Goal: Transaction & Acquisition: Purchase product/service

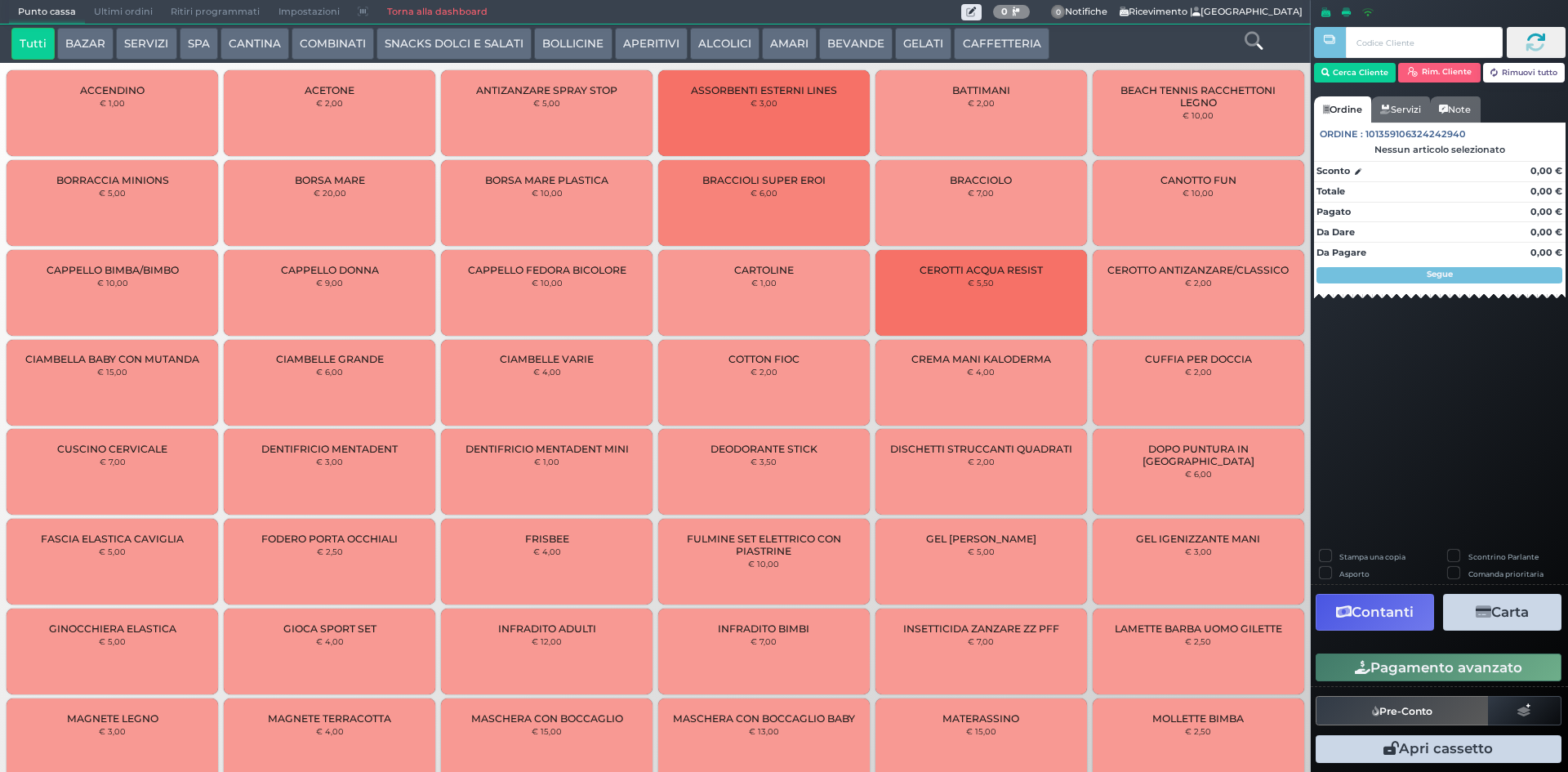
click at [971, 51] on button "CAFFETTERIA" at bounding box center [1001, 43] width 95 height 33
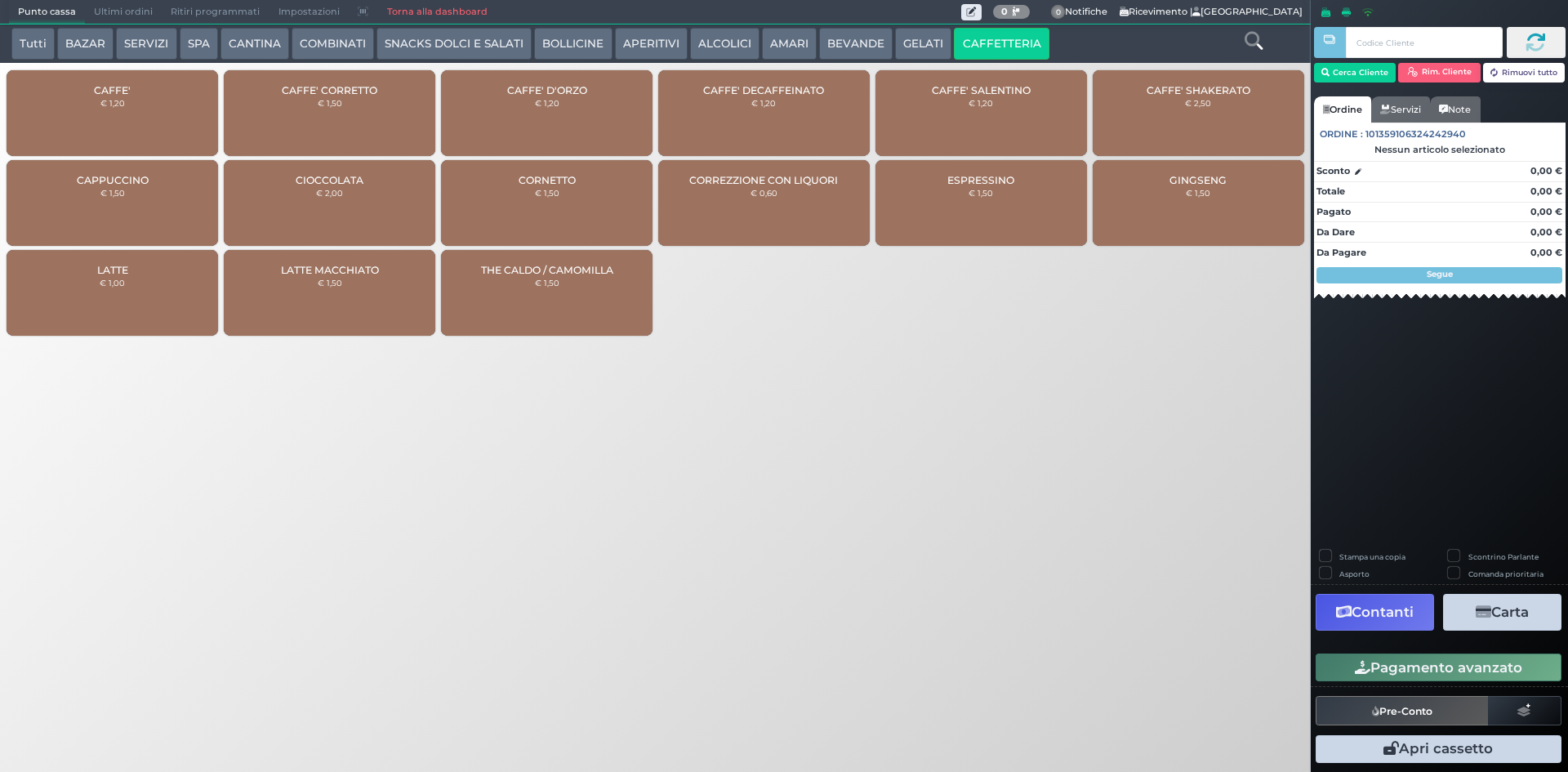
click at [64, 90] on div "CAFFE' € 1,20" at bounding box center [112, 113] width 212 height 86
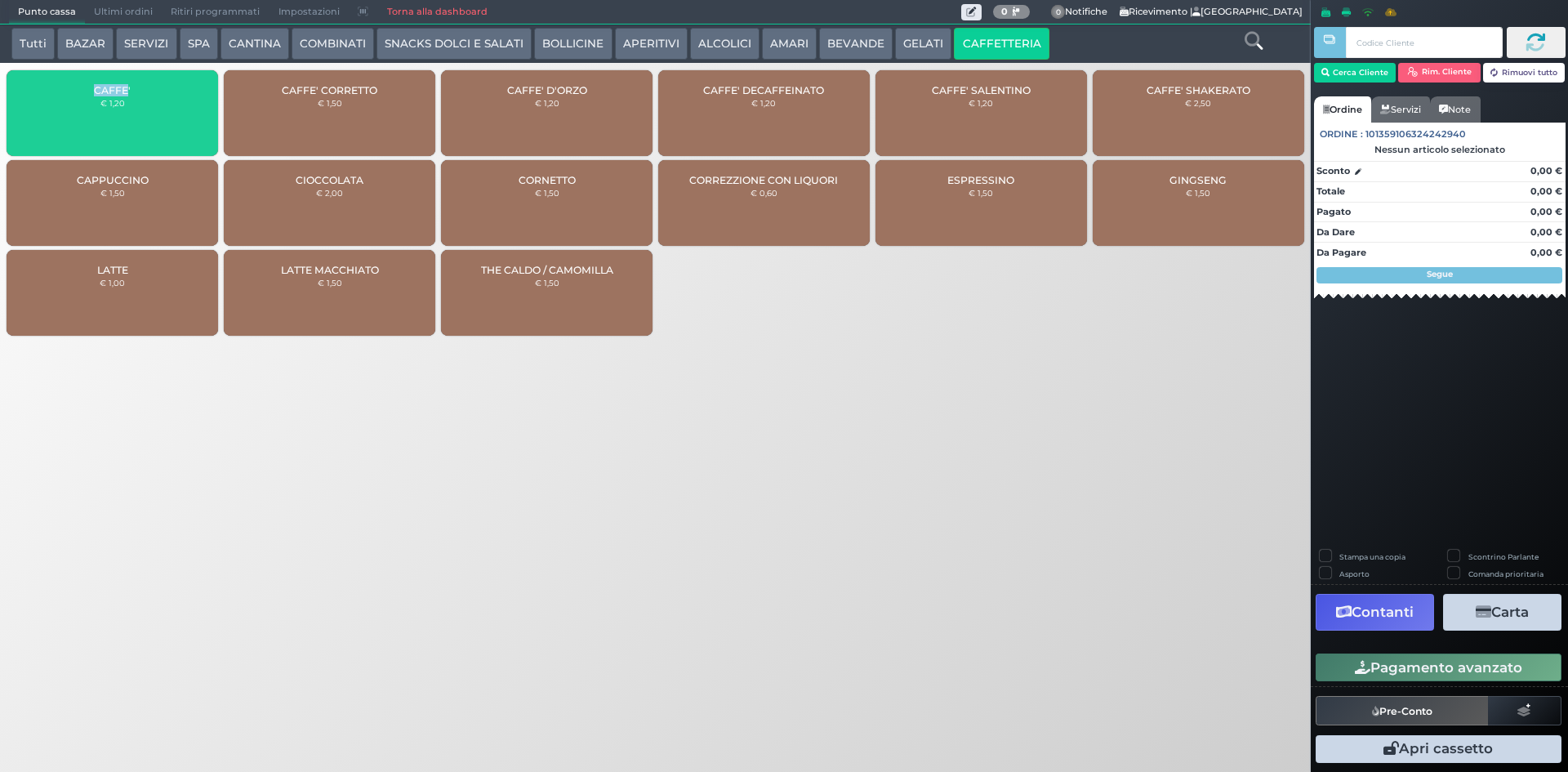
click at [64, 90] on div "CAFFE' € 1,20" at bounding box center [112, 113] width 212 height 86
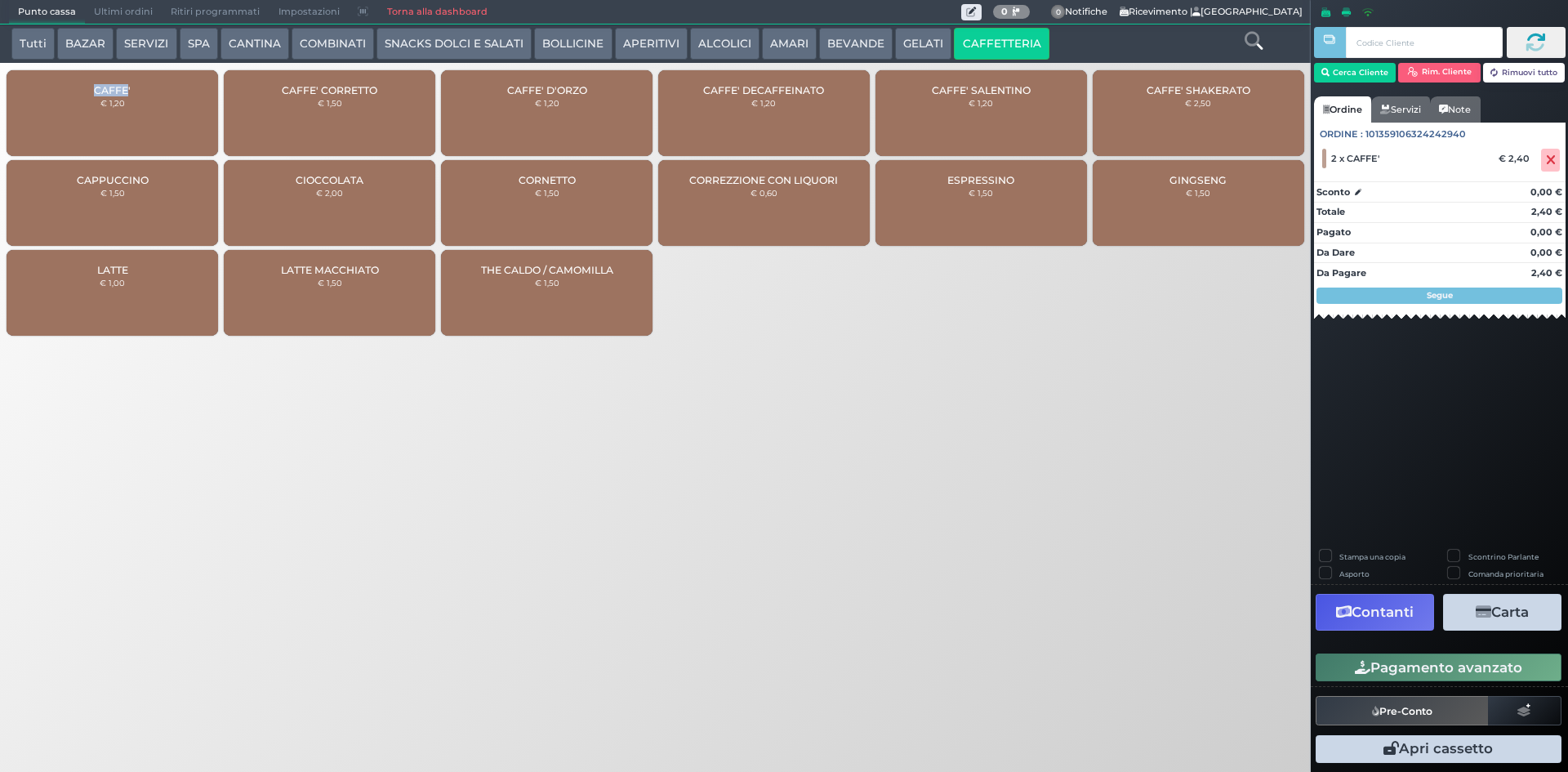
click at [1415, 672] on button "Pagamento avanzato" at bounding box center [1439, 667] width 246 height 27
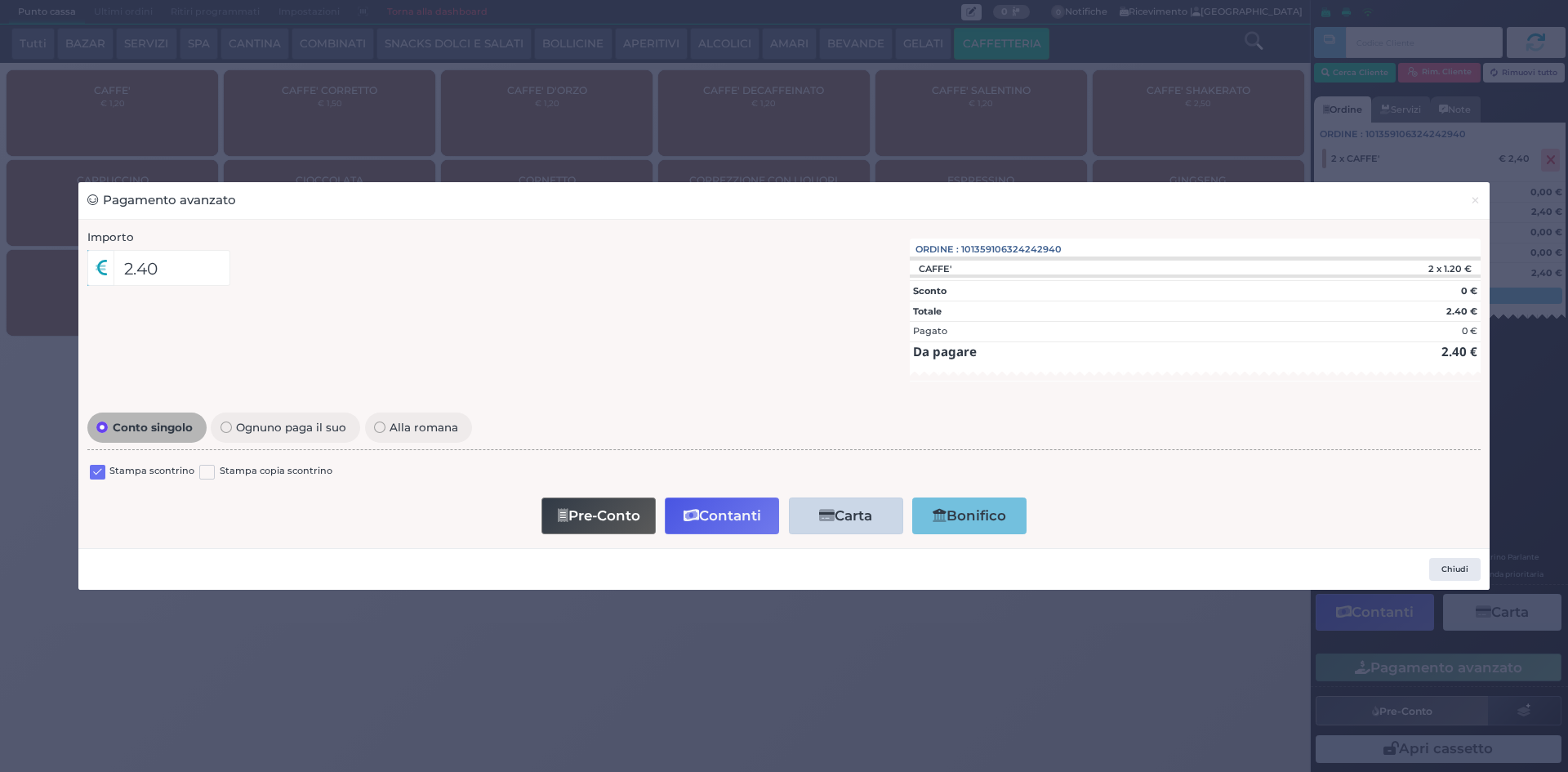
click at [87, 467] on div "Conto singolo Ognuno paga il suo Alla romana Stampa scontrino Stampa copia scon…" at bounding box center [784, 473] width 1410 height 130
click at [95, 472] on label at bounding box center [98, 472] width 16 height 16
click at [0, 0] on input "checkbox" at bounding box center [0, 0] width 0 height 0
drag, startPoint x: 753, startPoint y: 511, endPoint x: 656, endPoint y: 461, distance: 109.1
click at [753, 511] on button "Contanti" at bounding box center [722, 515] width 114 height 36
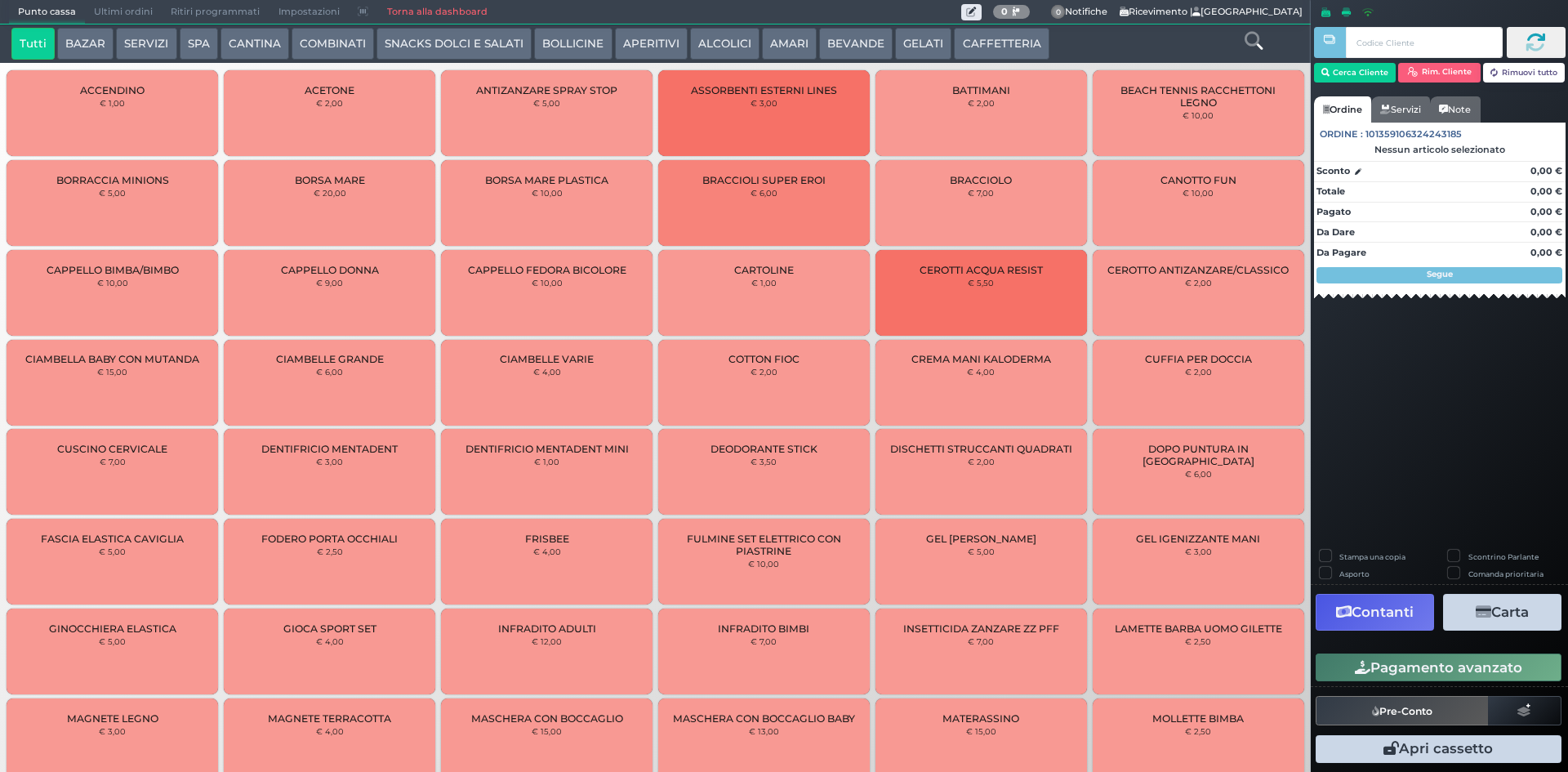
click at [99, 19] on span "Ultimi ordini" at bounding box center [123, 12] width 77 height 23
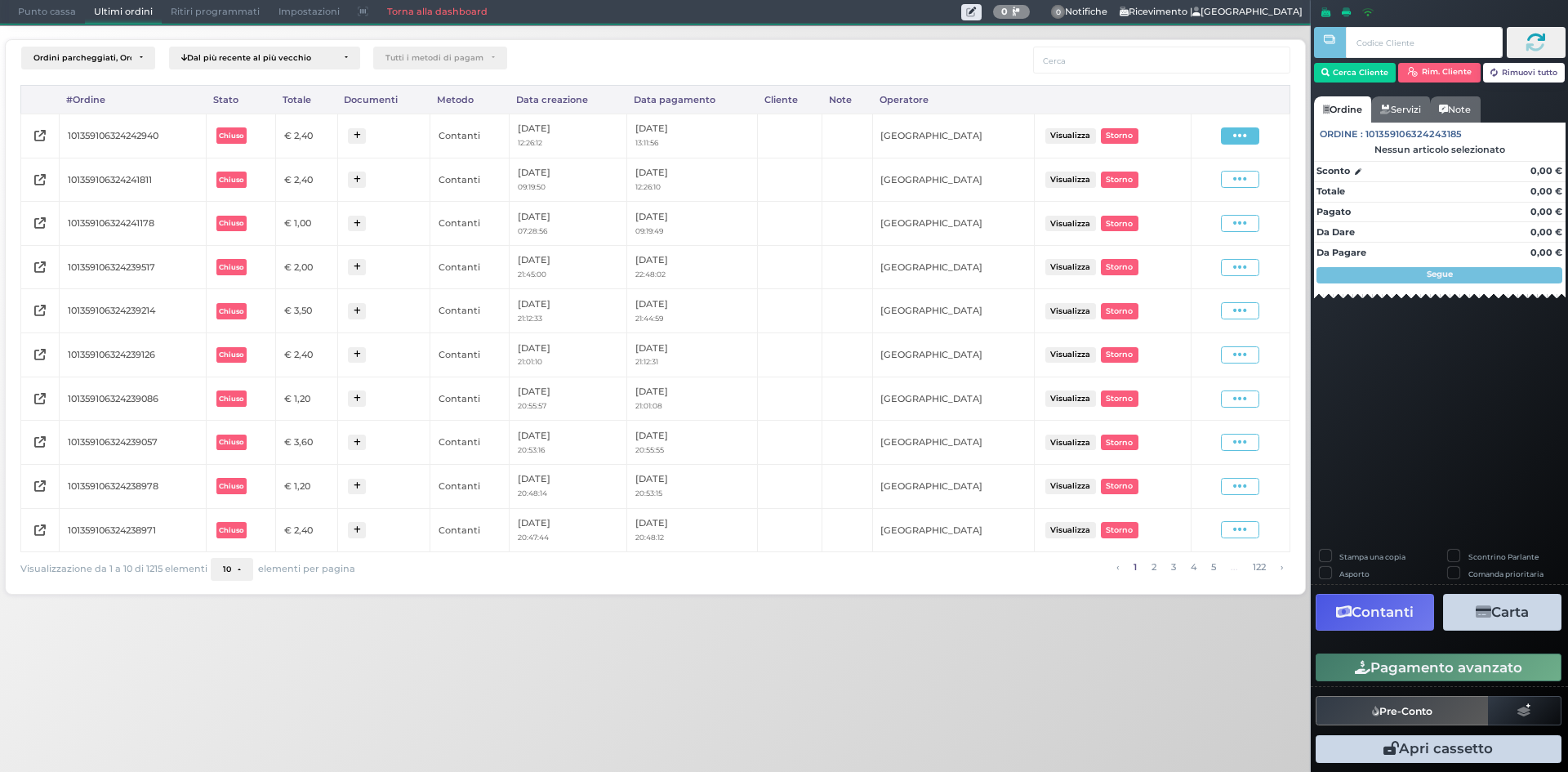
click at [1244, 130] on icon at bounding box center [1240, 136] width 14 height 16
click at [1198, 189] on span "Ristampa Pre-Conto" at bounding box center [1201, 183] width 67 height 27
click at [64, 9] on span "Punto cassa" at bounding box center [47, 12] width 76 height 23
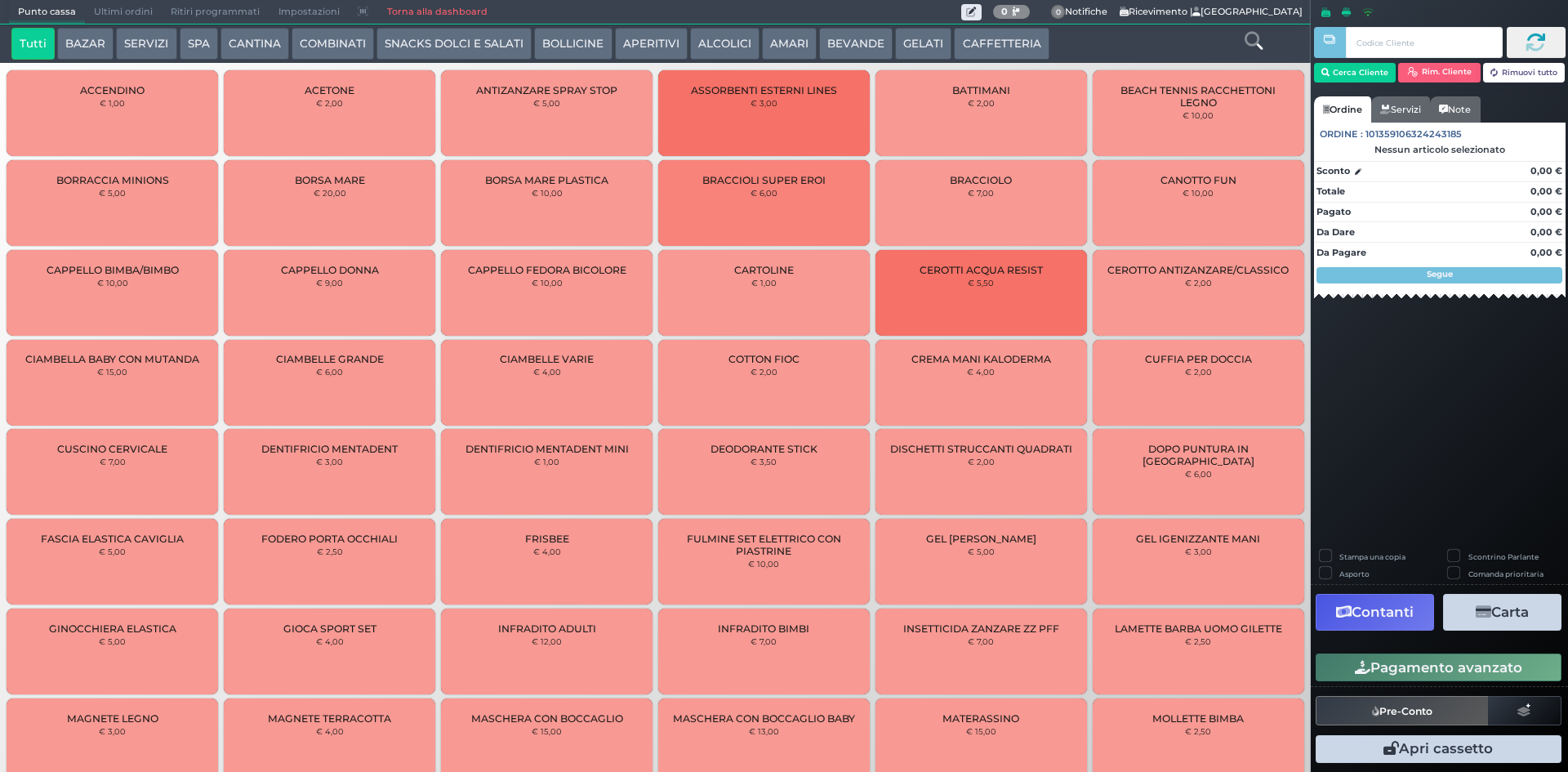
drag, startPoint x: 1020, startPoint y: 43, endPoint x: 796, endPoint y: 47, distance: 224.0
click at [1017, 43] on button "CAFFETTERIA" at bounding box center [1001, 43] width 95 height 33
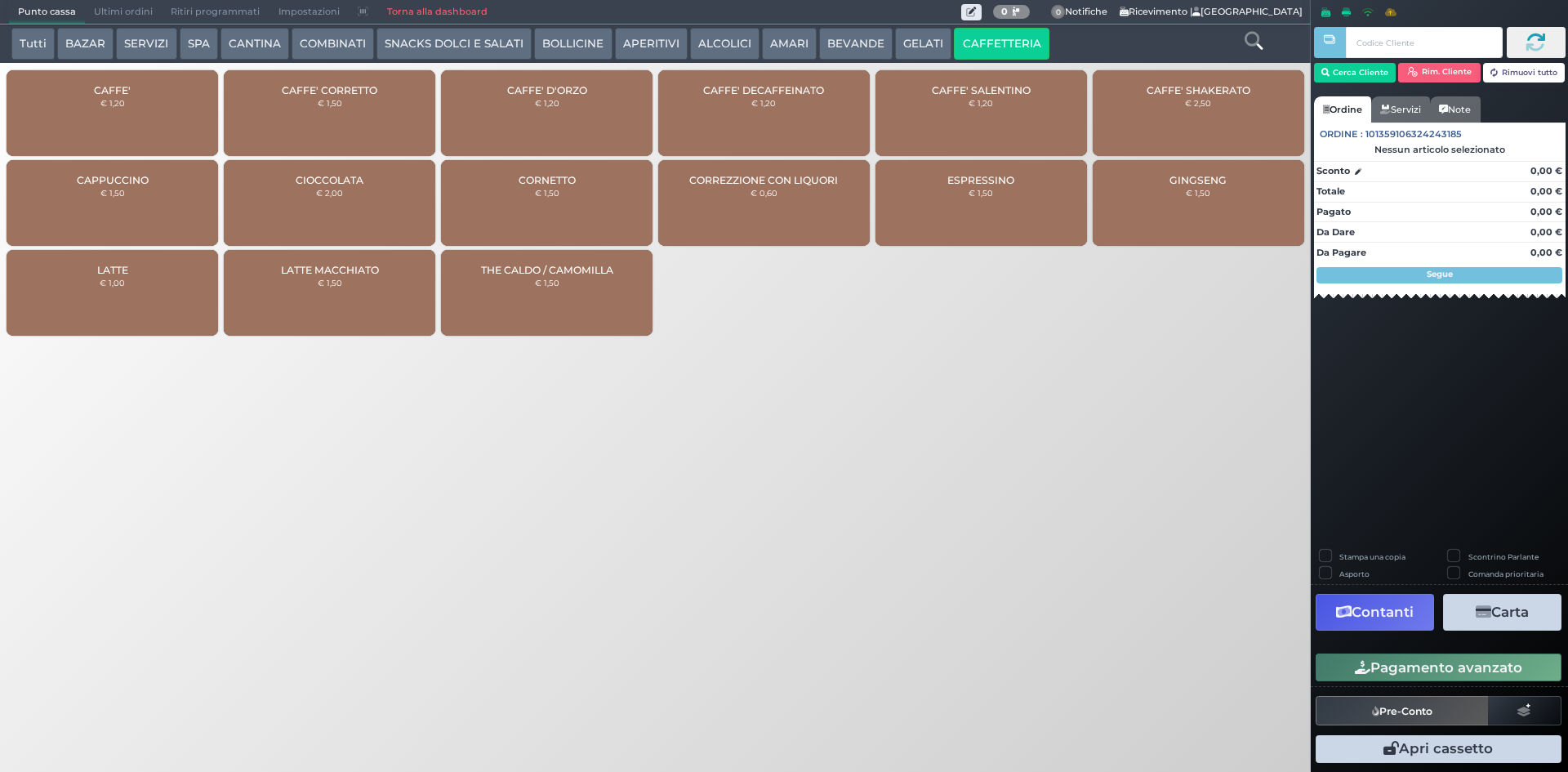
click at [154, 90] on div "CAFFE' € 1,20" at bounding box center [112, 113] width 212 height 86
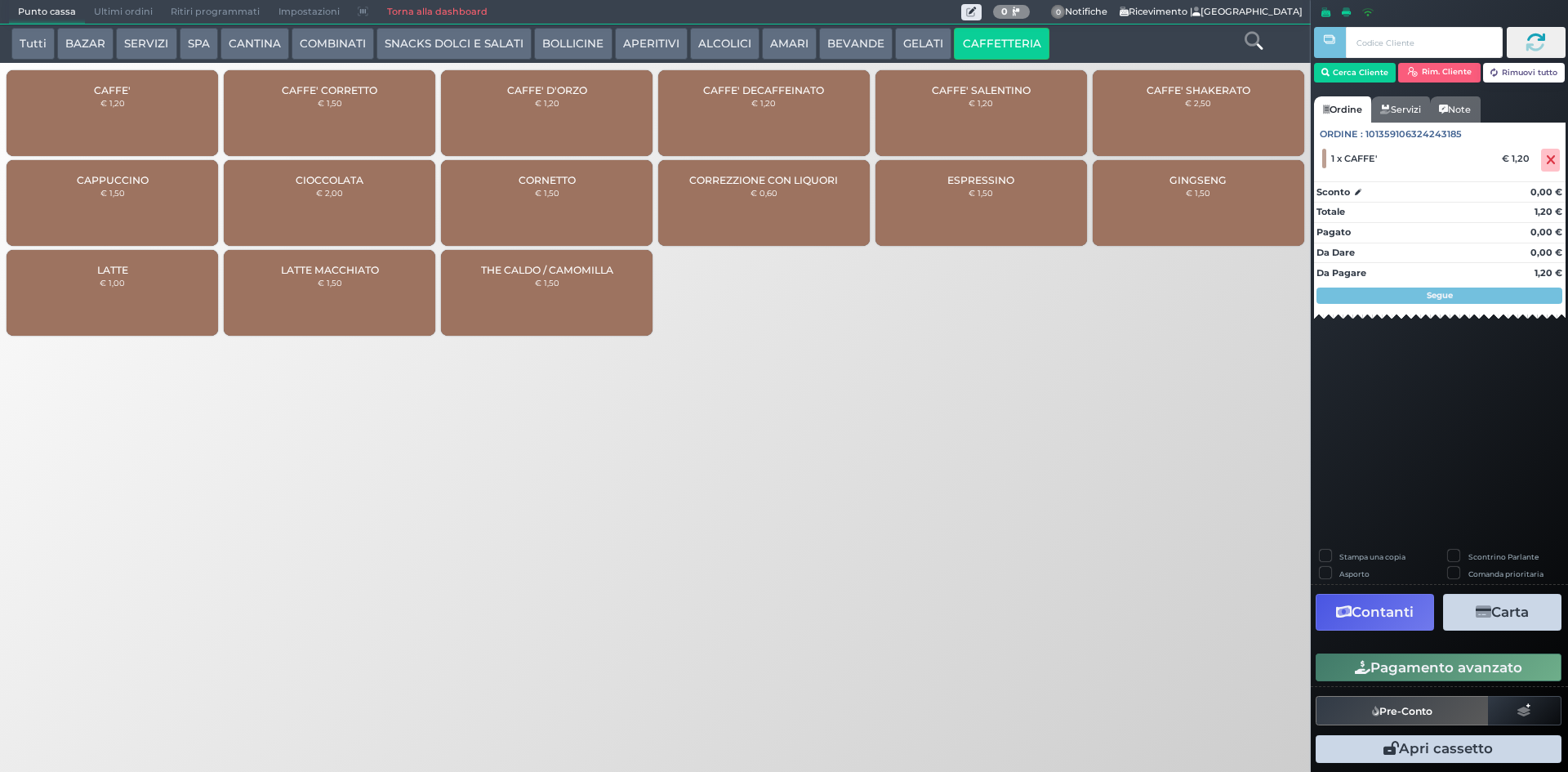
click at [1478, 666] on button "Pagamento avanzato" at bounding box center [1439, 667] width 246 height 27
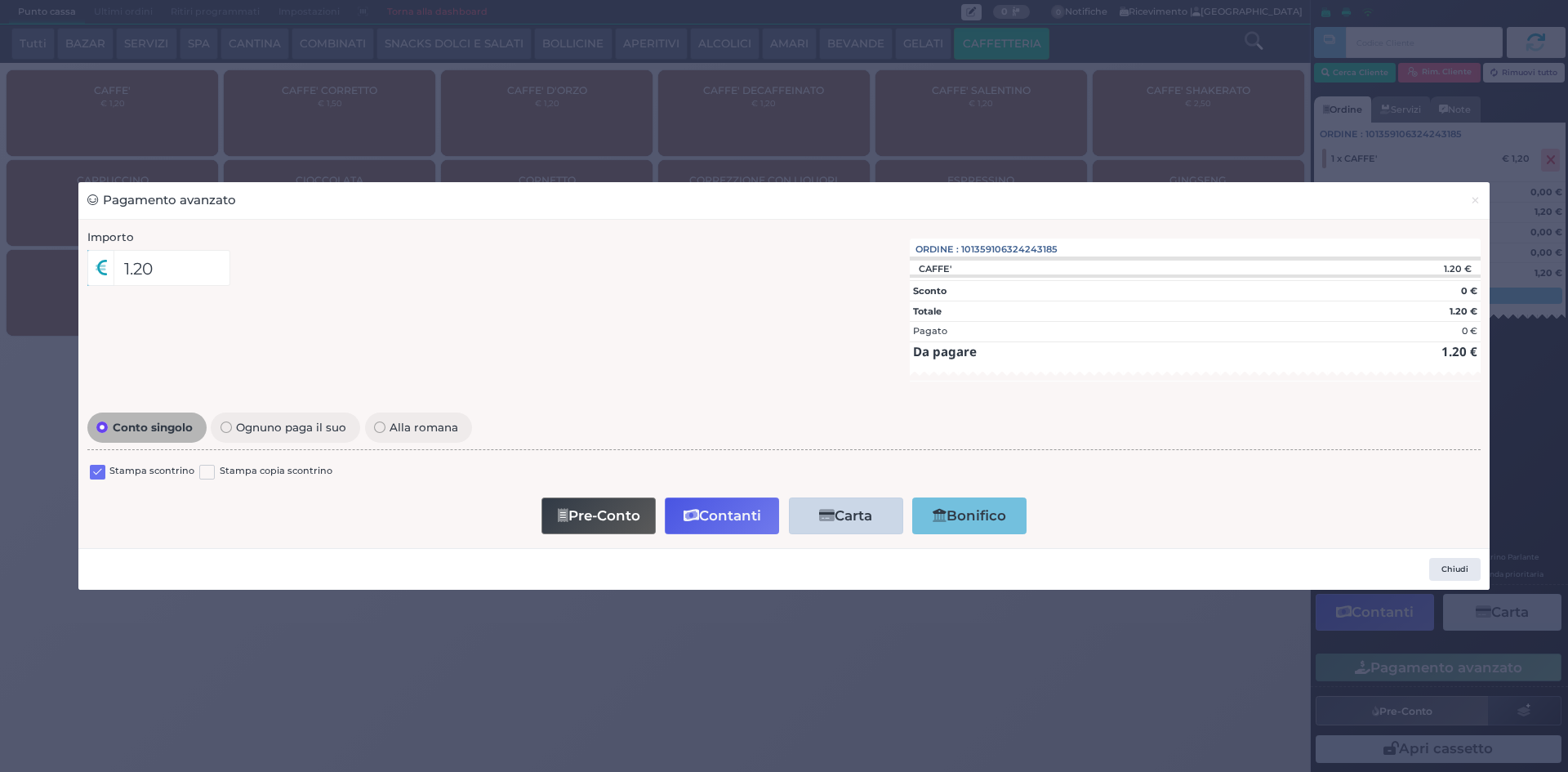
click at [102, 472] on label at bounding box center [98, 472] width 16 height 16
click at [0, 0] on input "checkbox" at bounding box center [0, 0] width 0 height 0
click at [734, 519] on button "Contanti" at bounding box center [722, 515] width 114 height 36
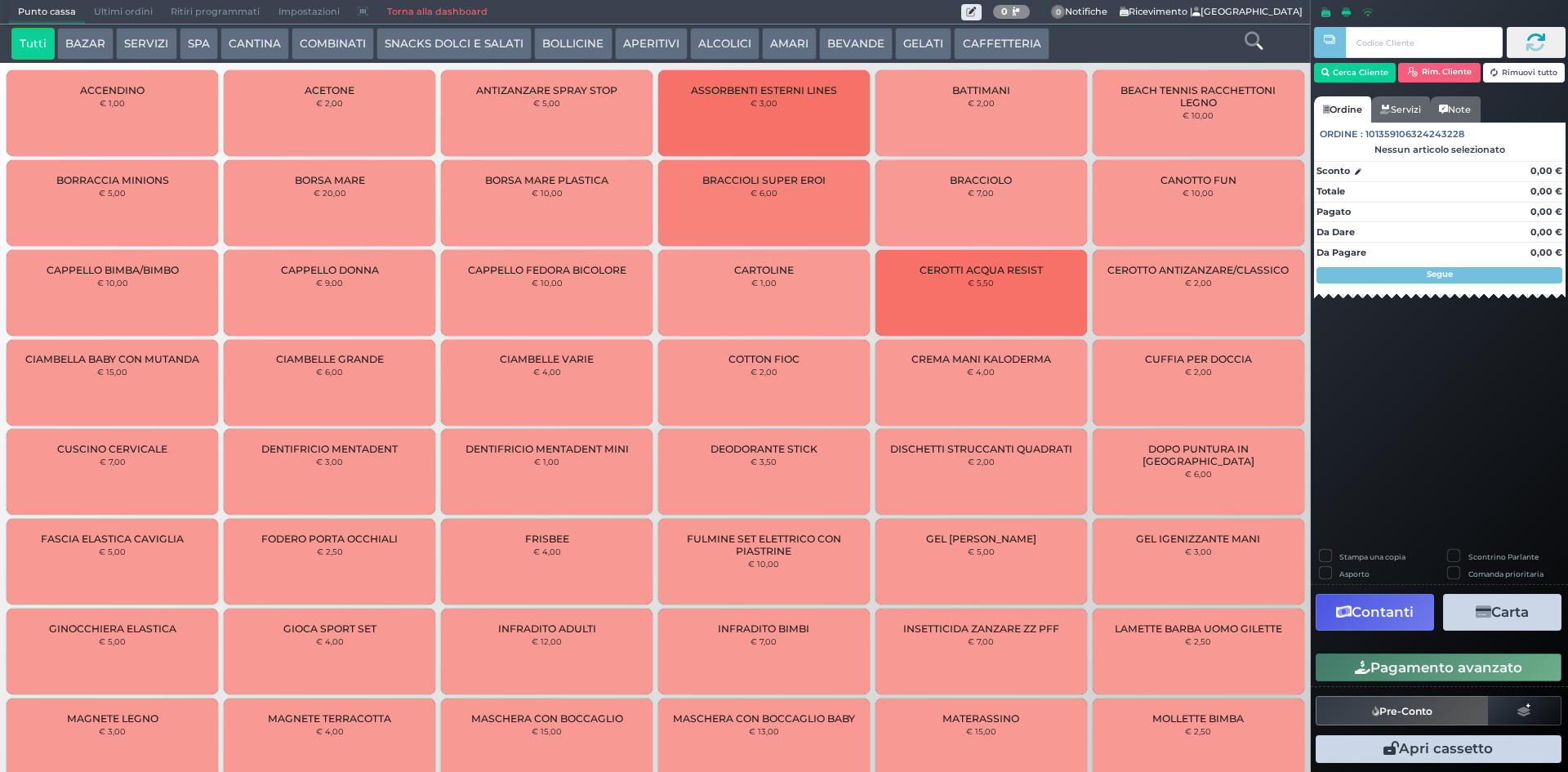
click at [142, 4] on span "Ultimi ordini" at bounding box center [123, 12] width 77 height 23
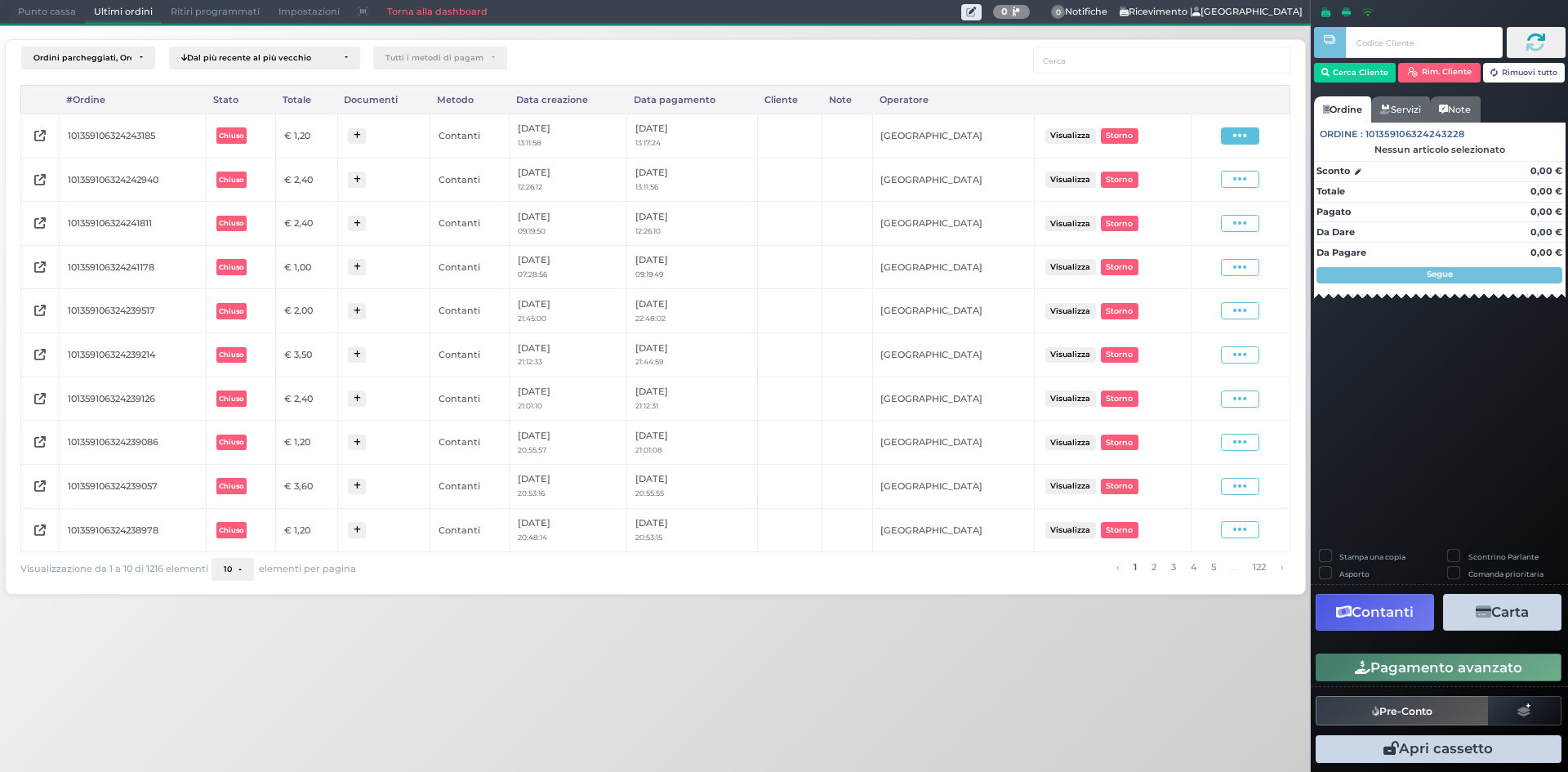
click at [1244, 136] on icon at bounding box center [1240, 136] width 14 height 16
click at [1222, 184] on span "Ristampa Pre-Conto" at bounding box center [1201, 183] width 67 height 27
click at [51, 6] on span "Punto cassa" at bounding box center [47, 12] width 76 height 23
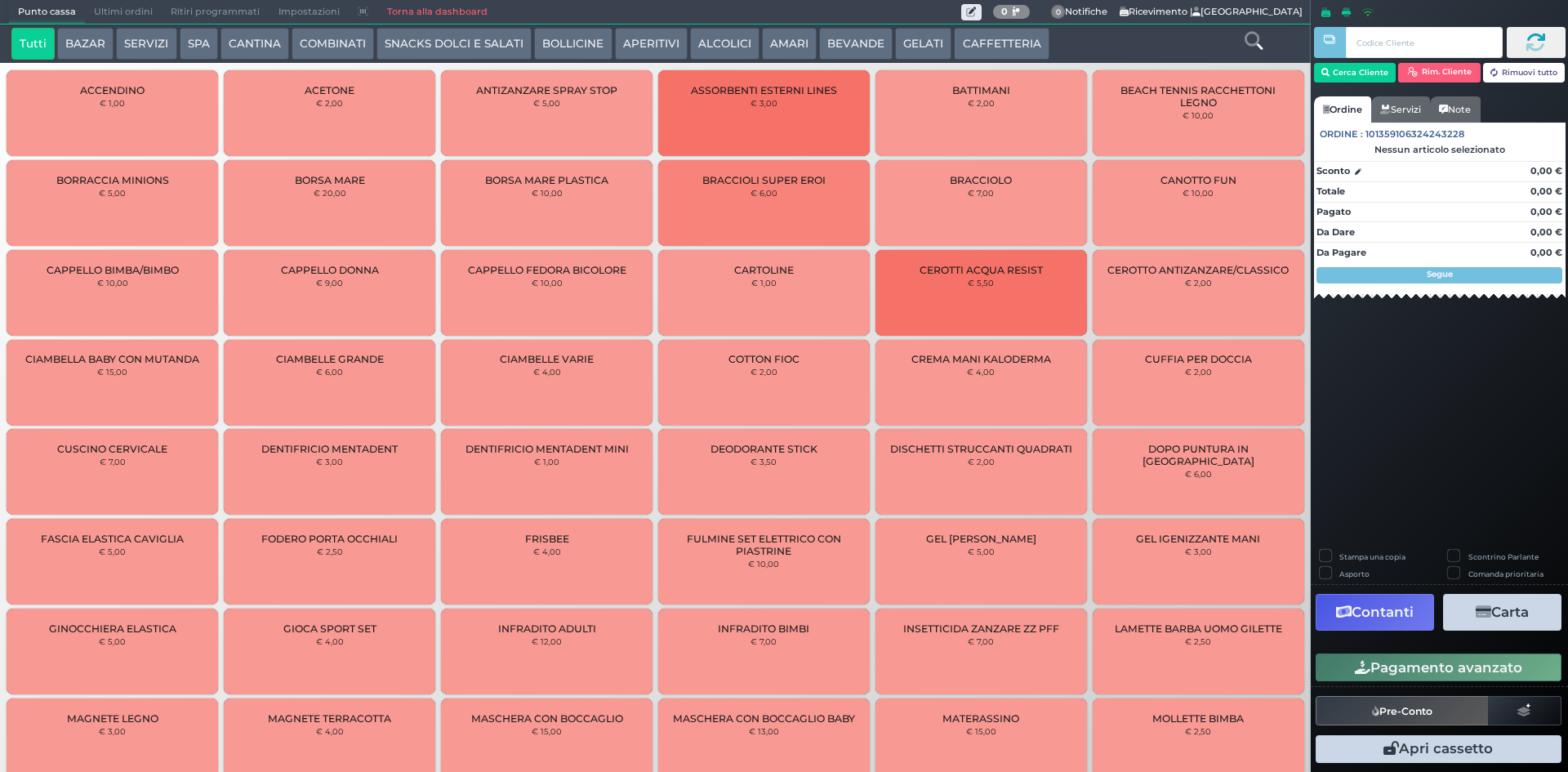
click at [963, 50] on button "CAFFETTERIA" at bounding box center [1001, 43] width 95 height 33
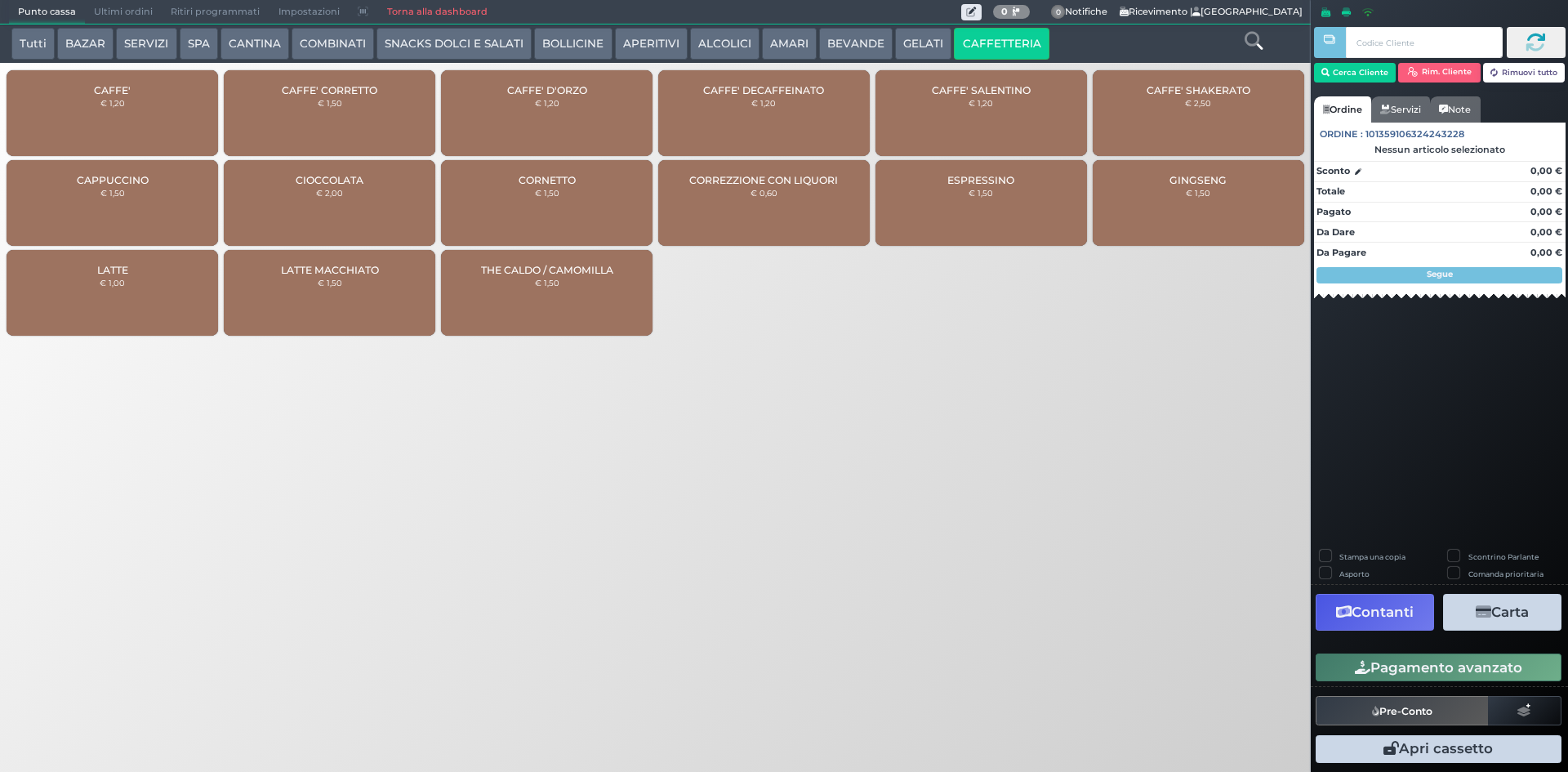
click at [59, 98] on div "CAFFE' € 1,20" at bounding box center [112, 113] width 212 height 86
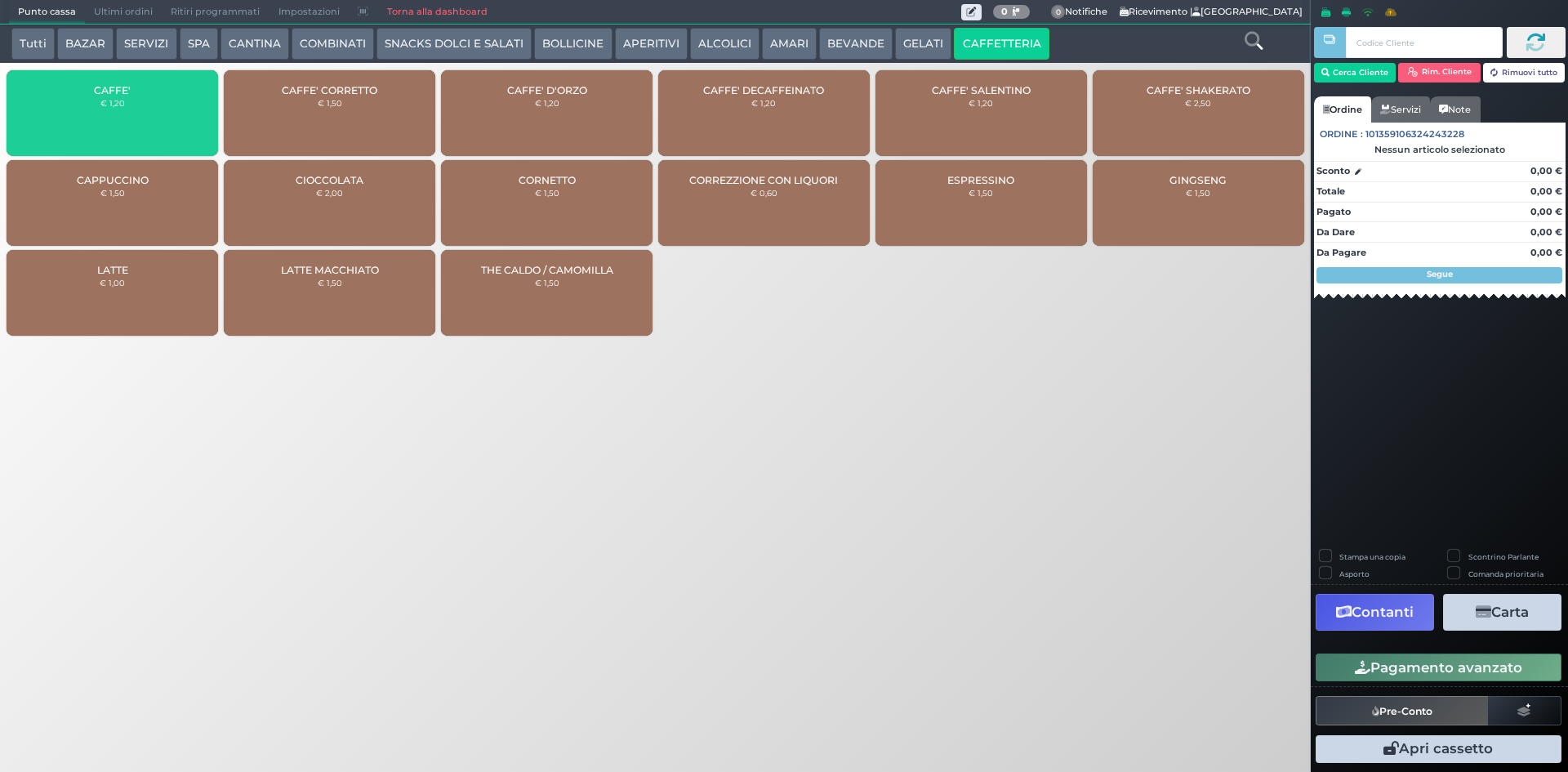
click at [61, 98] on div "CAFFE' € 1,20" at bounding box center [112, 113] width 212 height 86
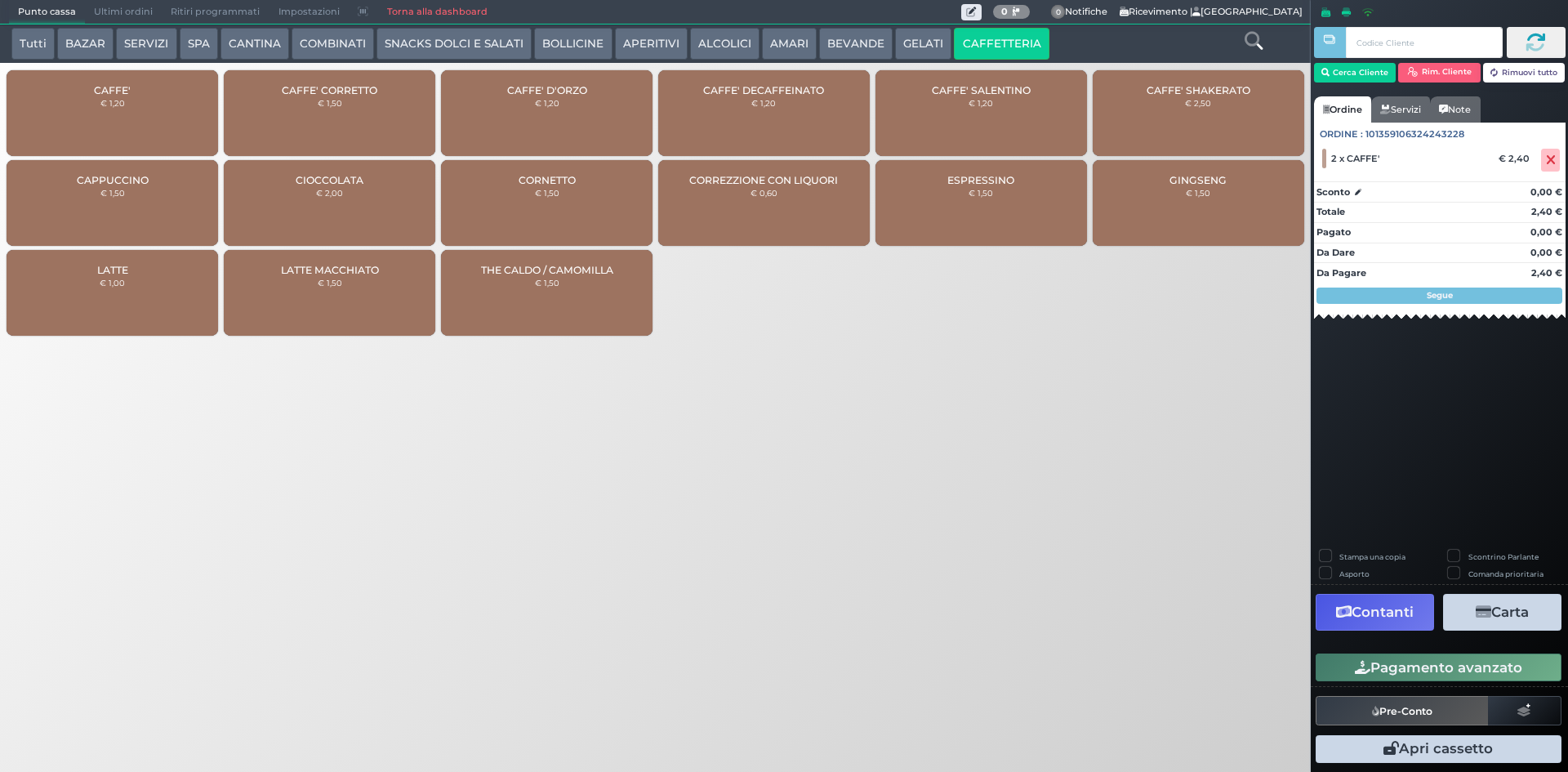
click at [1428, 668] on button "Pagamento avanzato" at bounding box center [1439, 667] width 246 height 27
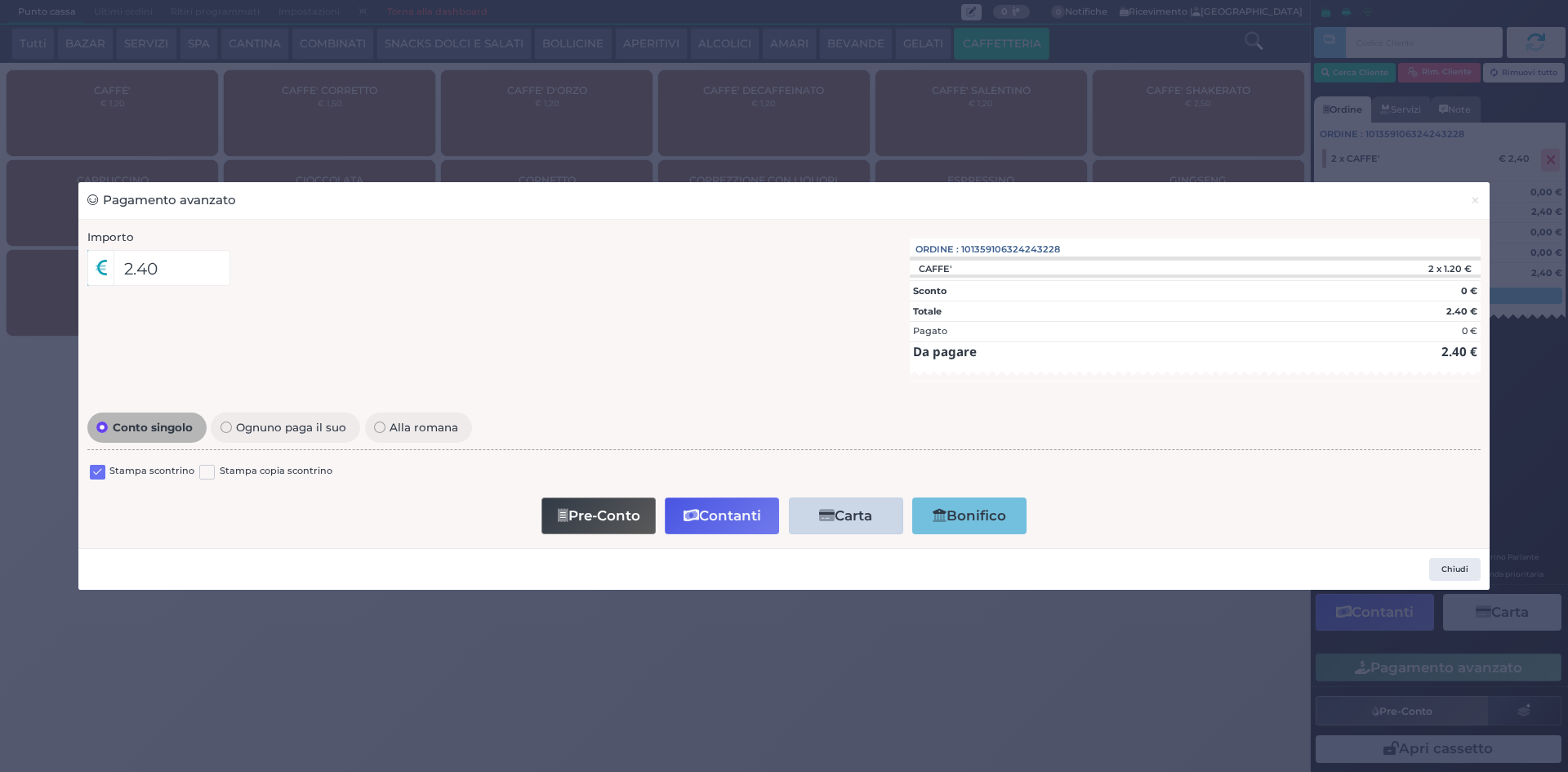
click at [90, 476] on label at bounding box center [98, 472] width 16 height 16
click at [0, 0] on input "checkbox" at bounding box center [0, 0] width 0 height 0
click at [739, 513] on button "Contanti" at bounding box center [722, 515] width 114 height 36
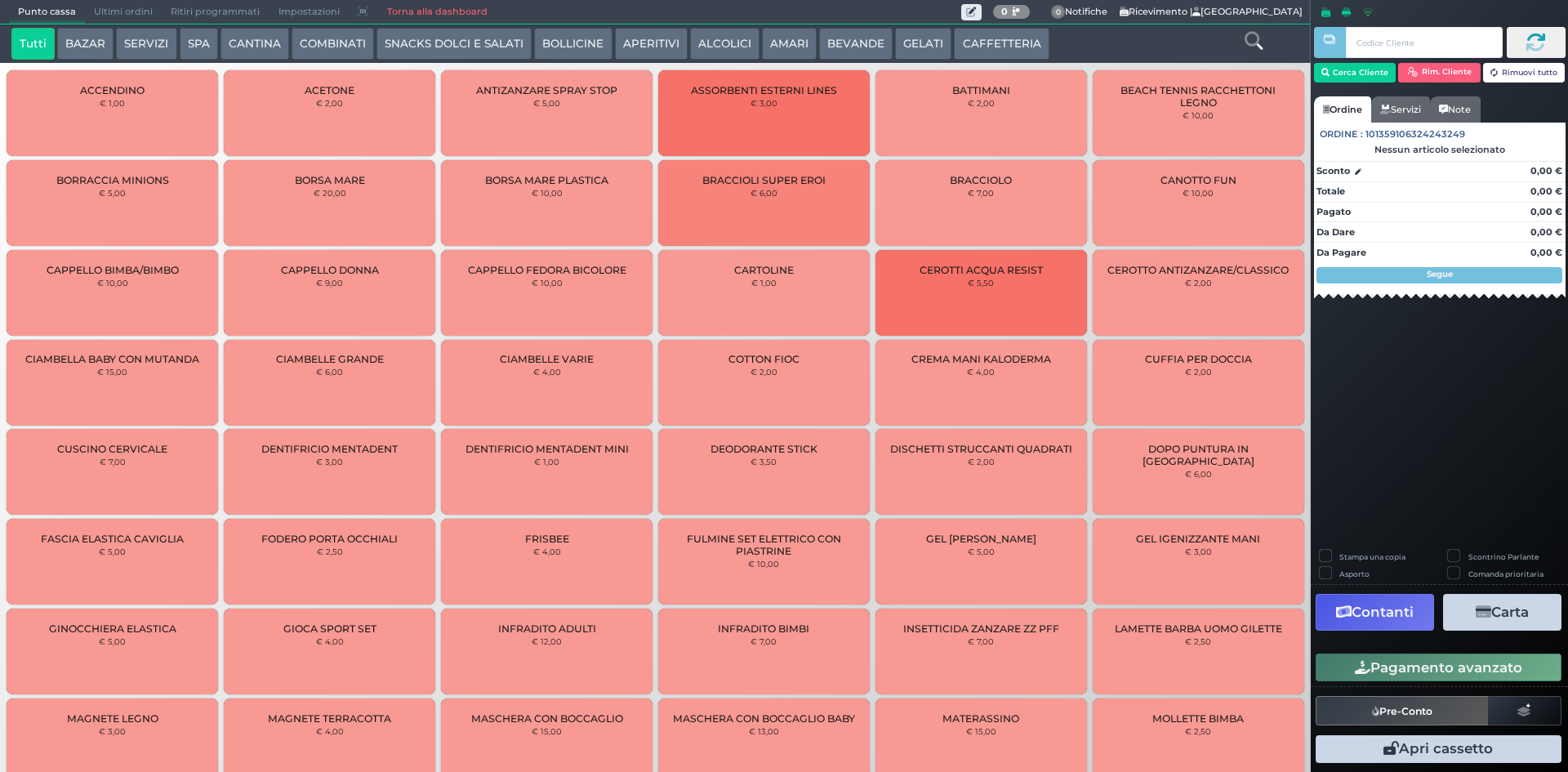
click at [99, 8] on span "Ultimi ordini" at bounding box center [123, 12] width 77 height 23
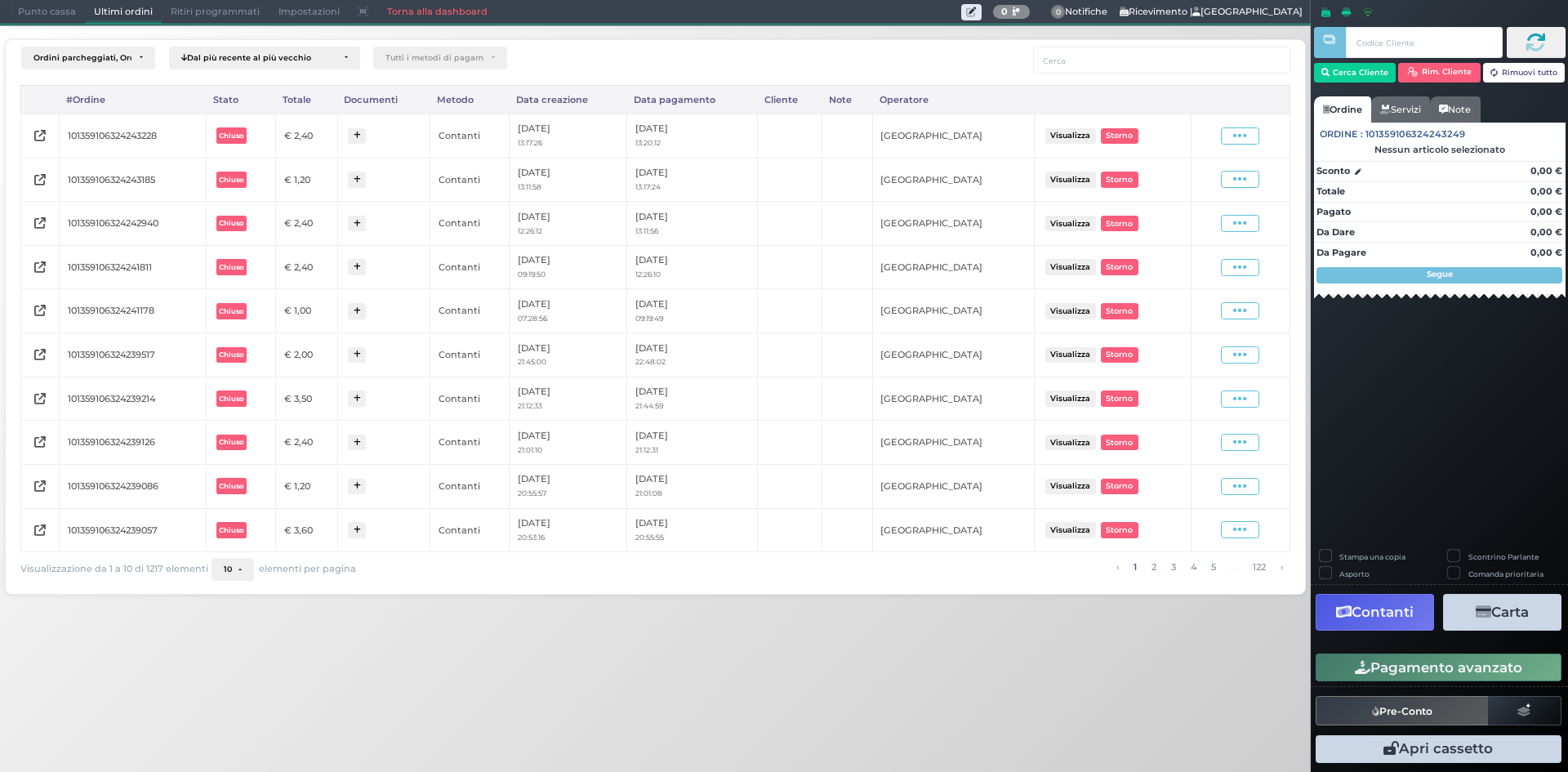
drag, startPoint x: 1239, startPoint y: 144, endPoint x: 1237, endPoint y: 158, distance: 14.1
click at [1239, 144] on span at bounding box center [1240, 136] width 38 height 17
click at [1222, 191] on span "Ristampa Pre-Conto" at bounding box center [1201, 183] width 67 height 27
click at [26, 17] on span "Punto cassa" at bounding box center [47, 12] width 76 height 23
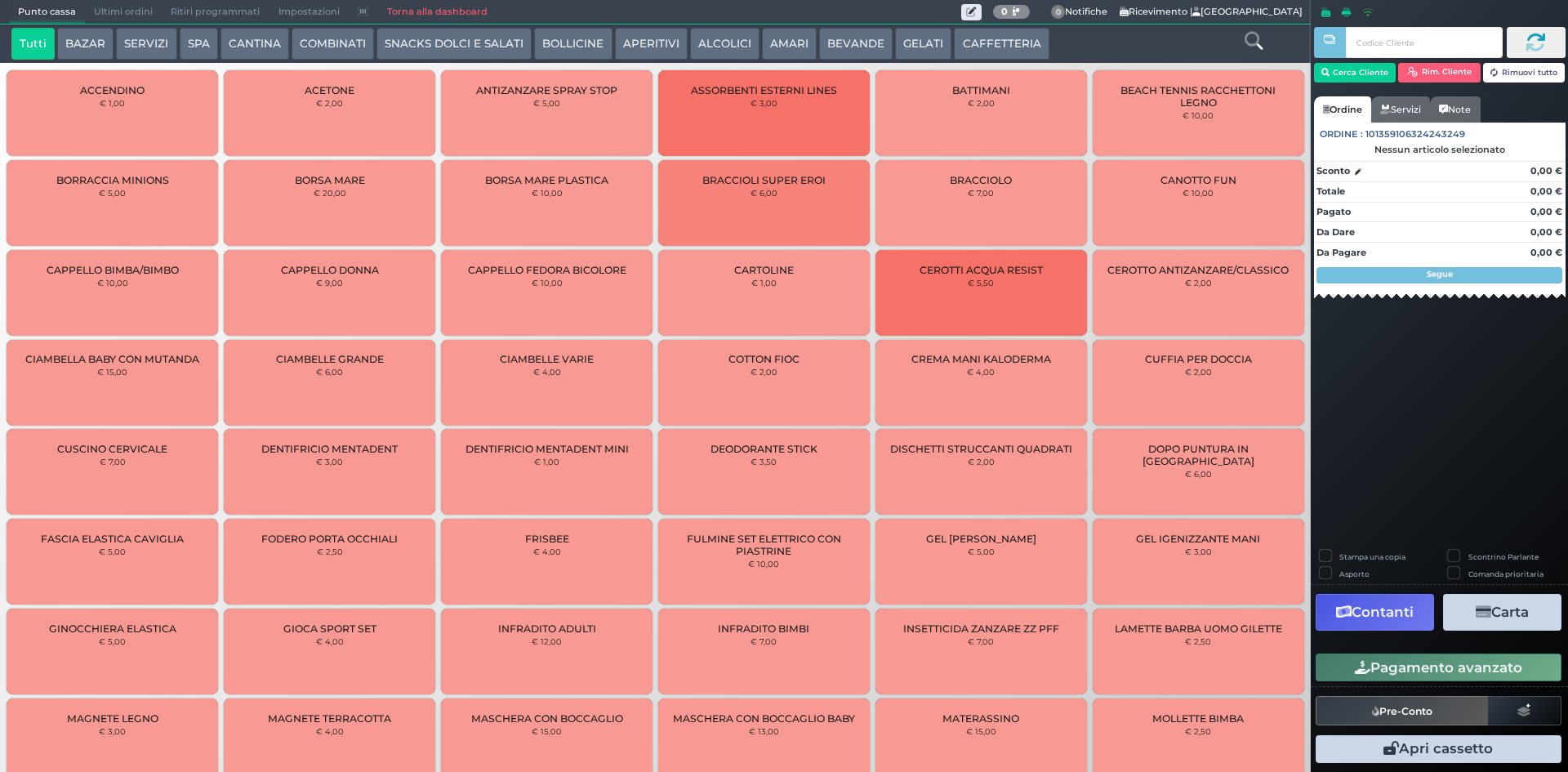
click at [1003, 41] on button "CAFFETTERIA" at bounding box center [1001, 43] width 95 height 33
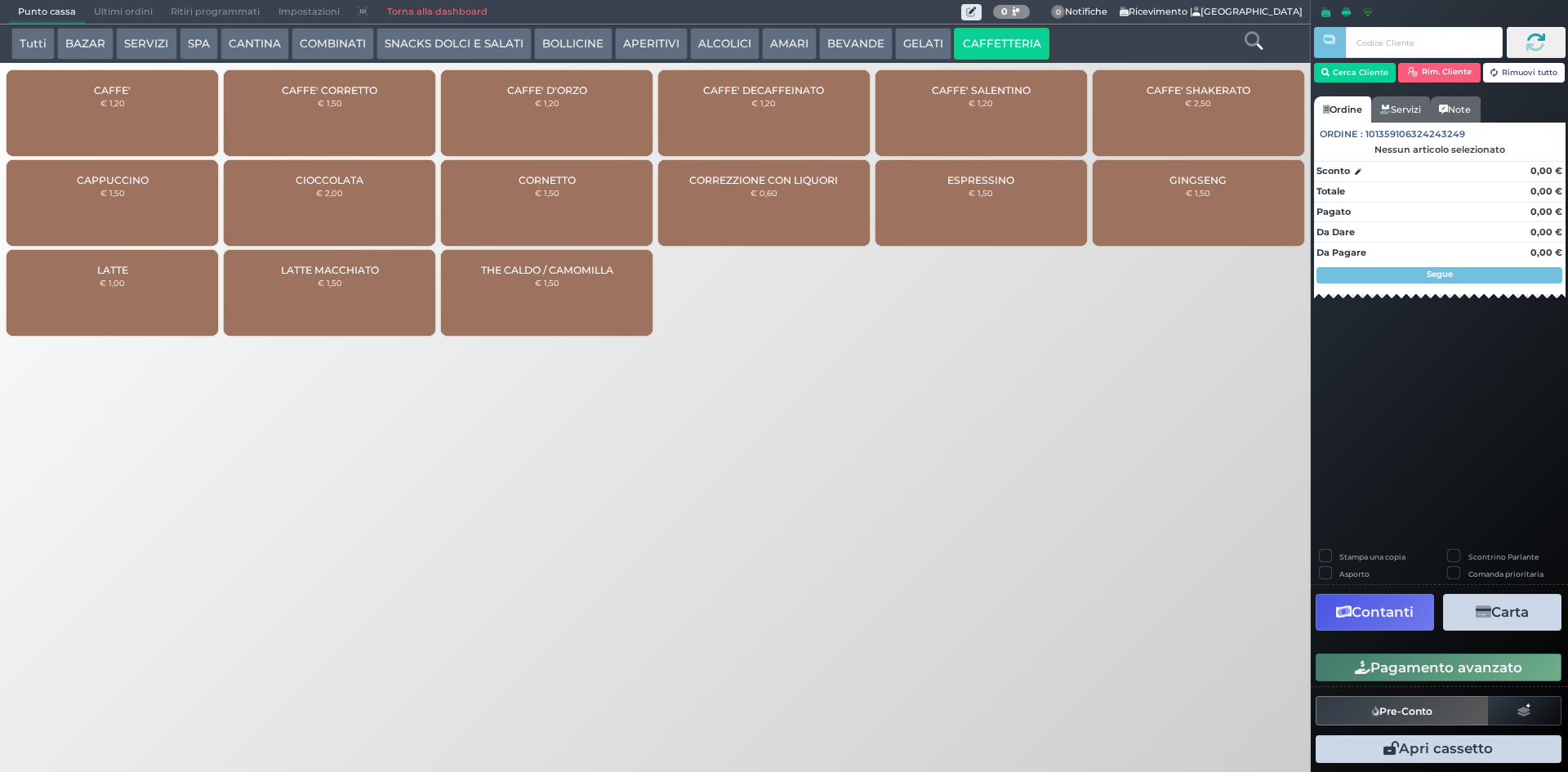
click at [74, 109] on div "CAFFE' € 1,20" at bounding box center [112, 113] width 212 height 86
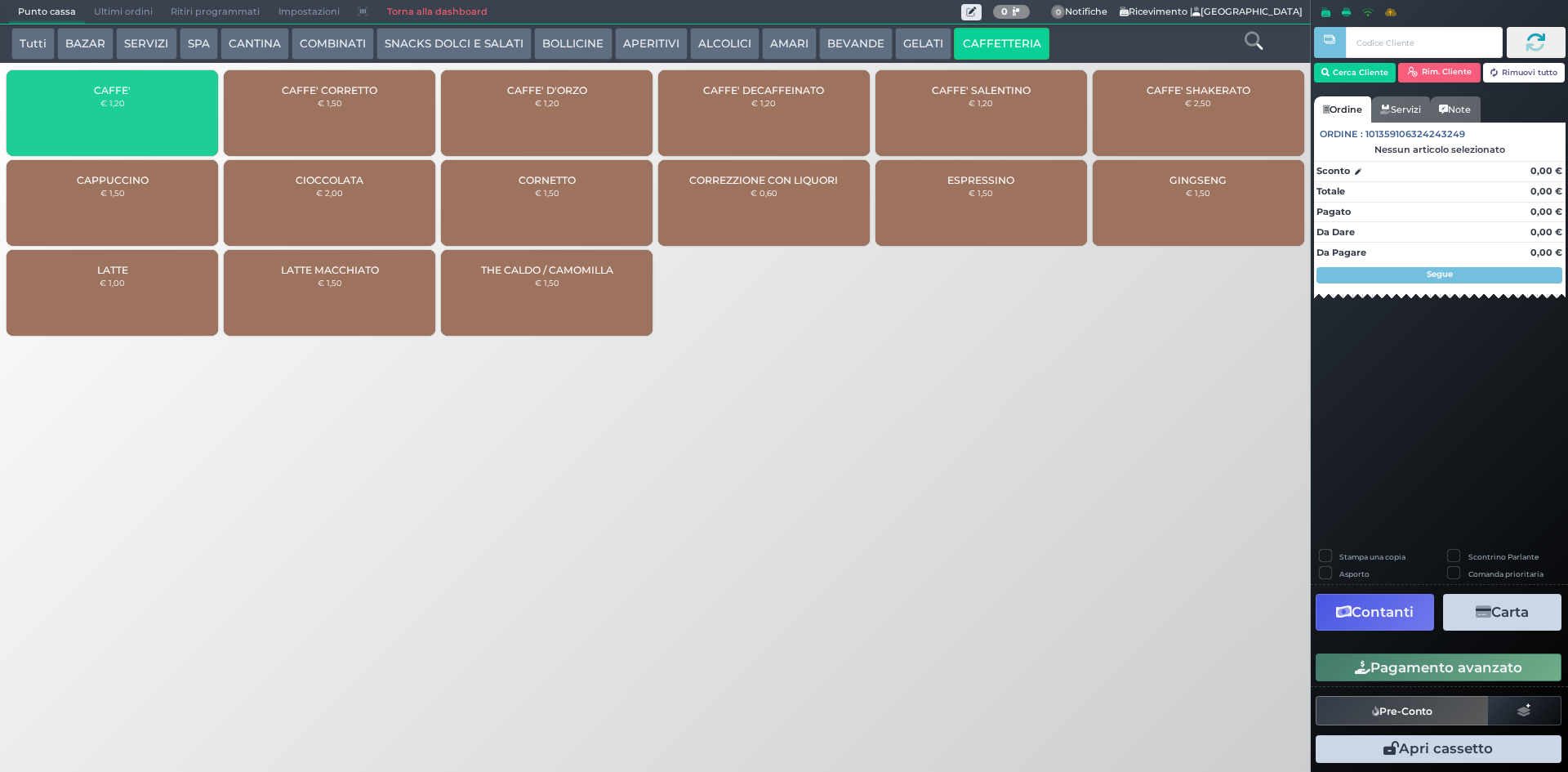
click at [93, 116] on div "CAFFE' € 1,20" at bounding box center [112, 113] width 212 height 86
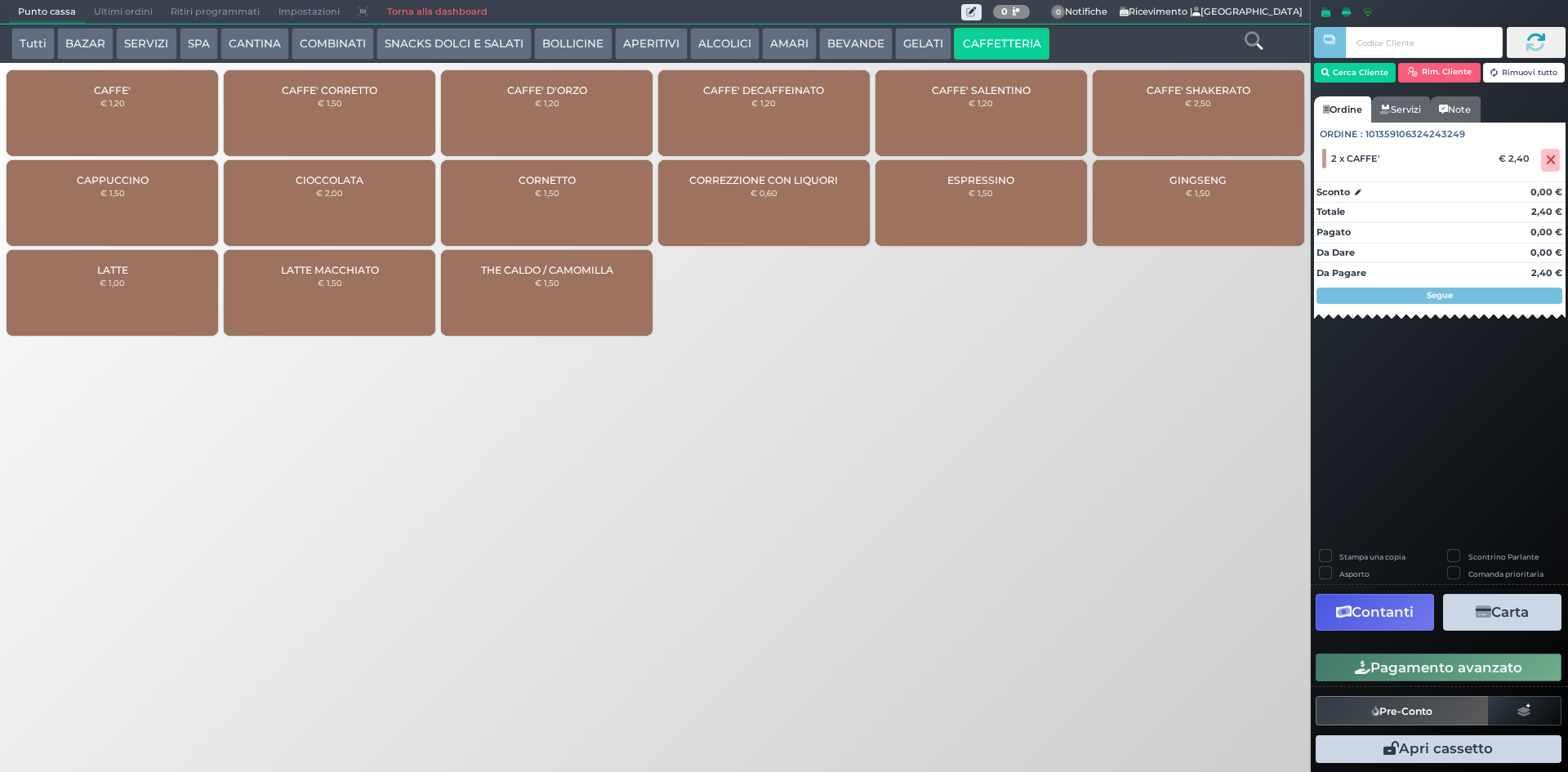
drag, startPoint x: 1441, startPoint y: 661, endPoint x: 1518, endPoint y: 661, distance: 77.0
click at [1441, 661] on button "Pagamento avanzato" at bounding box center [1439, 667] width 246 height 27
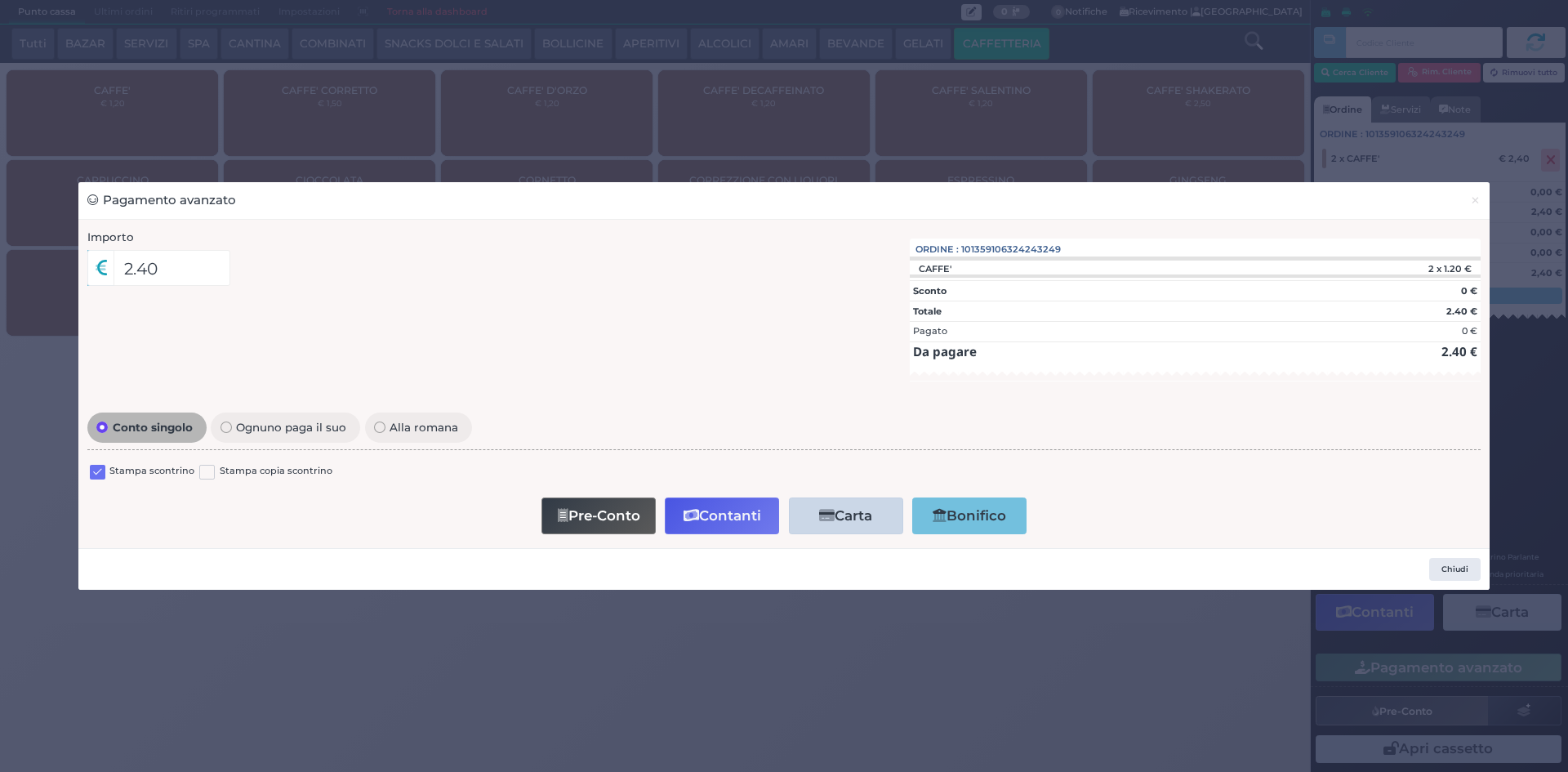
click at [96, 473] on label at bounding box center [98, 472] width 16 height 16
click at [0, 0] on input "checkbox" at bounding box center [0, 0] width 0 height 0
click at [745, 515] on button "Contanti" at bounding box center [722, 515] width 114 height 36
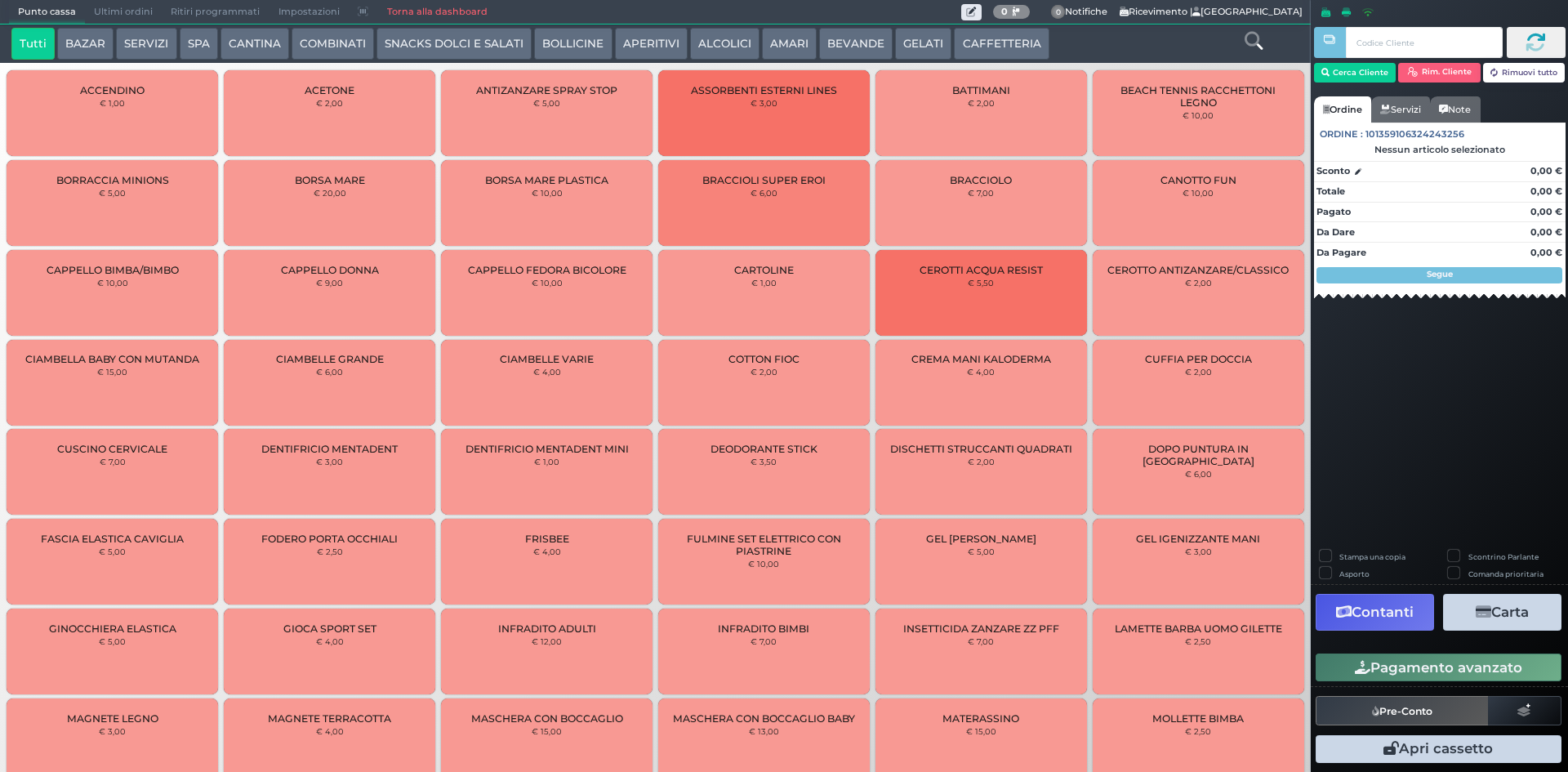
click at [98, 13] on span "Ultimi ordini" at bounding box center [123, 12] width 77 height 23
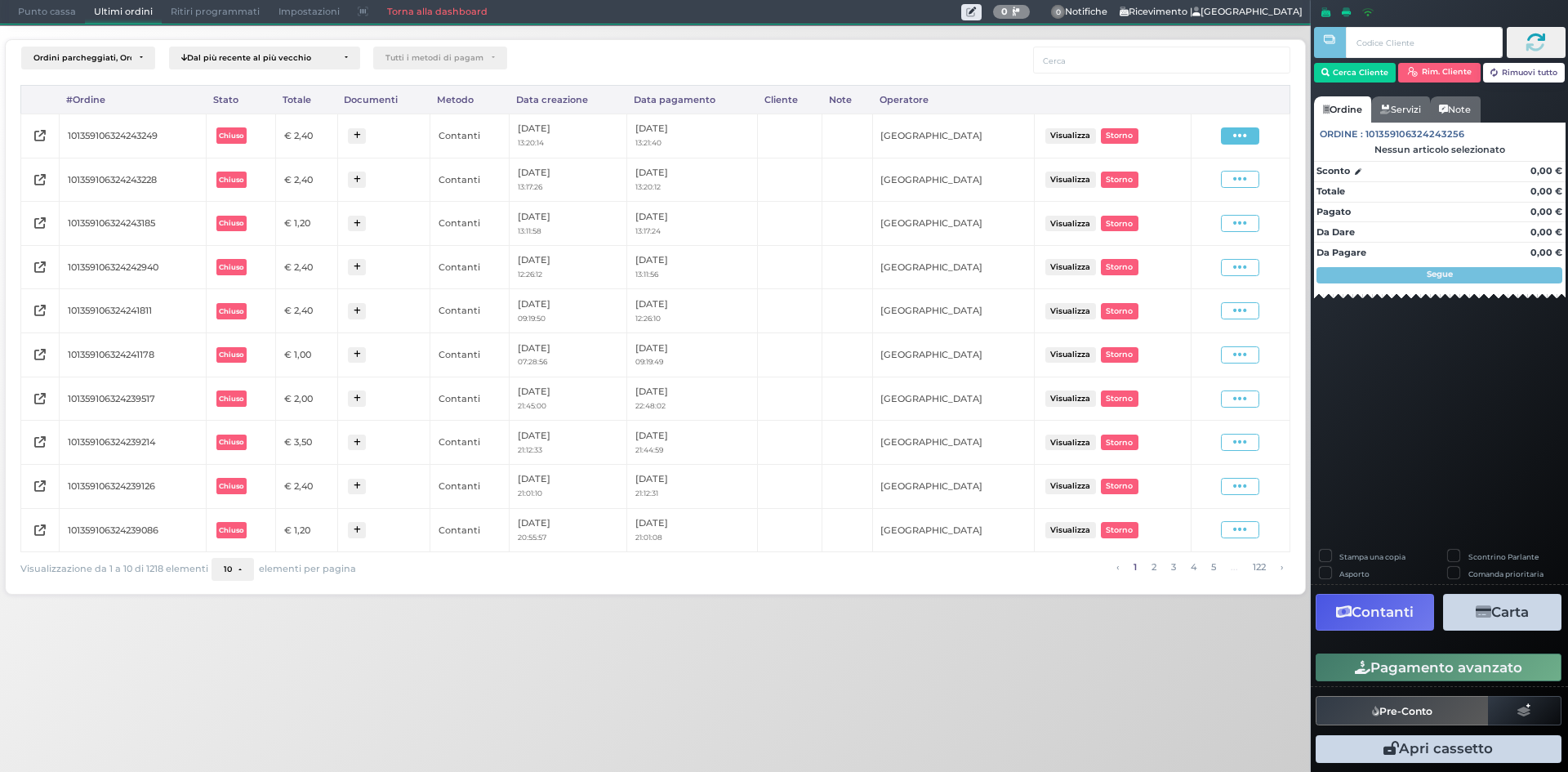
click at [1243, 136] on icon at bounding box center [1240, 136] width 14 height 16
click at [1204, 191] on span "Ristampa Pre-Conto" at bounding box center [1201, 183] width 67 height 27
click at [54, 7] on span "Punto cassa" at bounding box center [47, 12] width 76 height 23
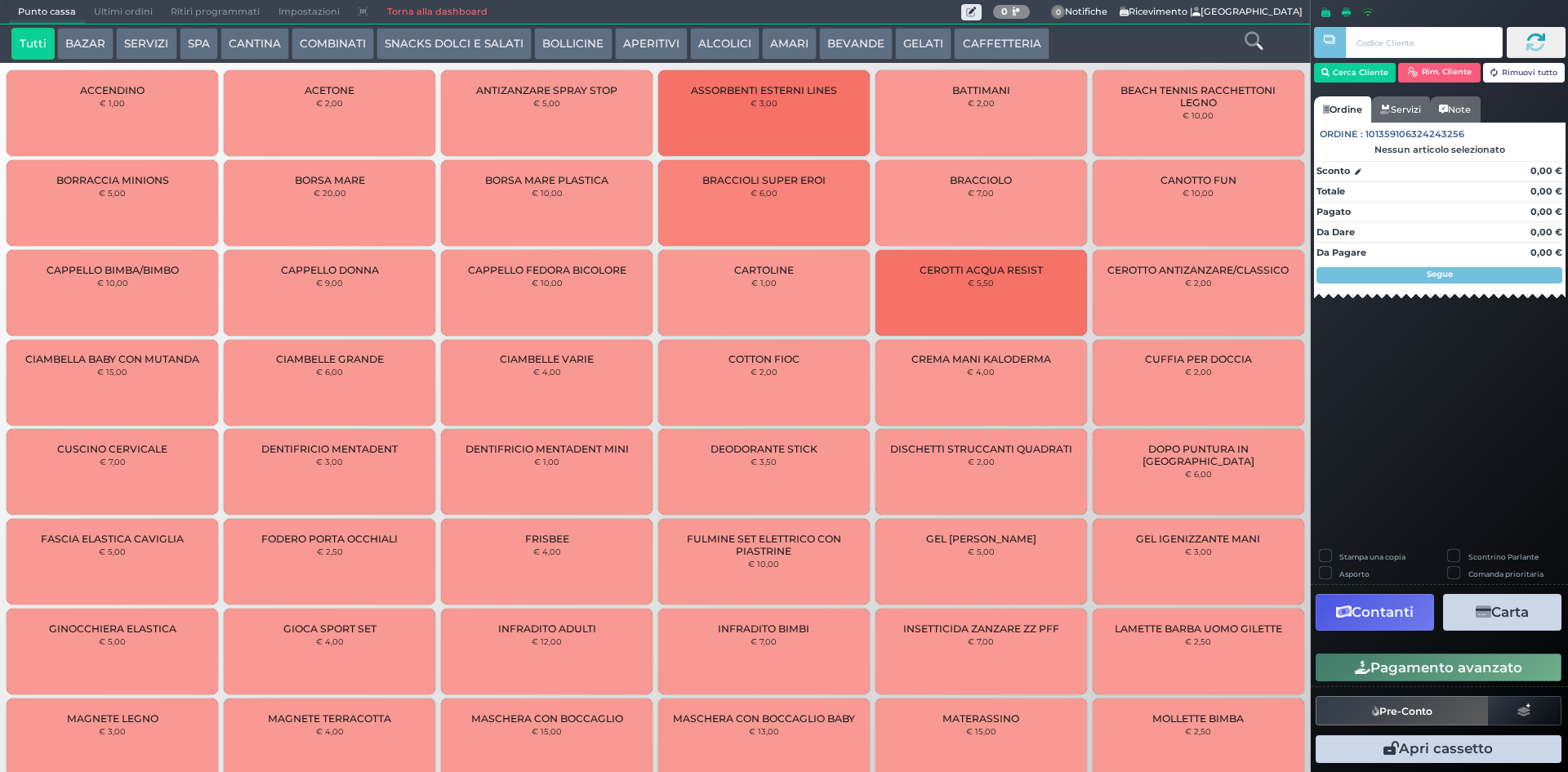
click at [1008, 43] on button "CAFFETTERIA" at bounding box center [1001, 43] width 95 height 33
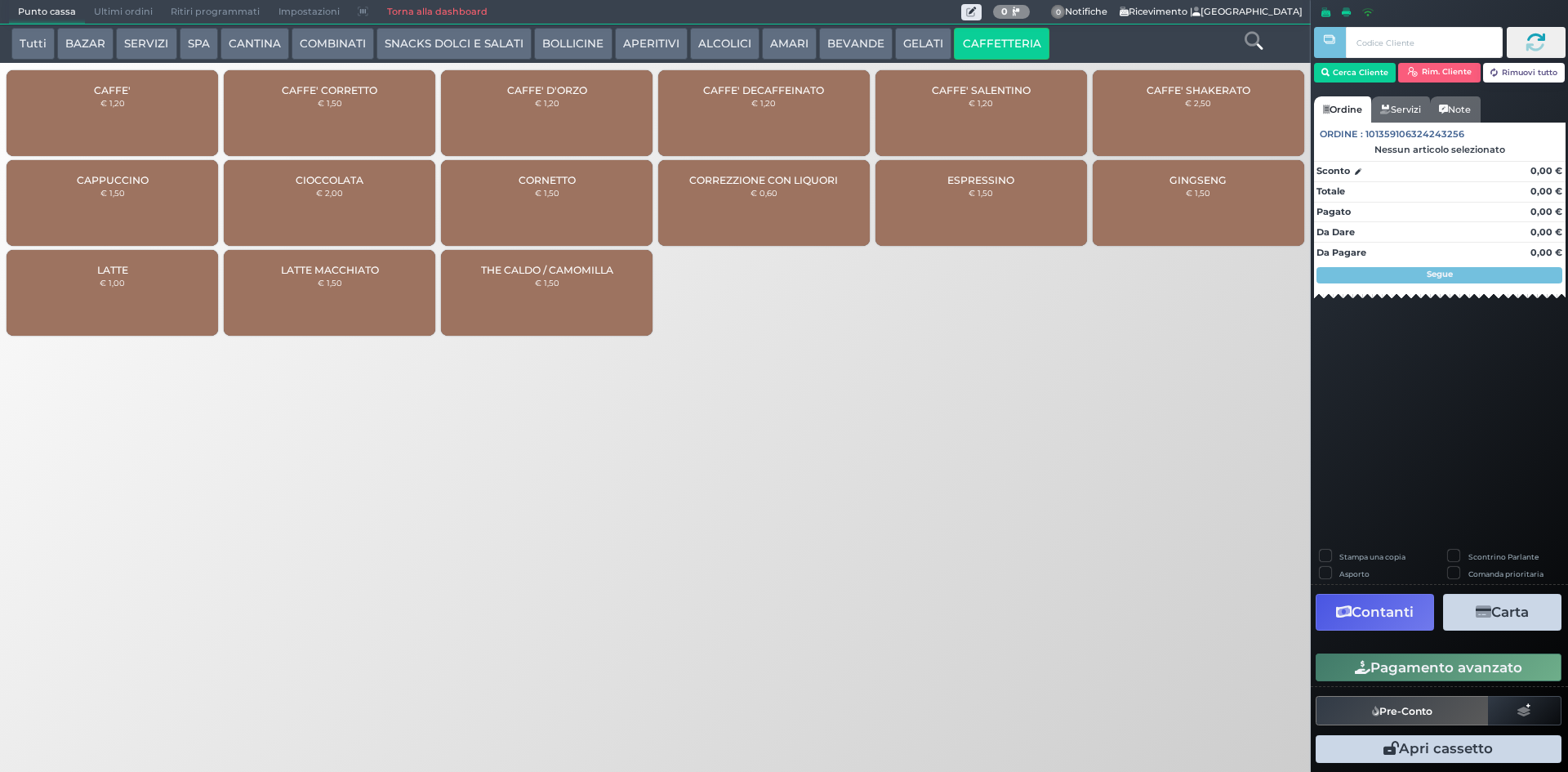
click at [67, 99] on div "CAFFE' € 1,20" at bounding box center [112, 113] width 212 height 86
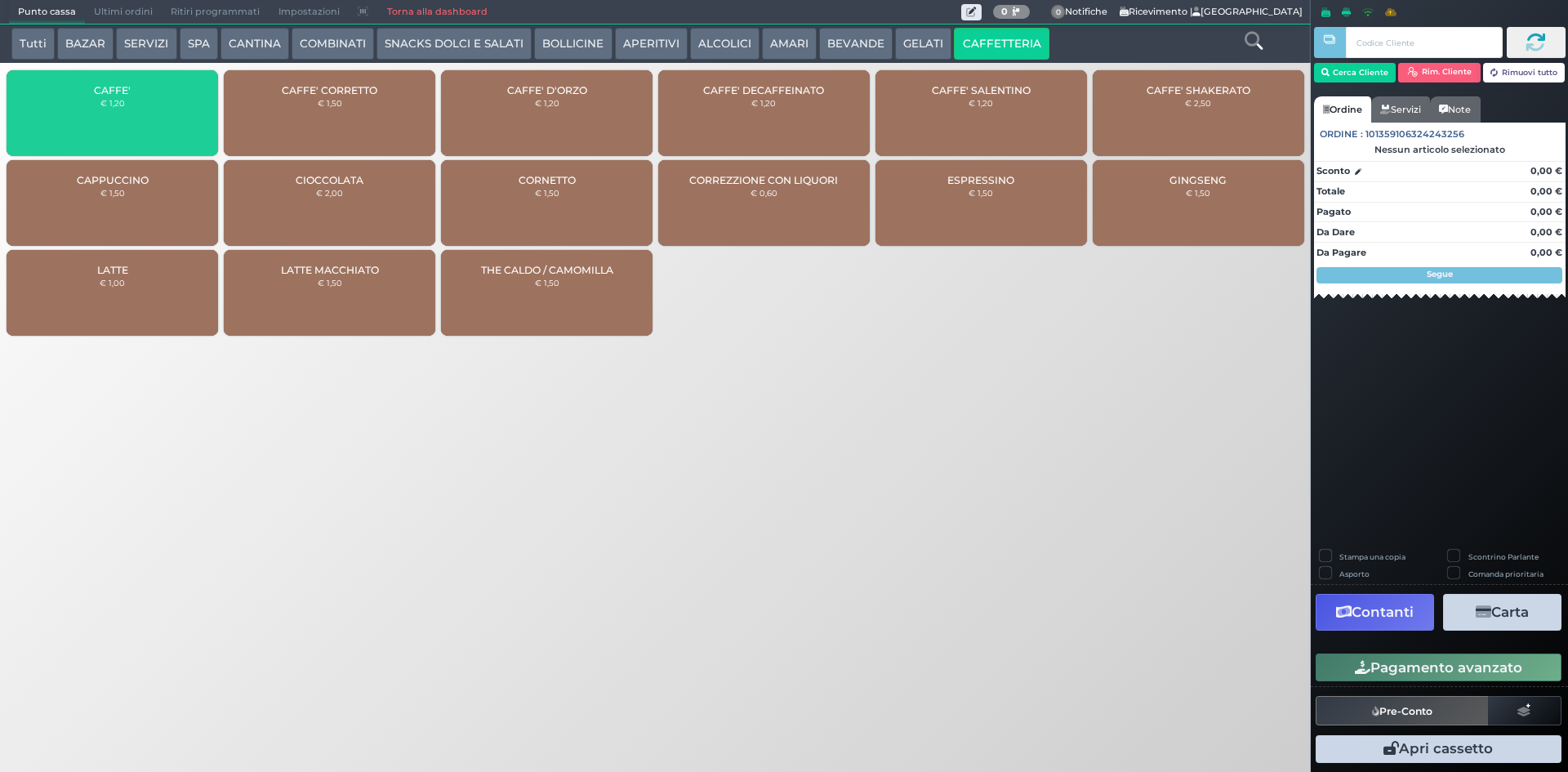
click at [70, 101] on div "CAFFE' € 1,20" at bounding box center [112, 113] width 212 height 86
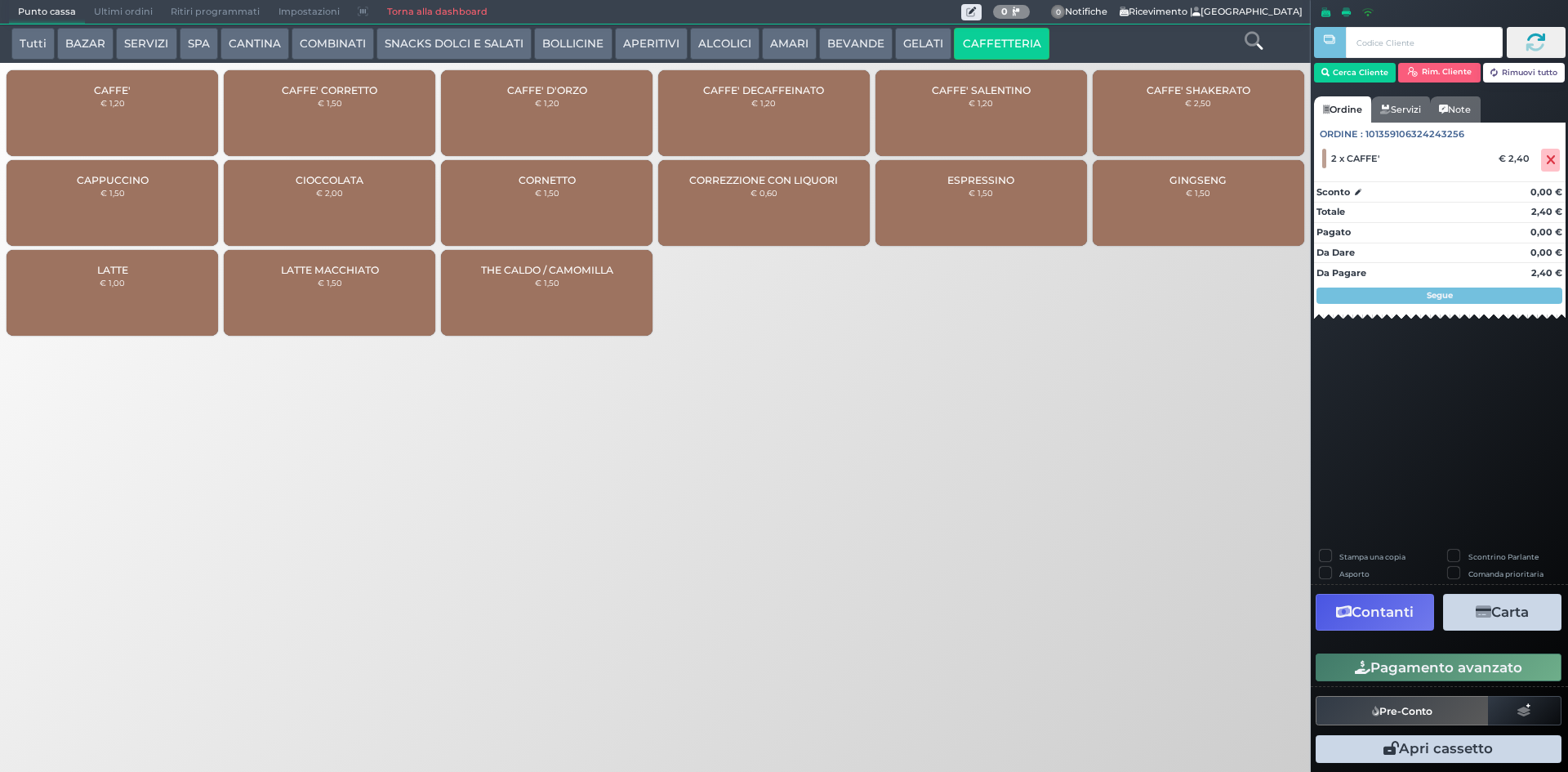
click at [1426, 668] on button "Pagamento avanzato" at bounding box center [1439, 667] width 246 height 27
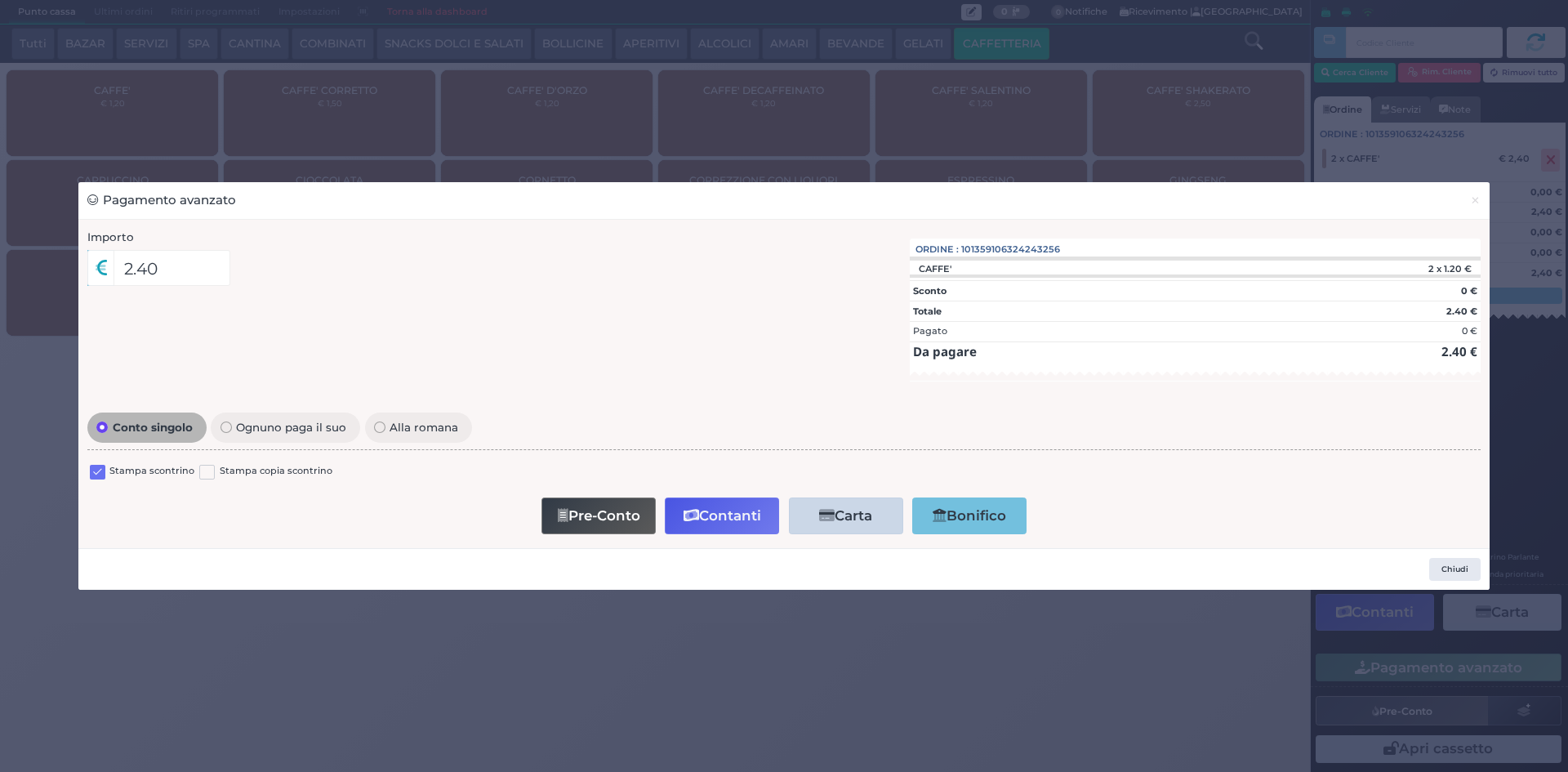
click at [93, 473] on label at bounding box center [98, 472] width 16 height 16
click at [0, 0] on input "checkbox" at bounding box center [0, 0] width 0 height 0
click at [721, 508] on button "Contanti" at bounding box center [722, 515] width 114 height 36
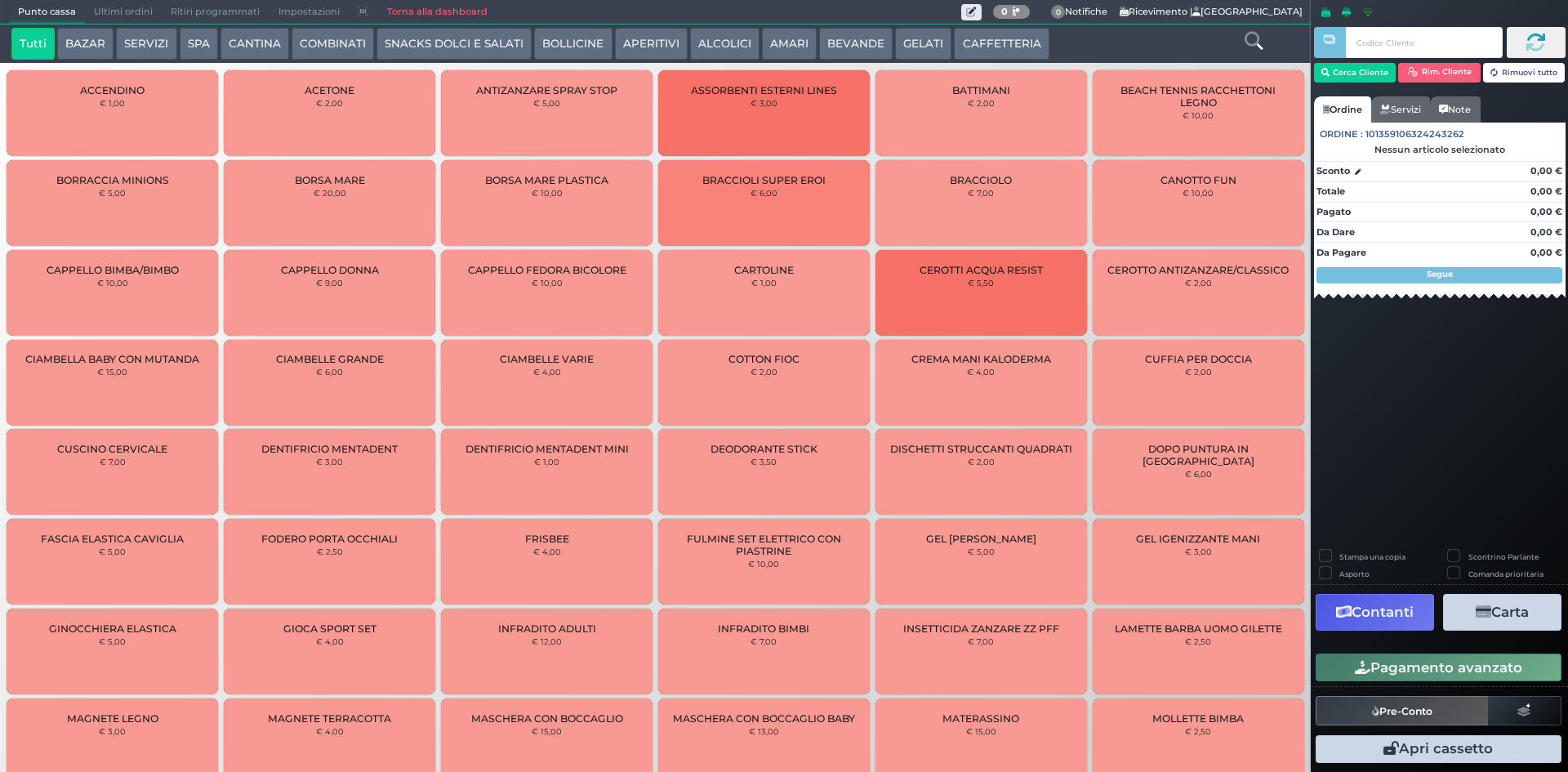
click at [132, 16] on span "Ultimi ordini" at bounding box center [123, 12] width 77 height 23
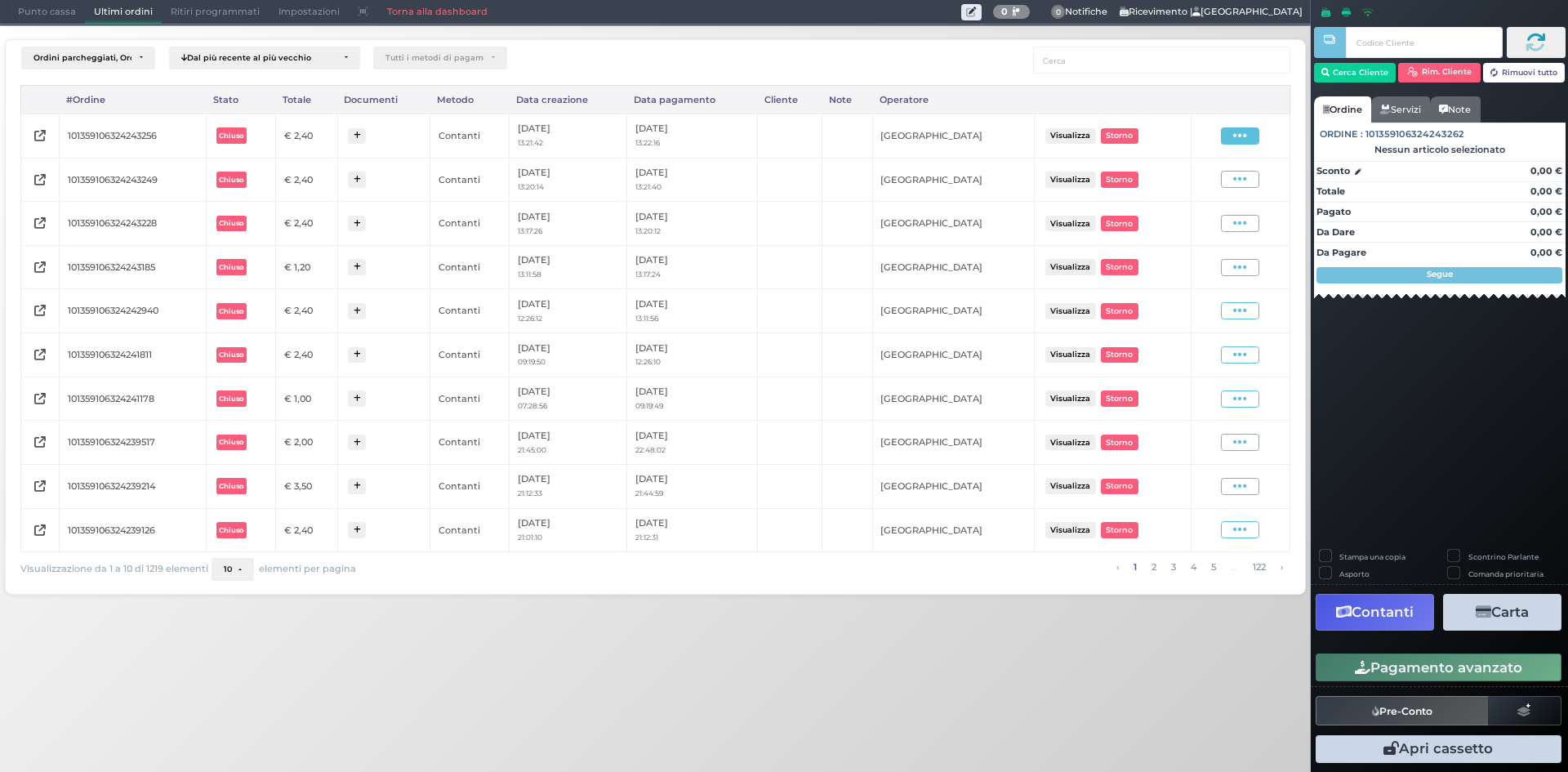
click at [1249, 136] on span at bounding box center [1240, 136] width 38 height 17
click at [1212, 182] on span "Ristampa Pre-Conto" at bounding box center [1201, 183] width 67 height 27
click at [40, 16] on span "Punto cassa" at bounding box center [47, 12] width 76 height 23
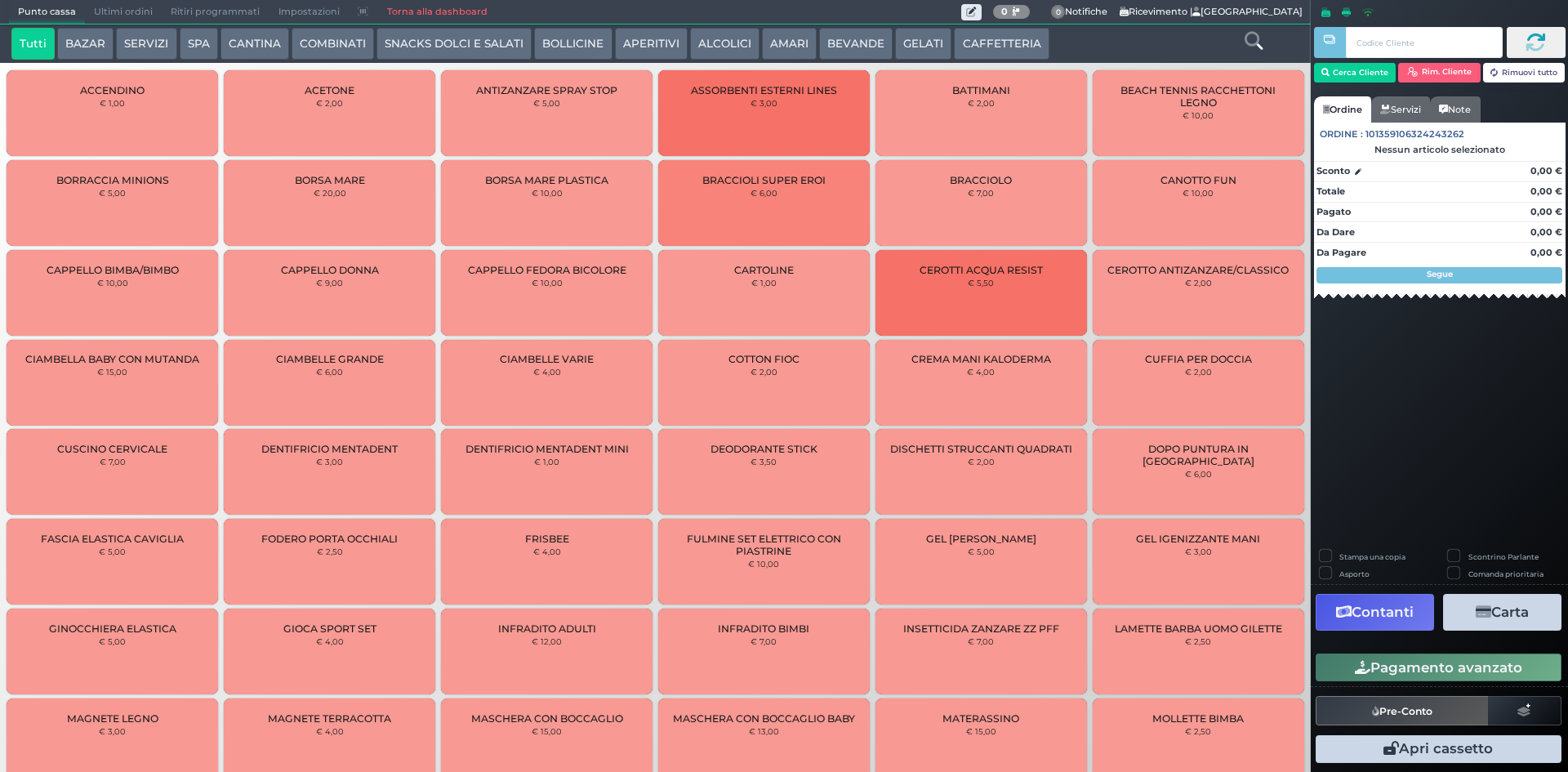
click at [1034, 21] on span "0 Delivery" at bounding box center [1011, 12] width 56 height 24
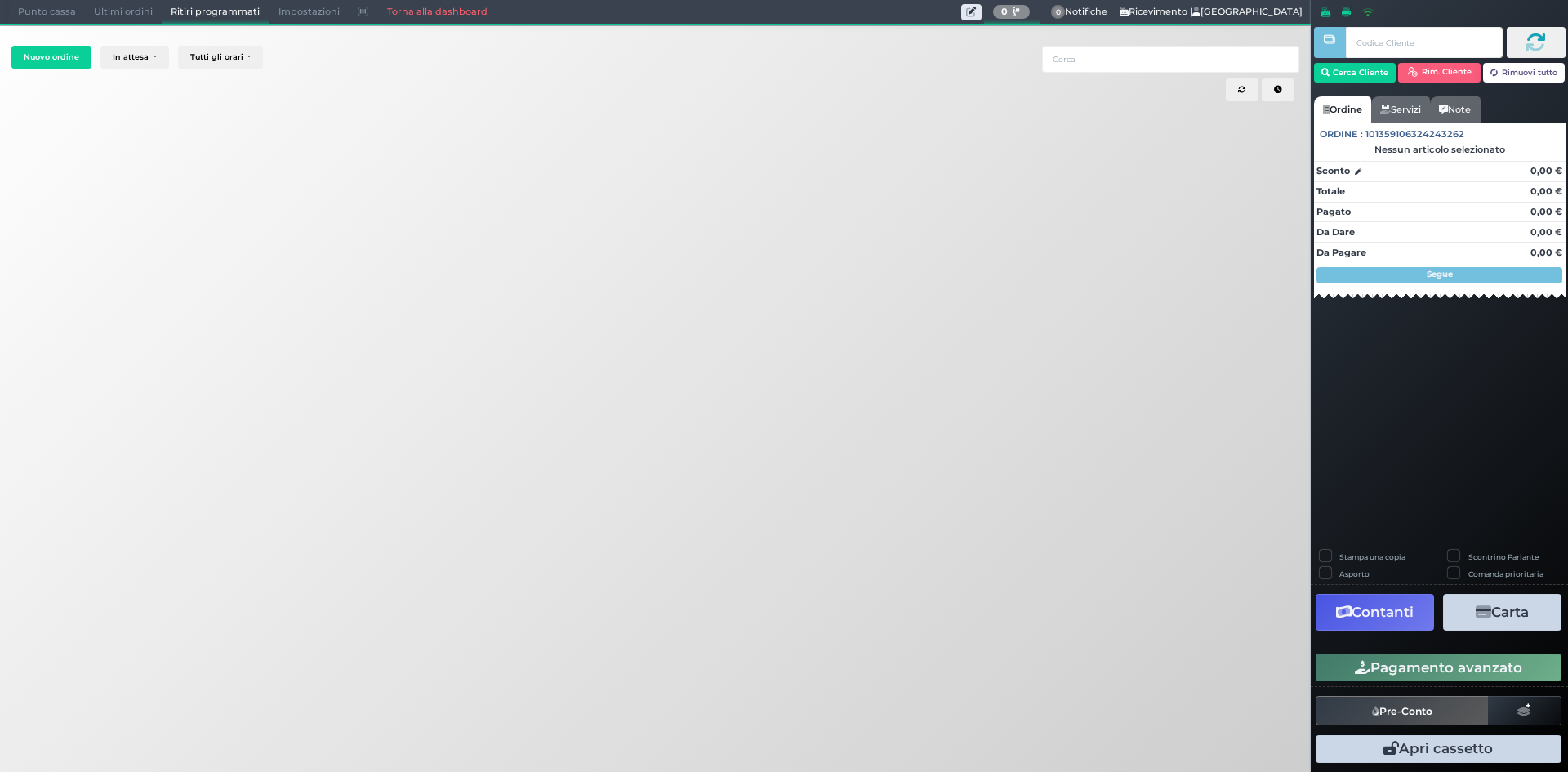
click at [40, 13] on span "Punto cassa" at bounding box center [47, 12] width 76 height 23
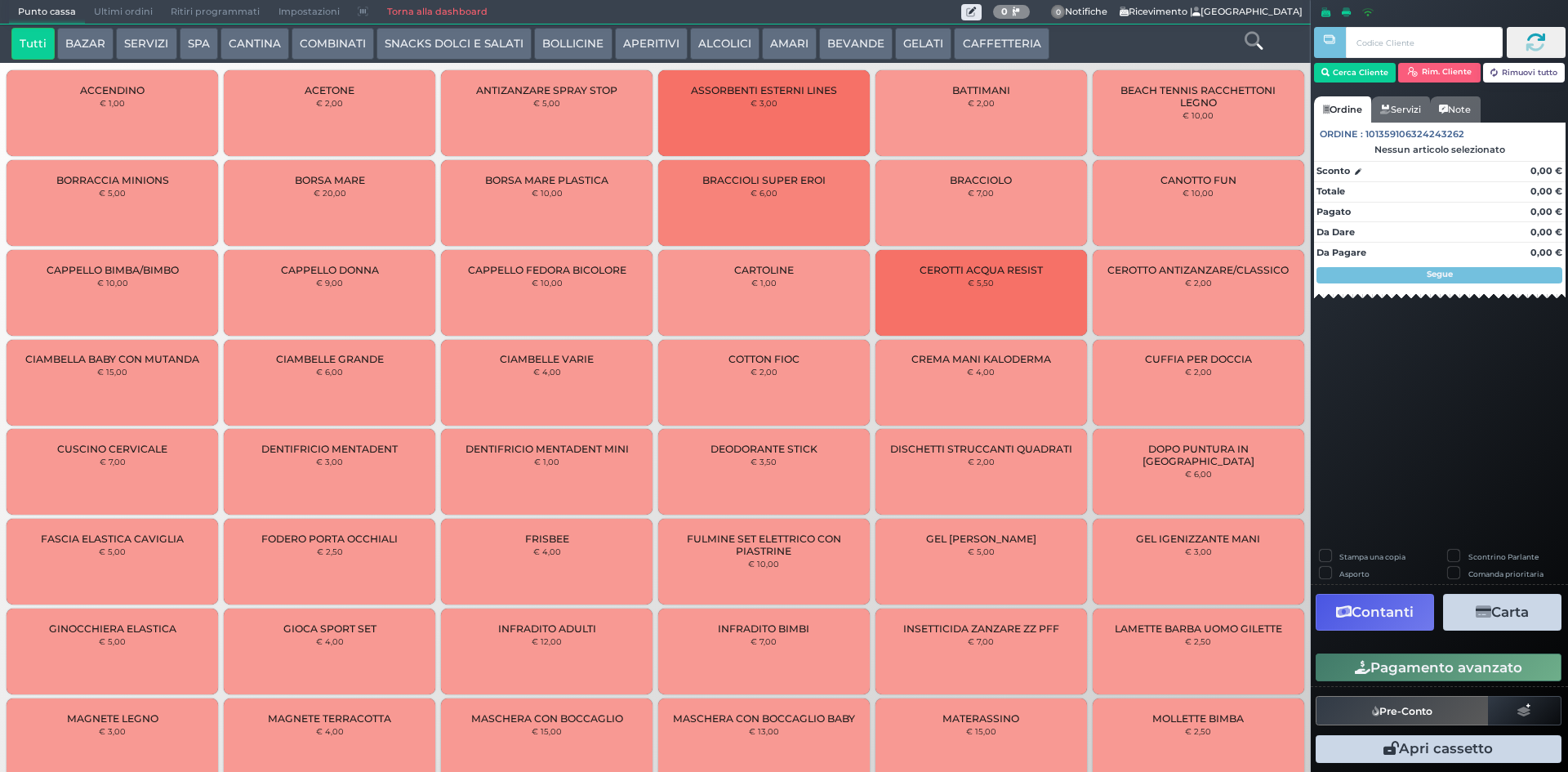
drag, startPoint x: 1010, startPoint y: 46, endPoint x: 982, endPoint y: 53, distance: 28.9
click at [1009, 46] on button "CAFFETTERIA" at bounding box center [1001, 43] width 95 height 33
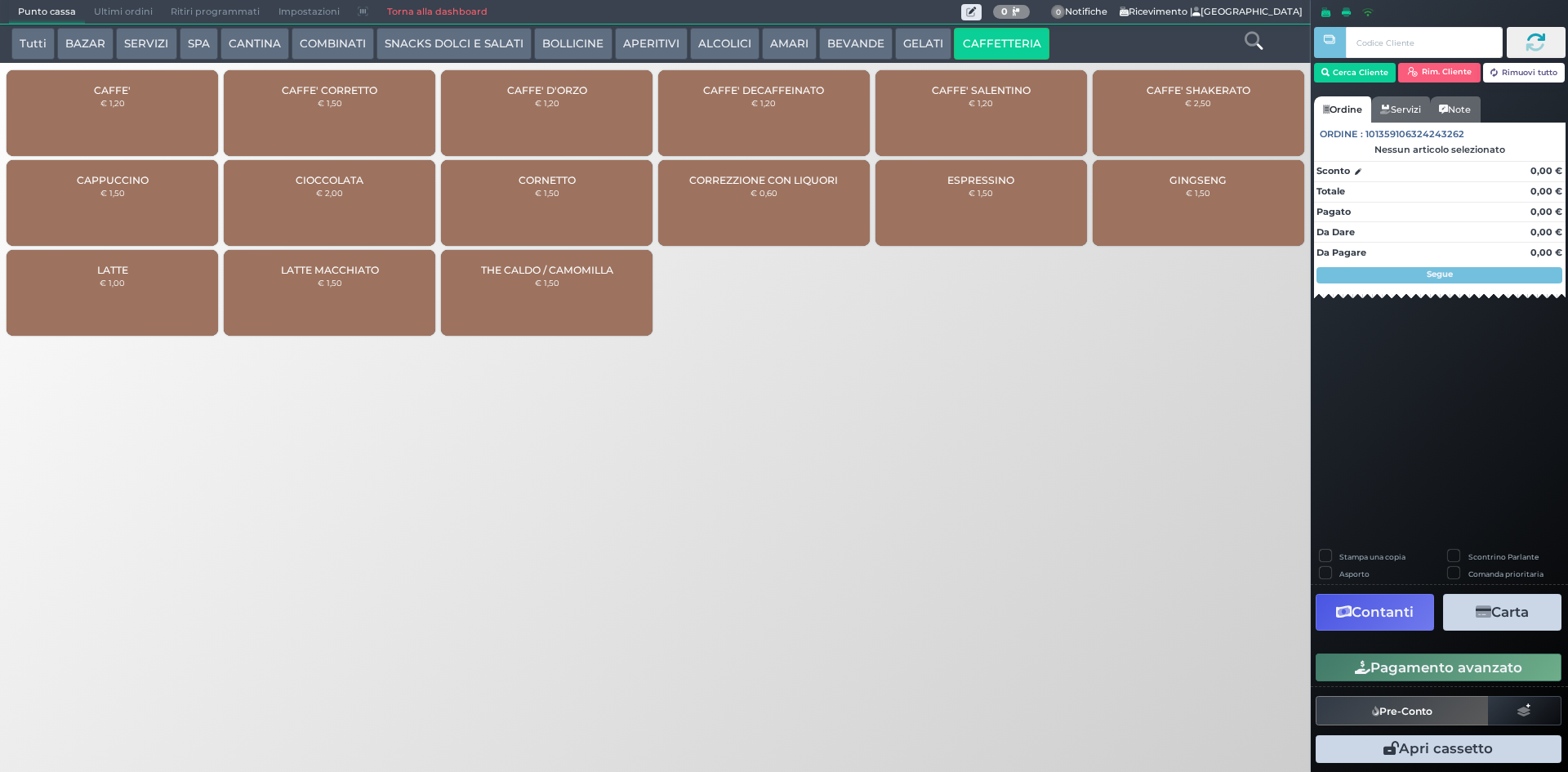
drag, startPoint x: 74, startPoint y: 119, endPoint x: 122, endPoint y: 137, distance: 51.3
click at [78, 120] on div "CAFFE' € 1,20" at bounding box center [112, 113] width 212 height 86
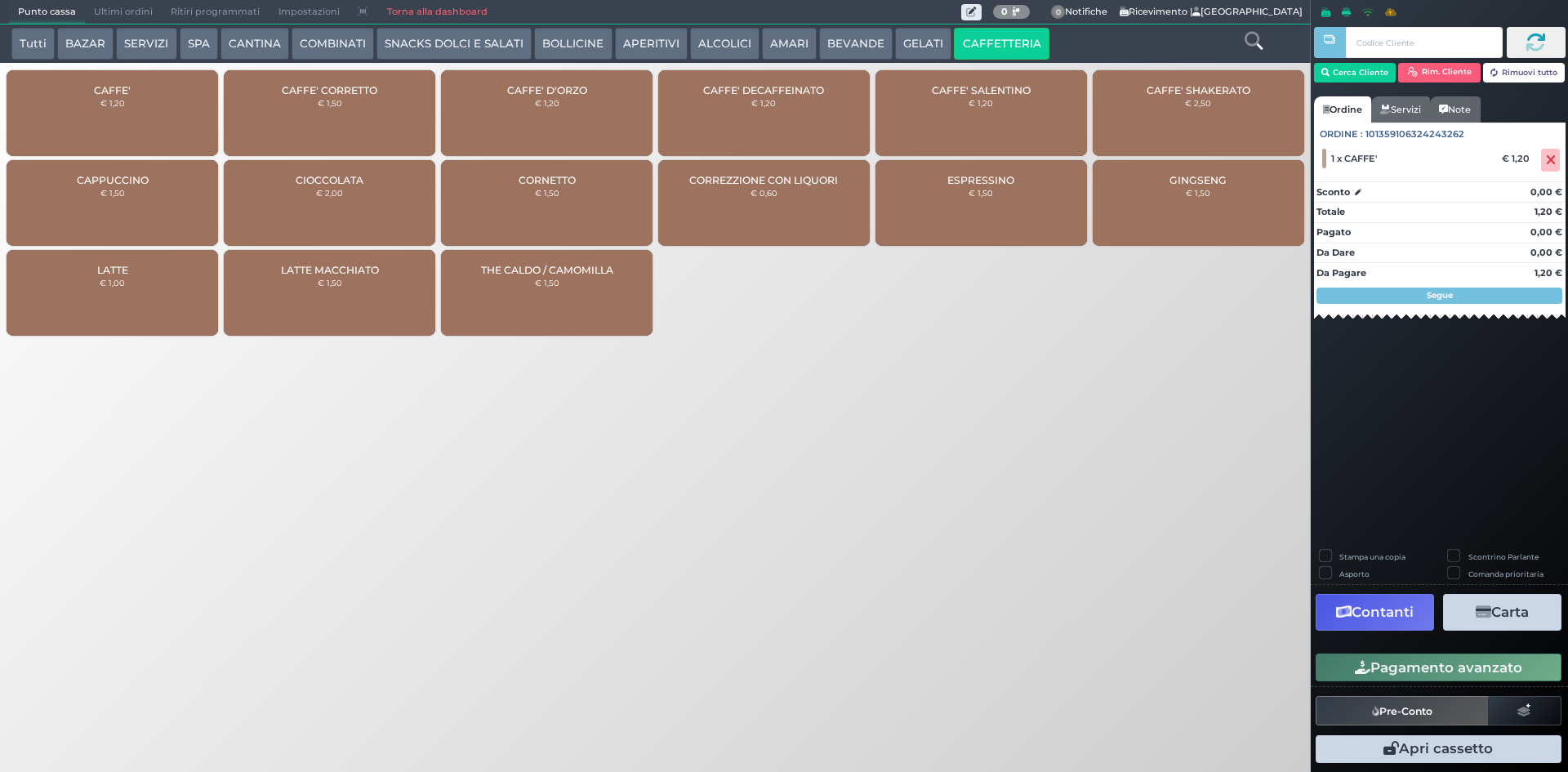
click at [122, 129] on div "CAFFE' € 1,20" at bounding box center [112, 113] width 212 height 86
click at [1435, 661] on button "Pagamento avanzato" at bounding box center [1439, 667] width 246 height 27
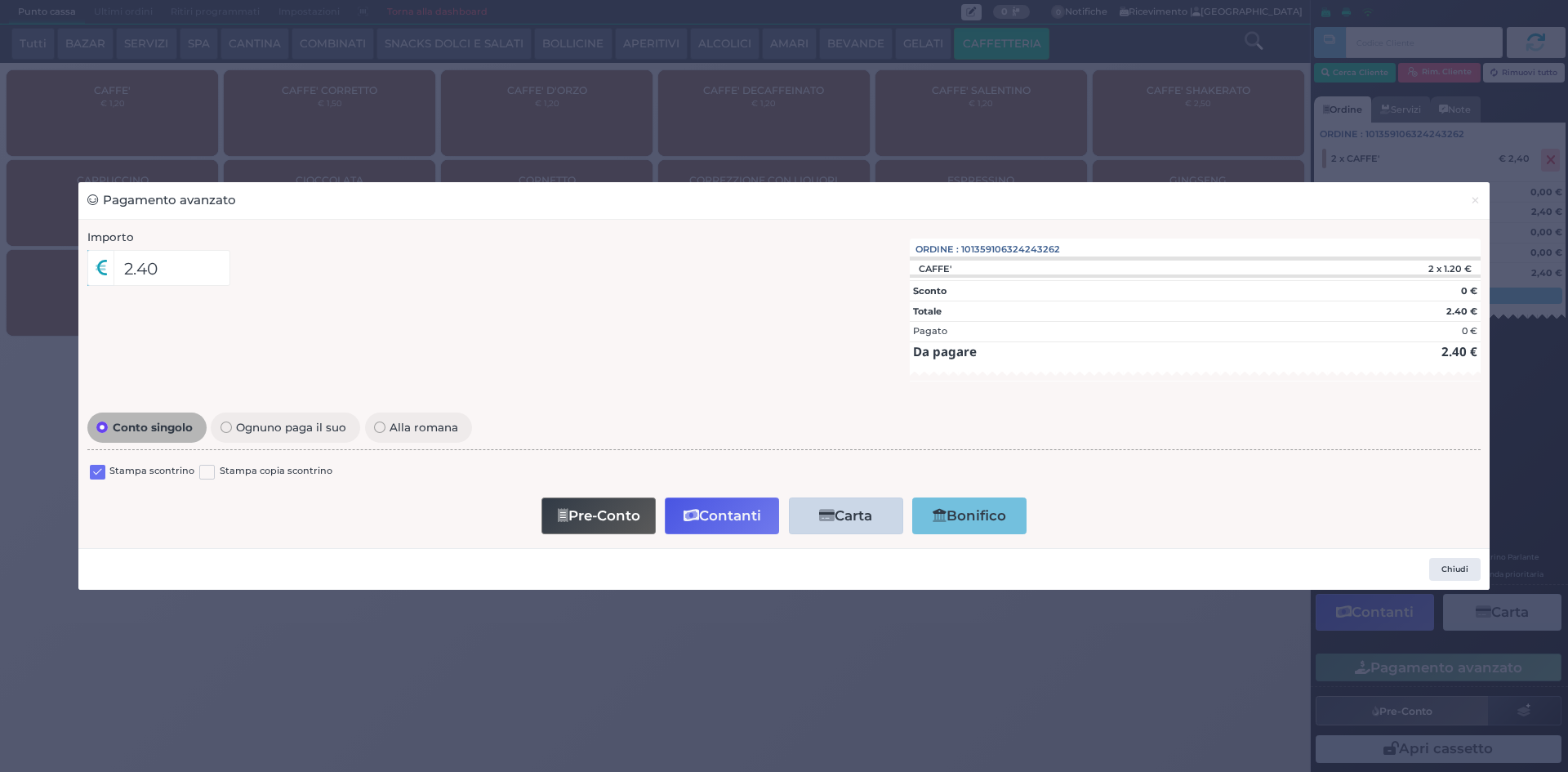
click at [99, 470] on label at bounding box center [98, 472] width 16 height 16
click at [0, 0] on input "checkbox" at bounding box center [0, 0] width 0 height 0
click at [711, 528] on button "Contanti" at bounding box center [722, 515] width 114 height 36
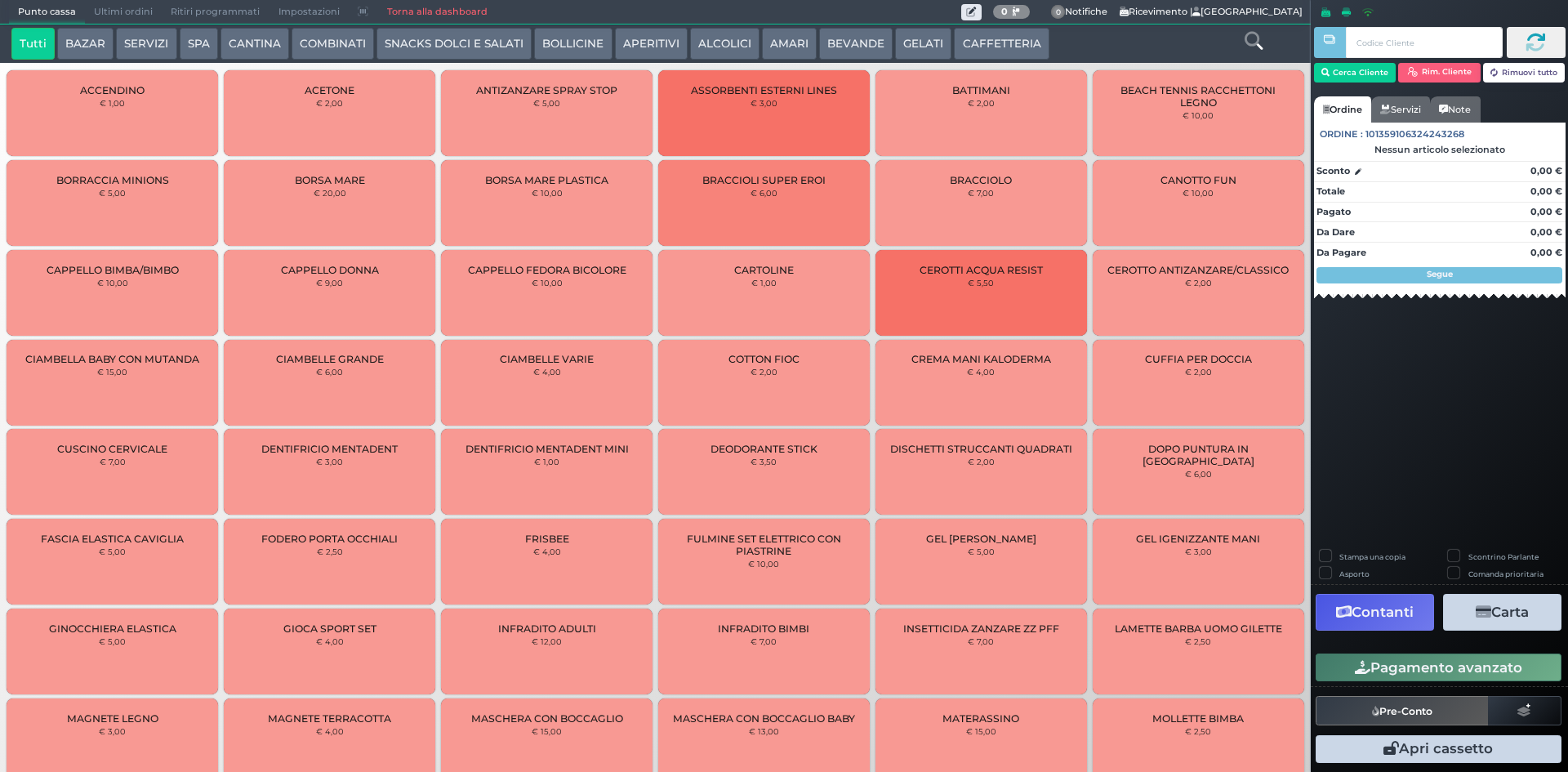
click at [118, 11] on span "Ultimi ordini" at bounding box center [123, 12] width 77 height 23
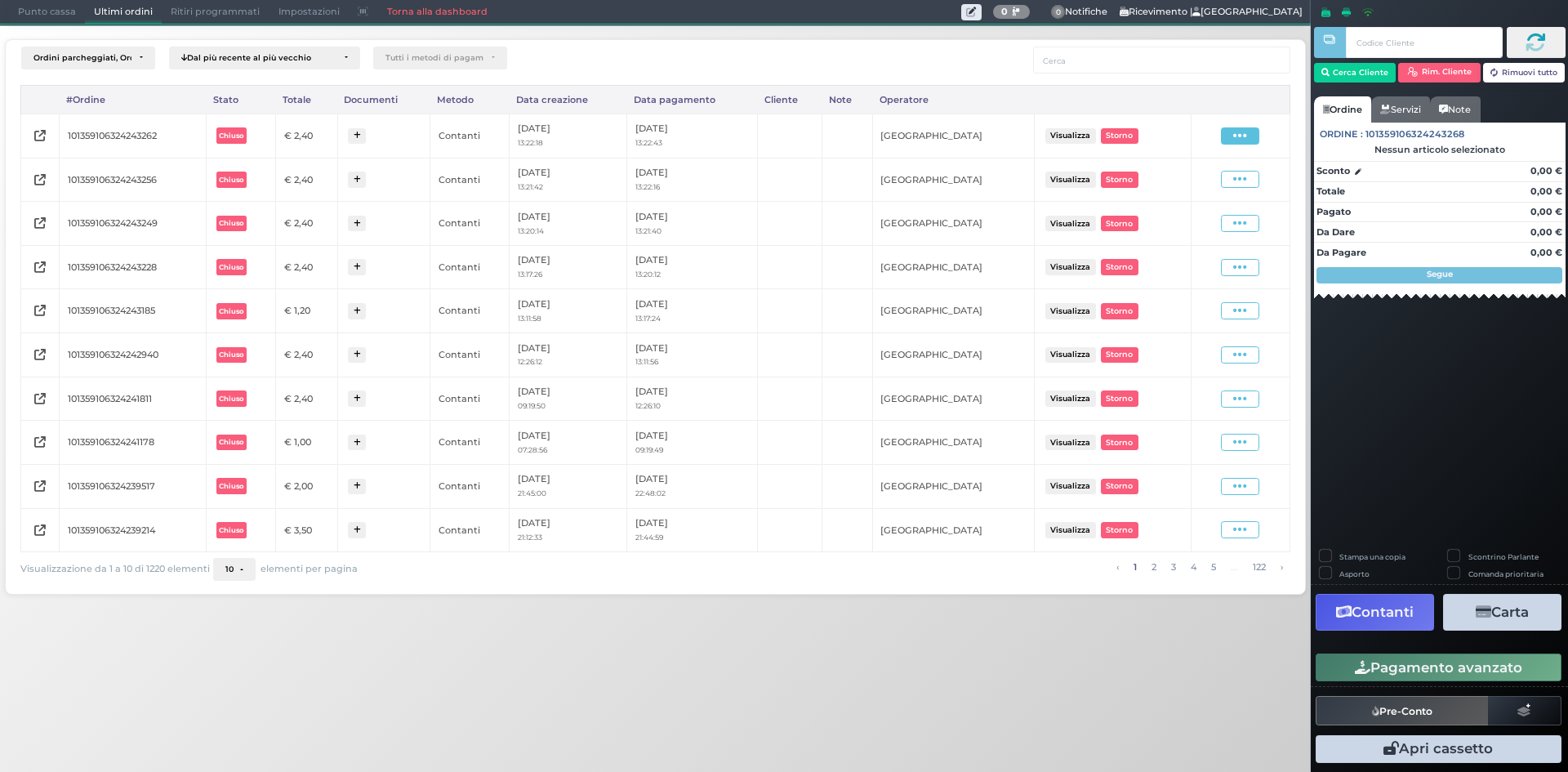
click at [1249, 137] on span at bounding box center [1240, 136] width 38 height 17
click at [1200, 191] on span "Ristampa Pre-Conto" at bounding box center [1201, 183] width 67 height 27
click at [43, 8] on span "Punto cassa" at bounding box center [47, 12] width 76 height 23
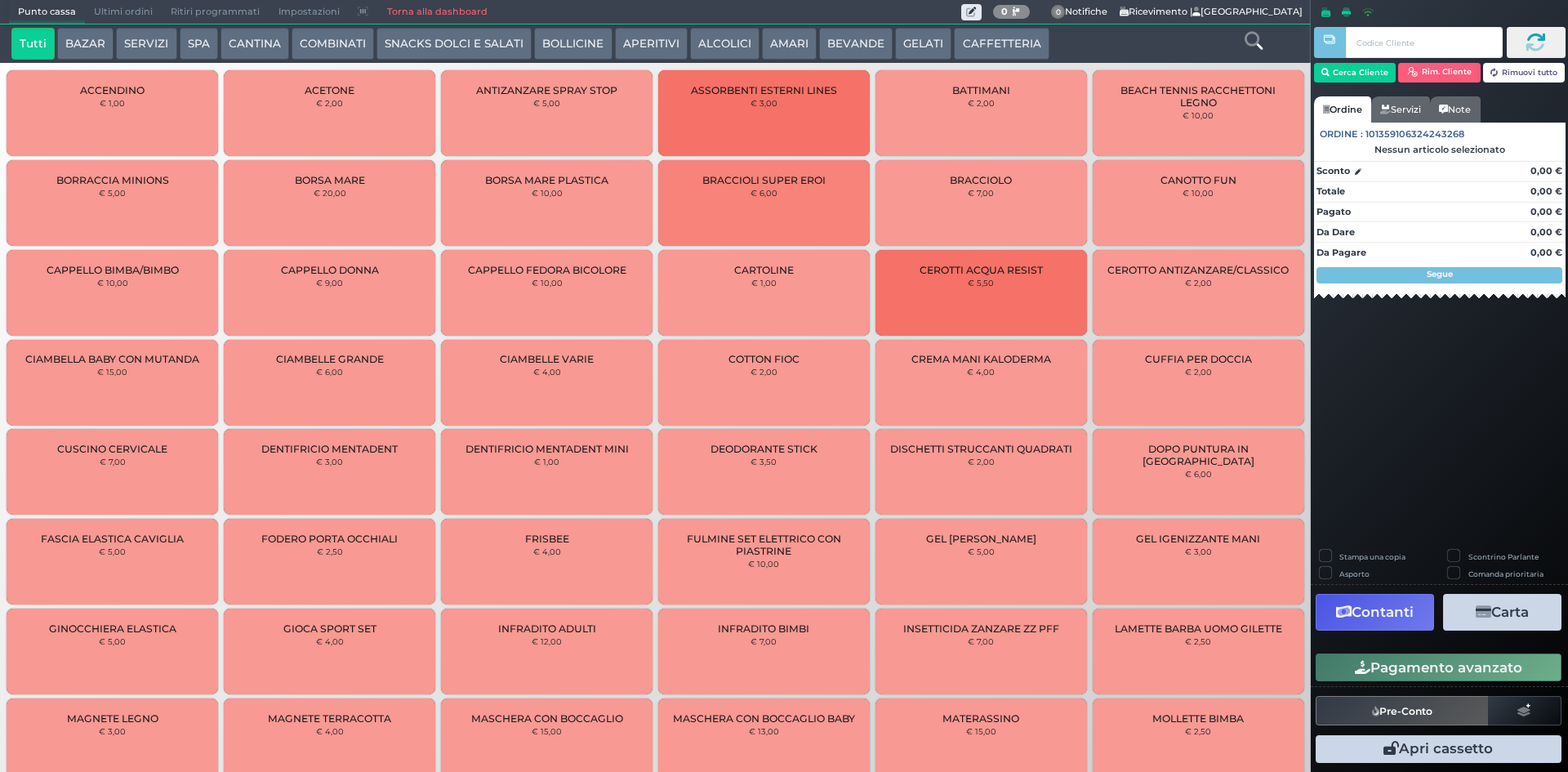
click at [53, 5] on span "Punto cassa" at bounding box center [47, 12] width 76 height 23
drag, startPoint x: 1022, startPoint y: 32, endPoint x: 968, endPoint y: 67, distance: 64.4
click at [1023, 34] on button "CAFFETTERIA" at bounding box center [1001, 43] width 95 height 33
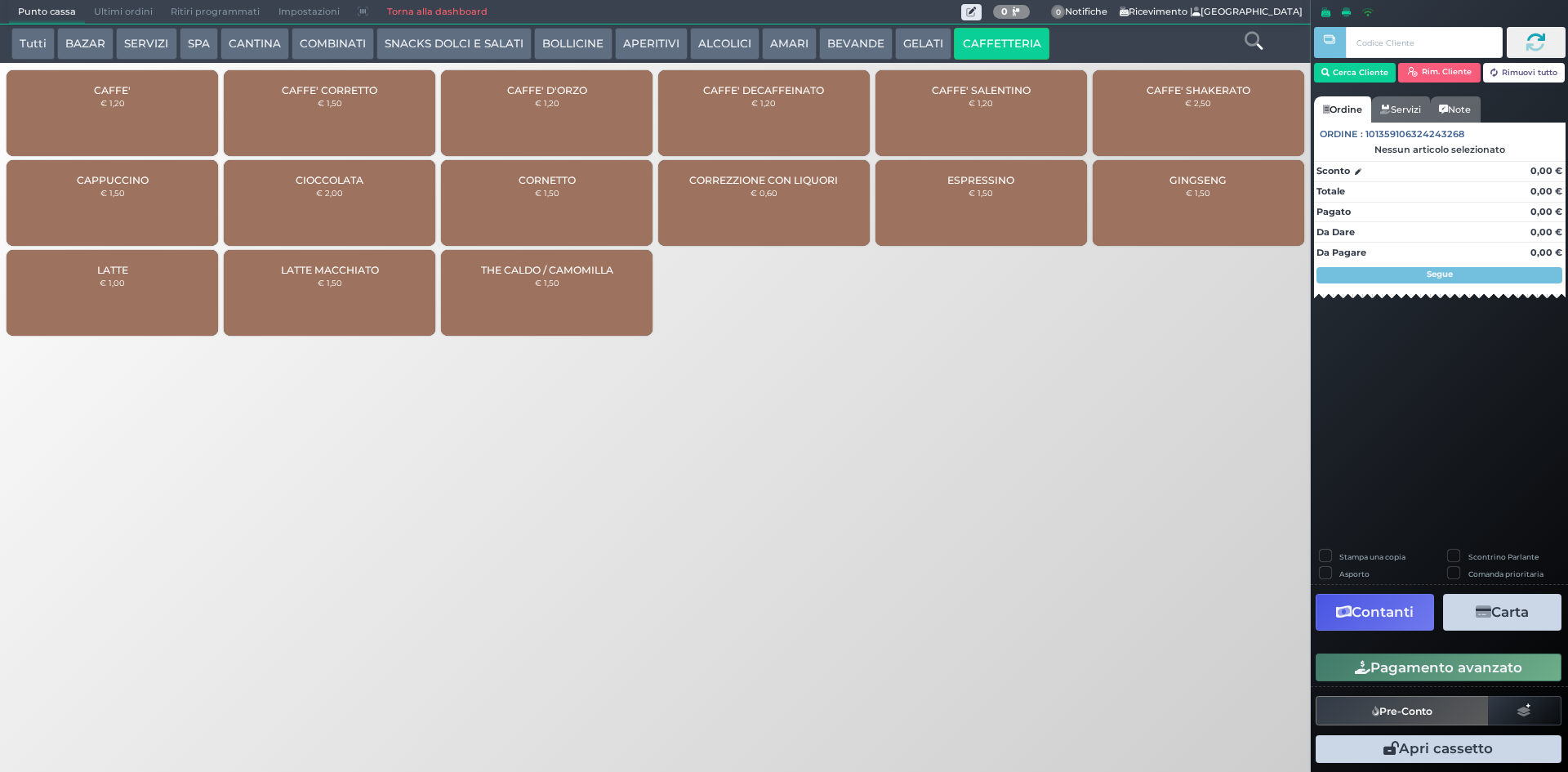
click at [164, 121] on div "CAFFE' € 1,20" at bounding box center [112, 113] width 212 height 86
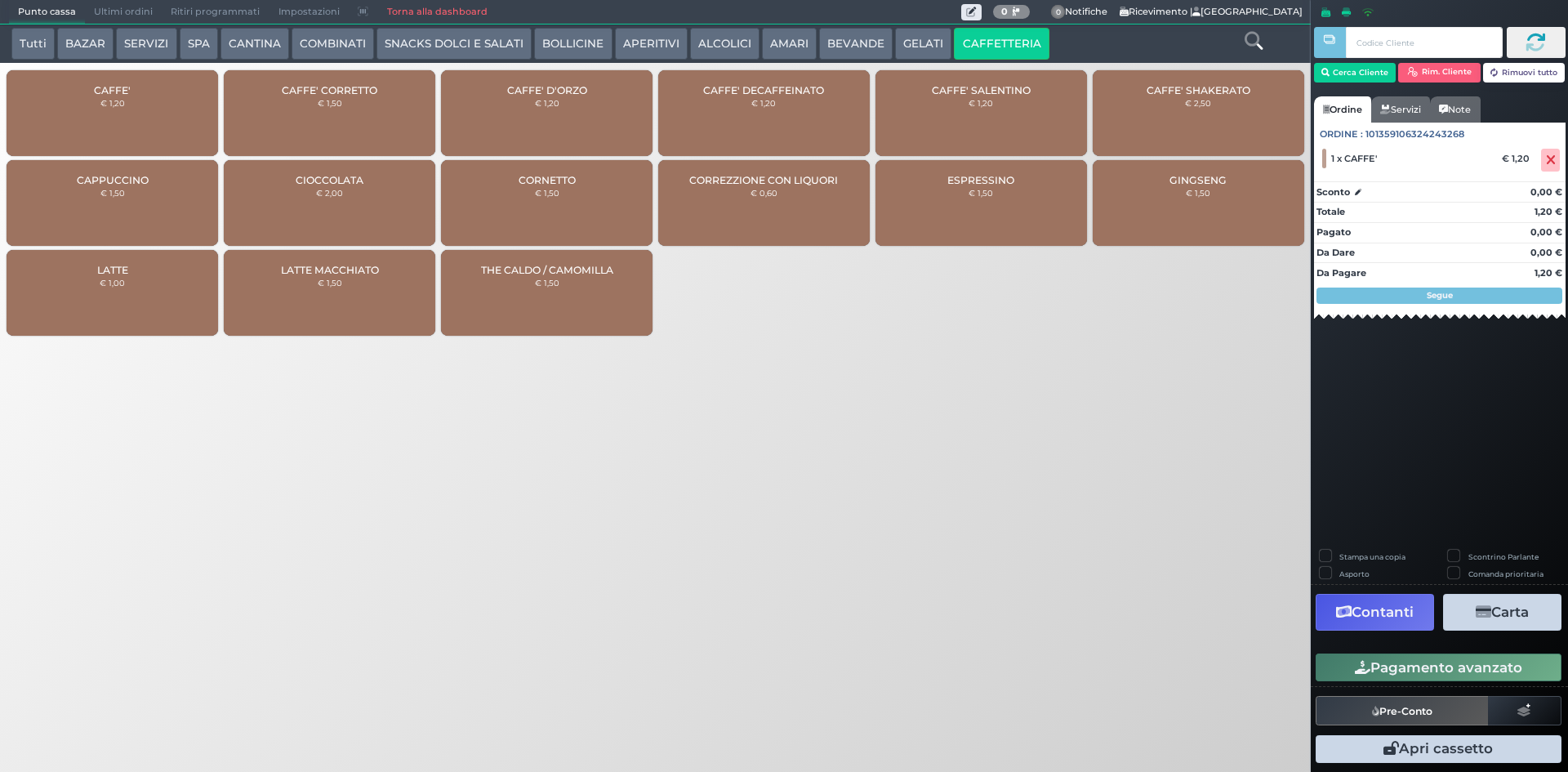
click at [1448, 671] on button "Pagamento avanzato" at bounding box center [1439, 667] width 246 height 27
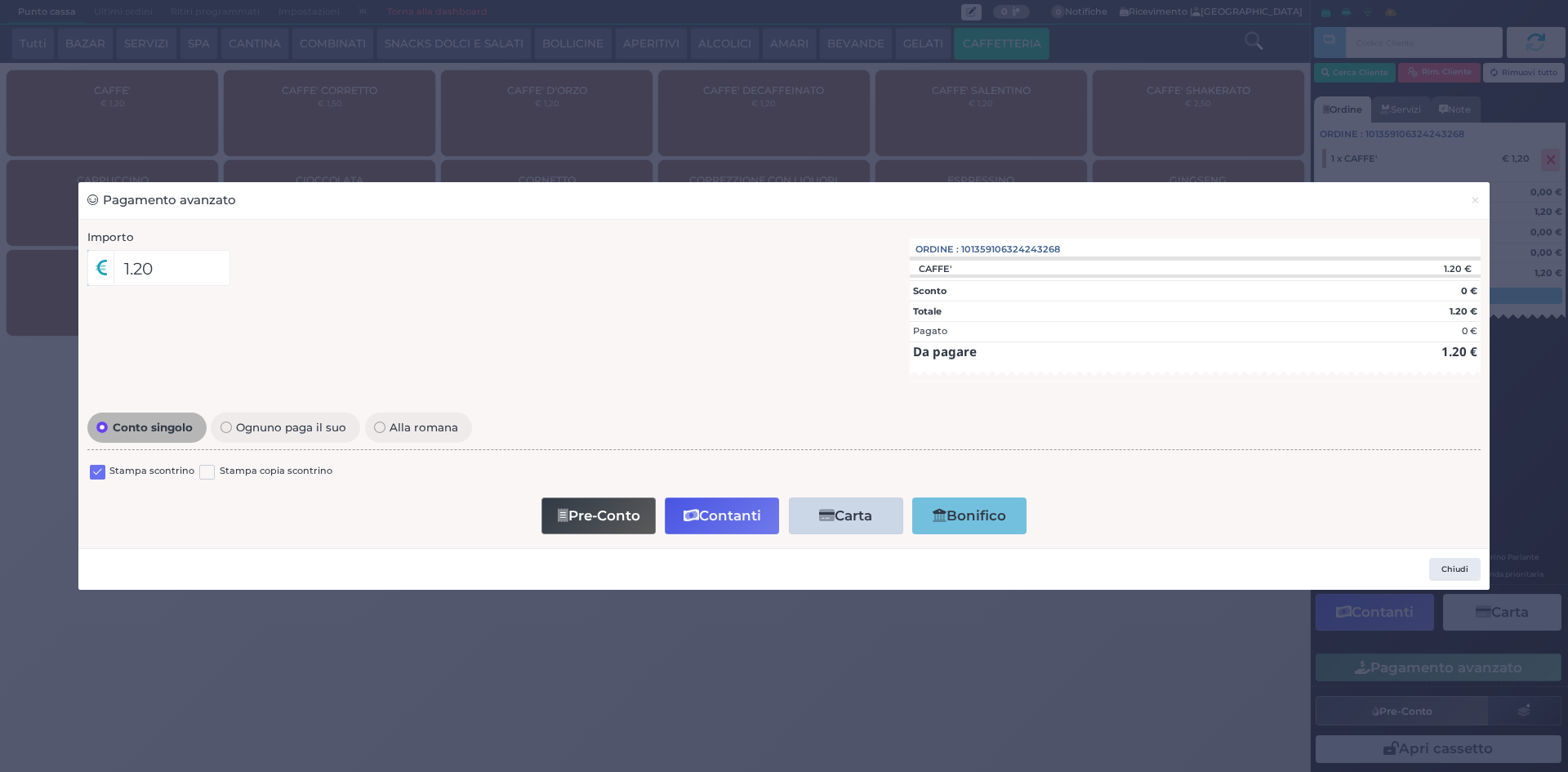
click at [97, 473] on label at bounding box center [98, 472] width 16 height 16
click at [0, 0] on input "checkbox" at bounding box center [0, 0] width 0 height 0
click at [740, 526] on button "Contanti" at bounding box center [722, 515] width 114 height 36
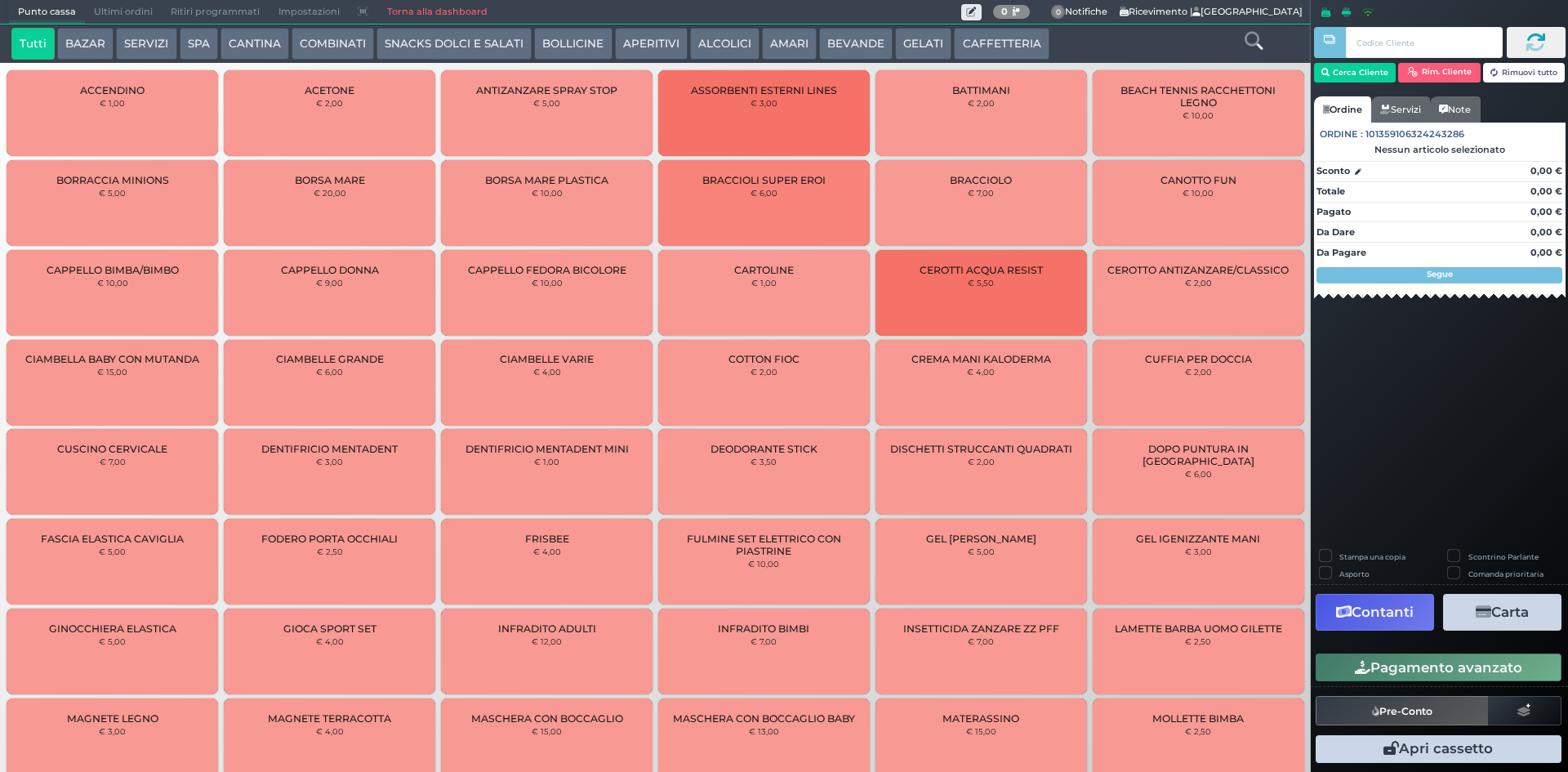
click at [121, 12] on span "Ultimi ordini" at bounding box center [123, 12] width 77 height 23
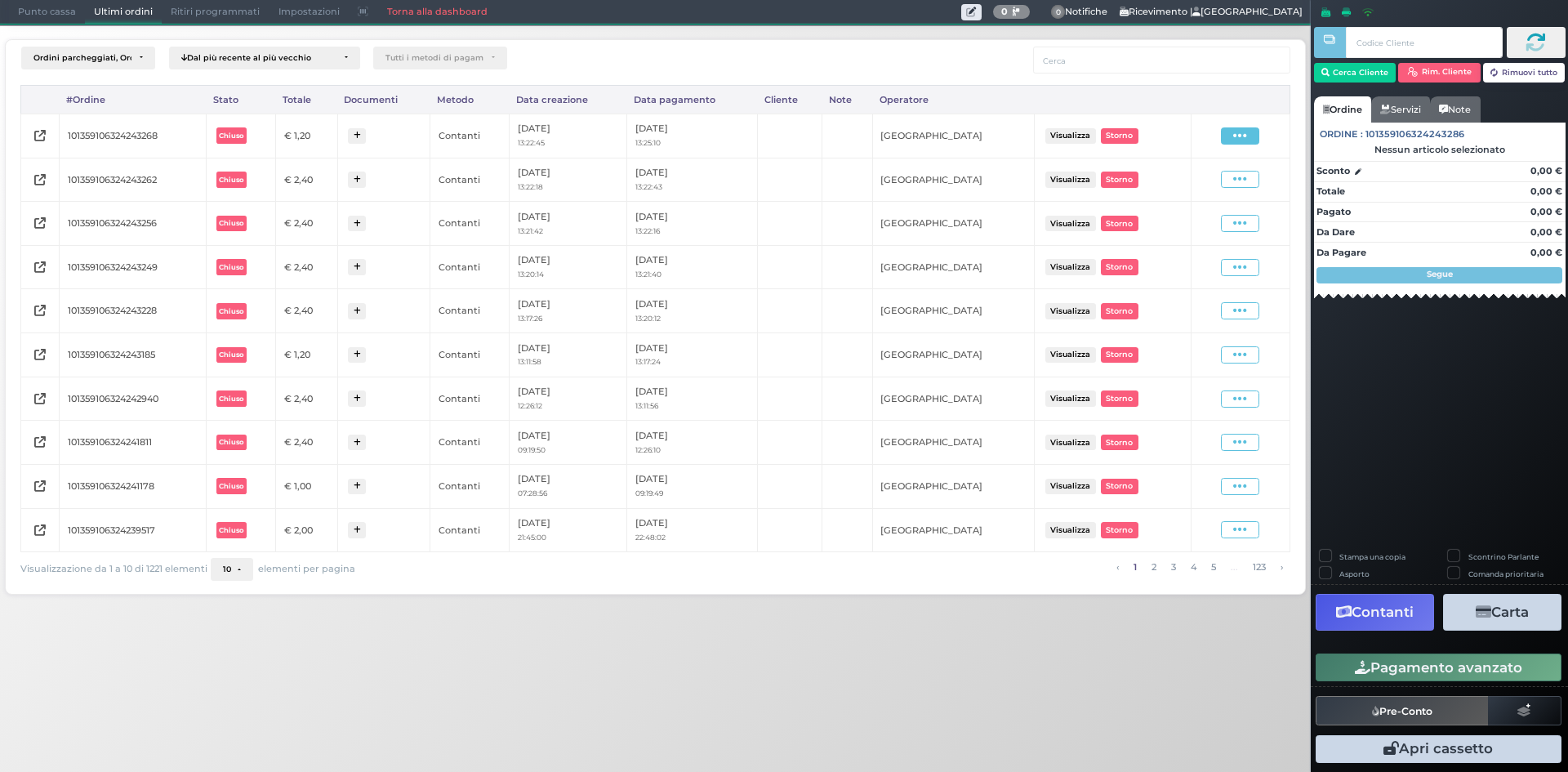
click at [1254, 137] on span at bounding box center [1240, 136] width 38 height 17
drag, startPoint x: 1188, startPoint y: 192, endPoint x: 1567, endPoint y: 172, distance: 379.5
click at [1190, 191] on span "Ristampa Pre-Conto" at bounding box center [1201, 183] width 67 height 27
click at [2, 16] on div "Punto cassa Mappa Ultimi ordini Delivery Ritiri programmati Impostazioni Torna …" at bounding box center [655, 12] width 1311 height 25
click at [28, 12] on span "Punto cassa" at bounding box center [47, 12] width 76 height 23
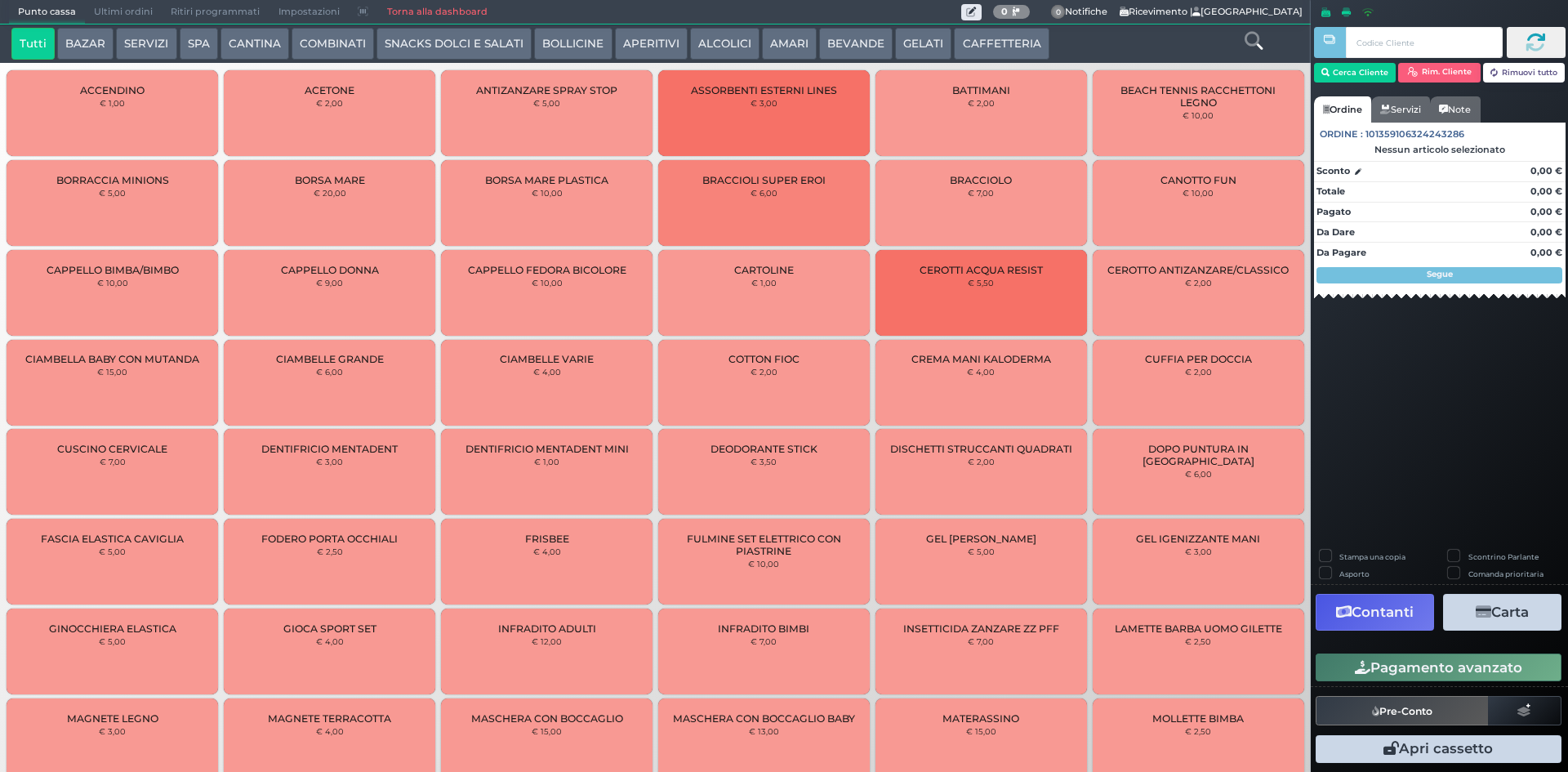
click at [974, 51] on button "CAFFETTERIA" at bounding box center [1001, 43] width 95 height 33
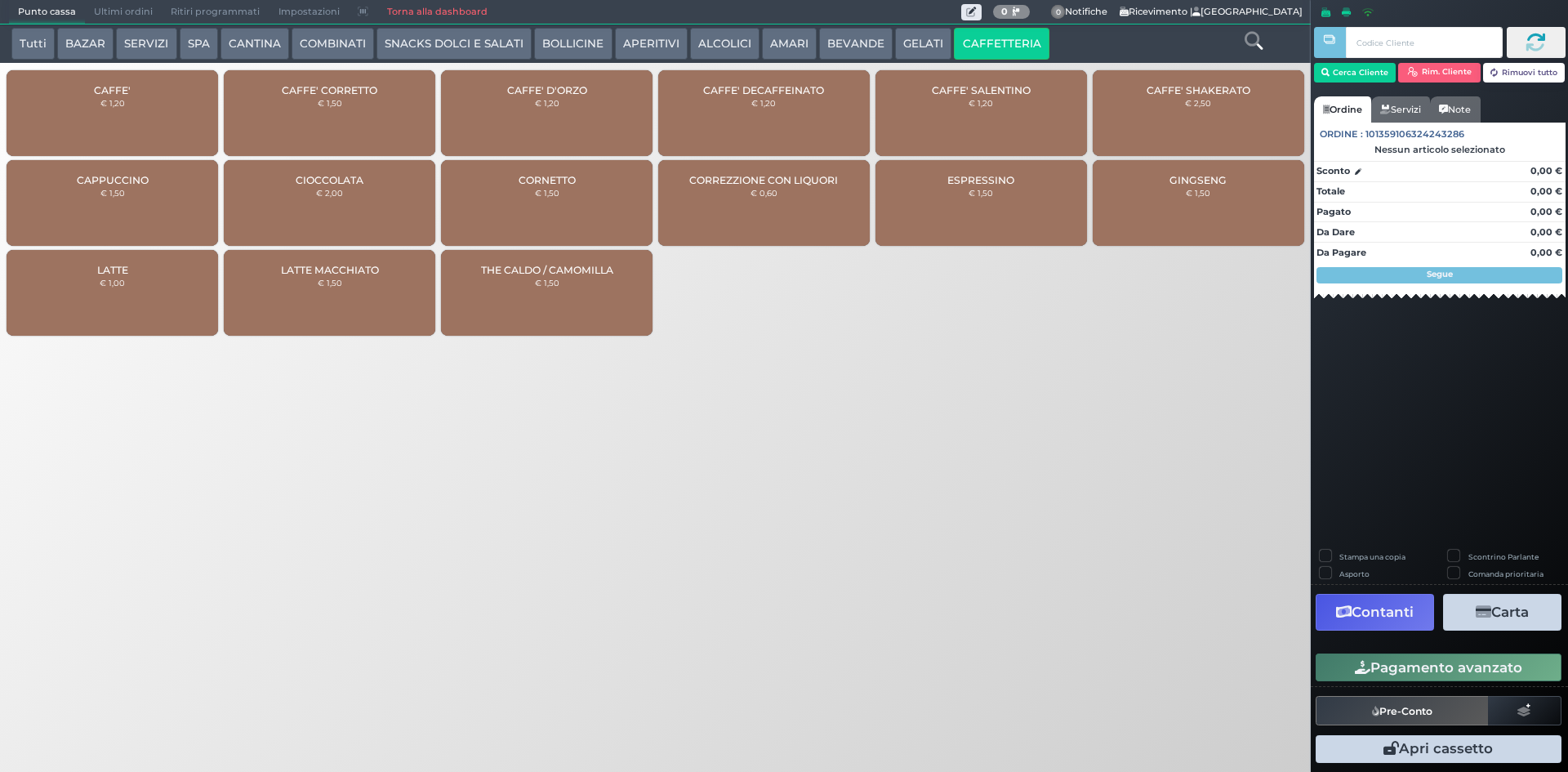
click at [122, 114] on div "CAFFE' € 1,20" at bounding box center [112, 113] width 212 height 86
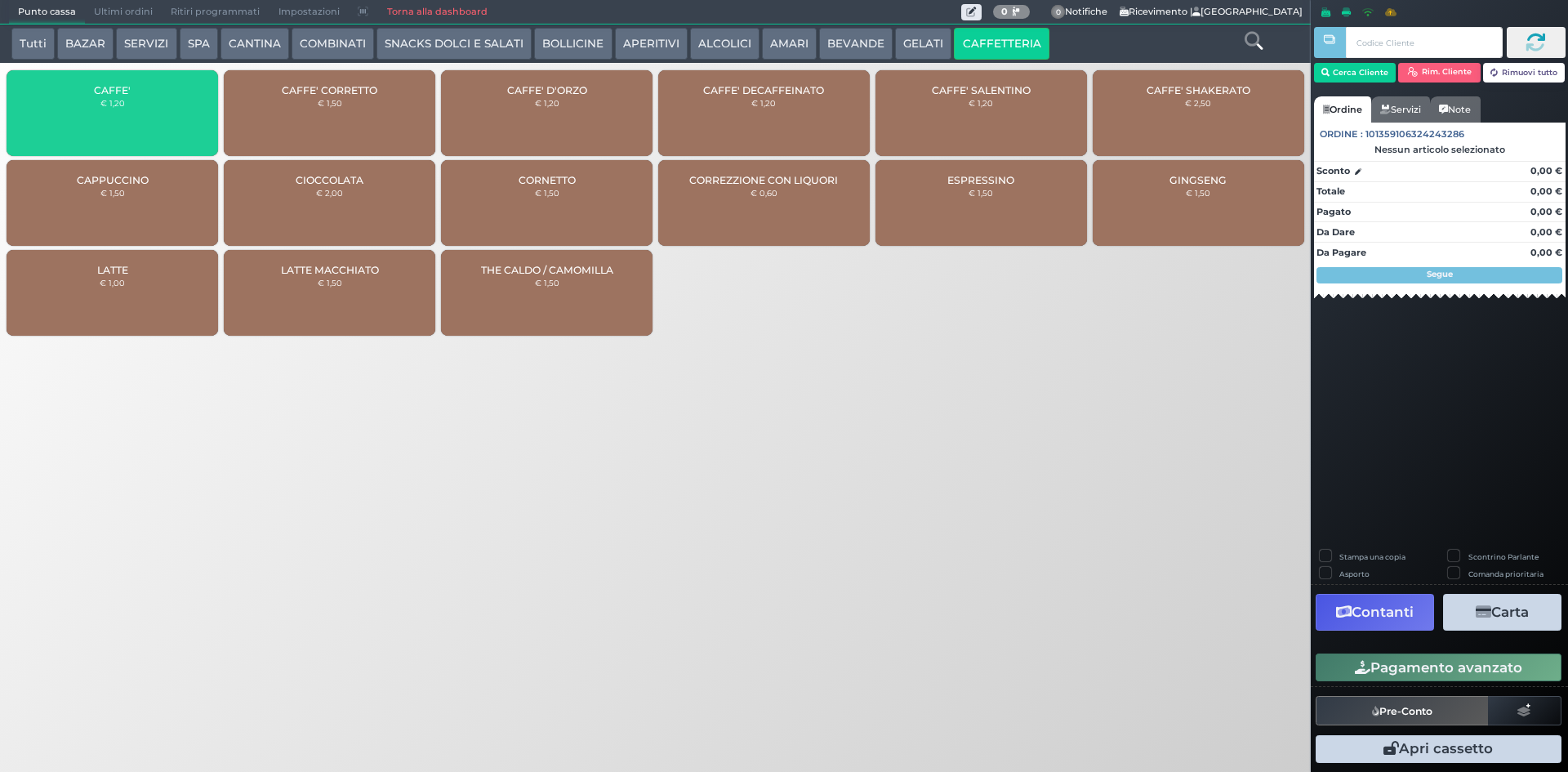
click at [122, 114] on div "CAFFE' € 1,20" at bounding box center [112, 113] width 212 height 86
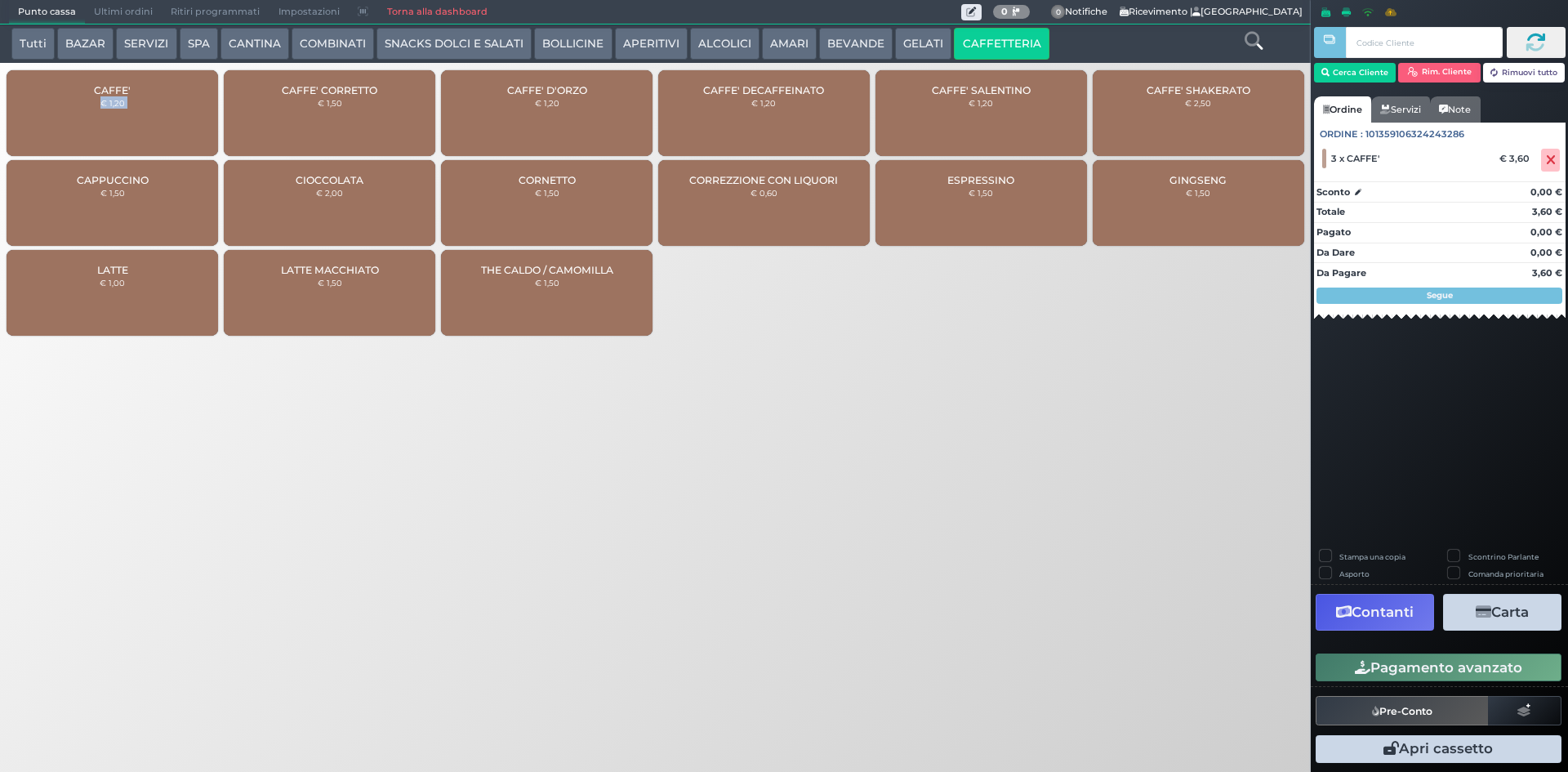
click at [166, 105] on div "CAFFE' € 1,20" at bounding box center [112, 113] width 212 height 86
click at [1479, 677] on button "Pagamento avanzato" at bounding box center [1439, 667] width 246 height 27
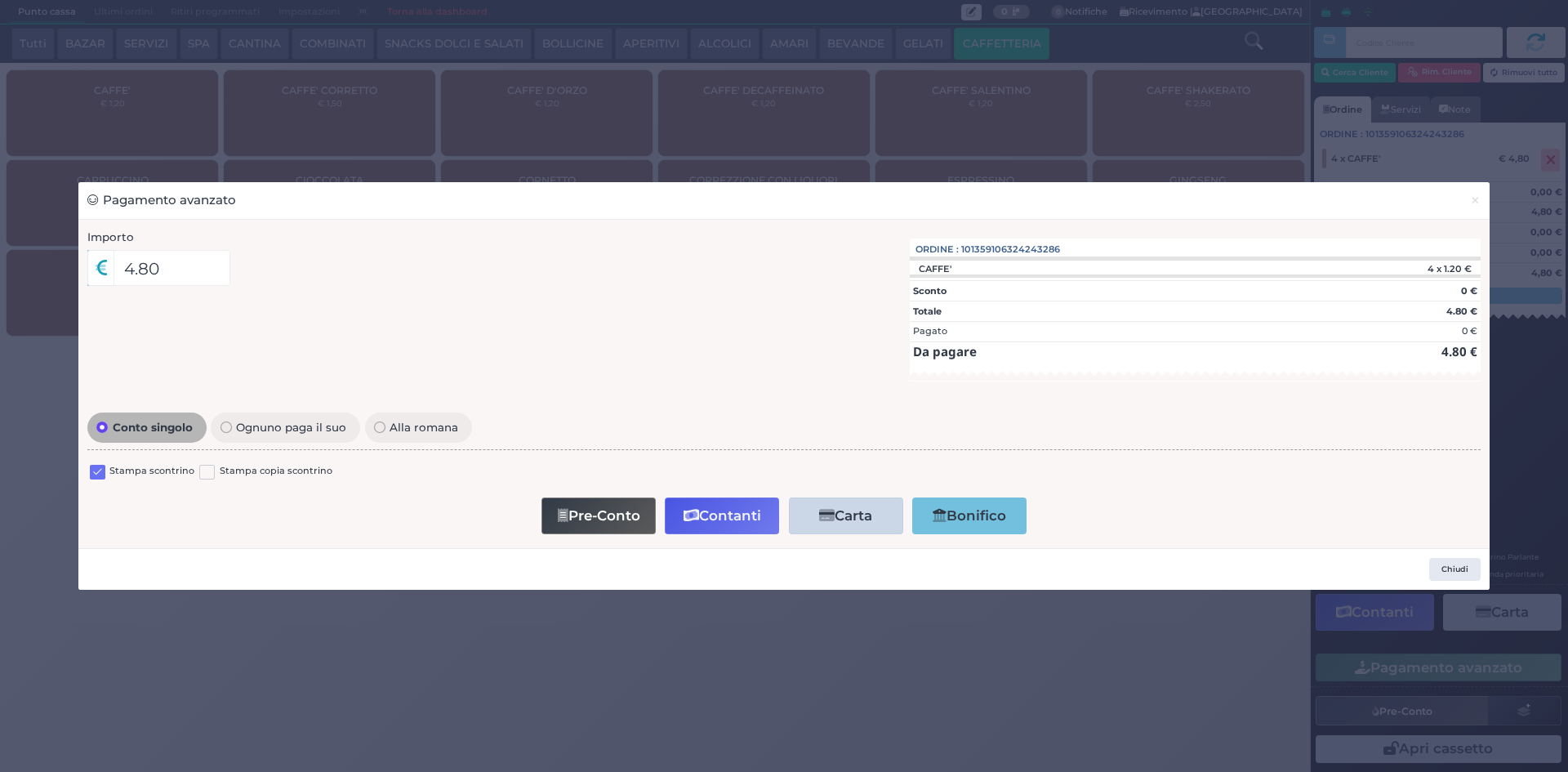
click at [91, 473] on label at bounding box center [98, 472] width 16 height 16
click at [0, 0] on input "checkbox" at bounding box center [0, 0] width 0 height 0
click at [765, 519] on button "Contanti" at bounding box center [722, 515] width 114 height 36
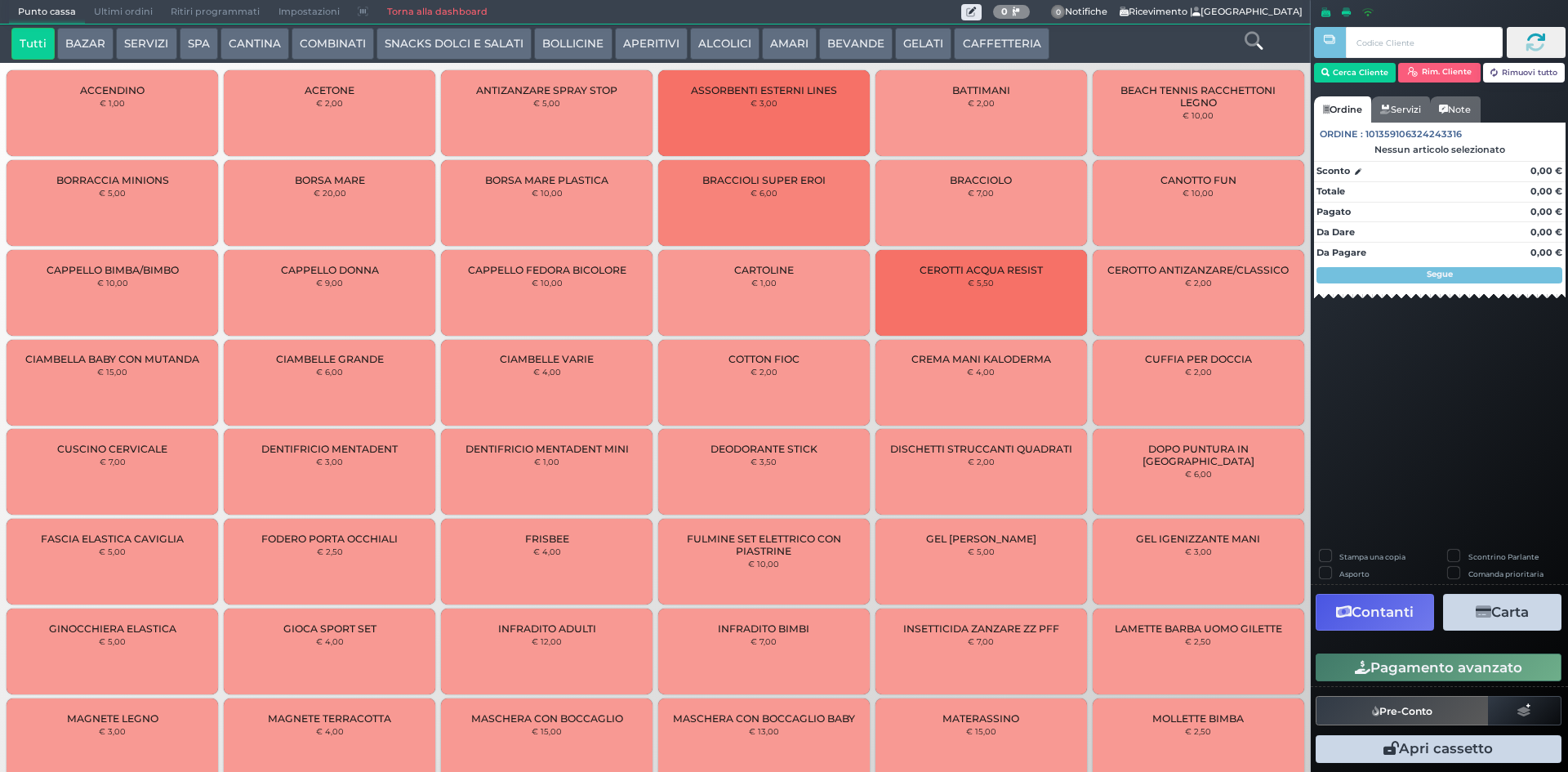
click at [151, 15] on span "Ultimi ordini" at bounding box center [123, 12] width 77 height 23
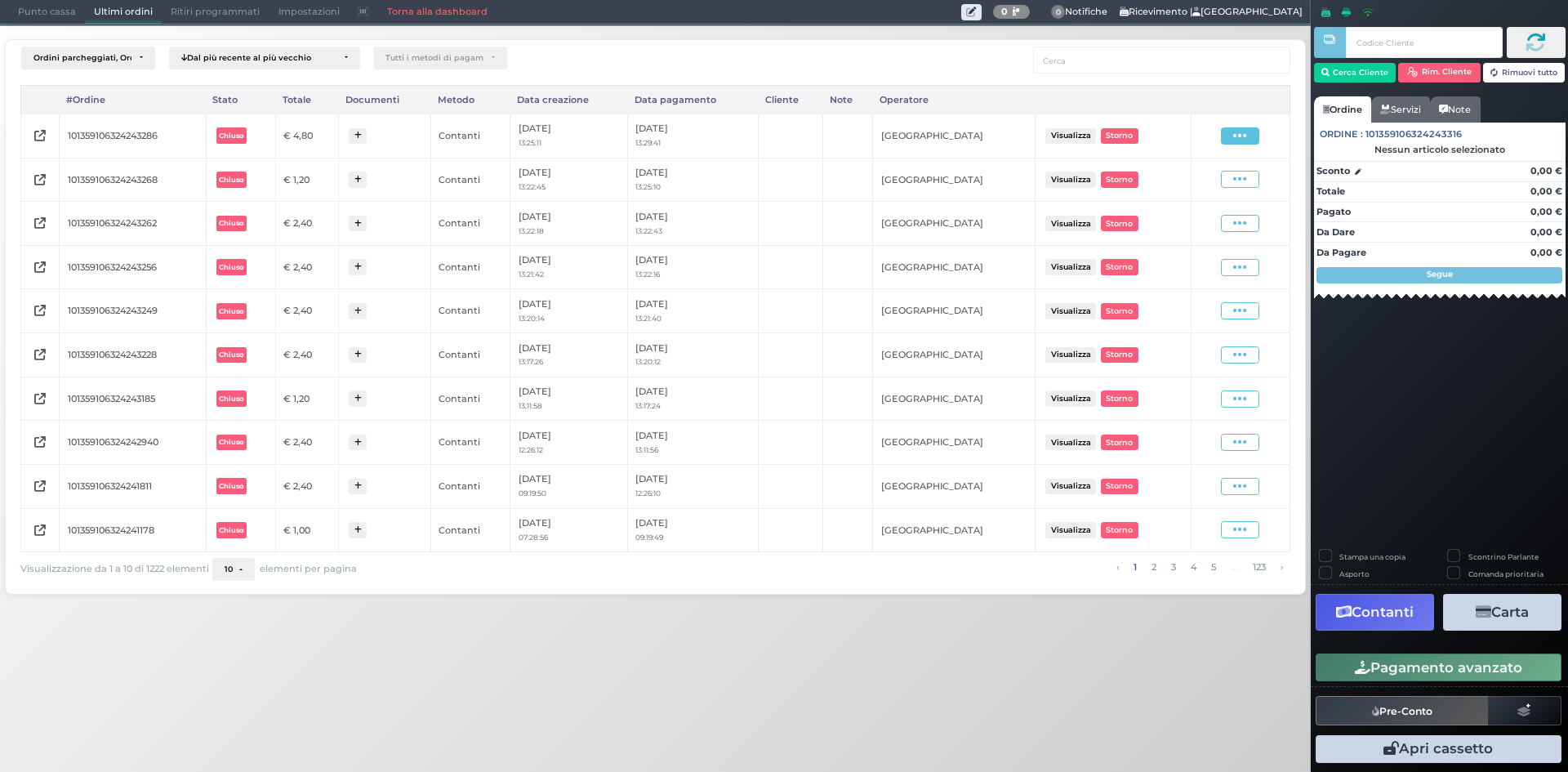
click at [1244, 138] on icon at bounding box center [1240, 136] width 14 height 16
click at [1205, 182] on span "Ristampa Pre-Conto" at bounding box center [1201, 183] width 67 height 27
click at [31, 15] on span "Punto cassa" at bounding box center [47, 12] width 76 height 23
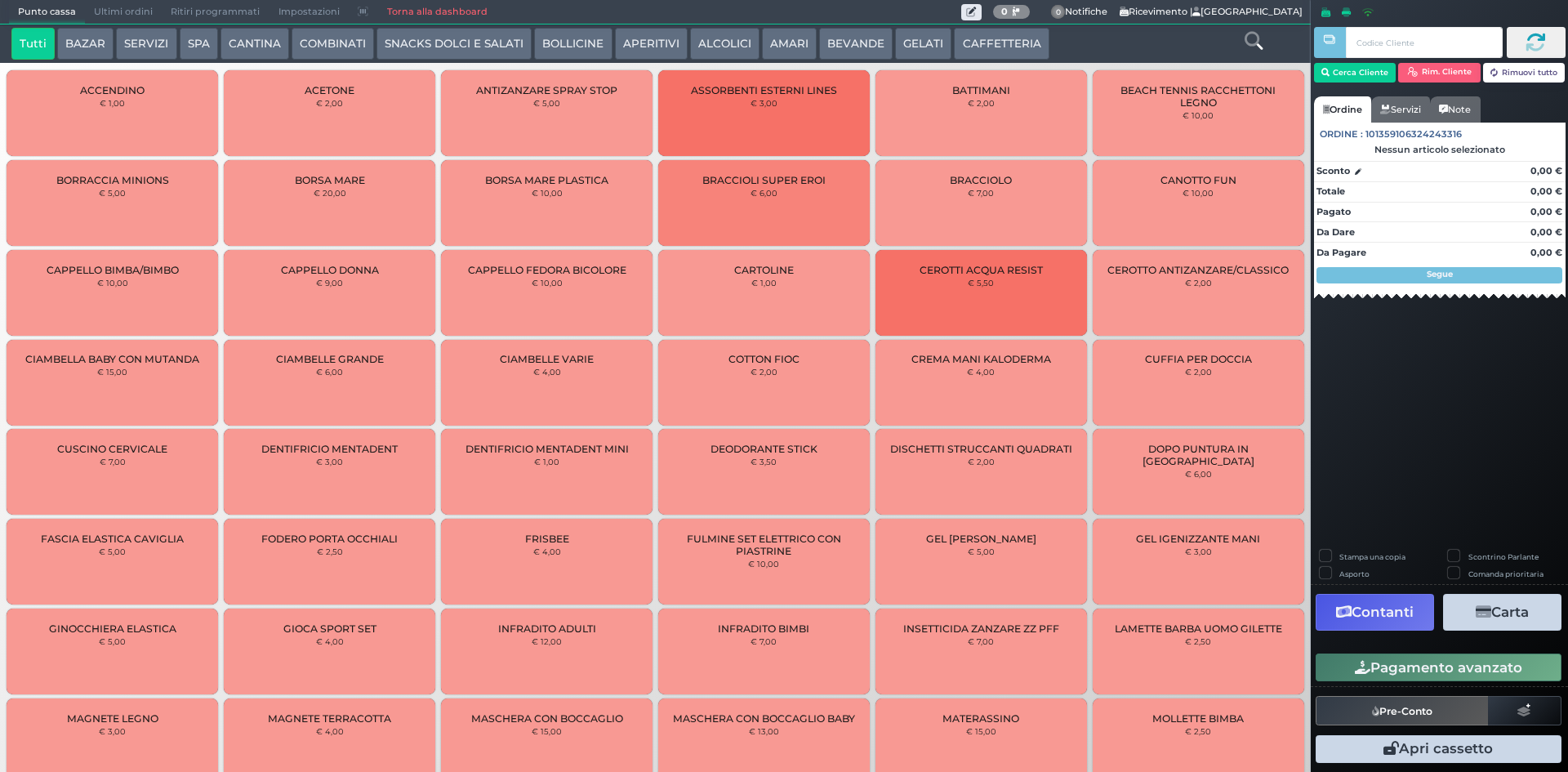
click at [994, 46] on button "CAFFETTERIA" at bounding box center [1001, 43] width 95 height 33
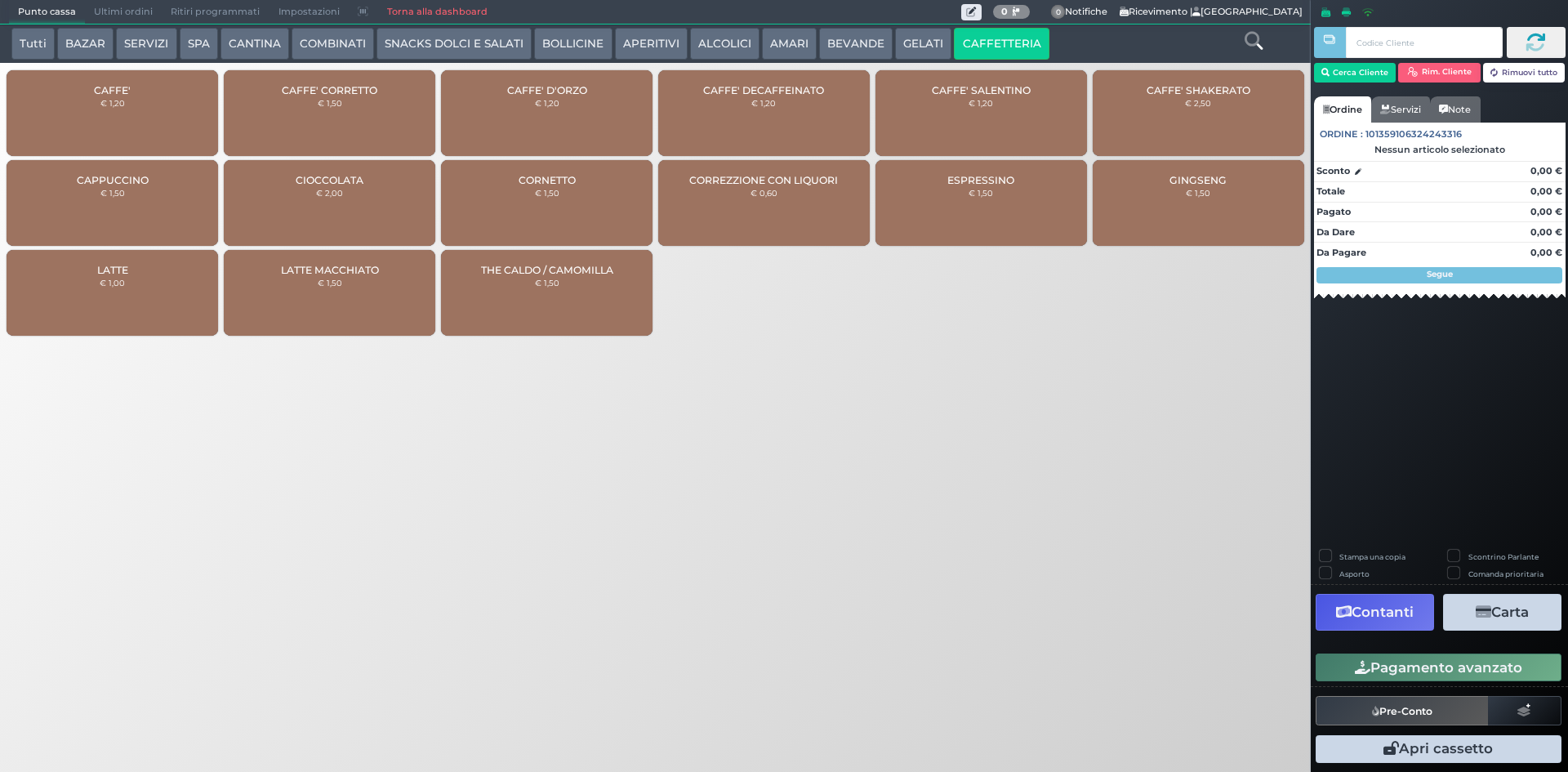
click at [121, 99] on small "€ 1,20" at bounding box center [113, 103] width 25 height 10
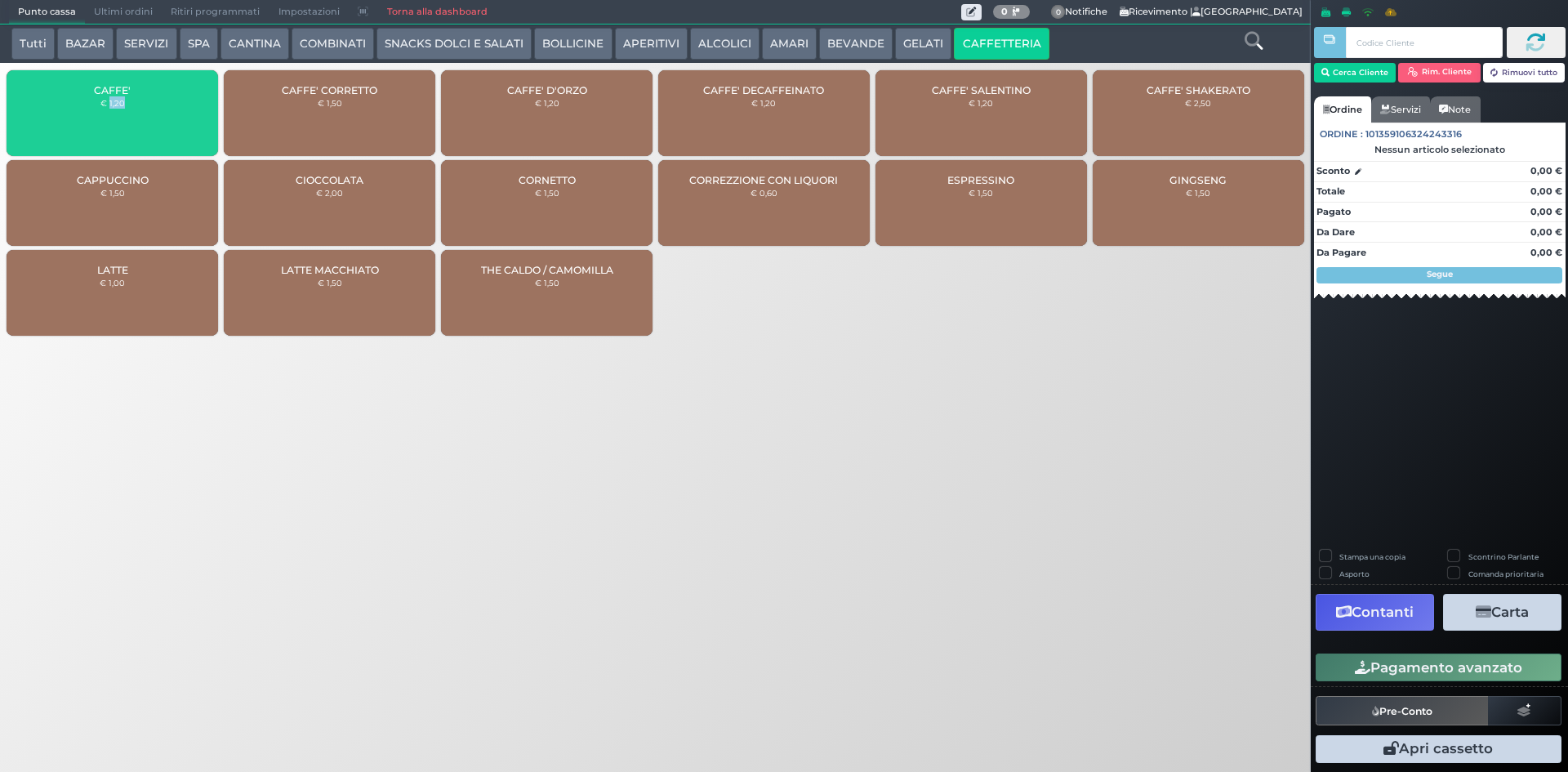
click at [121, 99] on small "€ 1,20" at bounding box center [113, 103] width 25 height 10
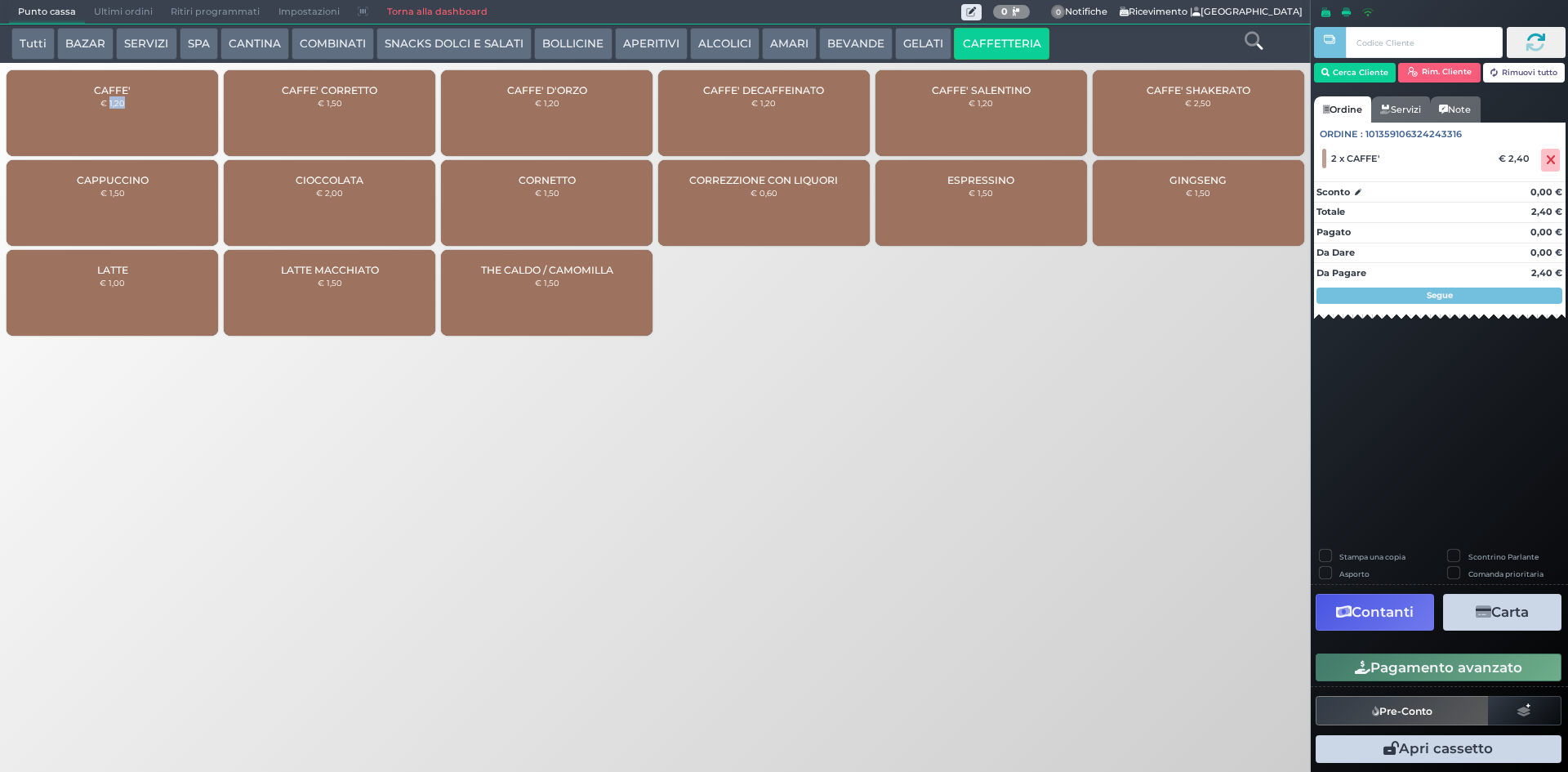
click at [1401, 660] on button "Pagamento avanzato" at bounding box center [1439, 667] width 246 height 27
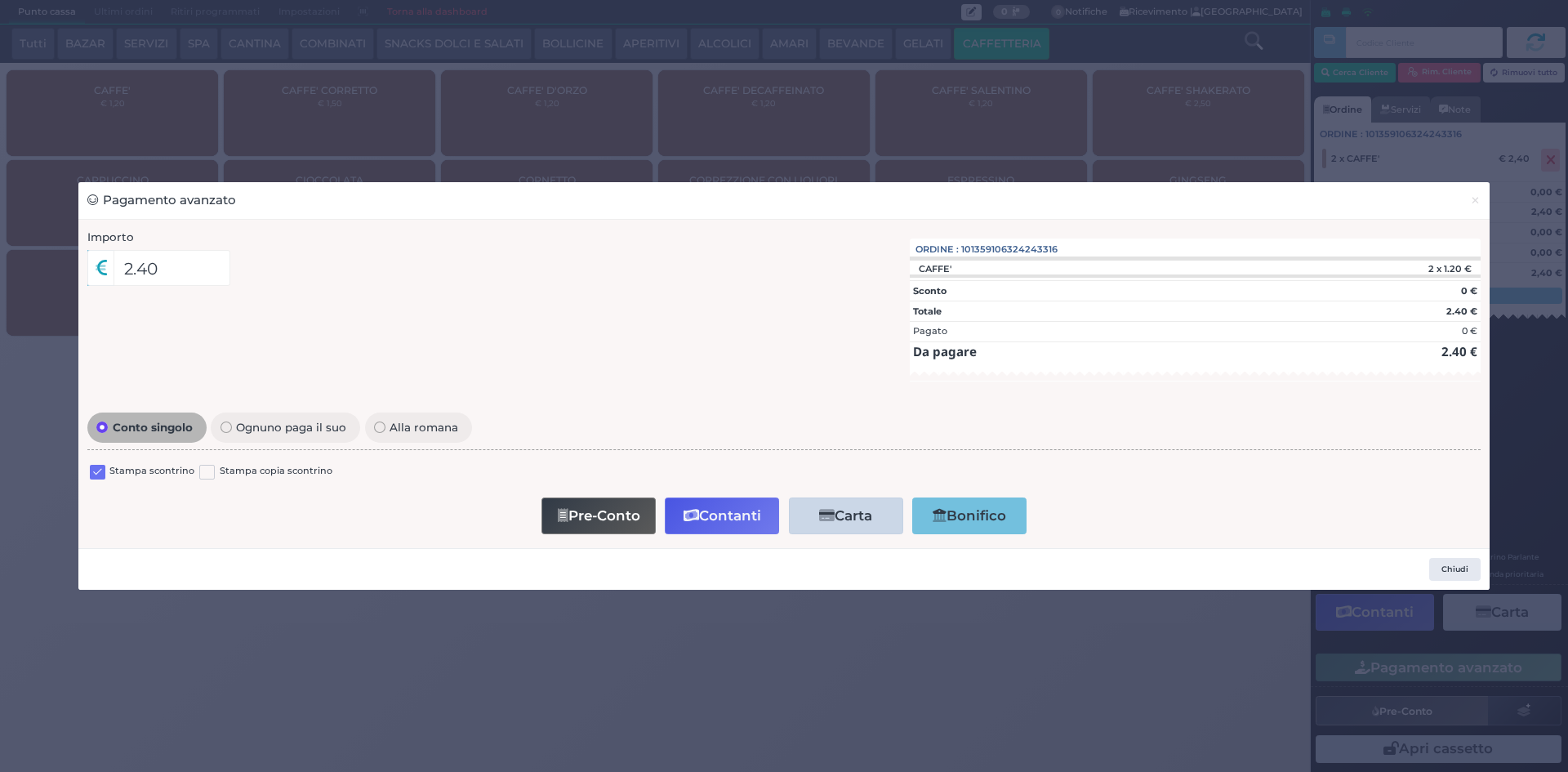
click at [92, 473] on label at bounding box center [98, 472] width 16 height 16
click at [0, 0] on input "checkbox" at bounding box center [0, 0] width 0 height 0
click at [721, 515] on button "Contanti" at bounding box center [722, 515] width 114 height 36
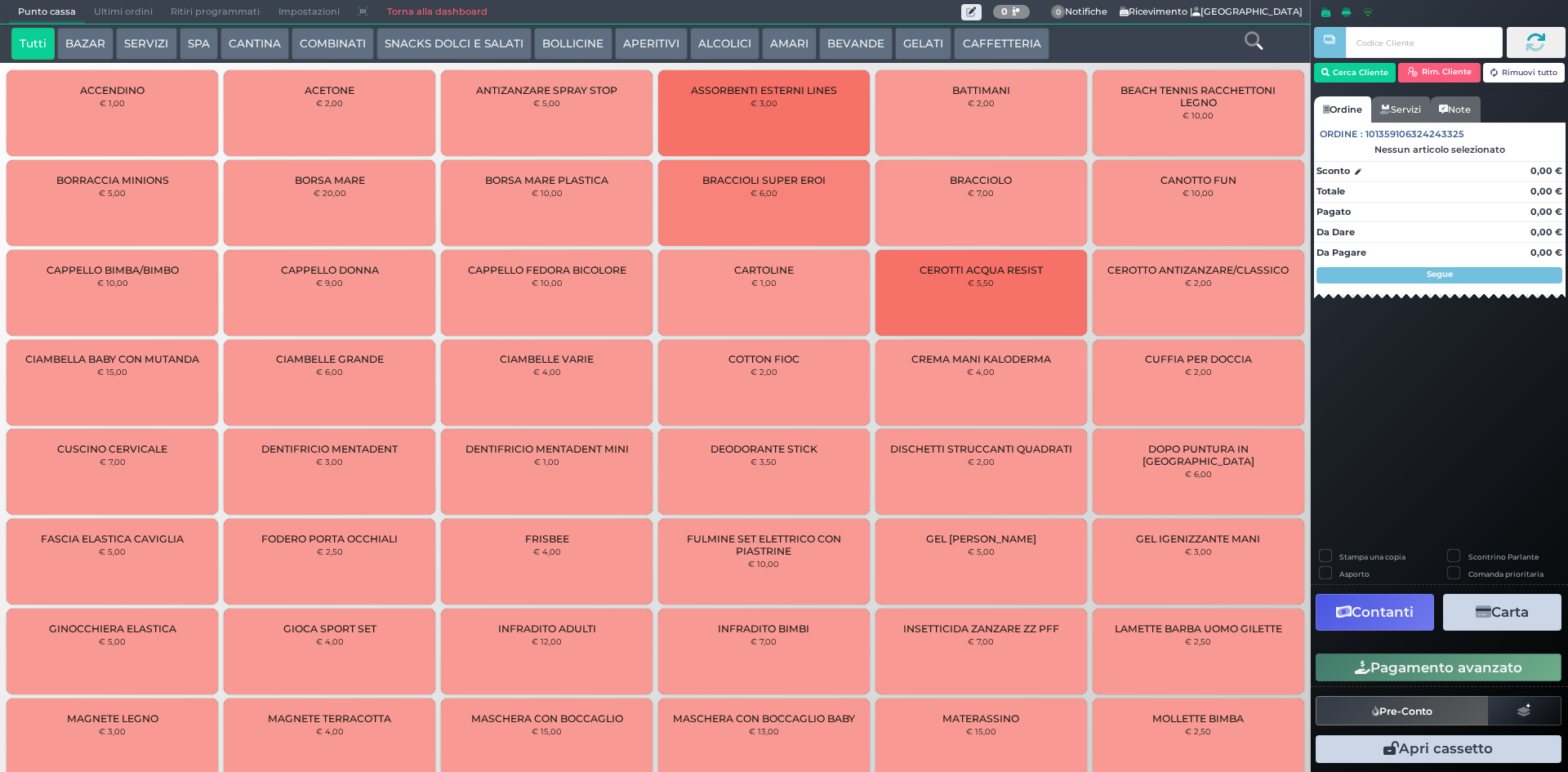
click at [109, 9] on span "Ultimi ordini" at bounding box center [123, 12] width 77 height 23
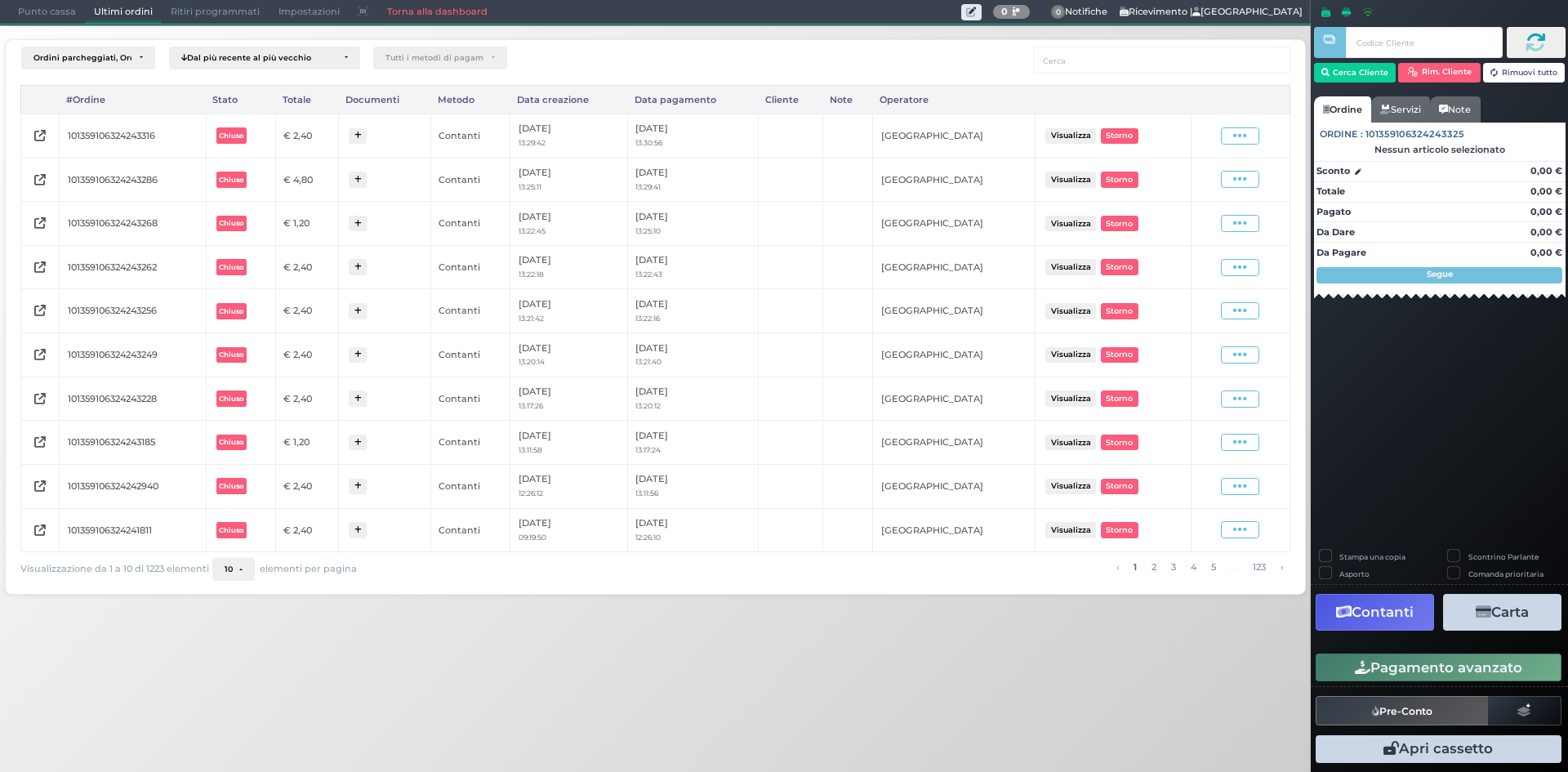
click at [1266, 129] on div "Visualizza Ristampa Pre-Conto [GEOGRAPHIC_DATA]" at bounding box center [1240, 136] width 82 height 17
click at [1246, 137] on icon at bounding box center [1240, 136] width 14 height 16
click at [1208, 181] on span "Ristampa Pre-Conto" at bounding box center [1201, 183] width 67 height 27
click at [25, 6] on span "Punto cassa" at bounding box center [47, 12] width 76 height 23
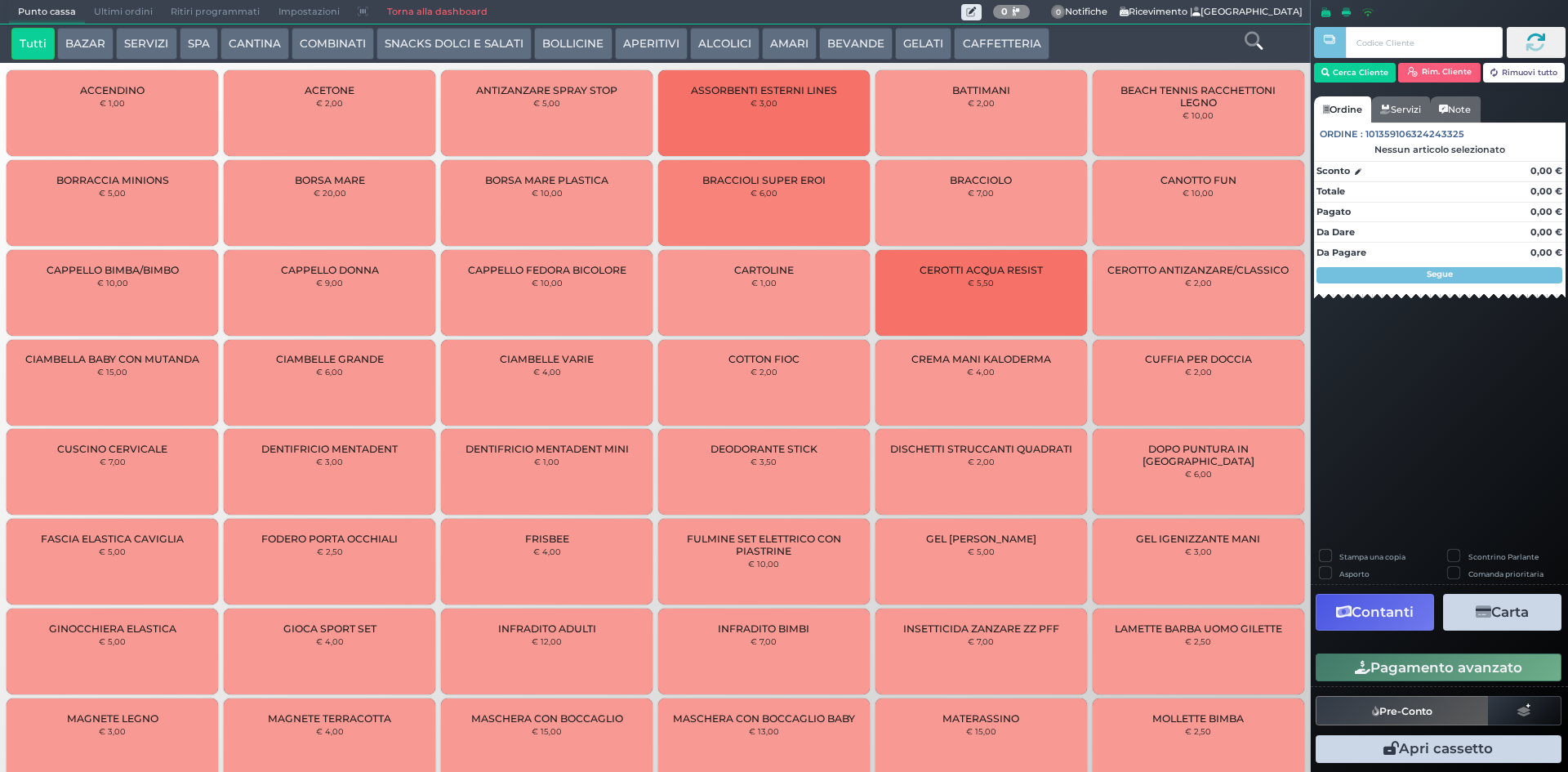
click at [983, 37] on button "CAFFETTERIA" at bounding box center [1001, 43] width 95 height 33
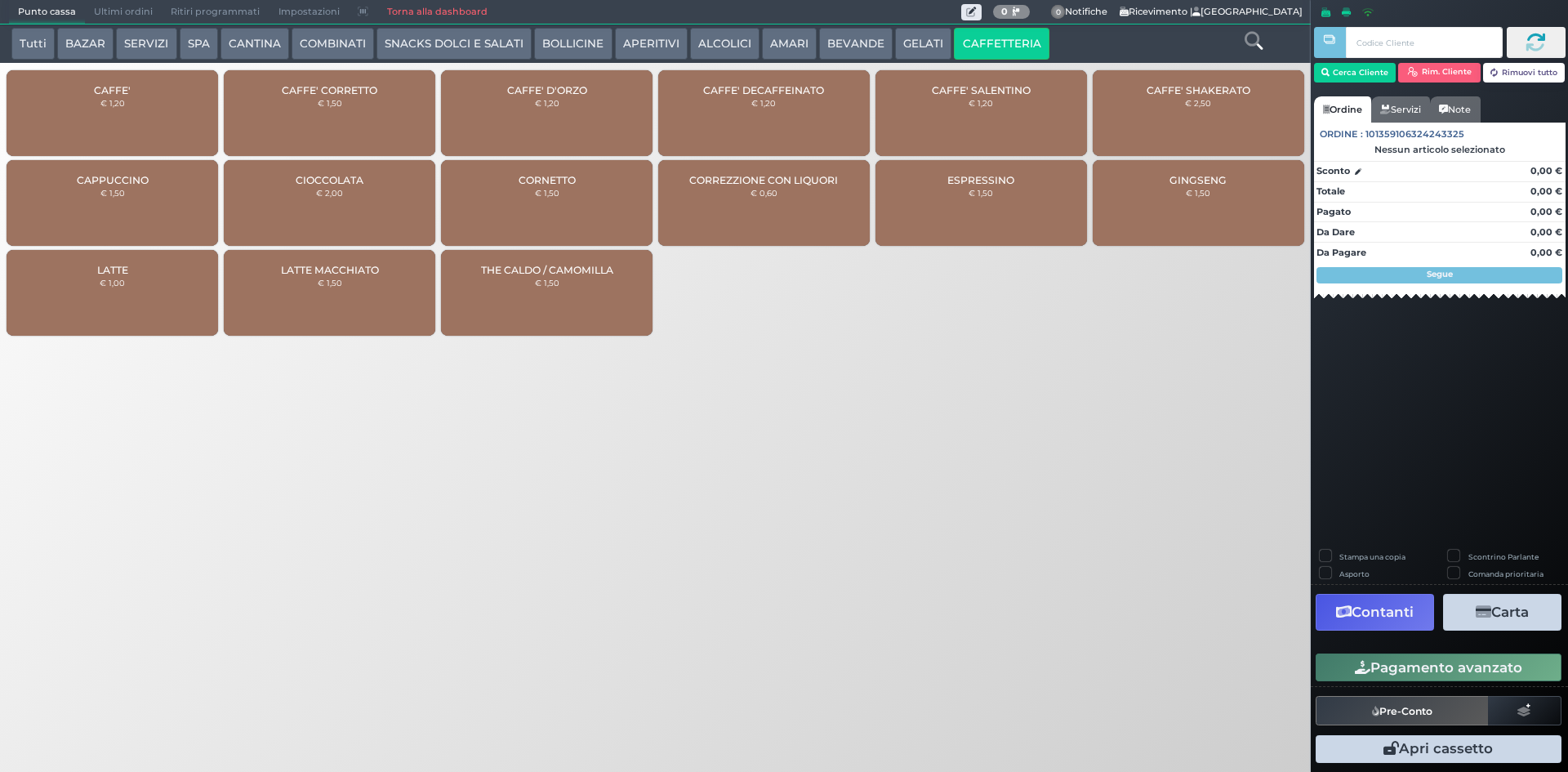
click at [79, 106] on div "CAFFE' € 1,20" at bounding box center [112, 113] width 212 height 86
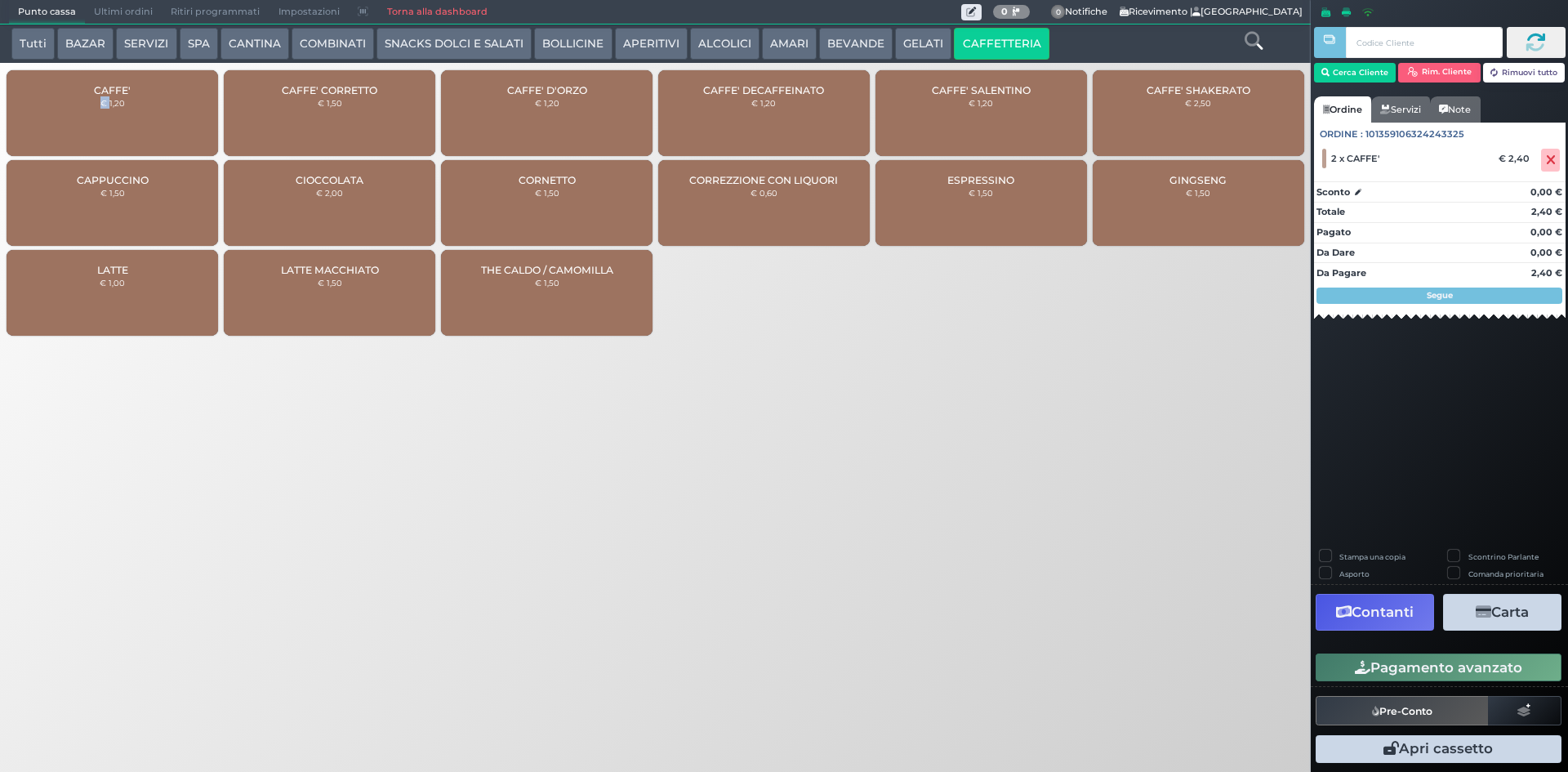
click at [1475, 668] on button "Pagamento avanzato" at bounding box center [1439, 667] width 246 height 27
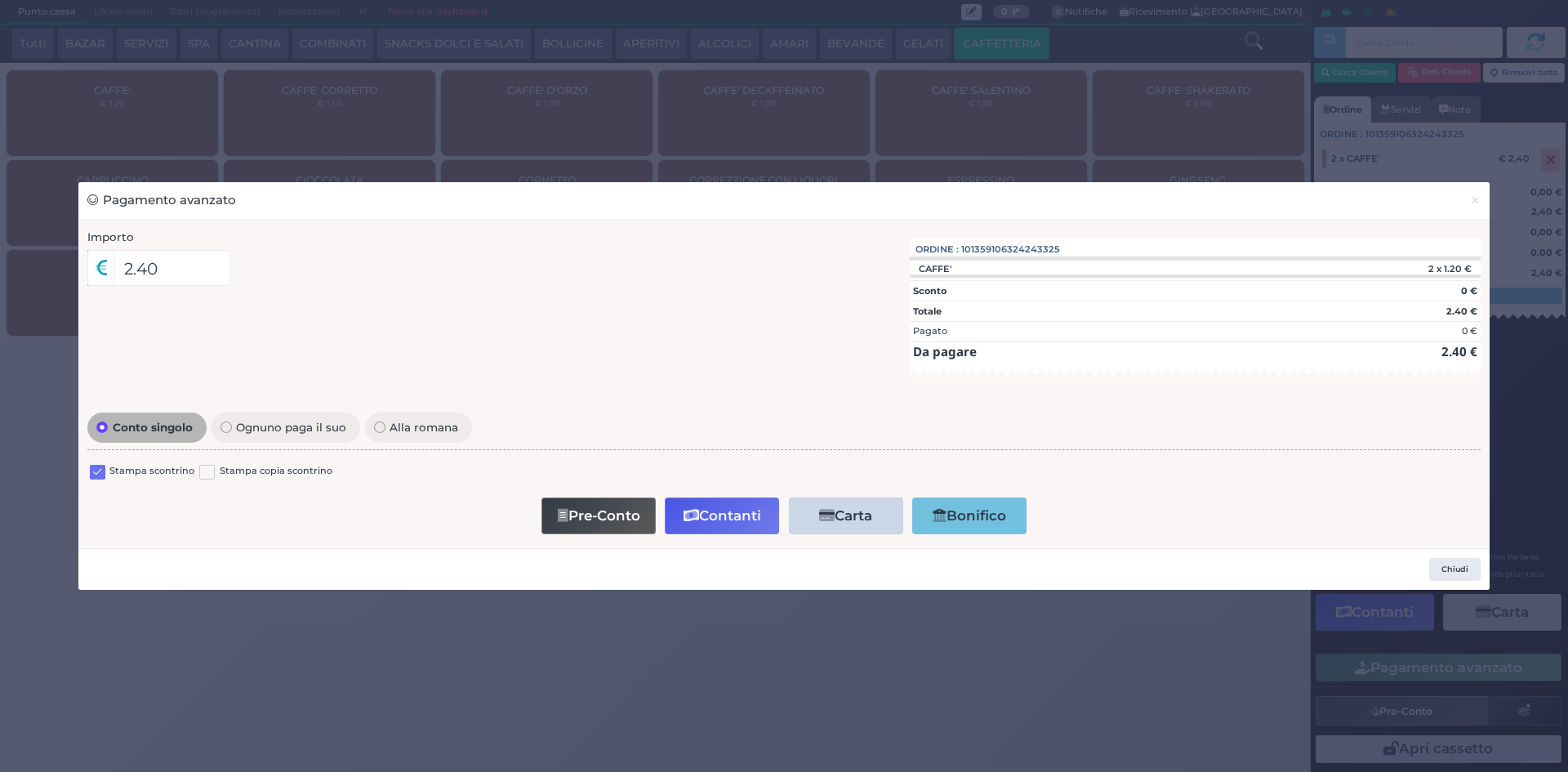
click at [99, 470] on label at bounding box center [98, 472] width 16 height 16
click at [0, 0] on input "checkbox" at bounding box center [0, 0] width 0 height 0
click at [674, 526] on button "Contanti" at bounding box center [722, 515] width 114 height 36
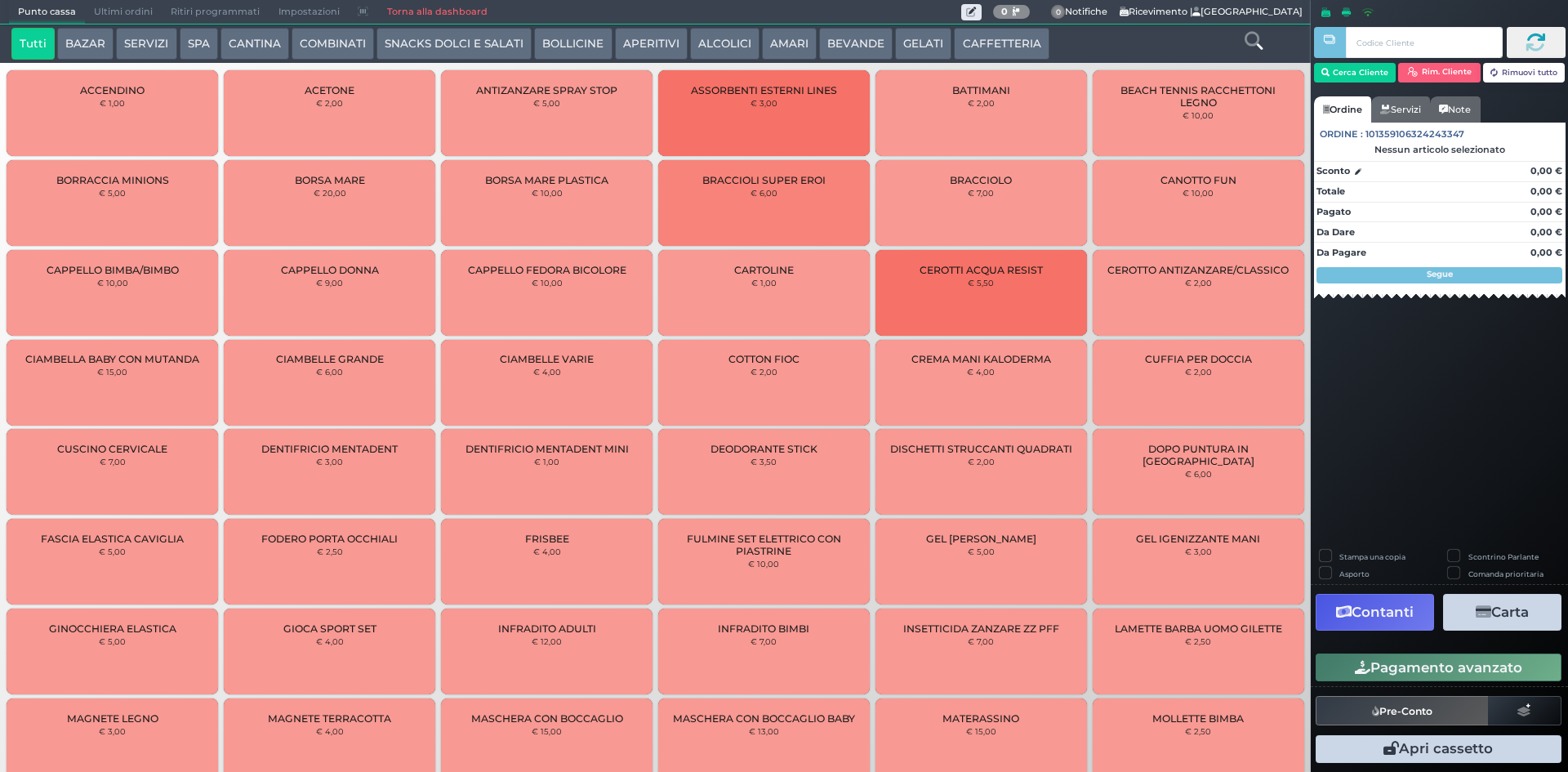
click at [114, 10] on span "Ultimi ordini" at bounding box center [123, 12] width 77 height 23
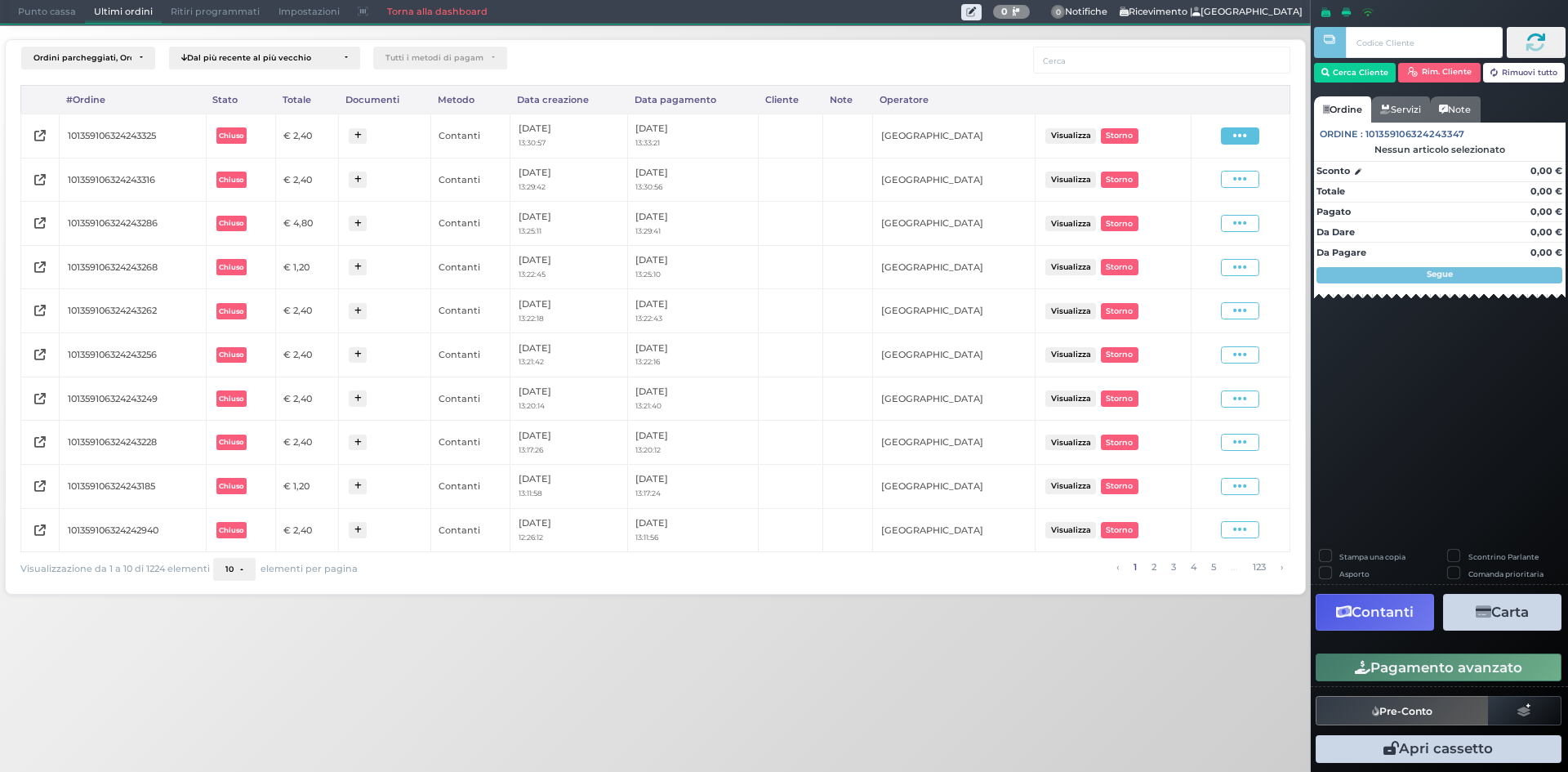
click at [1236, 130] on icon at bounding box center [1240, 136] width 14 height 16
click at [1213, 191] on span "Ristampa Pre-Conto" at bounding box center [1201, 183] width 67 height 27
click at [47, 11] on span "Punto cassa" at bounding box center [47, 12] width 76 height 23
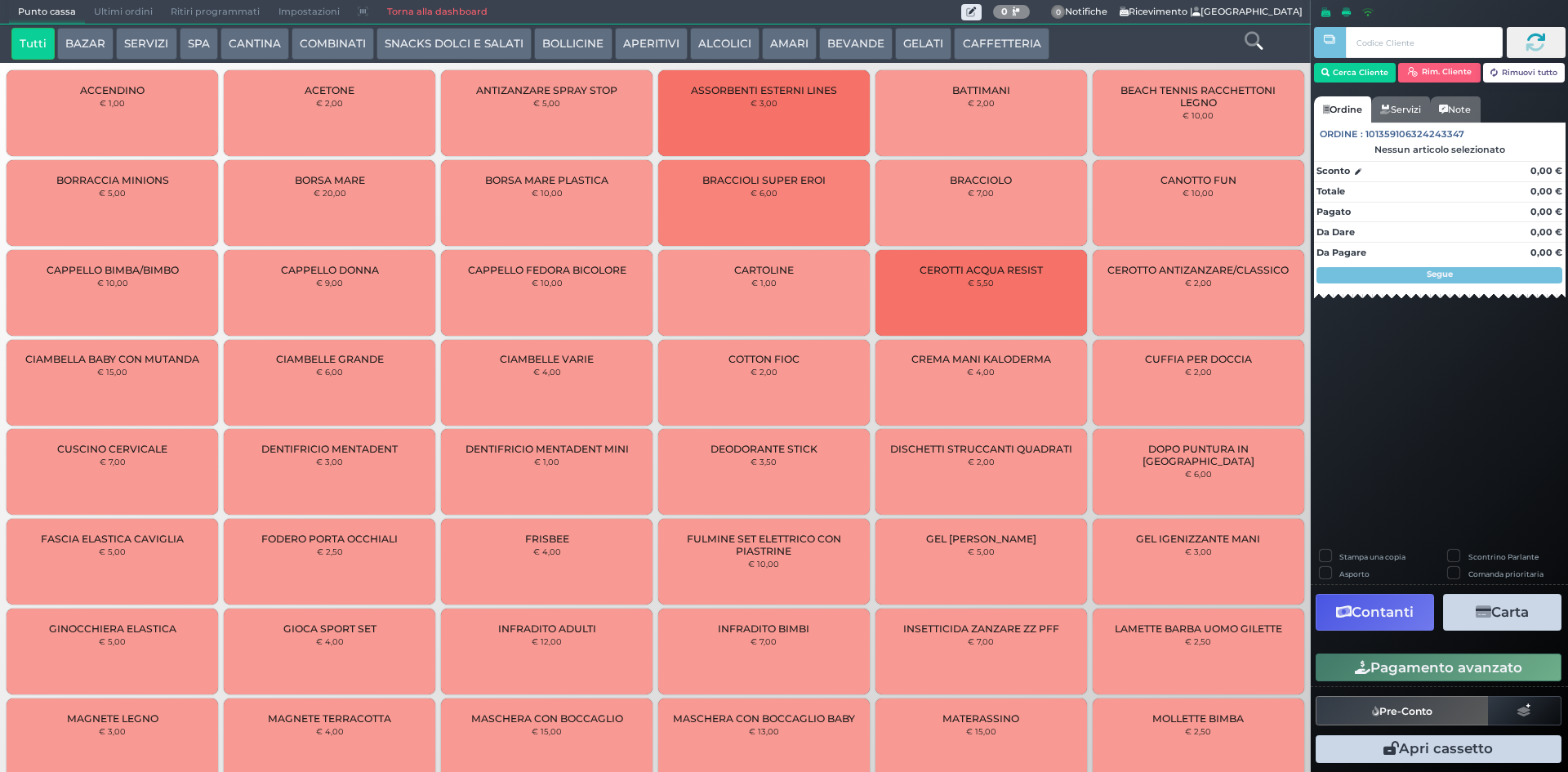
click at [965, 33] on button "CAFFETTERIA" at bounding box center [1001, 43] width 95 height 33
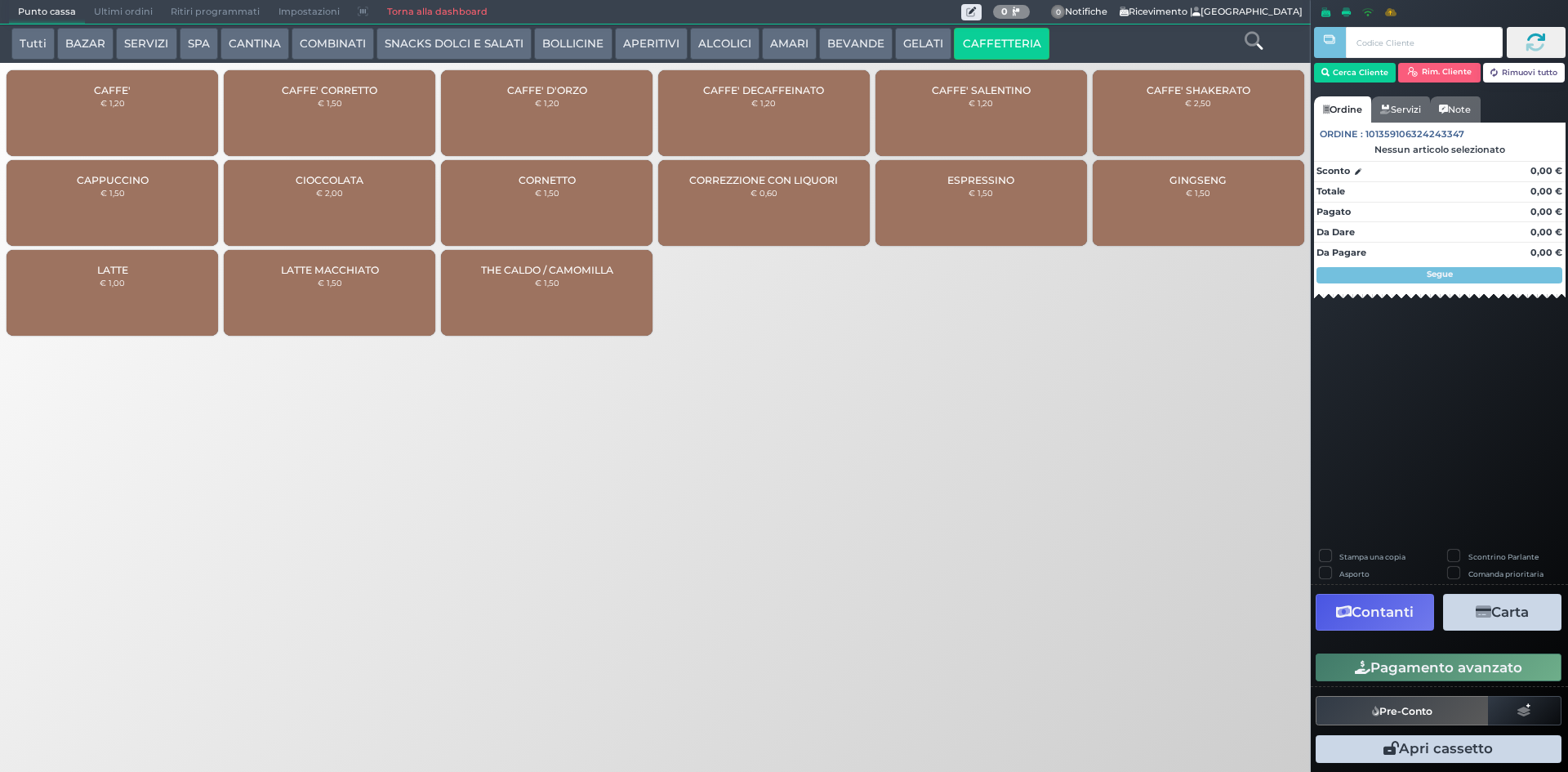
click at [161, 102] on div "CAFFE' € 1,20" at bounding box center [112, 113] width 212 height 86
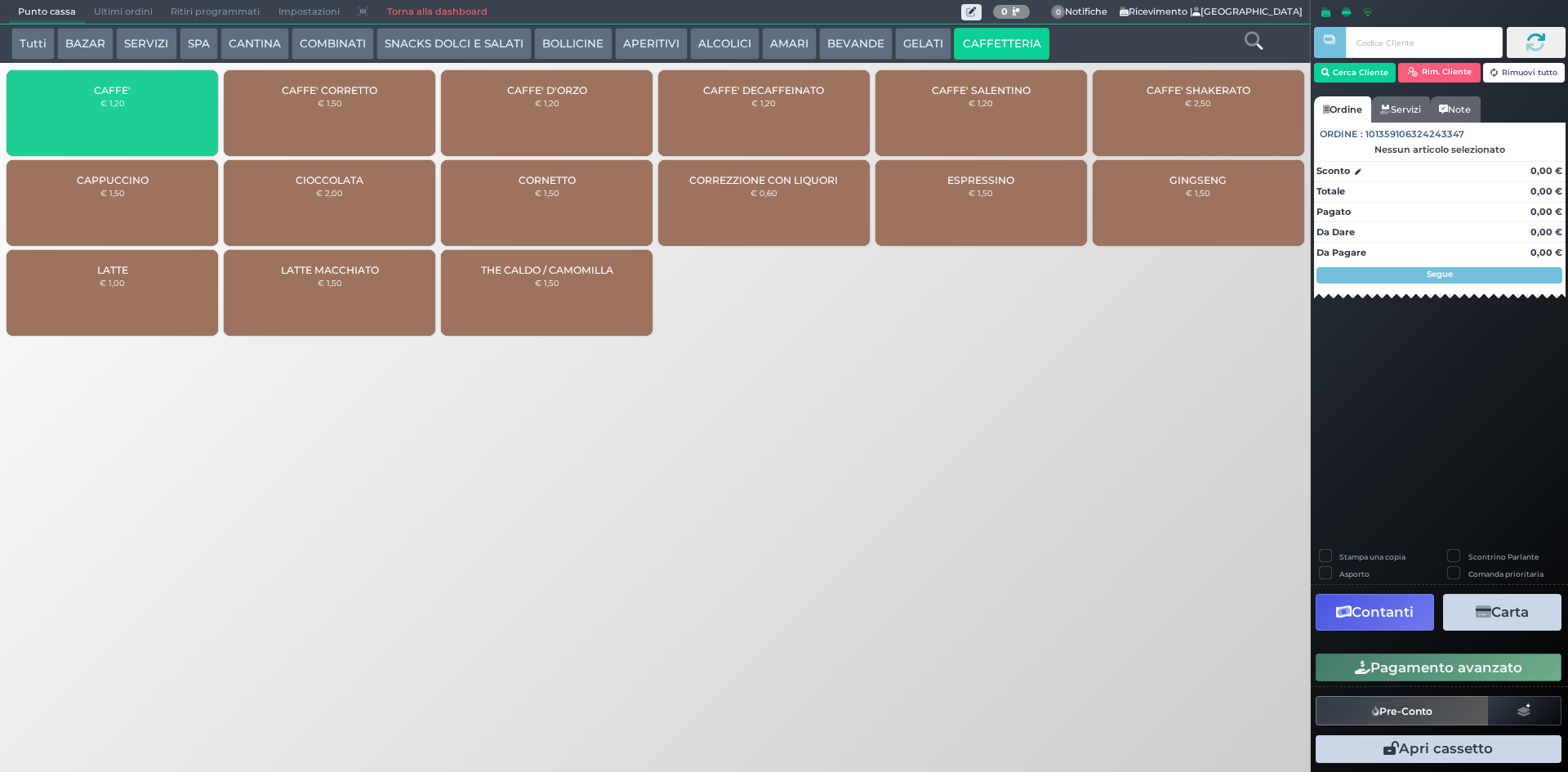
click at [161, 102] on div "CAFFE' € 1,20" at bounding box center [112, 113] width 212 height 86
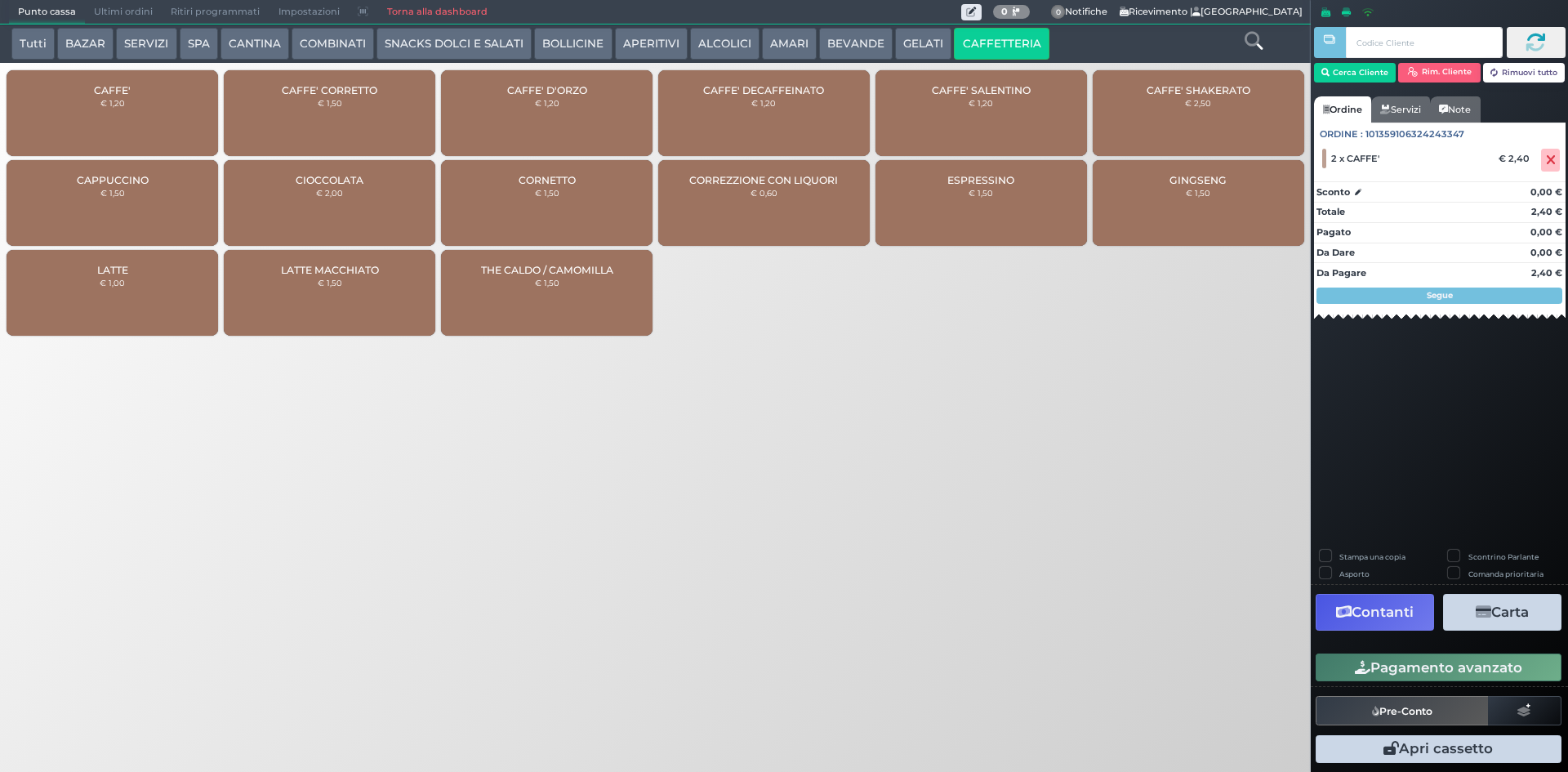
click at [1415, 668] on button "Pagamento avanzato" at bounding box center [1439, 667] width 246 height 27
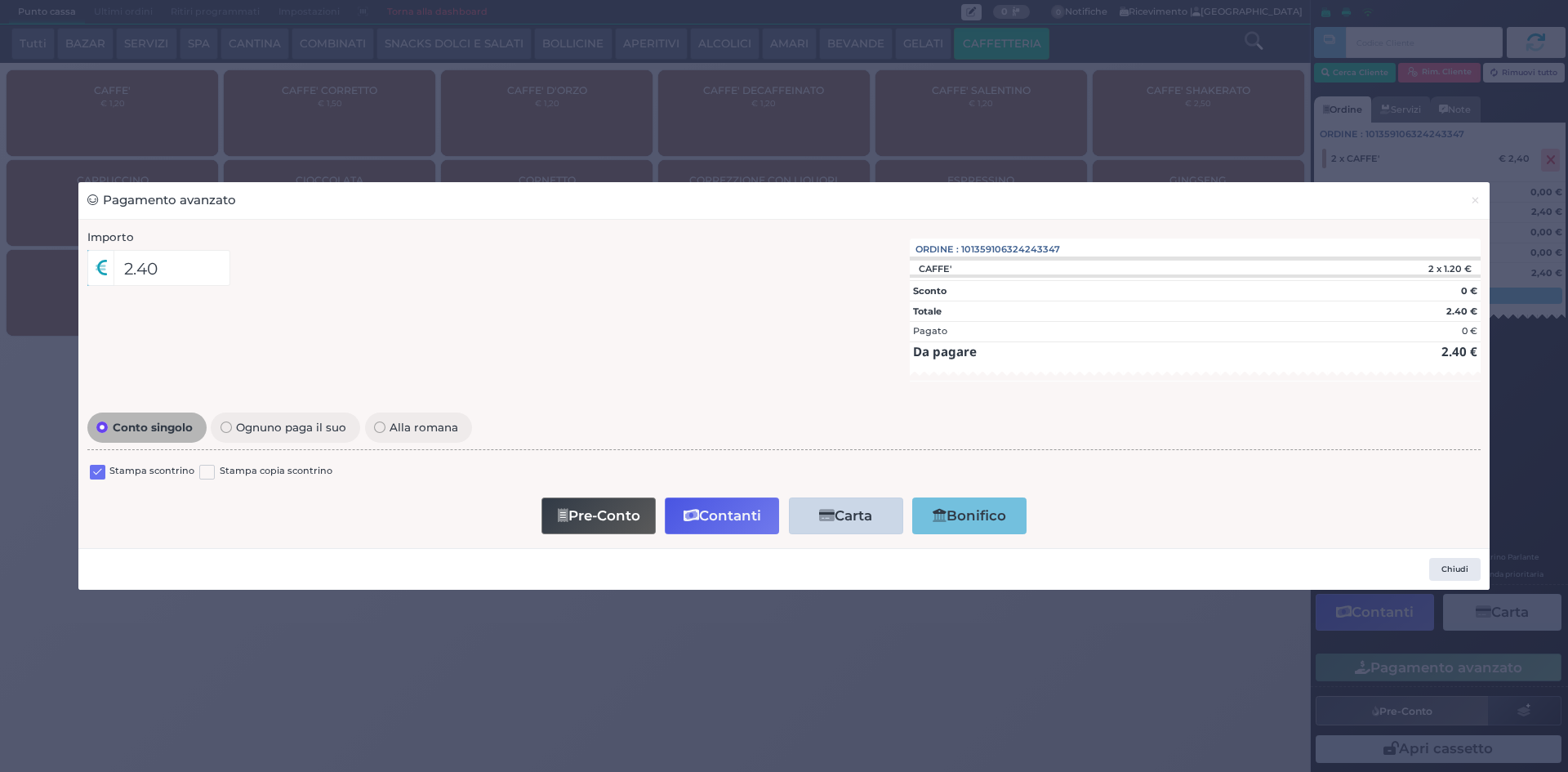
click at [99, 464] on label at bounding box center [98, 472] width 16 height 16
click at [0, 0] on input "checkbox" at bounding box center [0, 0] width 0 height 0
click at [709, 506] on button "Contanti" at bounding box center [722, 515] width 114 height 36
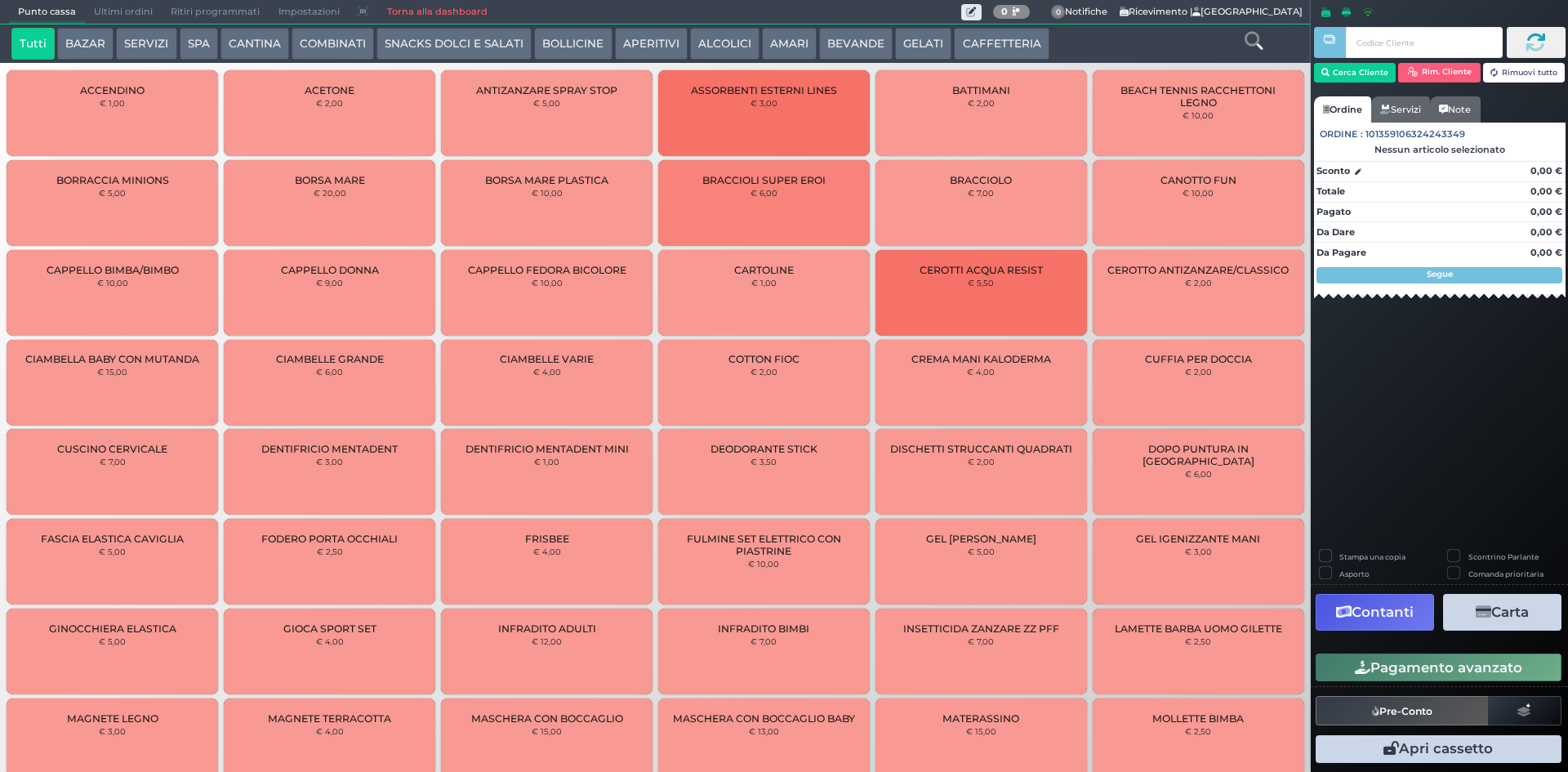
click at [113, 16] on span "Ultimi ordini" at bounding box center [123, 12] width 77 height 23
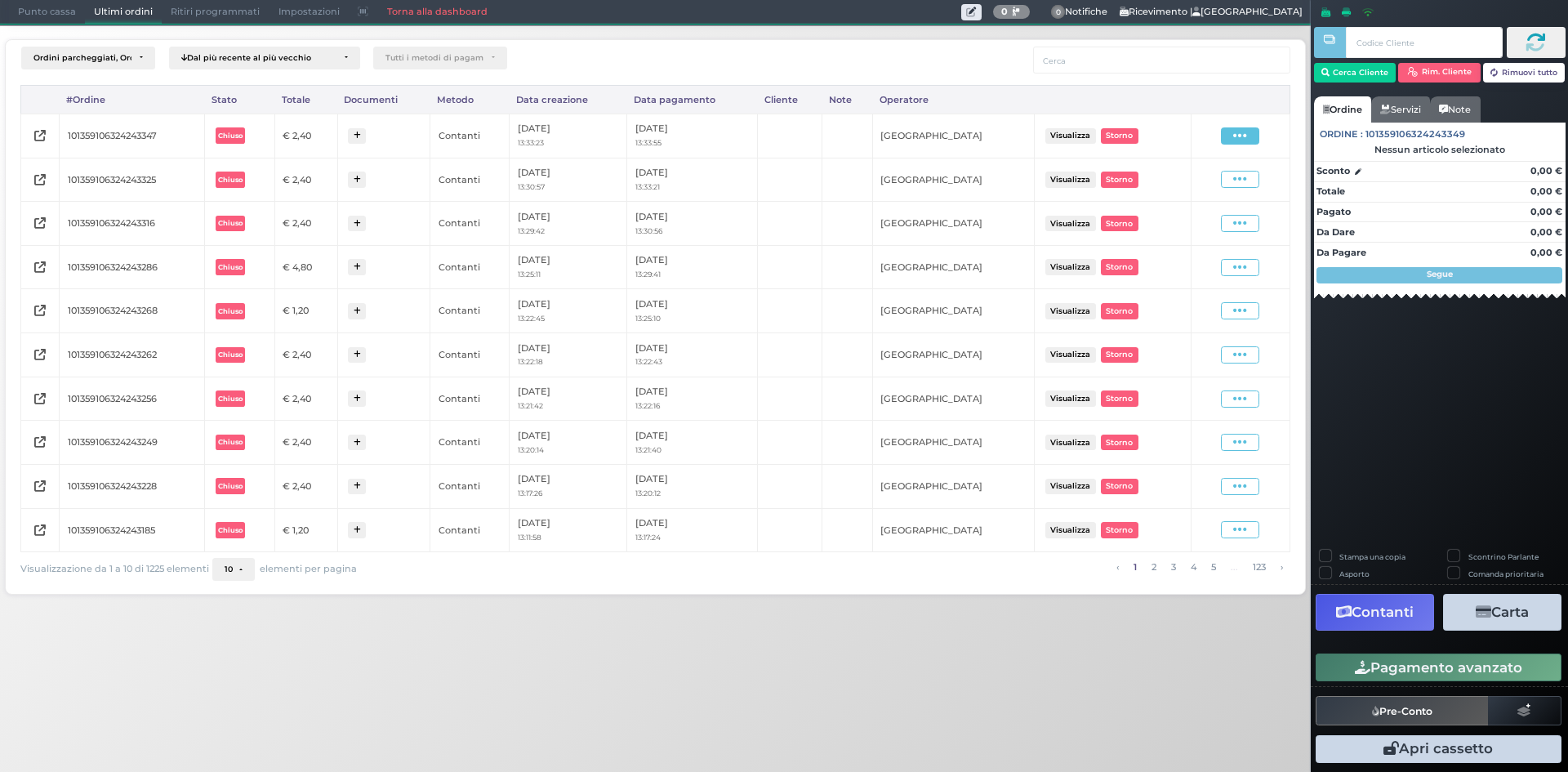
click at [1242, 140] on icon at bounding box center [1240, 136] width 14 height 16
click at [1186, 185] on span "Ristampa Pre-Conto" at bounding box center [1202, 183] width 67 height 27
click at [24, 15] on span "Punto cassa" at bounding box center [47, 12] width 76 height 23
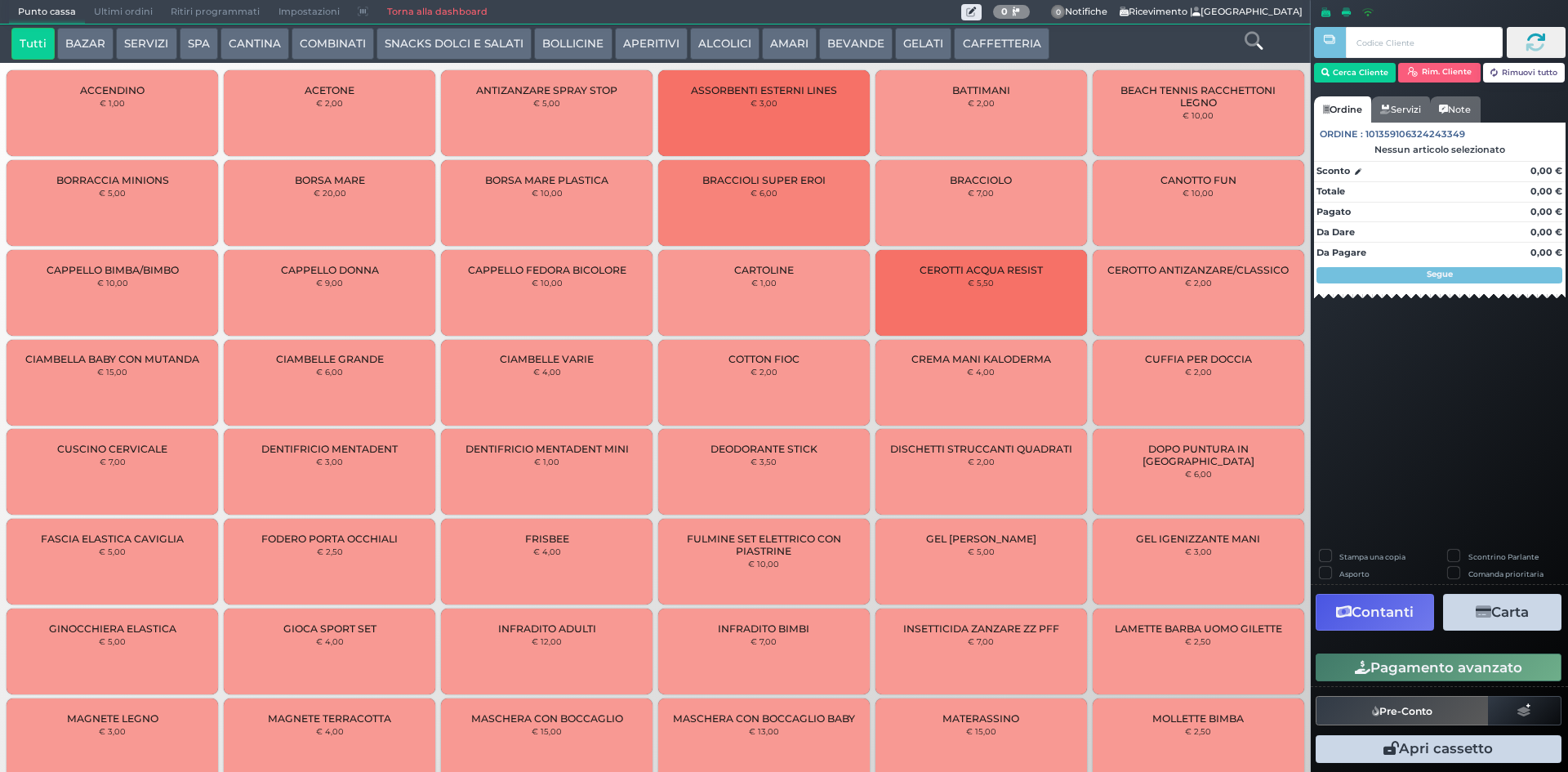
click at [1011, 40] on button "CAFFETTERIA" at bounding box center [1001, 43] width 95 height 33
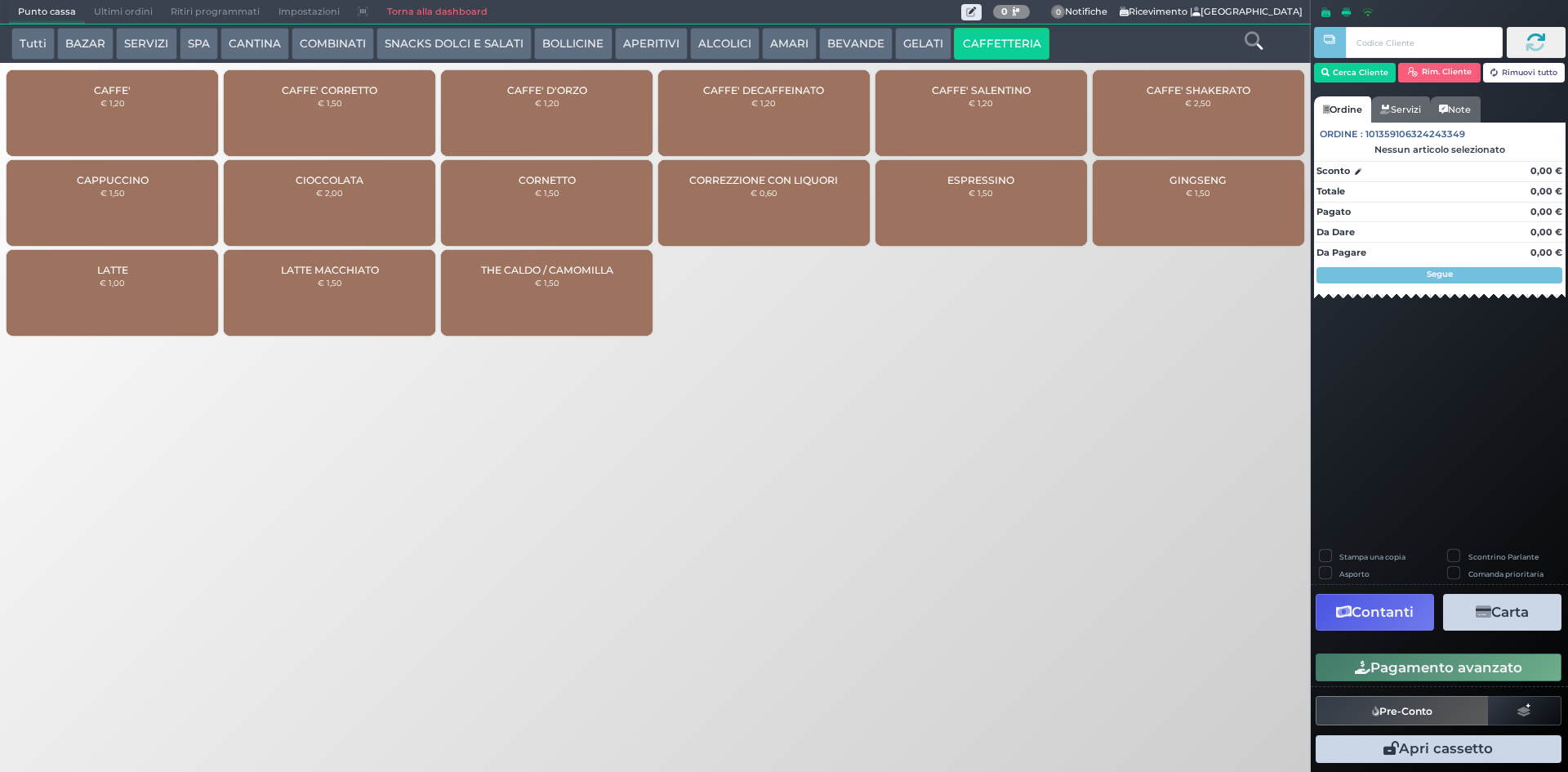
click at [131, 117] on div "CAFFE' € 1,20" at bounding box center [112, 113] width 212 height 86
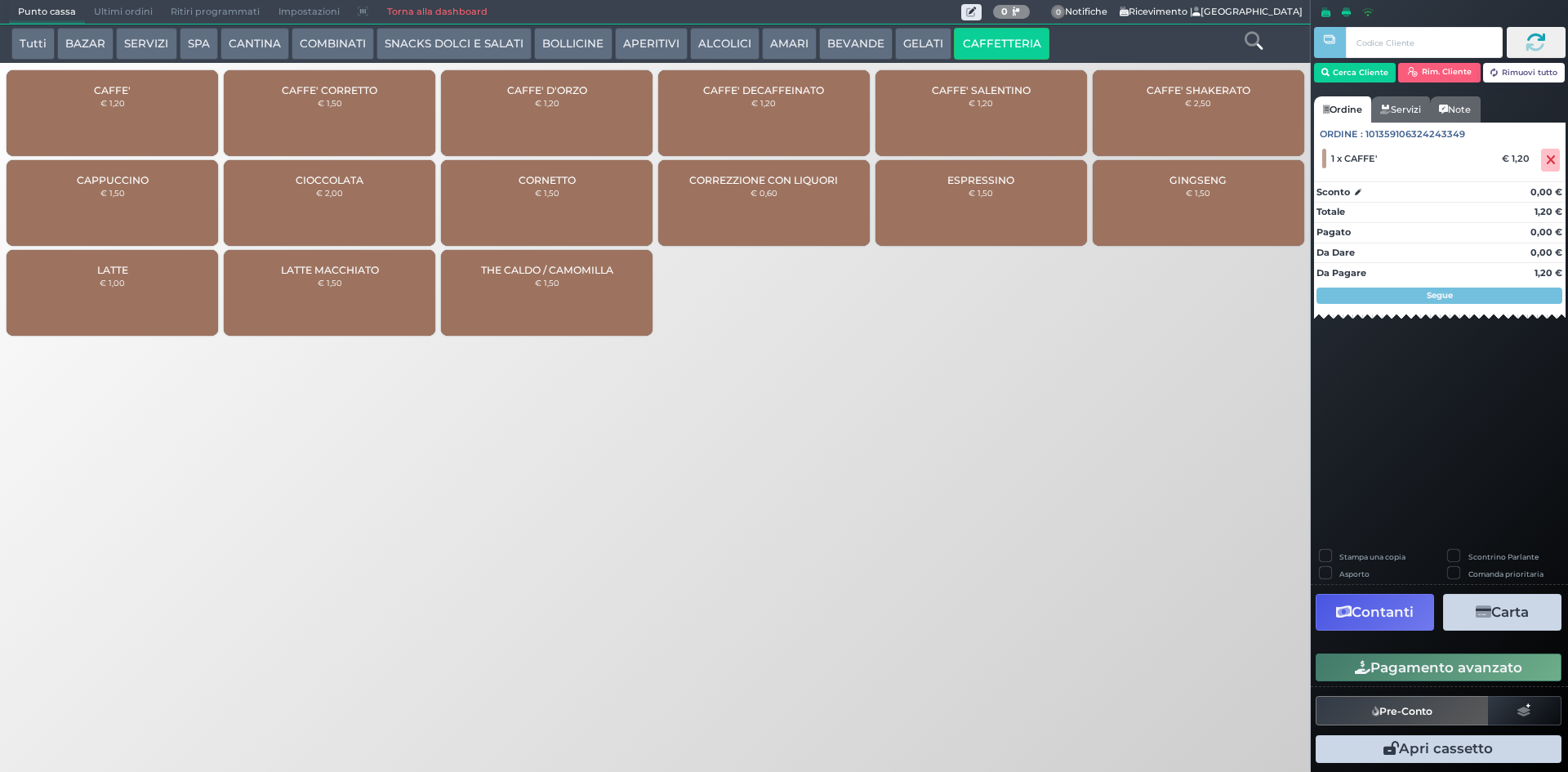
click at [1355, 671] on icon "button" at bounding box center [1363, 667] width 16 height 14
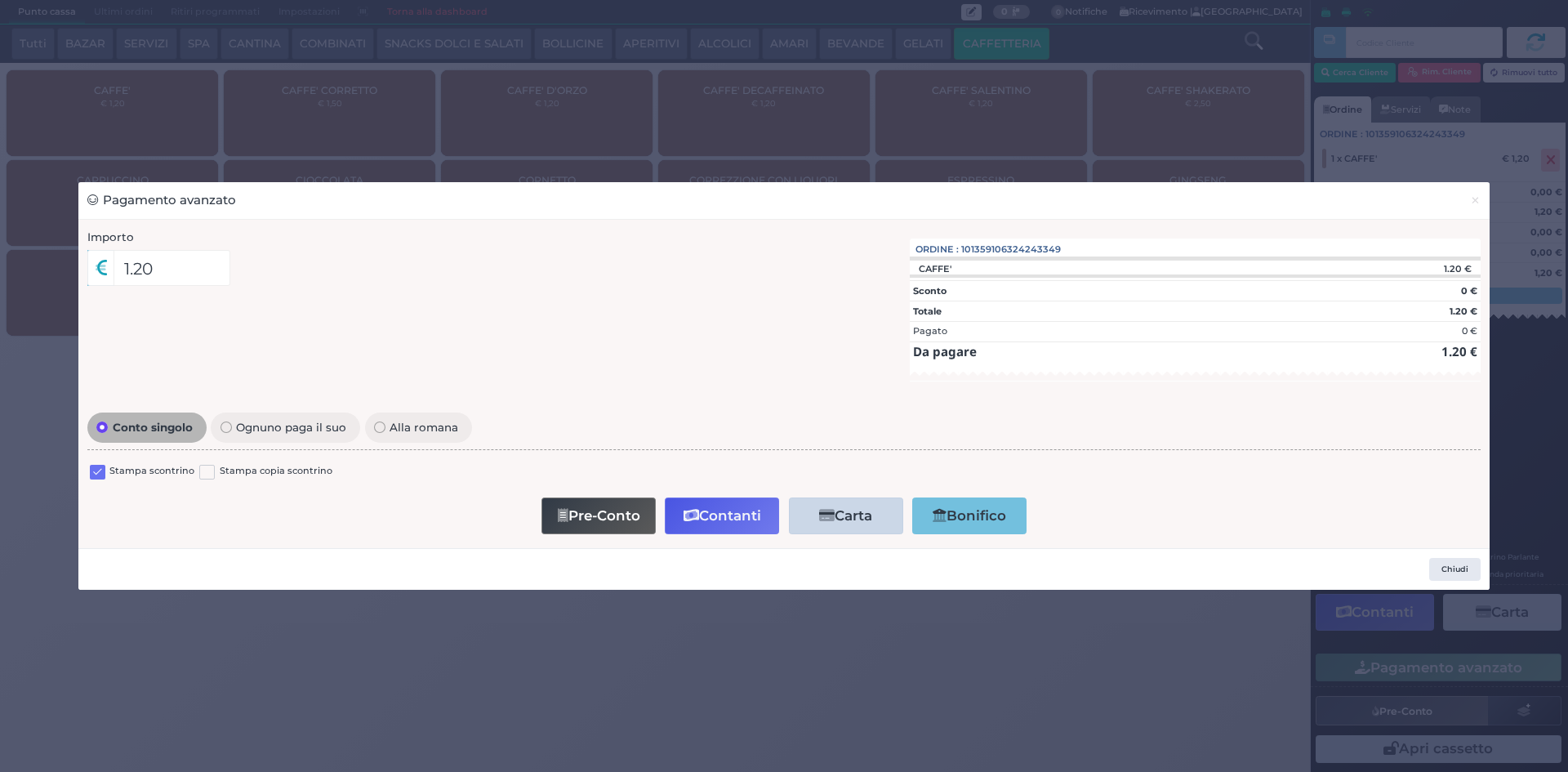
drag, startPoint x: 93, startPoint y: 469, endPoint x: 101, endPoint y: 472, distance: 8.5
click at [94, 470] on label at bounding box center [98, 472] width 16 height 16
click at [0, 0] on input "checkbox" at bounding box center [0, 0] width 0 height 0
click at [682, 500] on button "Contanti" at bounding box center [722, 515] width 114 height 36
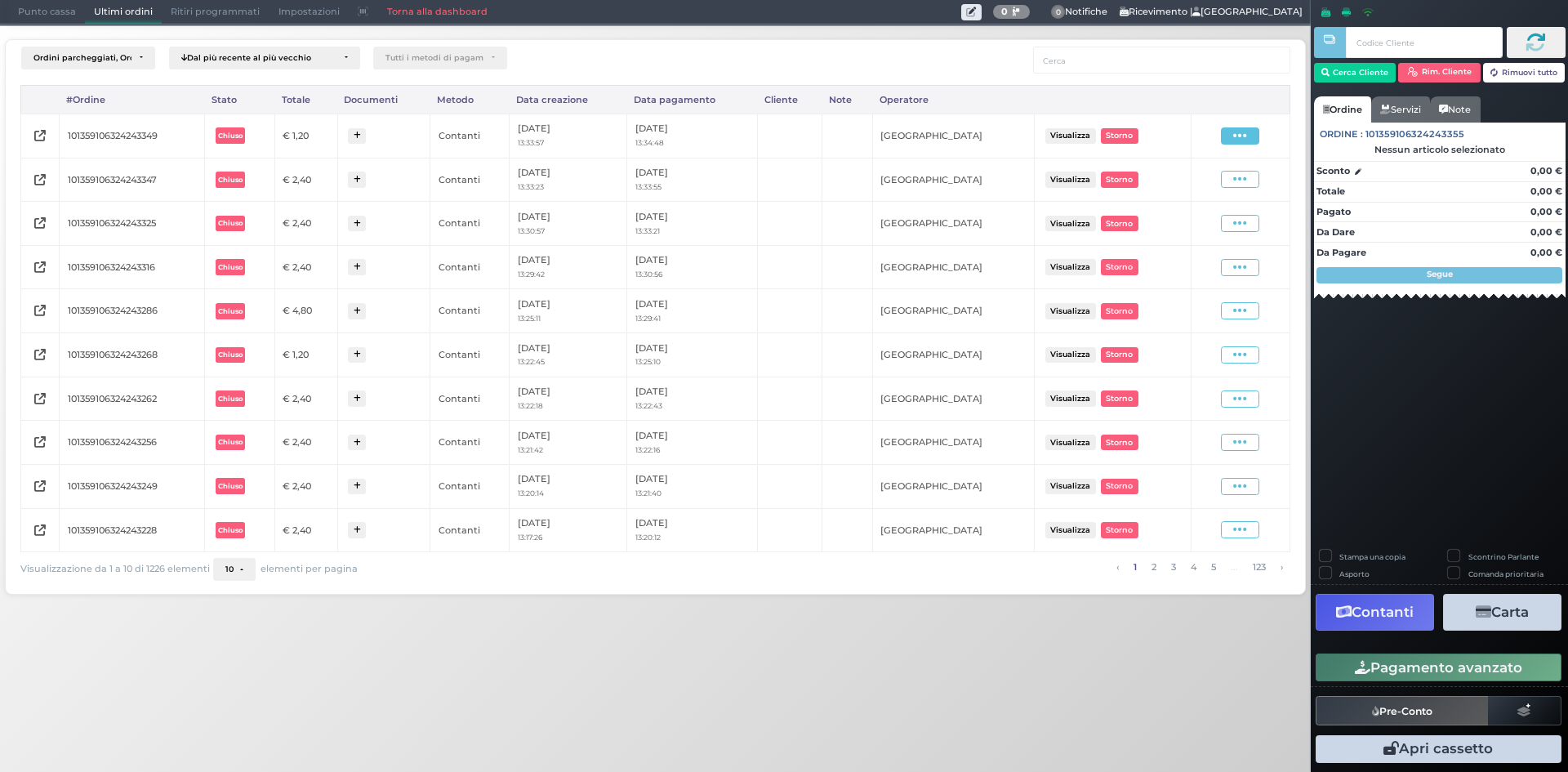
click at [1226, 137] on span at bounding box center [1240, 136] width 38 height 17
click at [1180, 189] on span "Ristampa Pre-Conto" at bounding box center [1202, 183] width 67 height 27
click at [45, 4] on span "Punto cassa" at bounding box center [47, 12] width 76 height 23
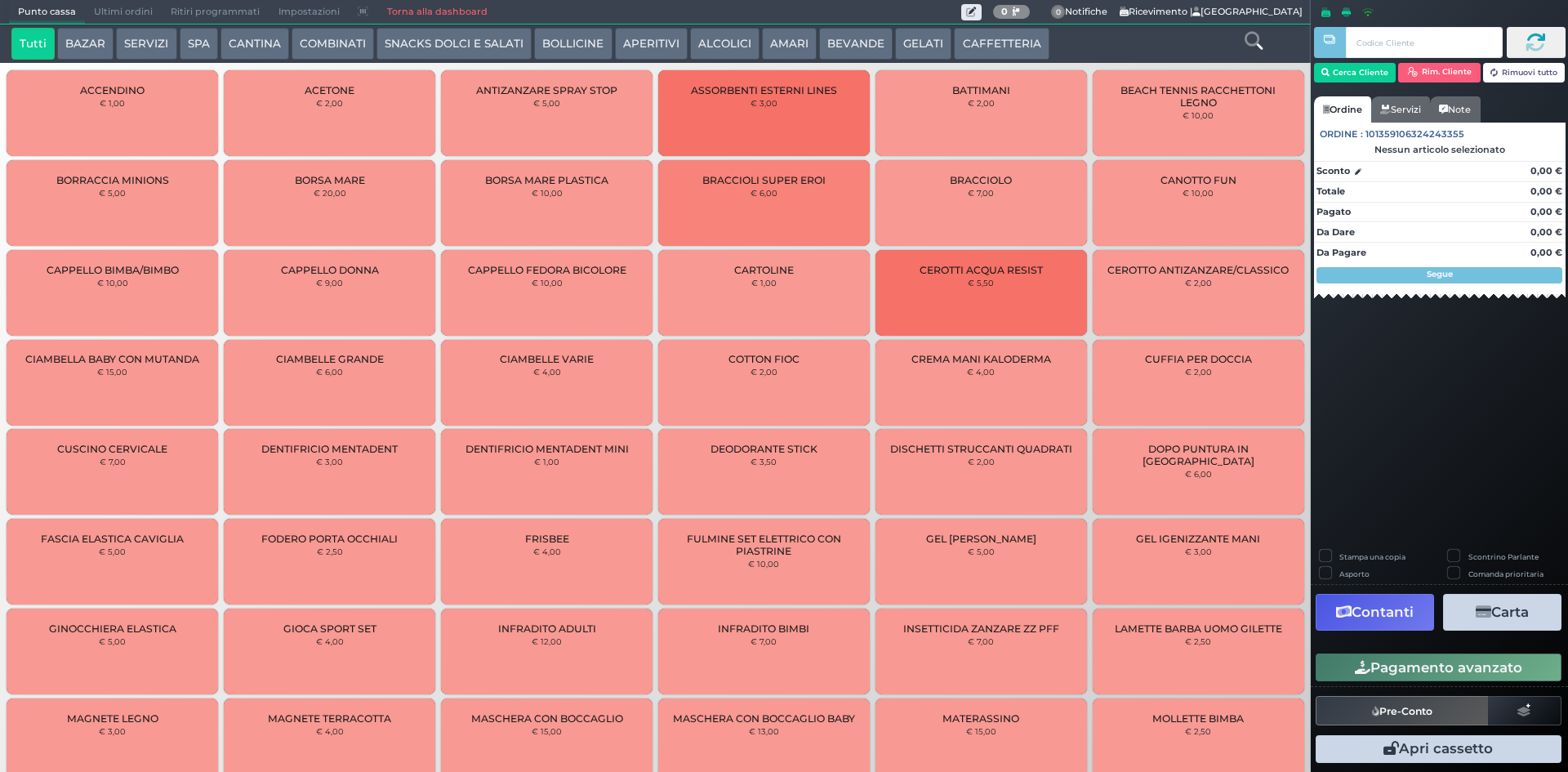
click at [979, 38] on button "CAFFETTERIA" at bounding box center [1001, 43] width 95 height 33
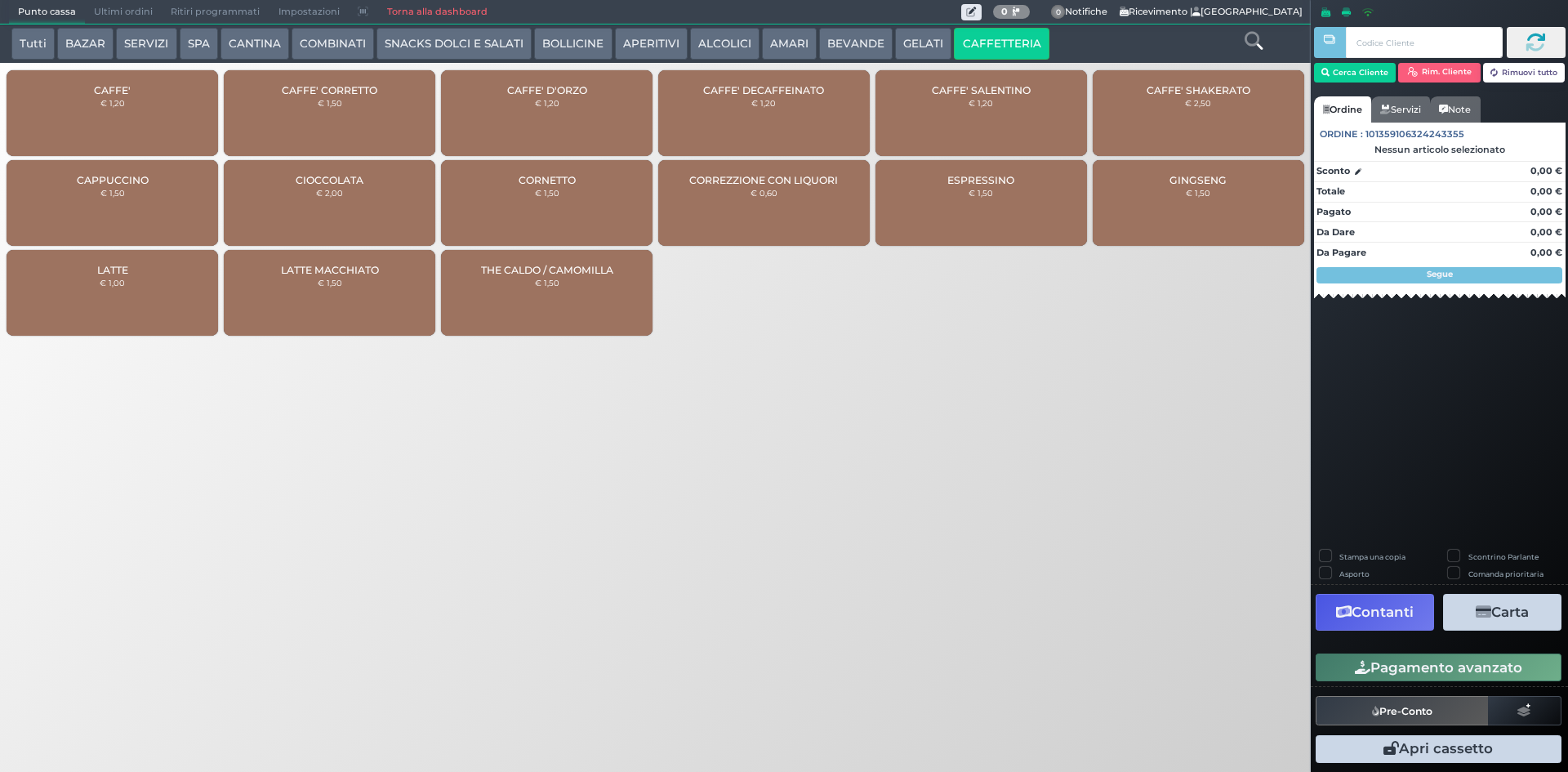
click at [828, 107] on div "CAFFE' DECAFFEINATO € 1,20" at bounding box center [764, 113] width 212 height 86
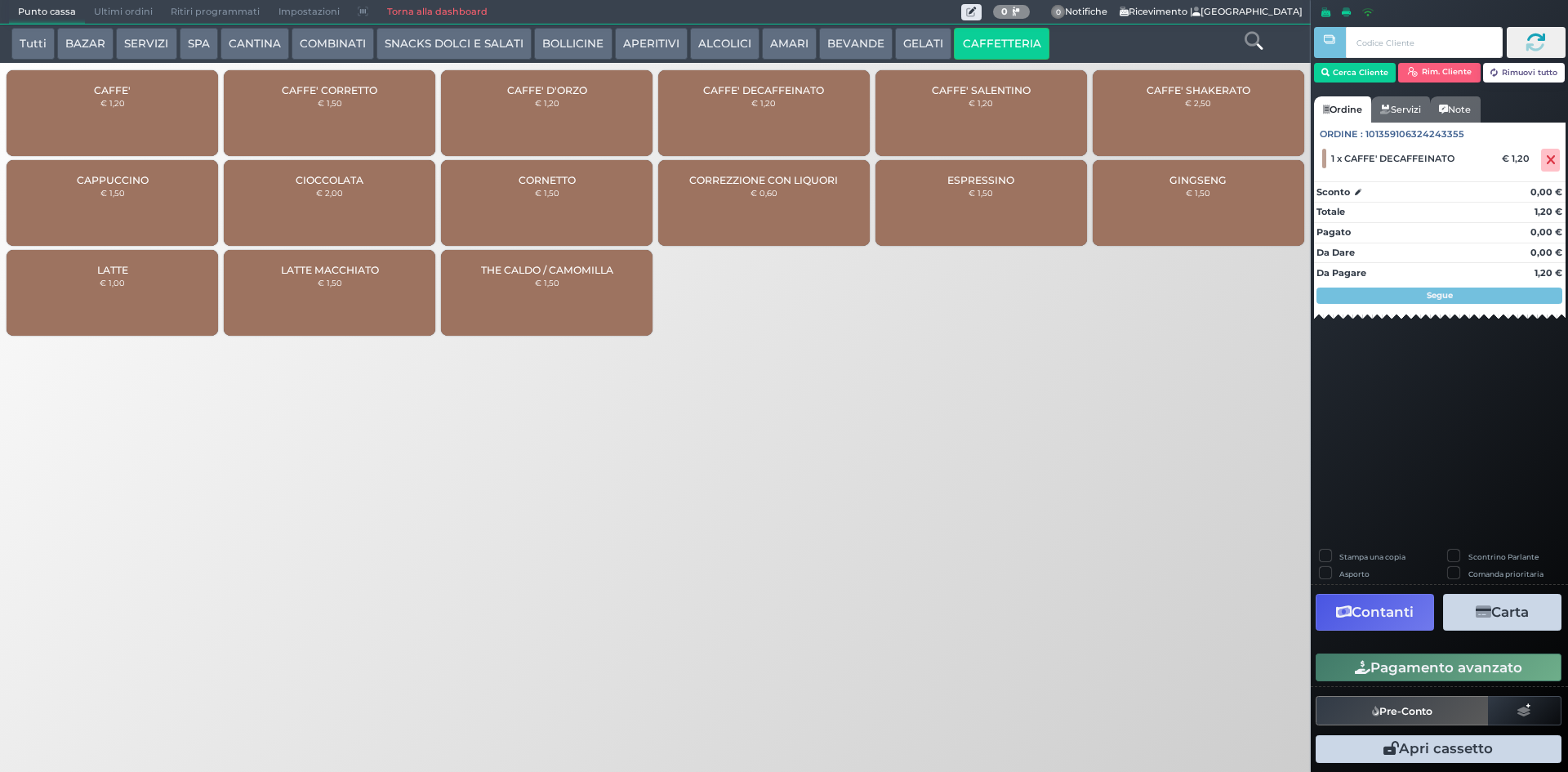
click at [134, 83] on div "CAFFE' € 1,20" at bounding box center [112, 113] width 212 height 86
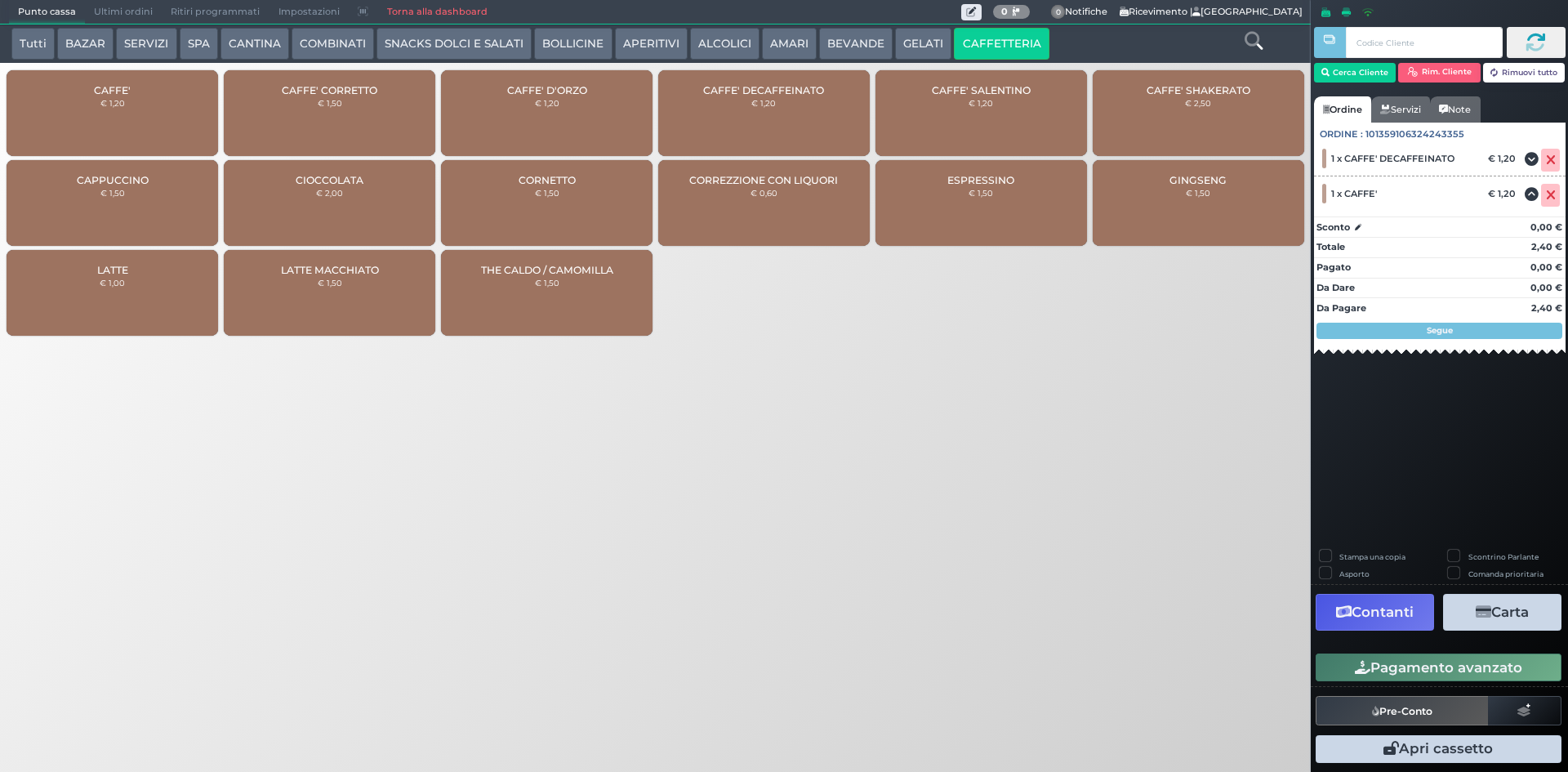
click at [1448, 671] on button "Pagamento avanzato" at bounding box center [1439, 667] width 246 height 27
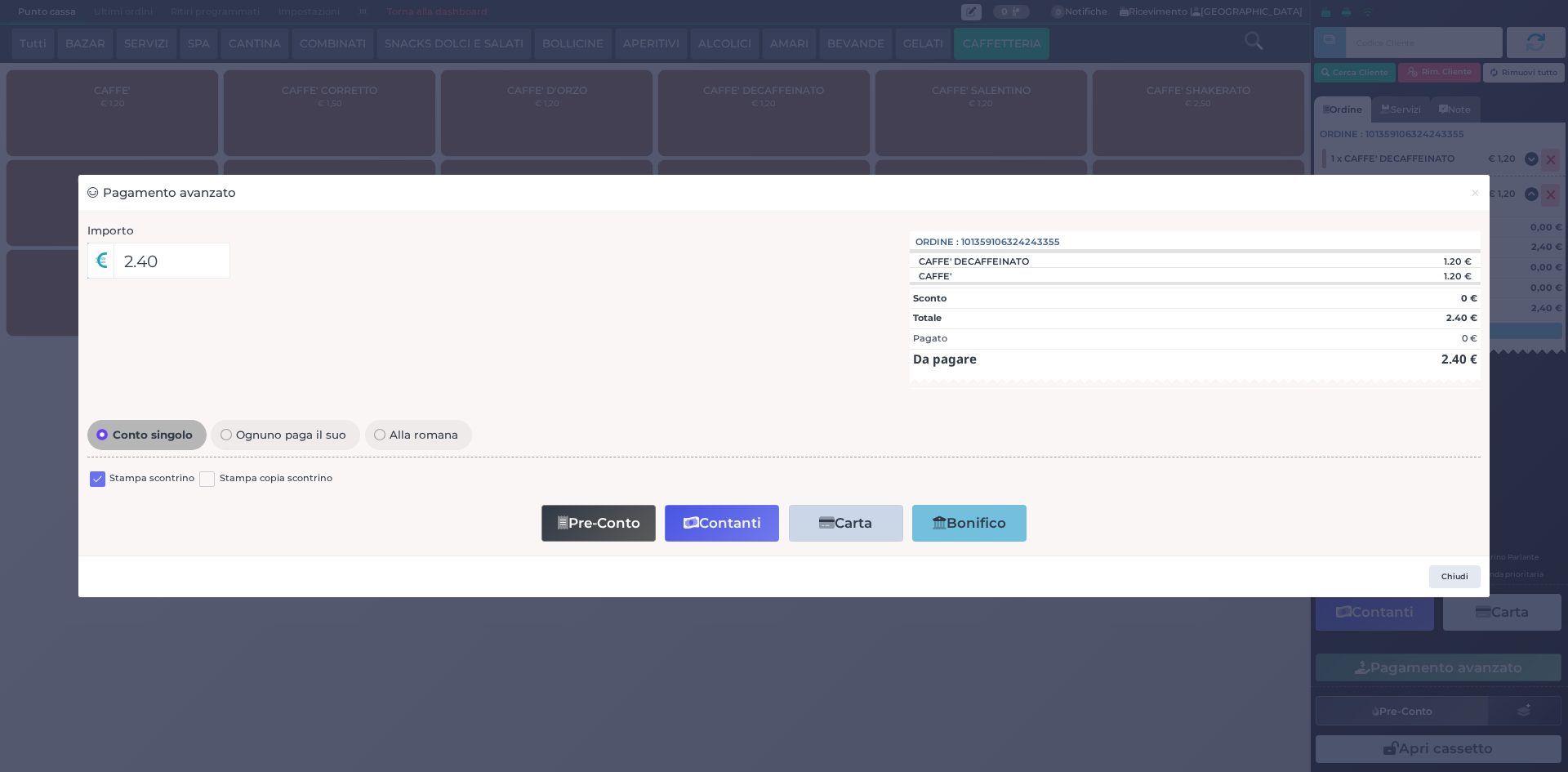
click at [95, 481] on label at bounding box center [98, 480] width 16 height 16
click at [0, 0] on input "checkbox" at bounding box center [0, 0] width 0 height 0
click at [719, 516] on button "Contanti" at bounding box center [722, 522] width 114 height 36
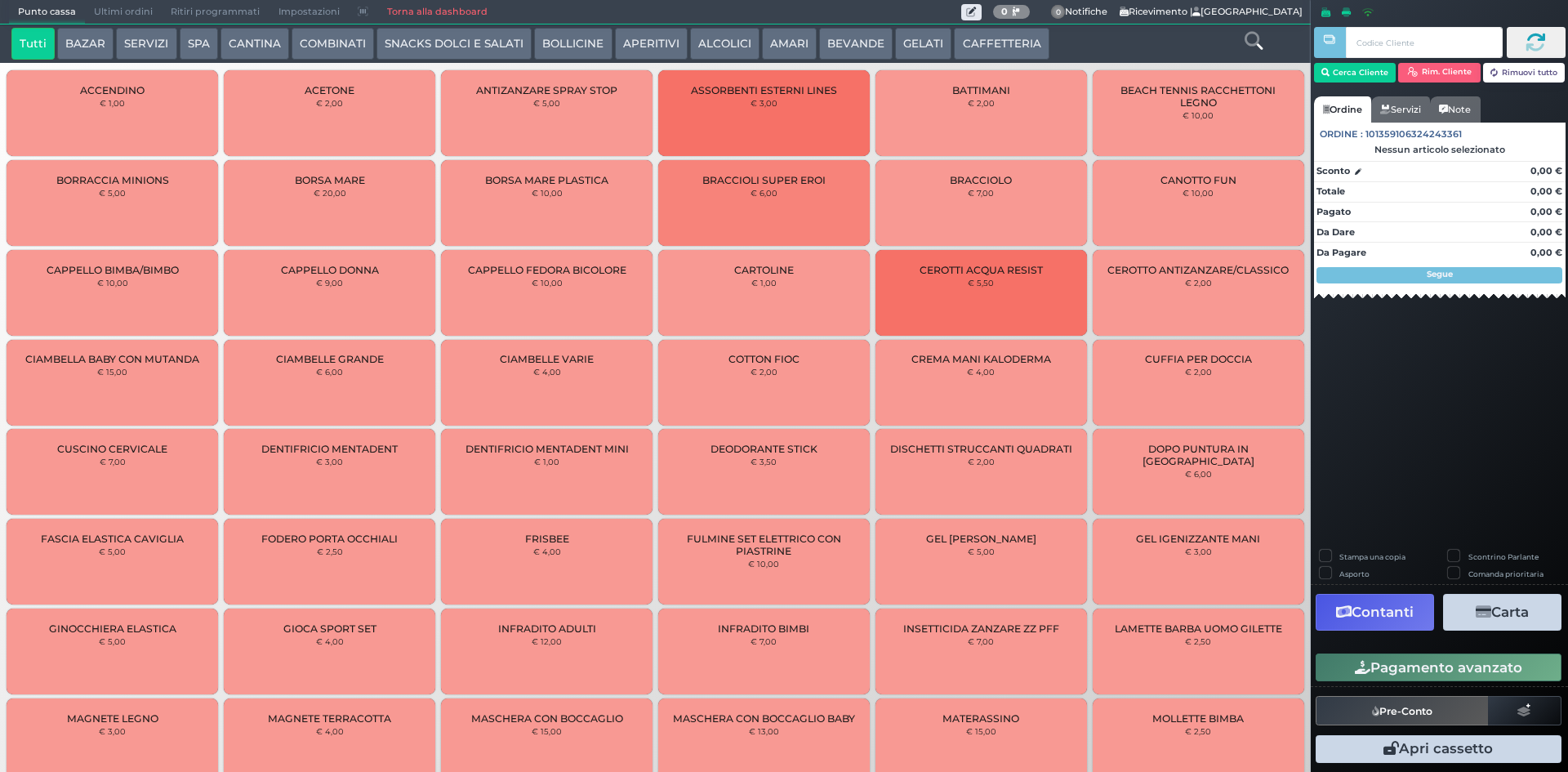
click at [134, 19] on span "Ultimi ordini" at bounding box center [123, 12] width 77 height 23
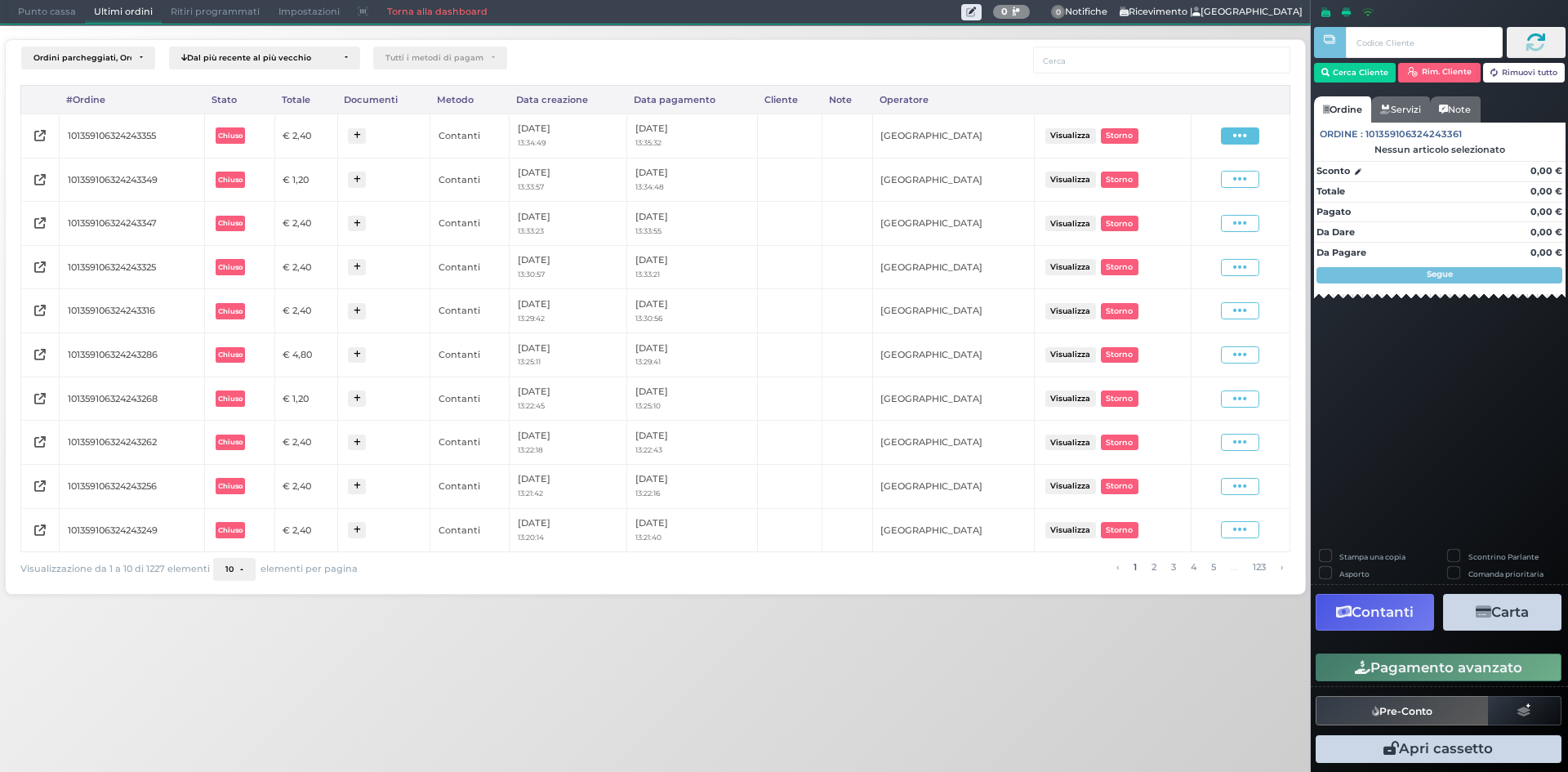
click at [1245, 132] on icon at bounding box center [1240, 136] width 14 height 16
click at [1209, 180] on span "Ristampa Pre-Conto" at bounding box center [1202, 183] width 67 height 27
click at [35, 15] on span "Punto cassa" at bounding box center [47, 12] width 76 height 23
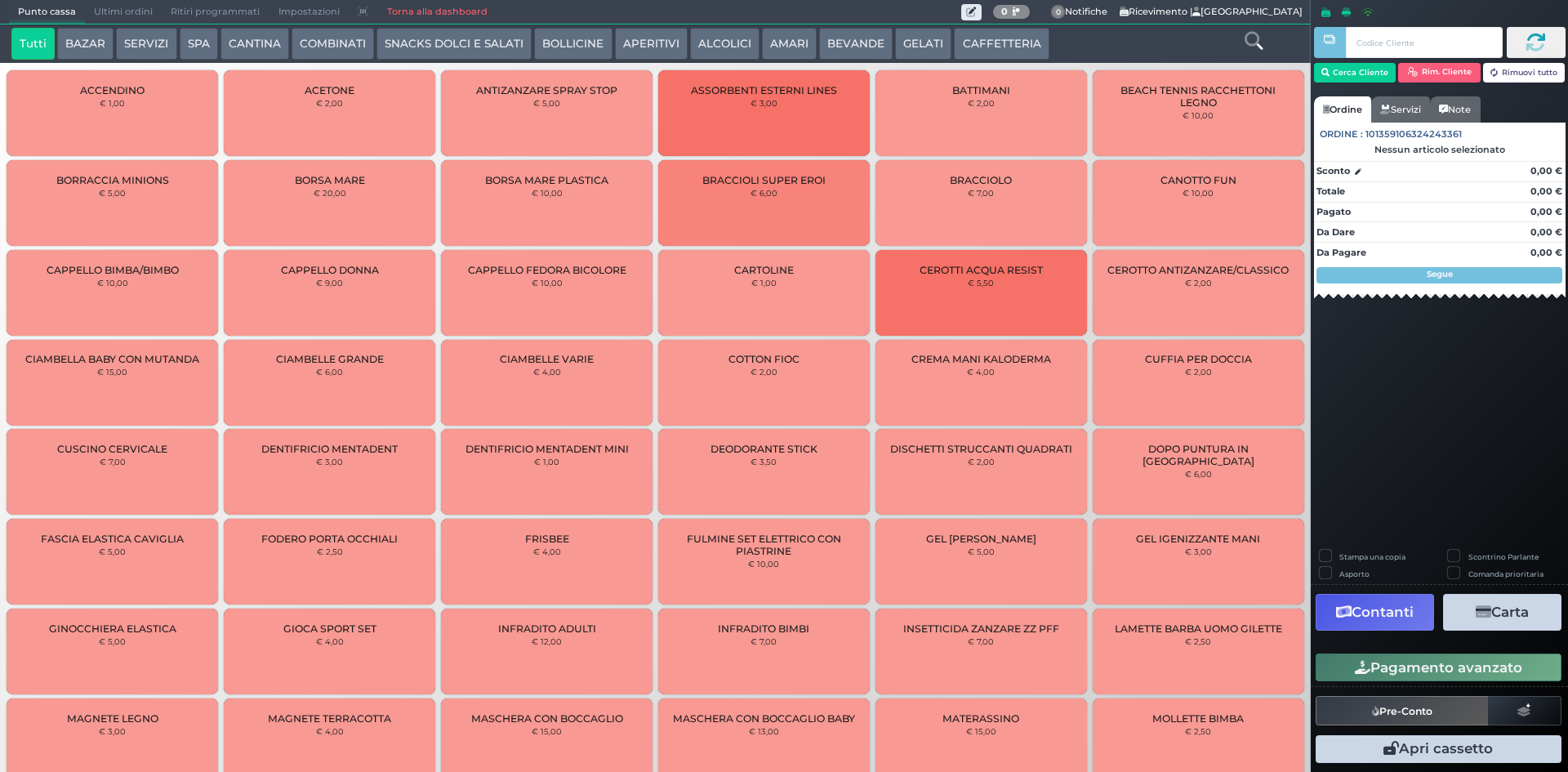
drag, startPoint x: 1013, startPoint y: 44, endPoint x: 1011, endPoint y: 56, distance: 12.2
click at [1013, 45] on button "CAFFETTERIA" at bounding box center [1001, 43] width 95 height 33
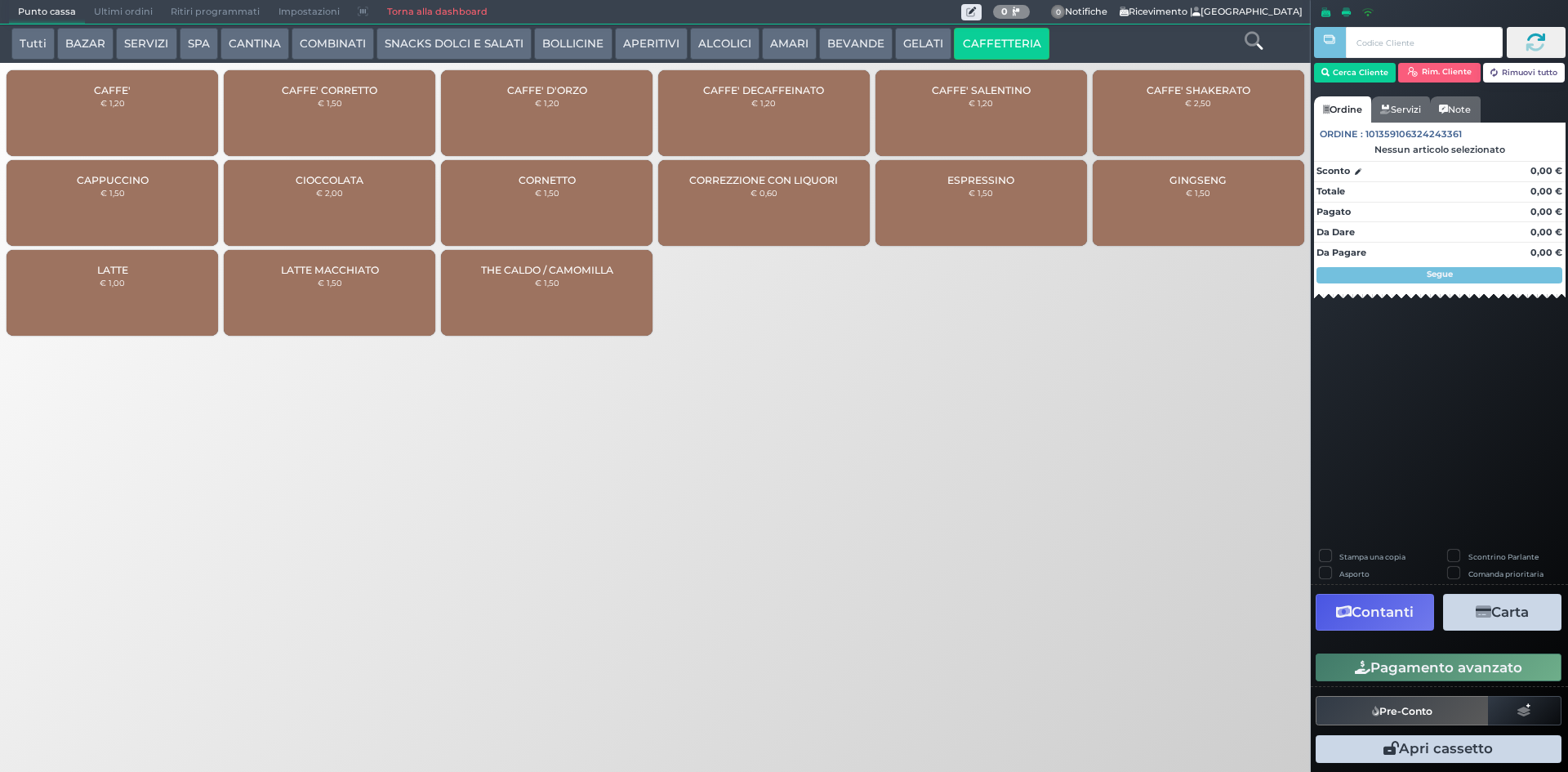
click at [81, 115] on div "CAFFE' € 1,20" at bounding box center [112, 113] width 212 height 86
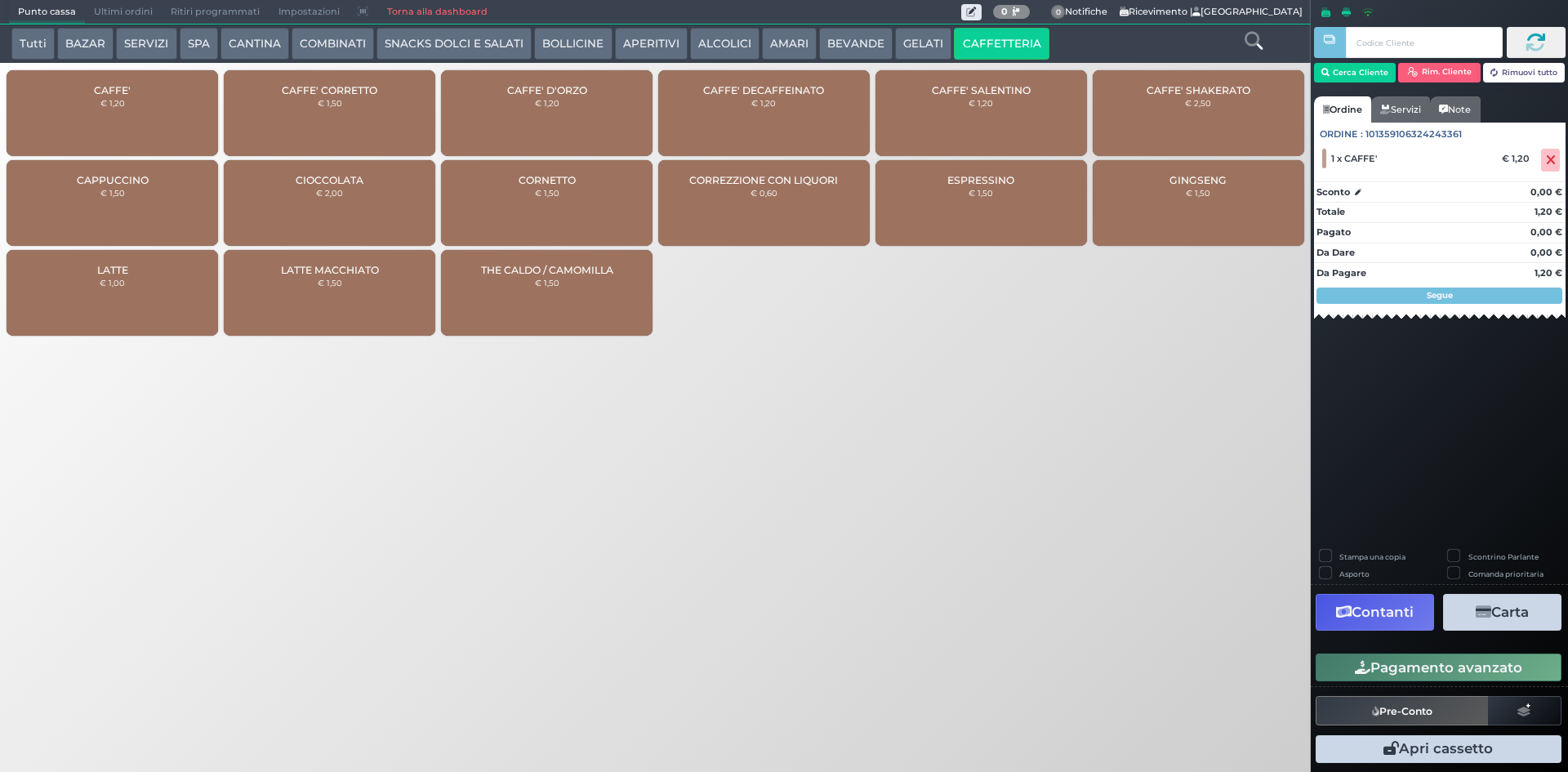
click at [86, 115] on div "CAFFE' € 1,20" at bounding box center [112, 113] width 212 height 86
click at [1416, 665] on button "Pagamento avanzato" at bounding box center [1439, 667] width 246 height 27
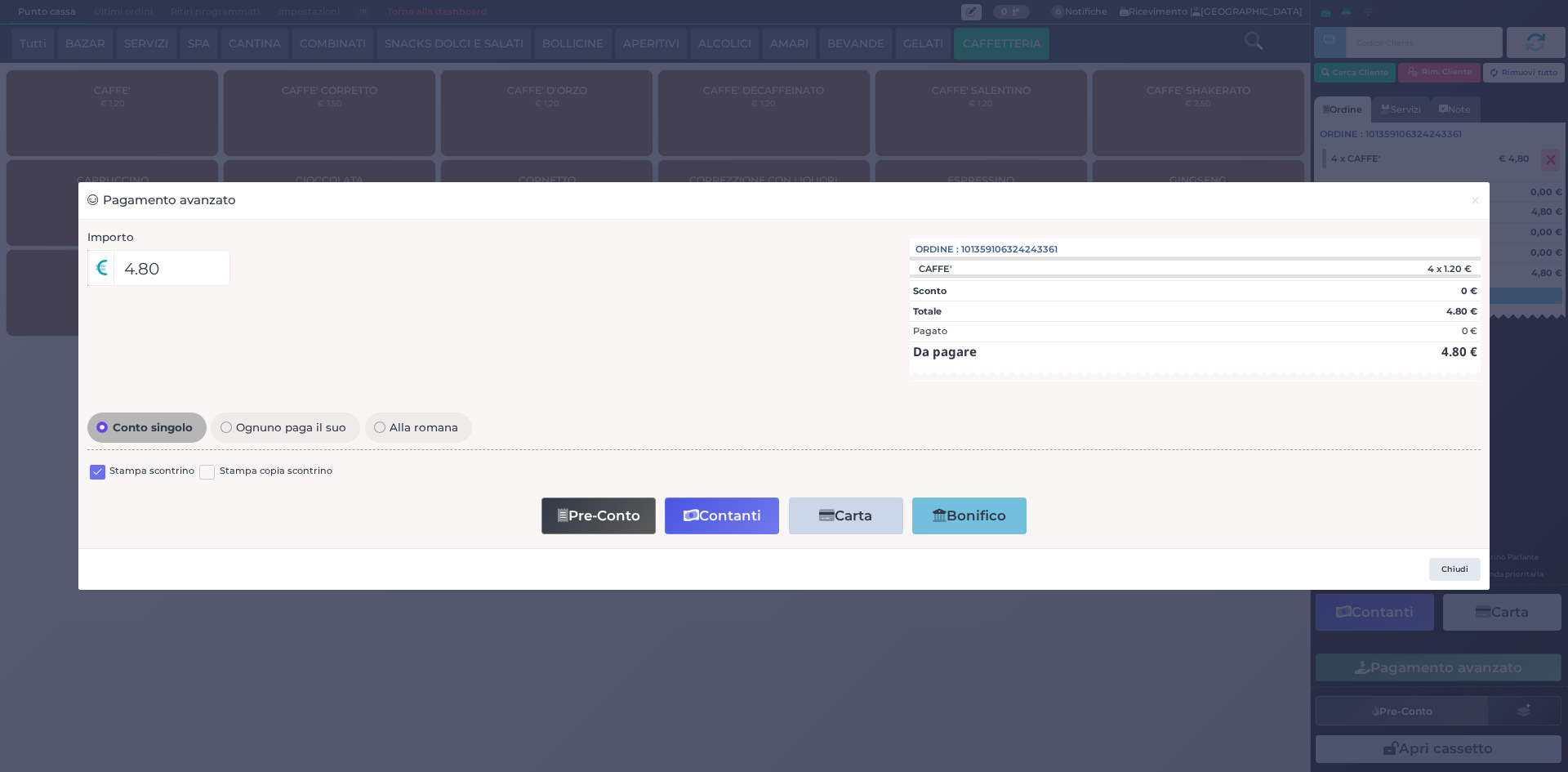
click at [99, 467] on label at bounding box center [98, 472] width 16 height 16
click at [0, 0] on input "checkbox" at bounding box center [0, 0] width 0 height 0
click at [724, 509] on button "Contanti" at bounding box center [722, 515] width 114 height 36
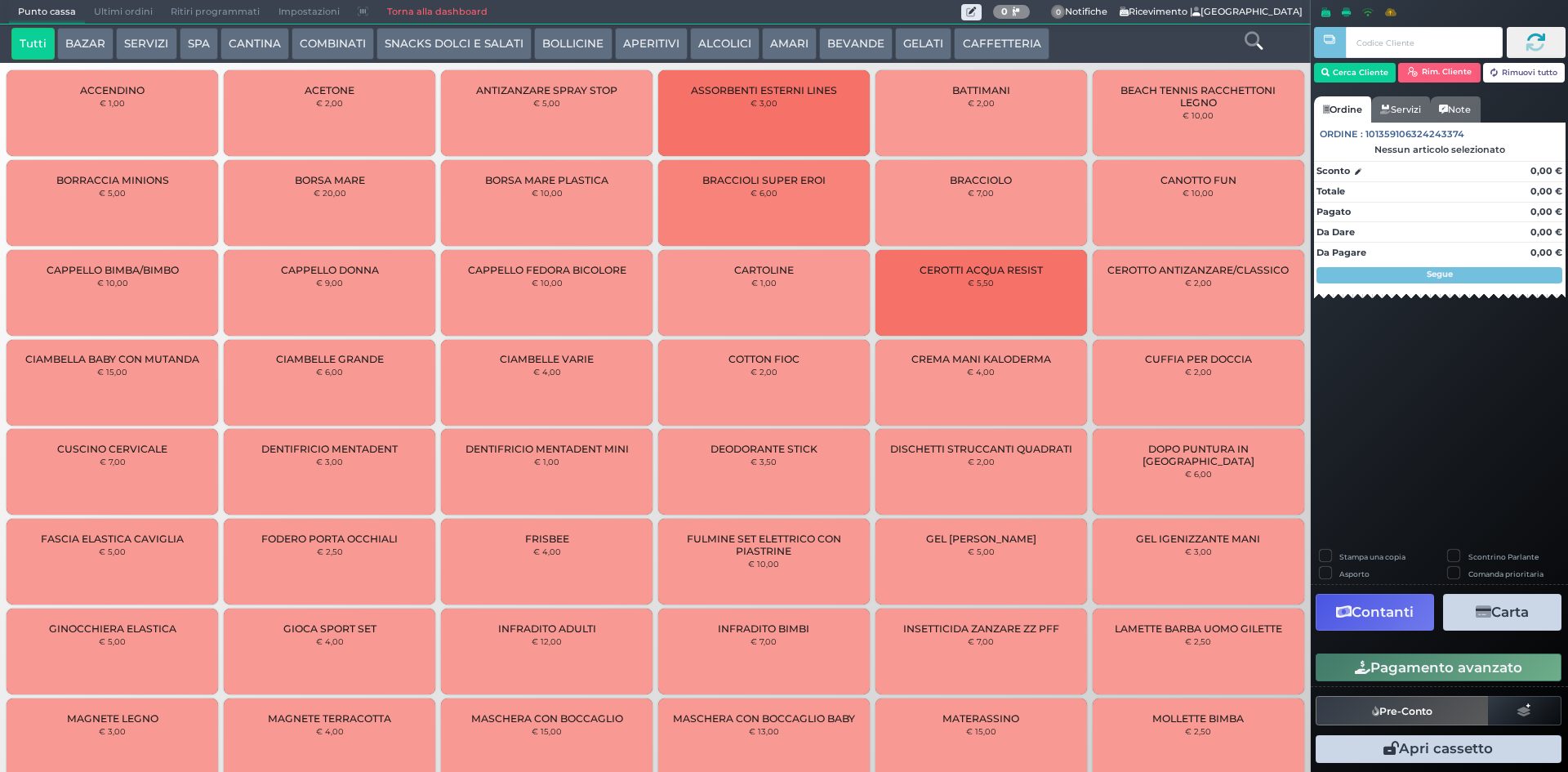
click at [111, 11] on span "Ultimi ordini" at bounding box center [123, 12] width 77 height 23
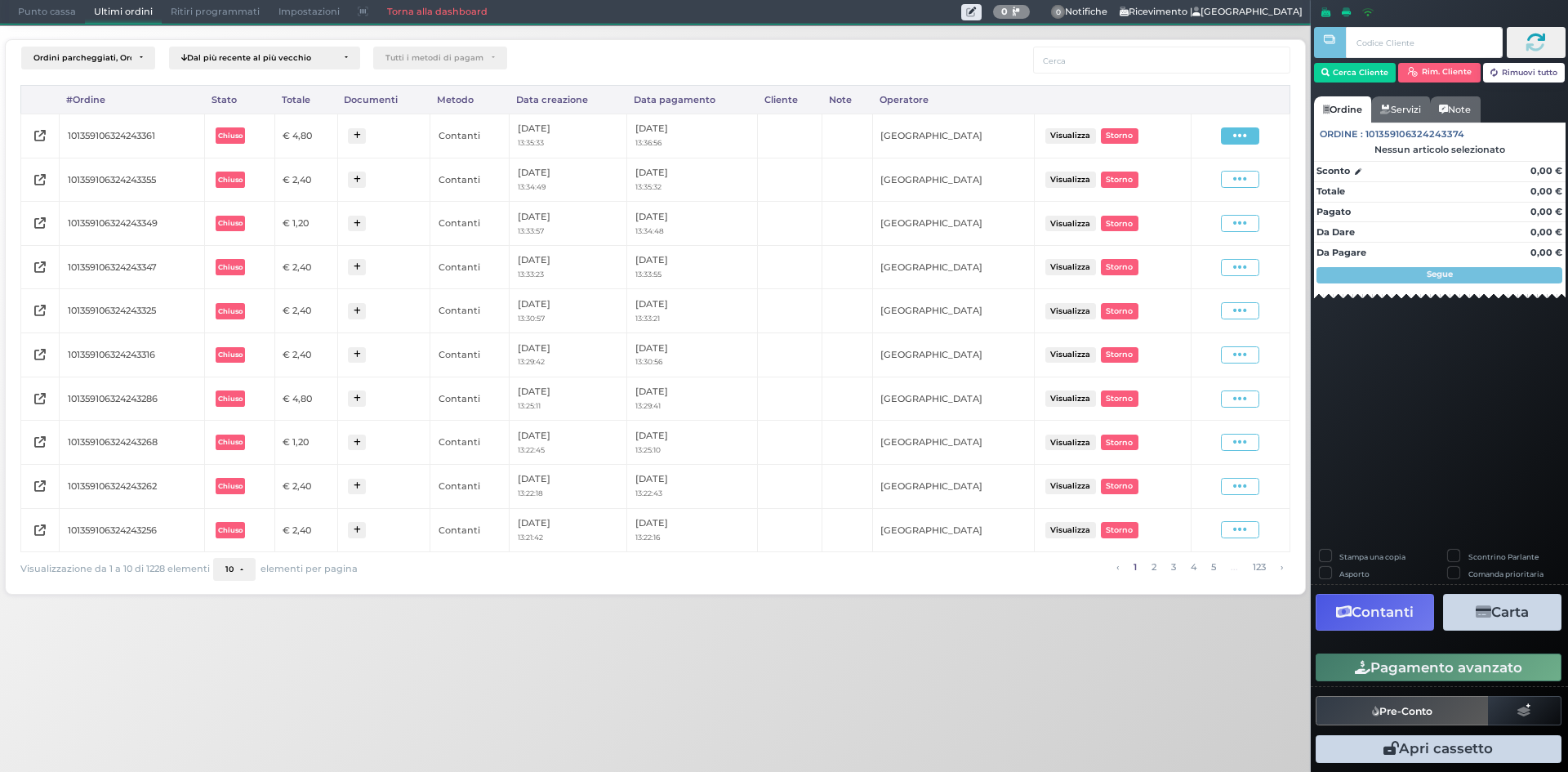
click at [1242, 136] on icon at bounding box center [1240, 136] width 14 height 16
click at [1202, 183] on span "Ristampa Pre-Conto" at bounding box center [1202, 183] width 67 height 27
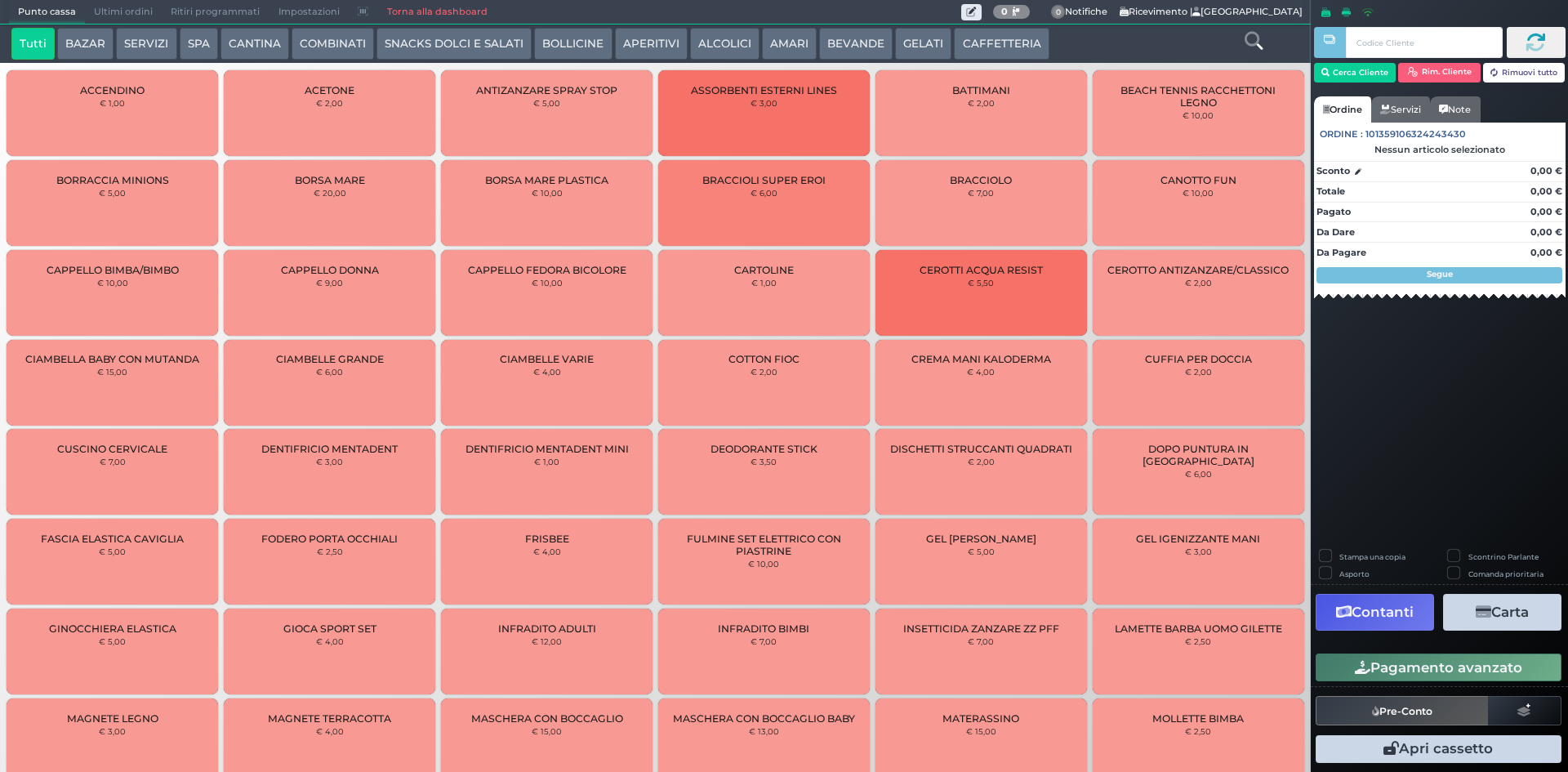
click at [977, 35] on button "CAFFETTERIA" at bounding box center [1001, 43] width 95 height 33
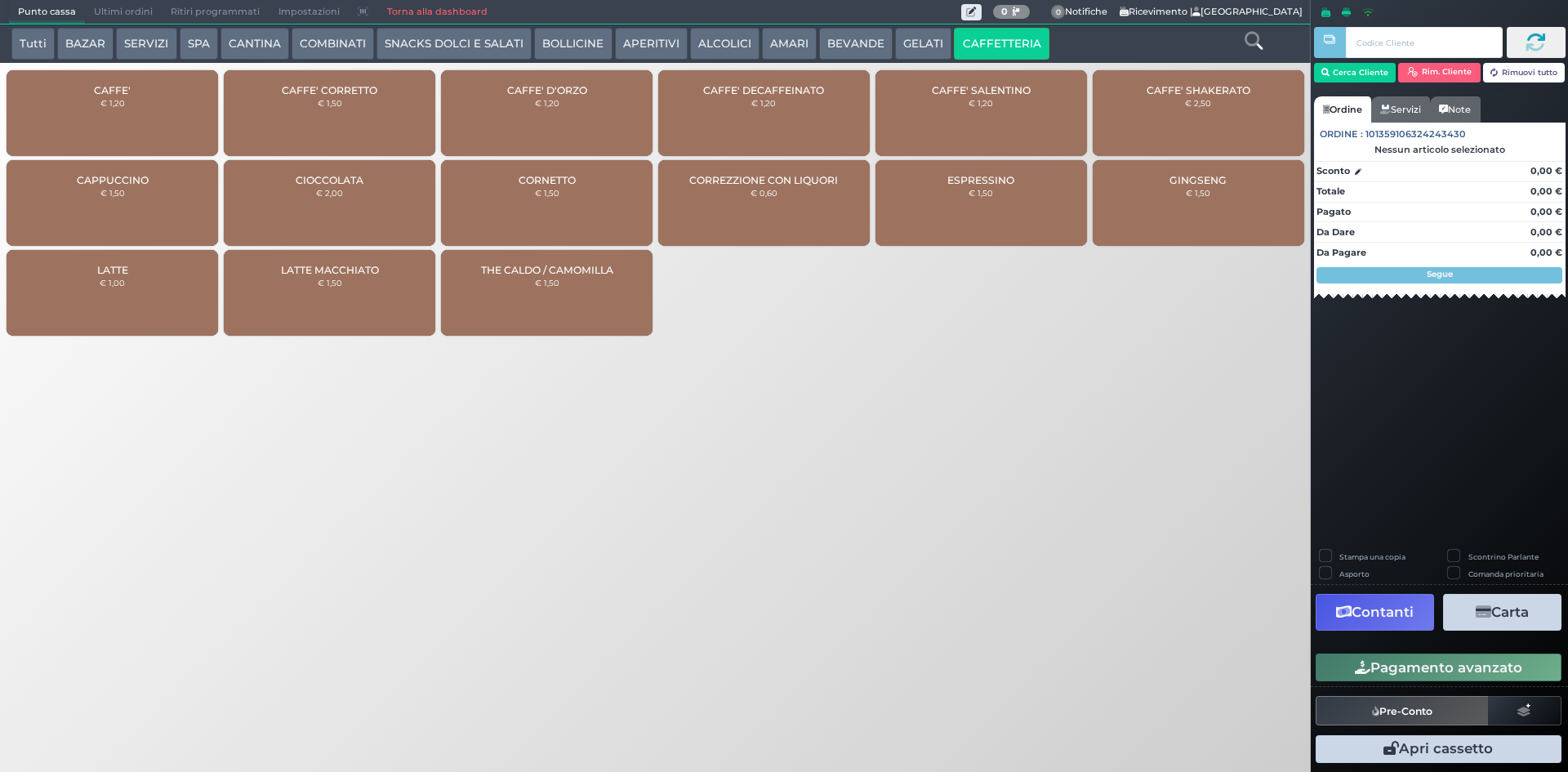
click at [74, 97] on div "CAFFE' € 1,20" at bounding box center [112, 113] width 212 height 86
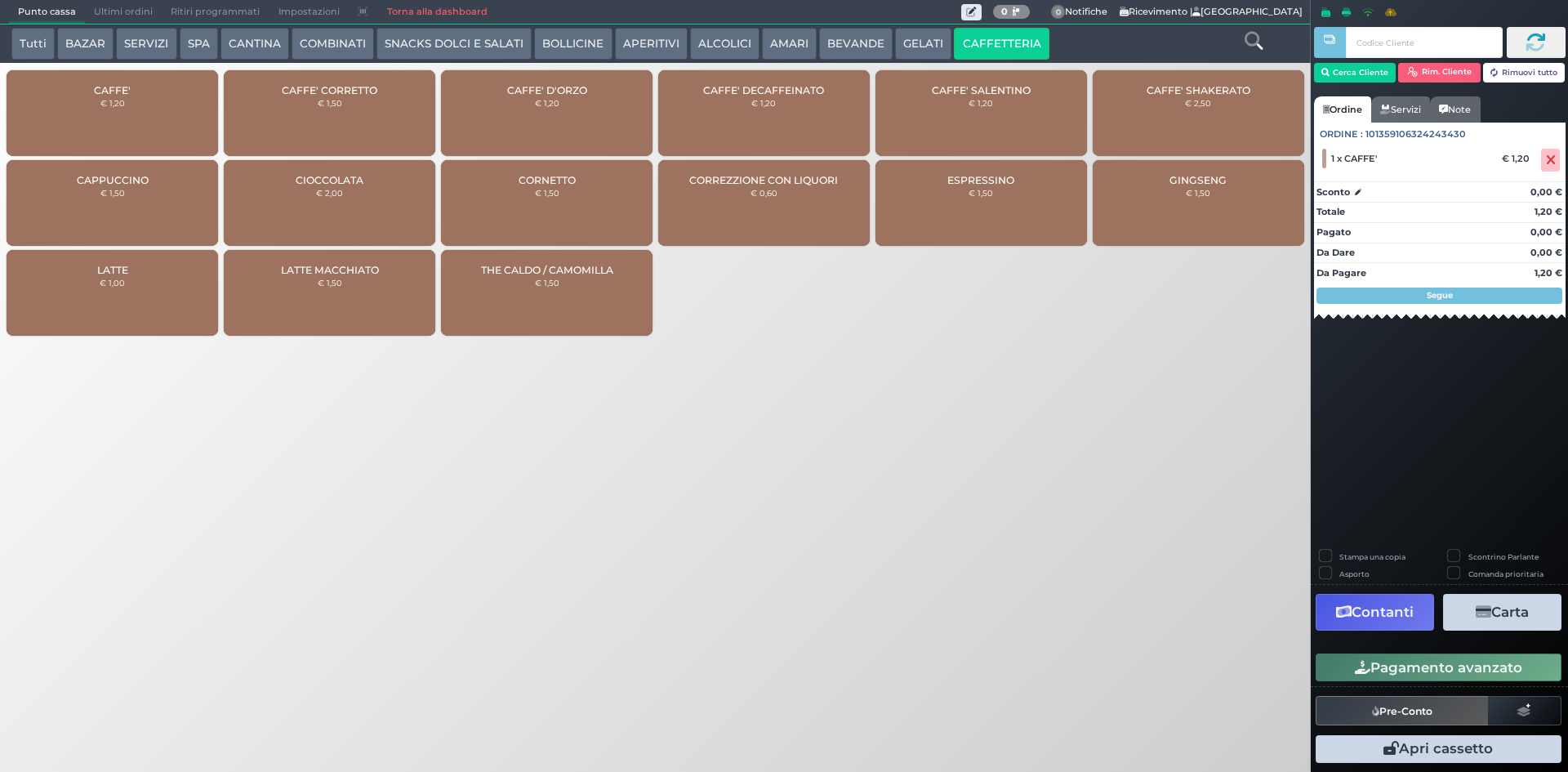
click at [1407, 660] on button "Pagamento avanzato" at bounding box center [1439, 667] width 246 height 27
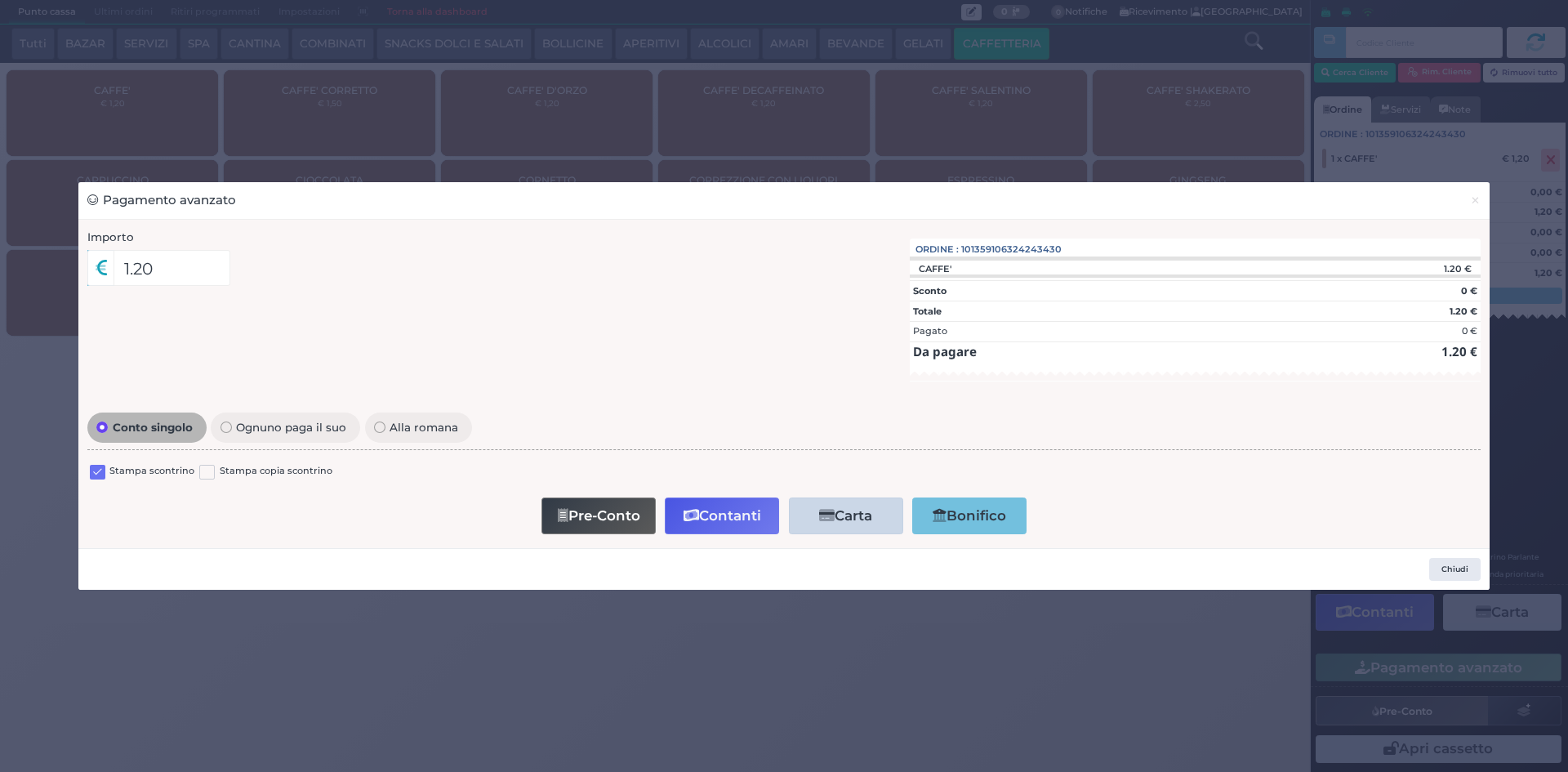
click at [99, 464] on div at bounding box center [98, 473] width 16 height 19
click at [97, 468] on label at bounding box center [98, 472] width 16 height 16
click at [0, 0] on input "checkbox" at bounding box center [0, 0] width 0 height 0
click at [718, 520] on button "Contanti" at bounding box center [722, 515] width 114 height 36
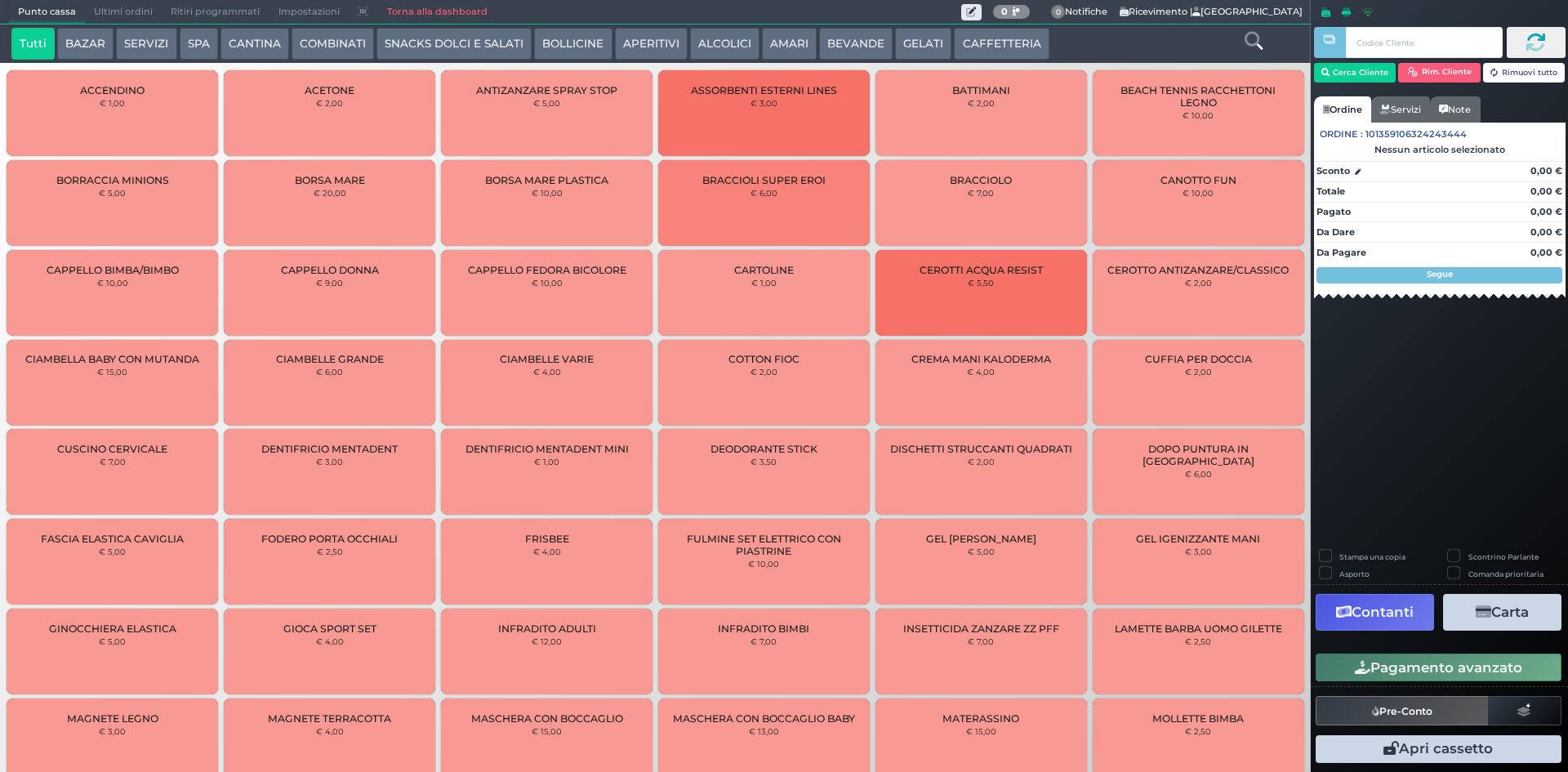
click at [98, 1] on span "Ultimi ordini" at bounding box center [123, 12] width 77 height 23
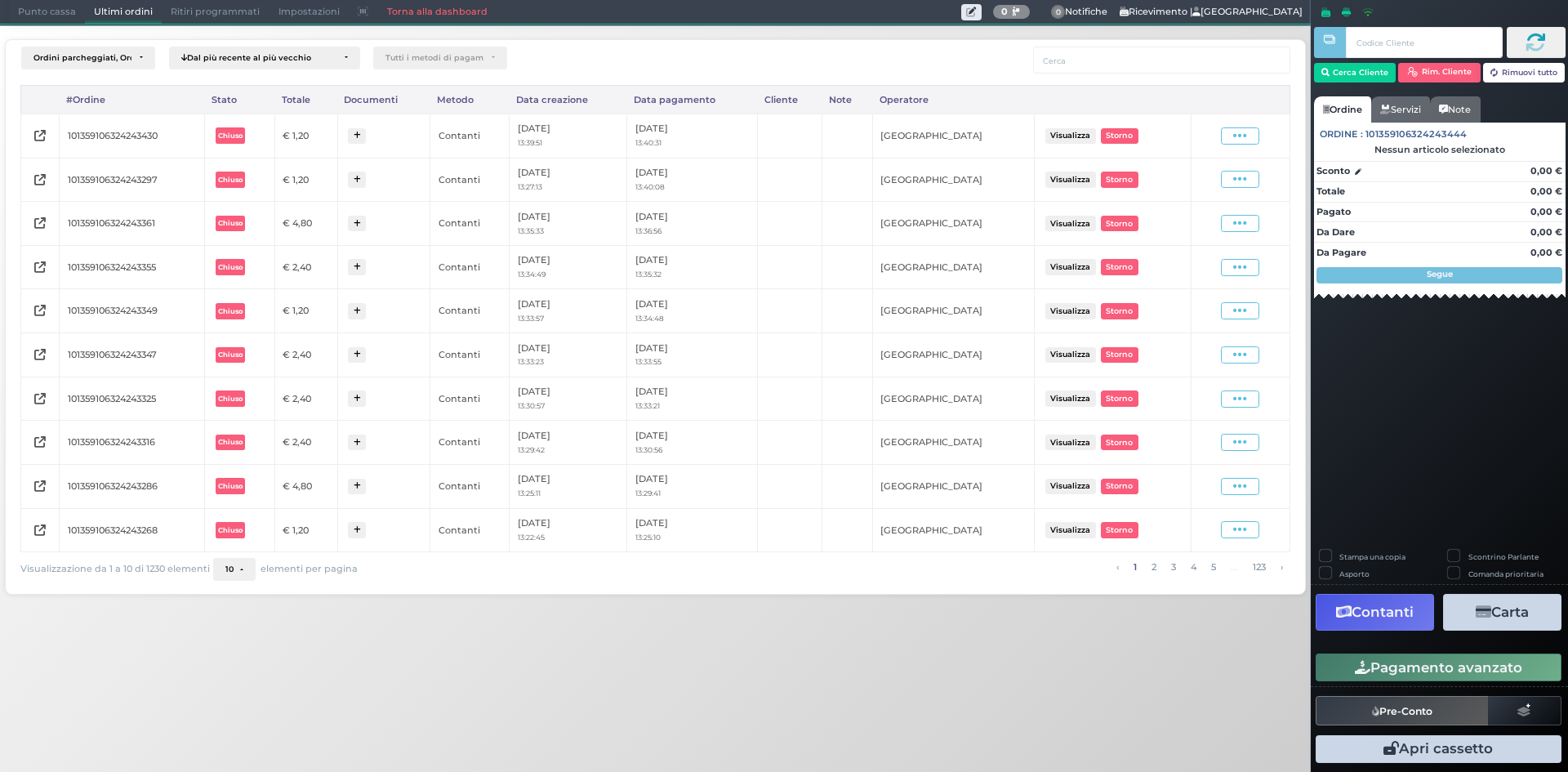
drag, startPoint x: 1227, startPoint y: 131, endPoint x: 1210, endPoint y: 175, distance: 47.2
click at [1228, 134] on span at bounding box center [1240, 136] width 38 height 17
click at [1201, 184] on span "Ristampa Pre-Conto" at bounding box center [1201, 183] width 67 height 27
click at [26, 25] on div "Punto cassa Mappa Ultimi ordini Delivery Ritiri programmati Impostazioni Torna …" at bounding box center [655, 12] width 1311 height 25
click at [24, 12] on span "Punto cassa" at bounding box center [47, 12] width 76 height 23
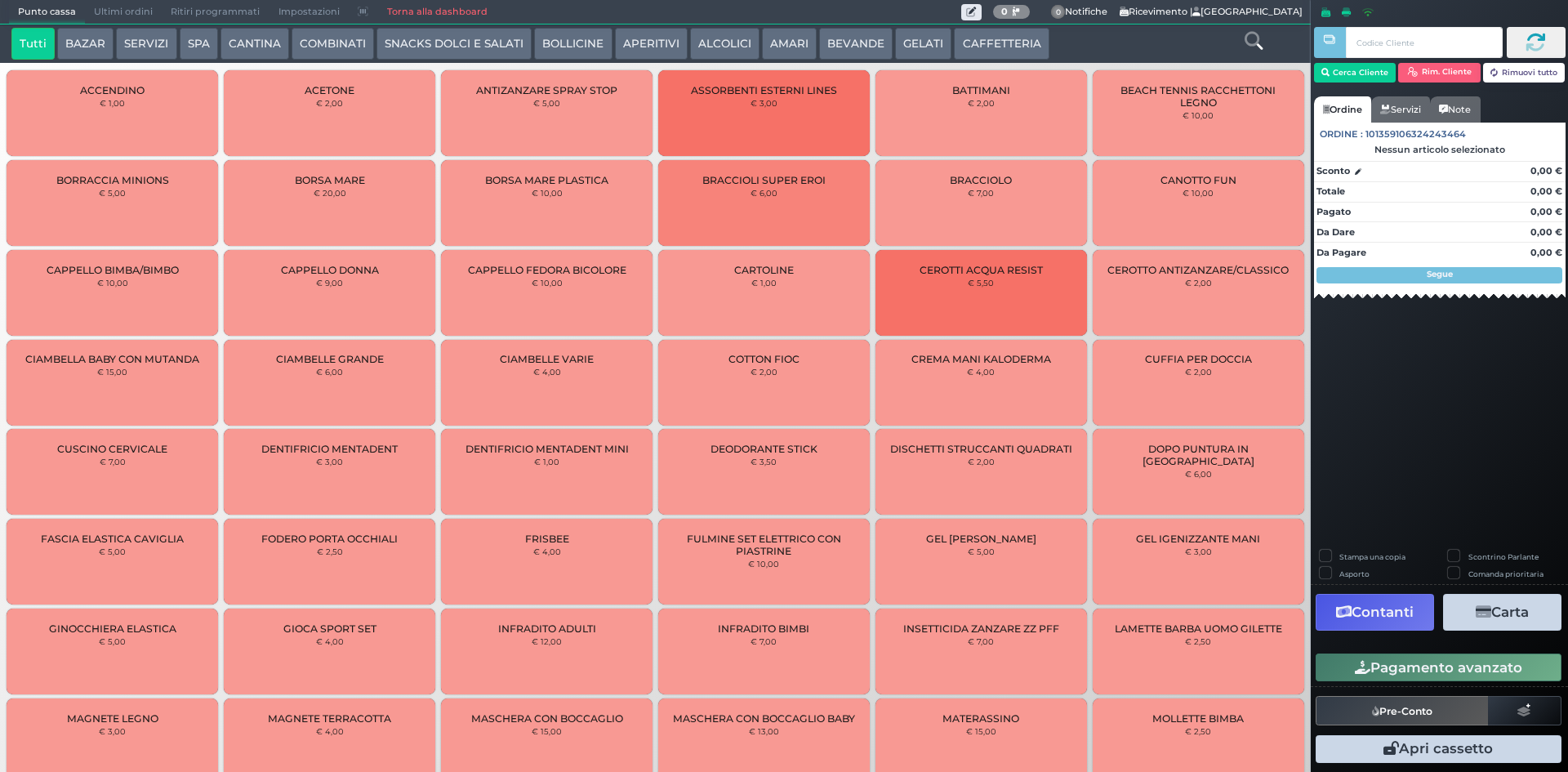
click at [870, 44] on button "BEVANDE" at bounding box center [855, 43] width 74 height 33
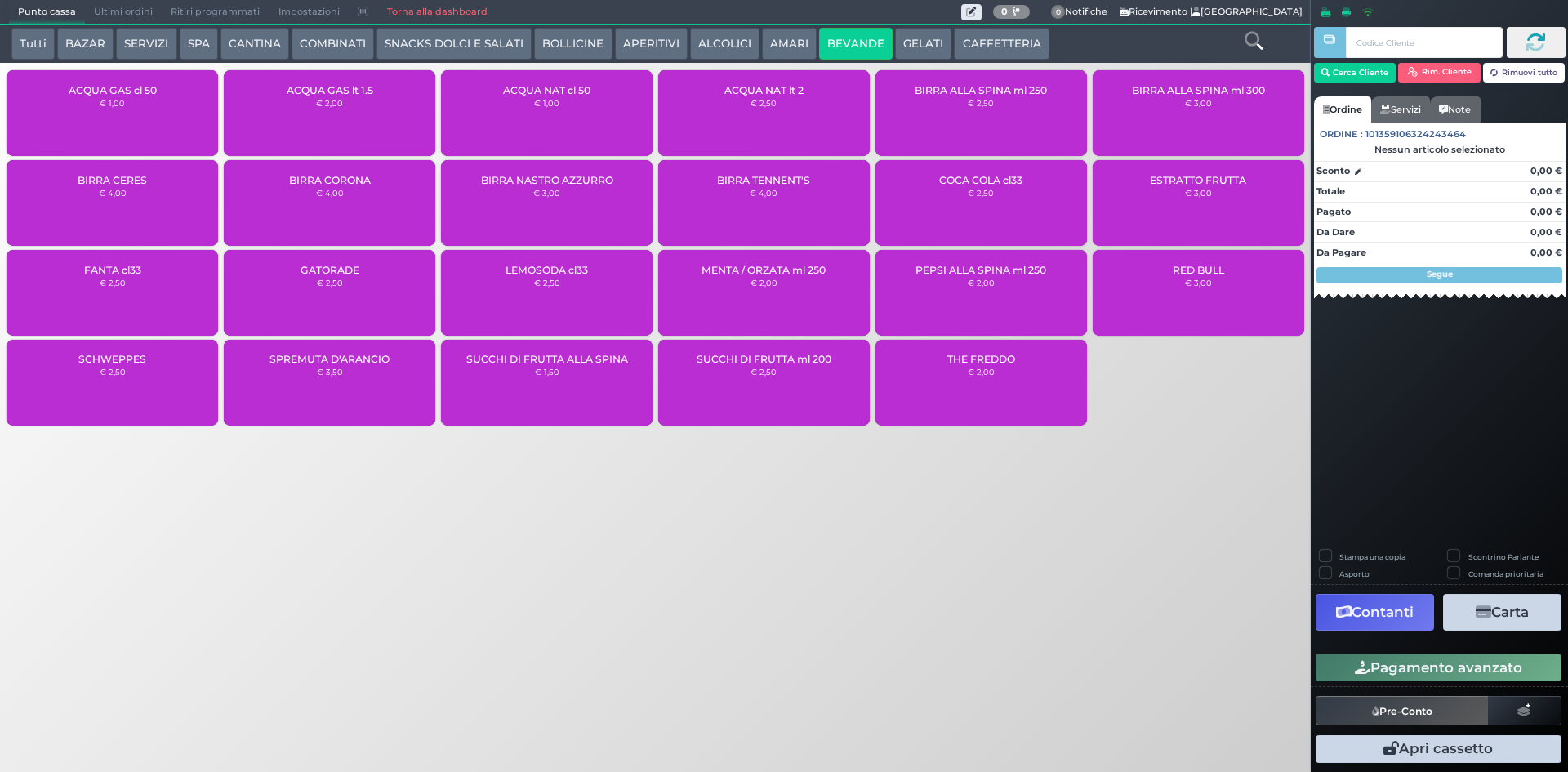
click at [511, 113] on div "ACQUA NAT cl 50 € 1,00" at bounding box center [547, 113] width 212 height 86
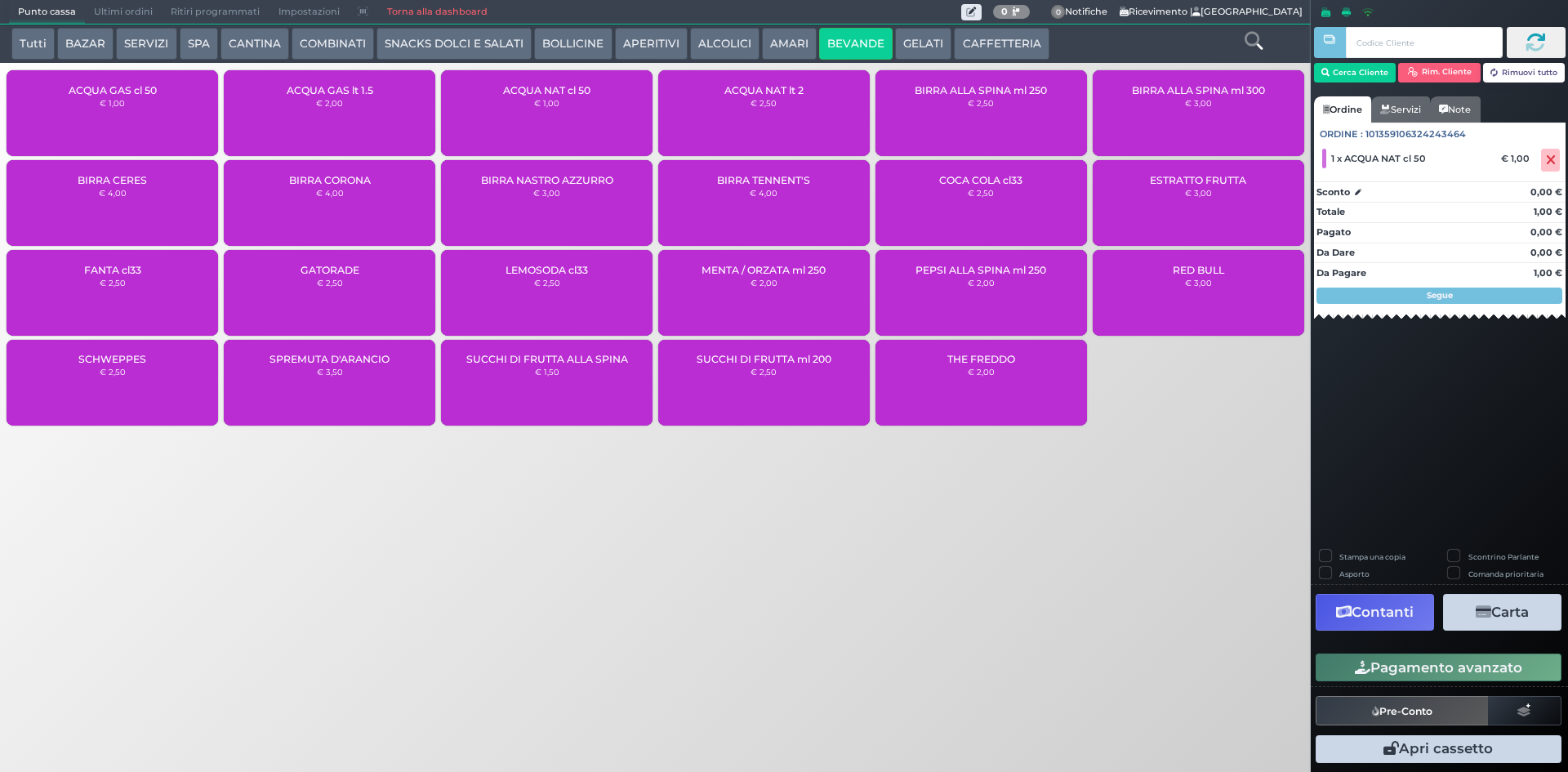
click at [1444, 667] on button "Pagamento avanzato" at bounding box center [1439, 667] width 246 height 27
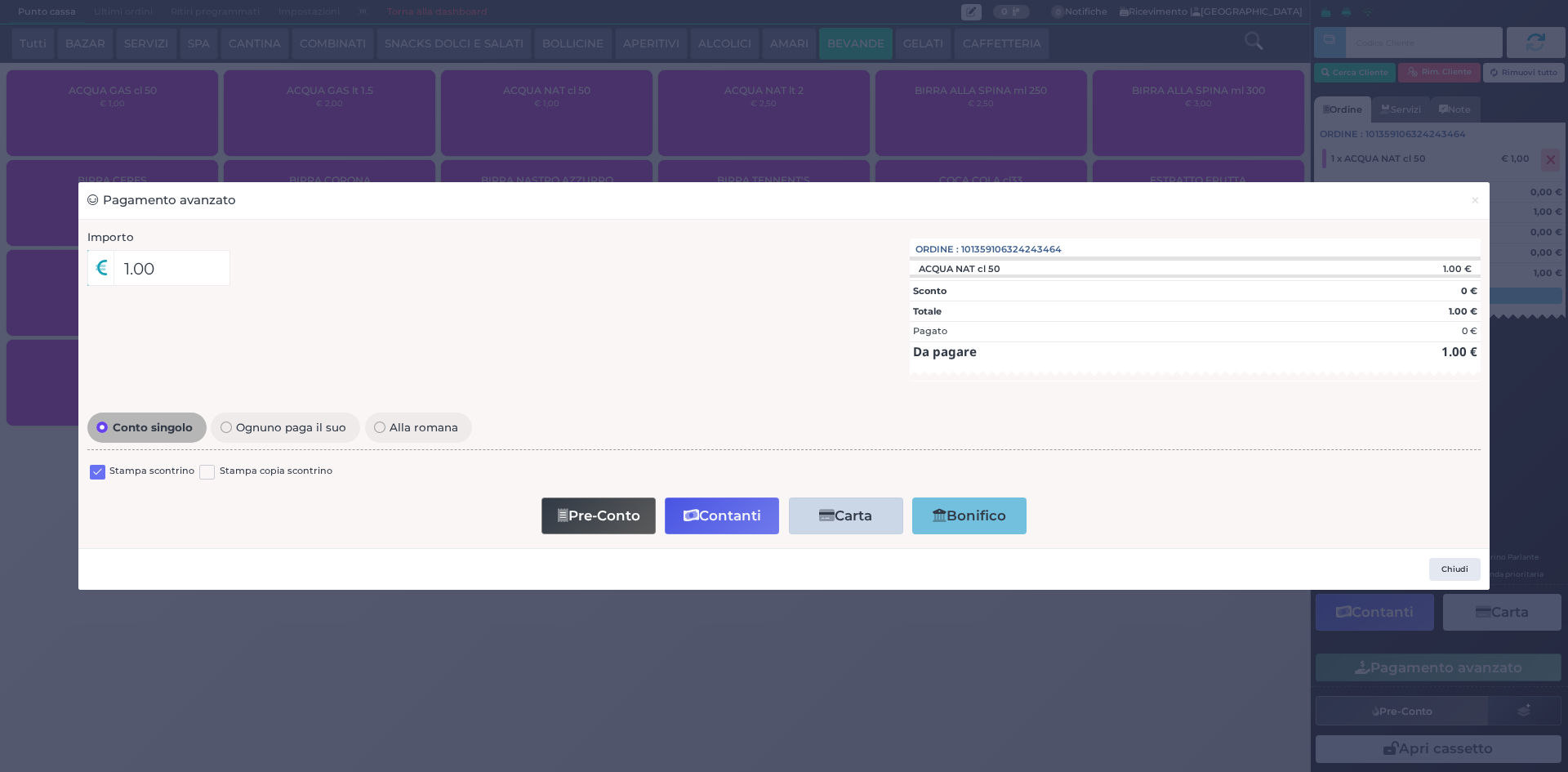
click at [99, 465] on label at bounding box center [98, 472] width 16 height 16
click at [0, 0] on input "checkbox" at bounding box center [0, 0] width 0 height 0
click at [713, 515] on button "Contanti" at bounding box center [722, 515] width 114 height 36
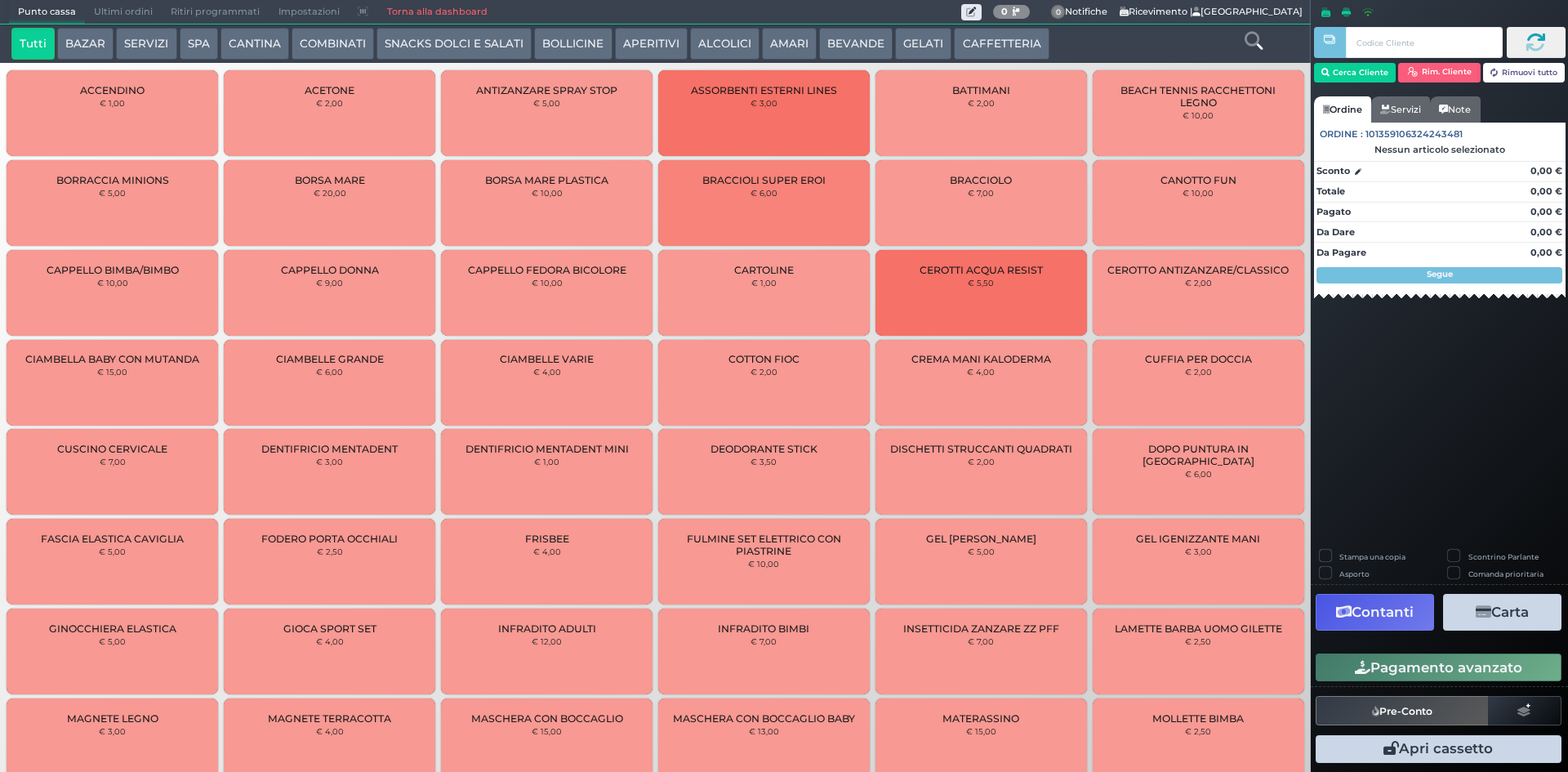
click at [91, 7] on span "Ultimi ordini" at bounding box center [123, 12] width 77 height 23
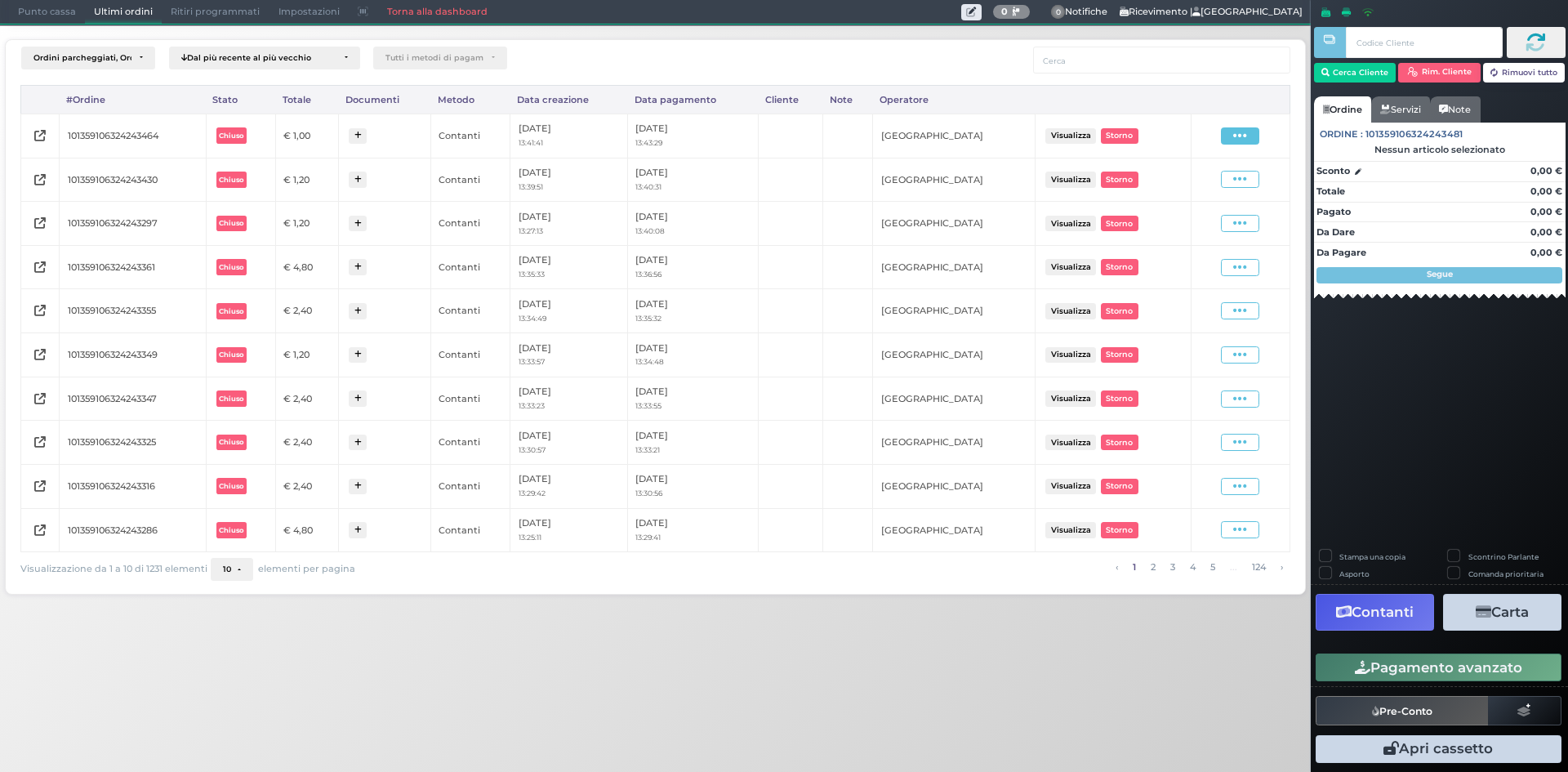
click at [1232, 135] on span at bounding box center [1240, 136] width 38 height 17
click at [1182, 185] on span "Ristampa Pre-Conto" at bounding box center [1201, 183] width 67 height 27
click at [12, 16] on span "Punto cassa" at bounding box center [47, 12] width 76 height 23
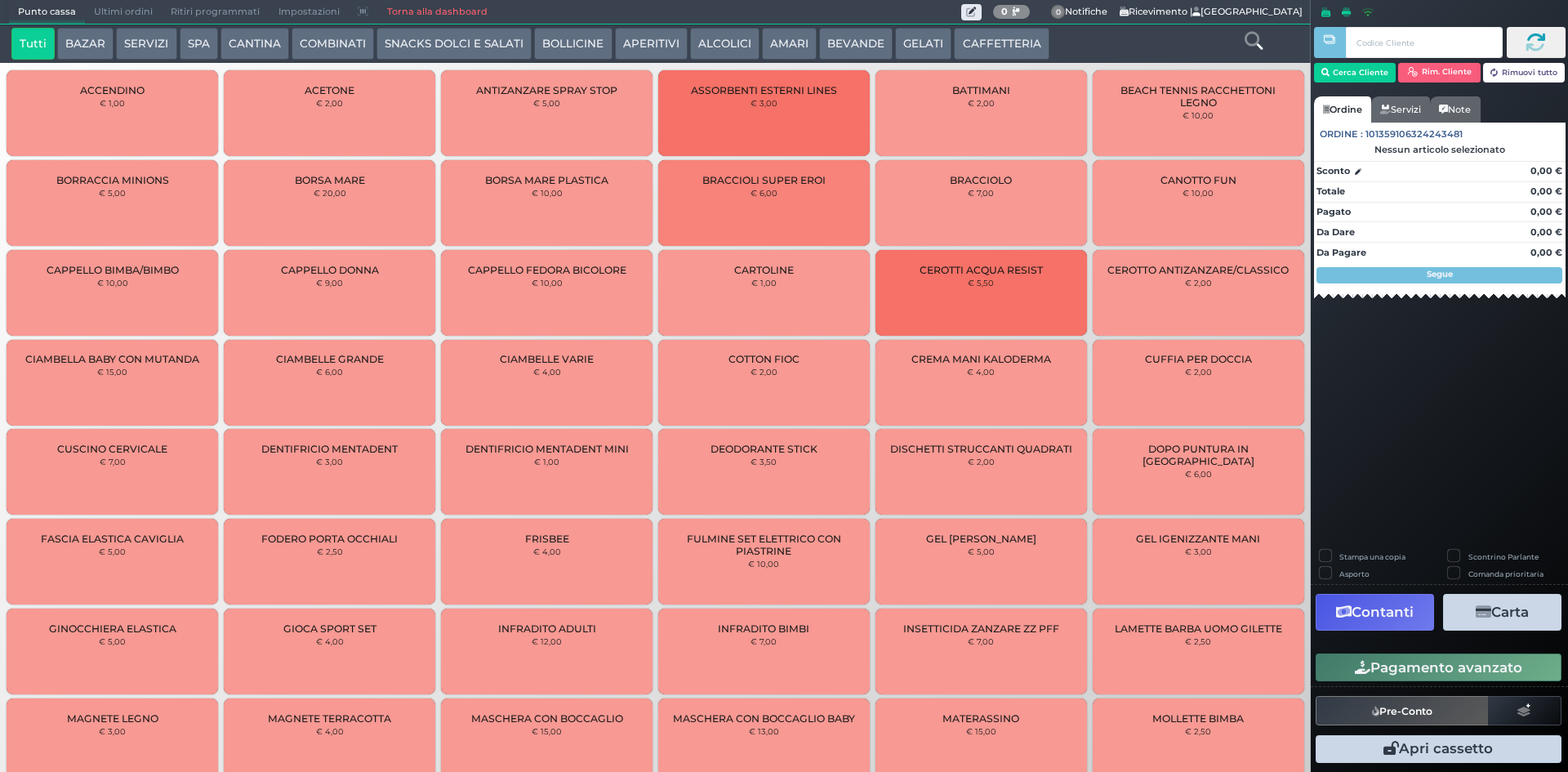
click at [980, 36] on button "CAFFETTERIA" at bounding box center [1001, 43] width 95 height 33
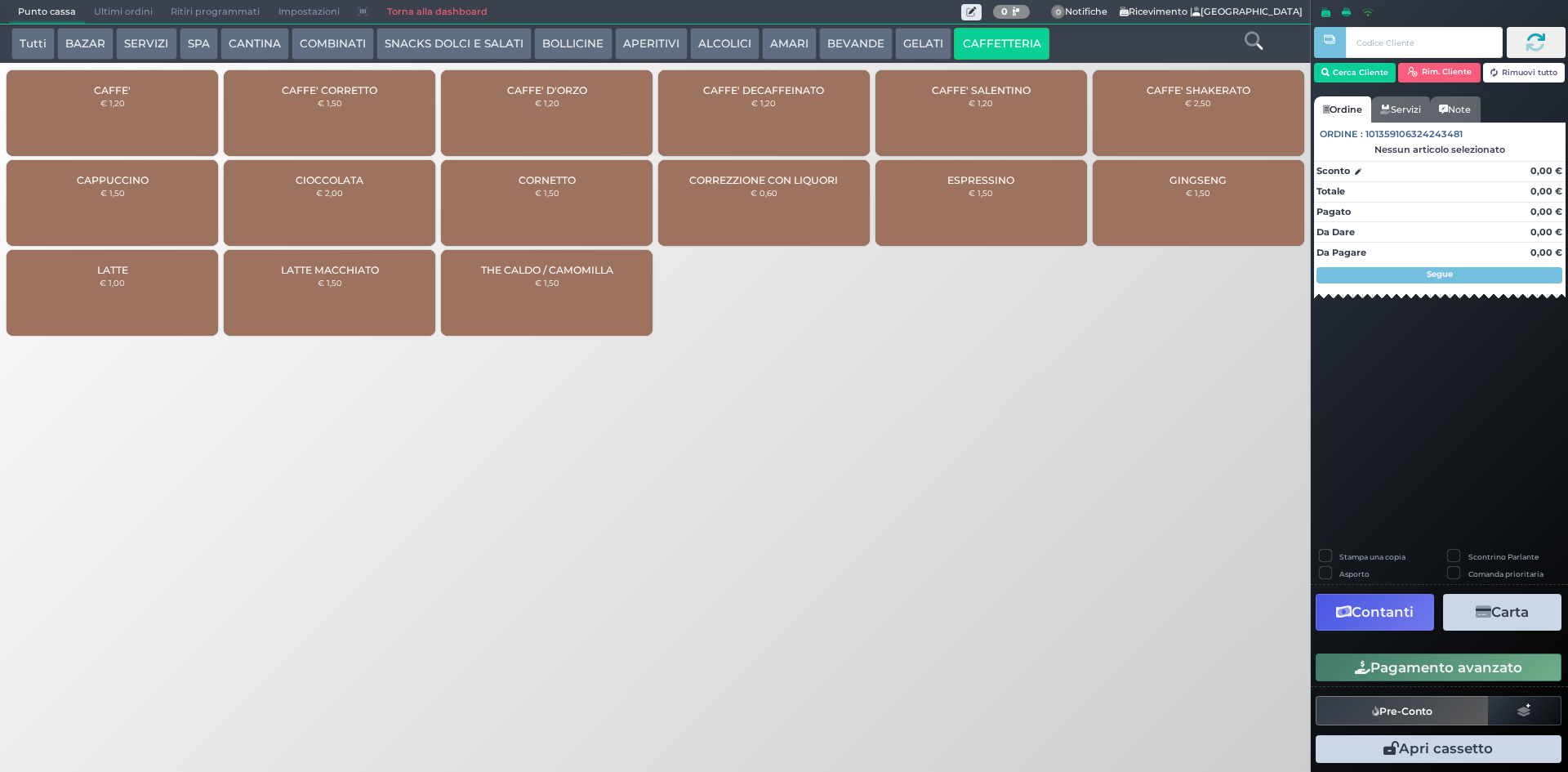
click at [129, 114] on div "CAFFE' € 1,20" at bounding box center [112, 113] width 212 height 86
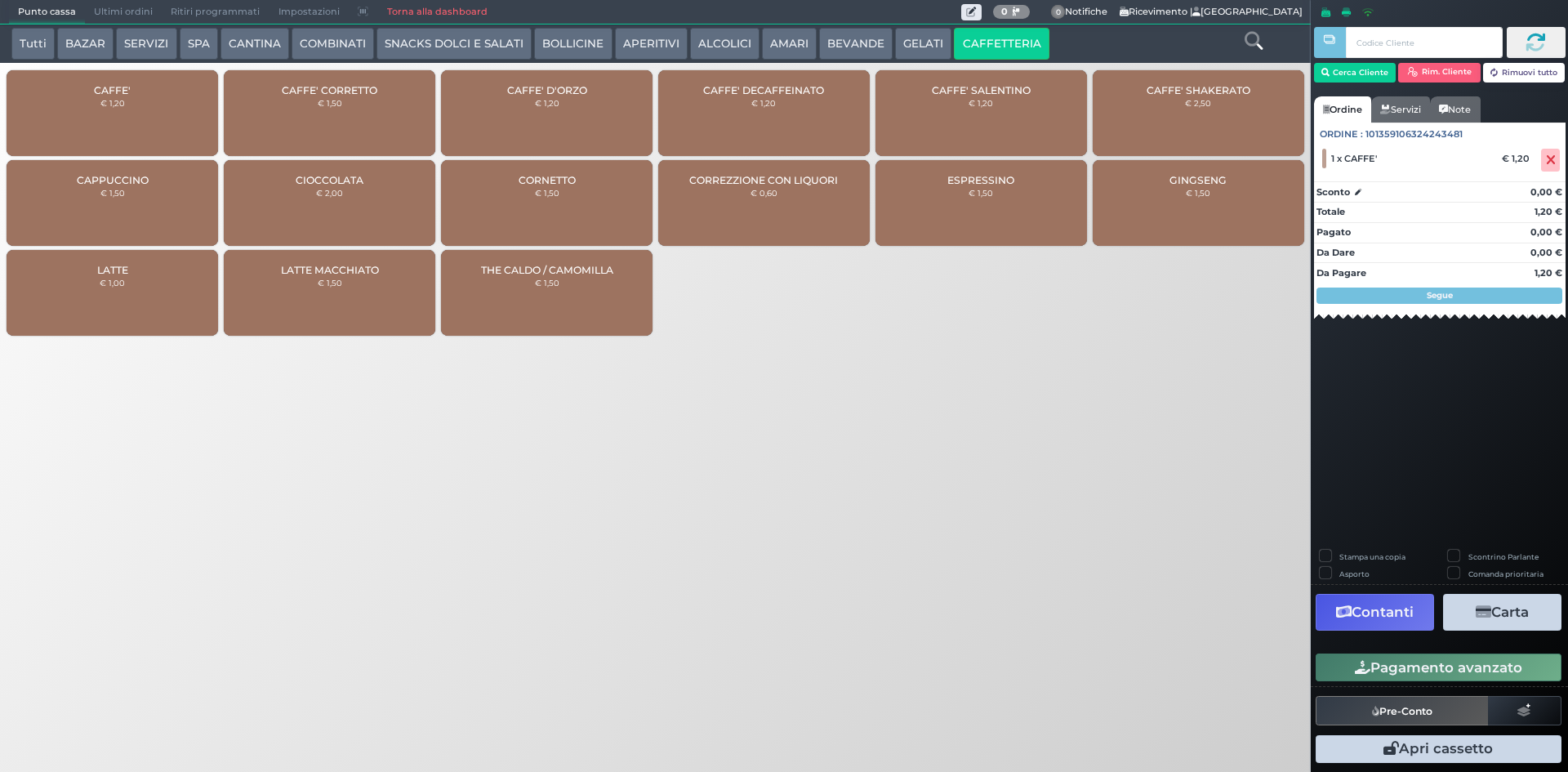
click at [851, 45] on button "BEVANDE" at bounding box center [855, 43] width 74 height 33
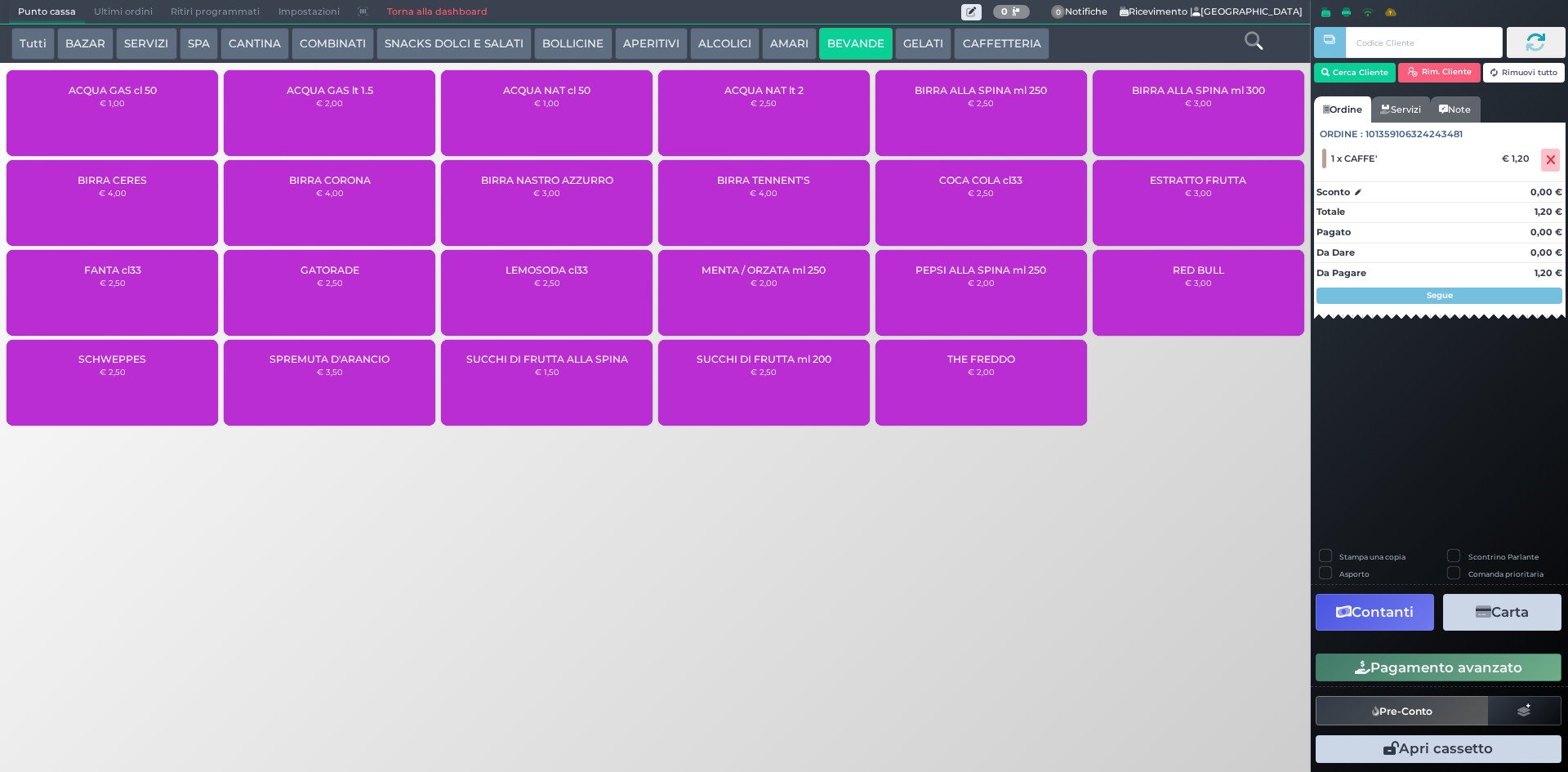
click at [538, 113] on div "ACQUA NAT cl 50 € 1,00" at bounding box center [547, 113] width 212 height 86
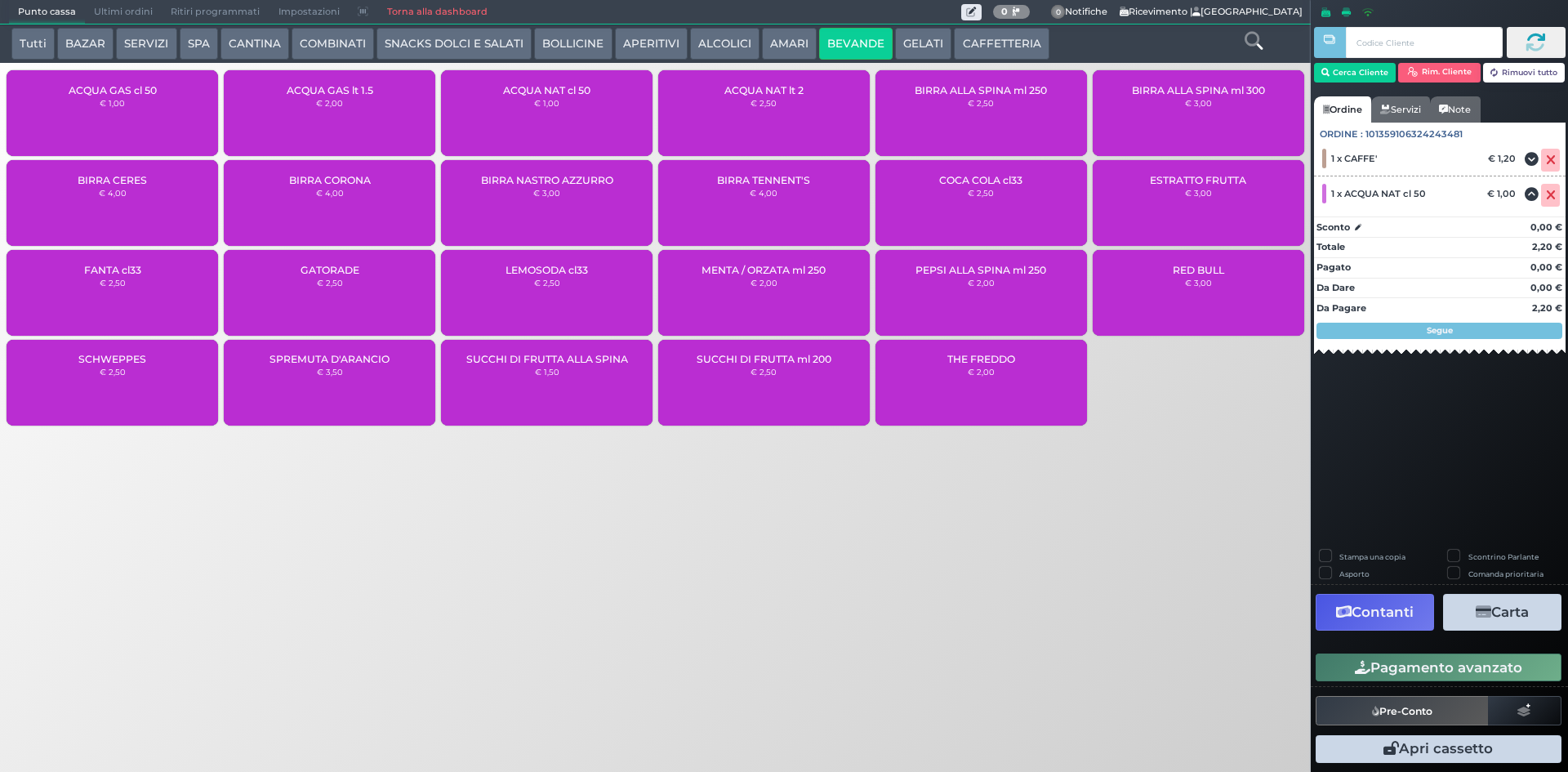
click at [1499, 669] on button "Pagamento avanzato" at bounding box center [1439, 667] width 246 height 27
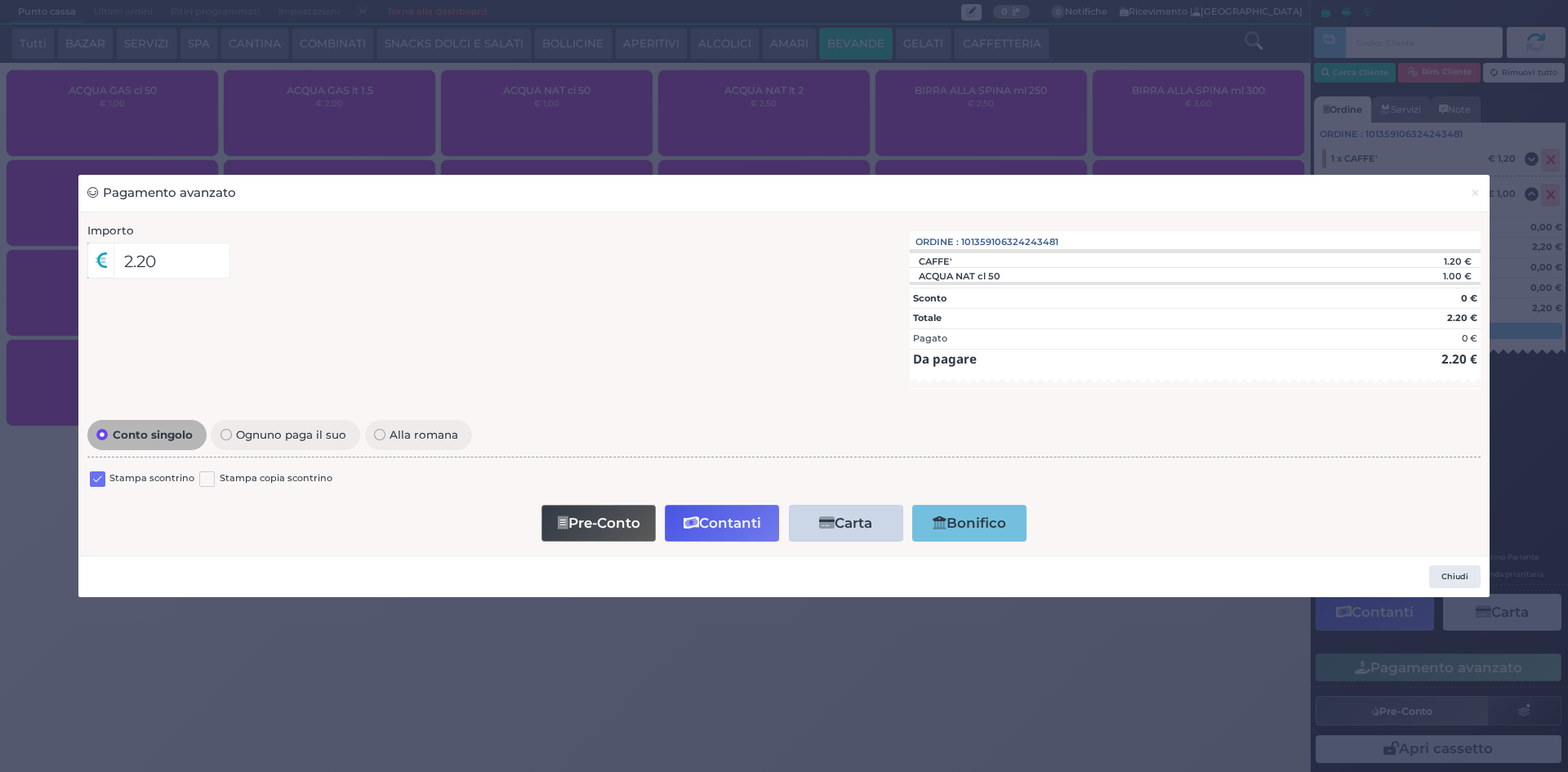
click at [97, 477] on label at bounding box center [98, 480] width 16 height 16
click at [0, 0] on input "checkbox" at bounding box center [0, 0] width 0 height 0
click at [757, 511] on button "Contanti" at bounding box center [722, 522] width 114 height 36
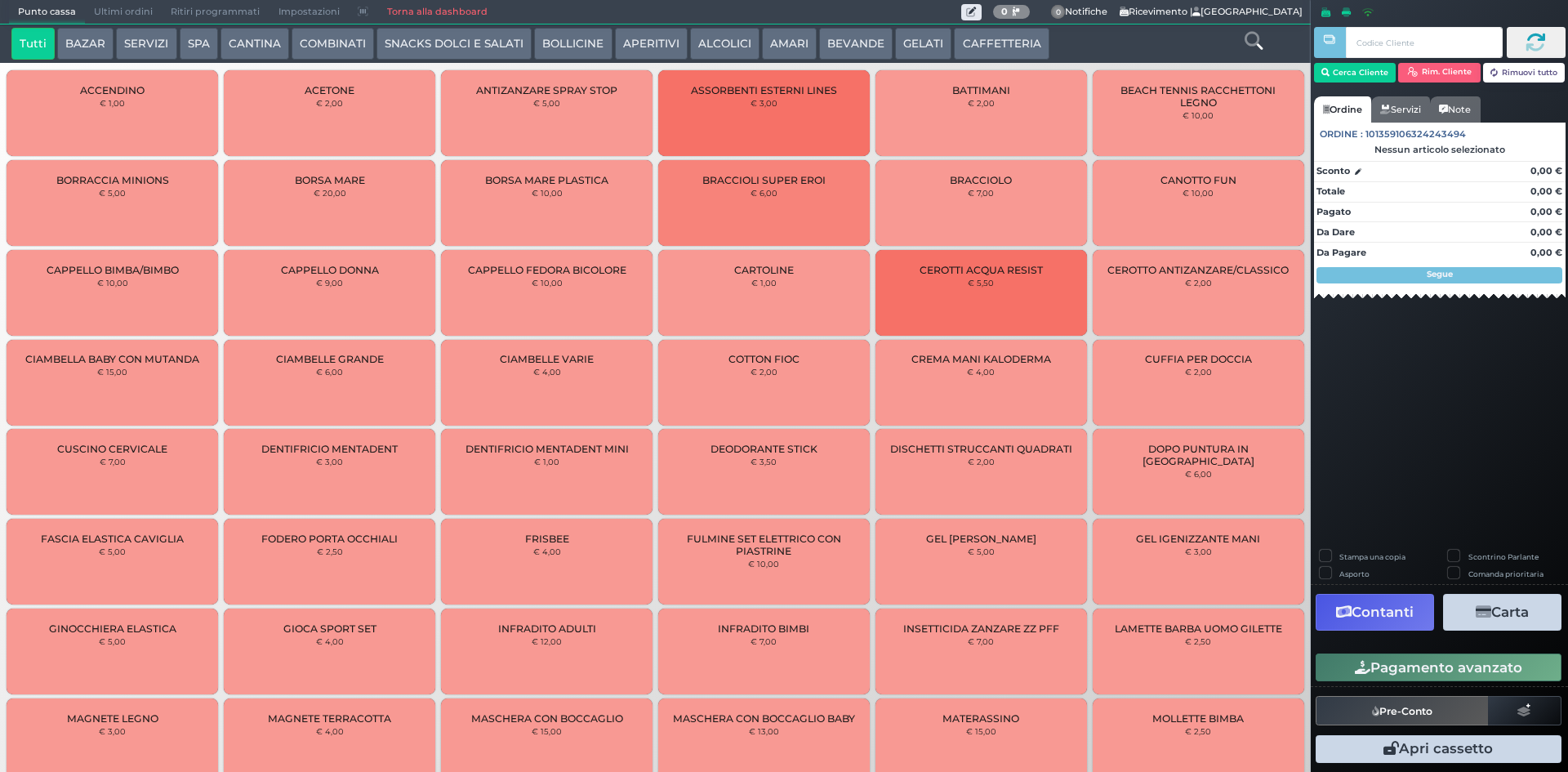
click at [128, 11] on span "Ultimi ordini" at bounding box center [123, 12] width 77 height 23
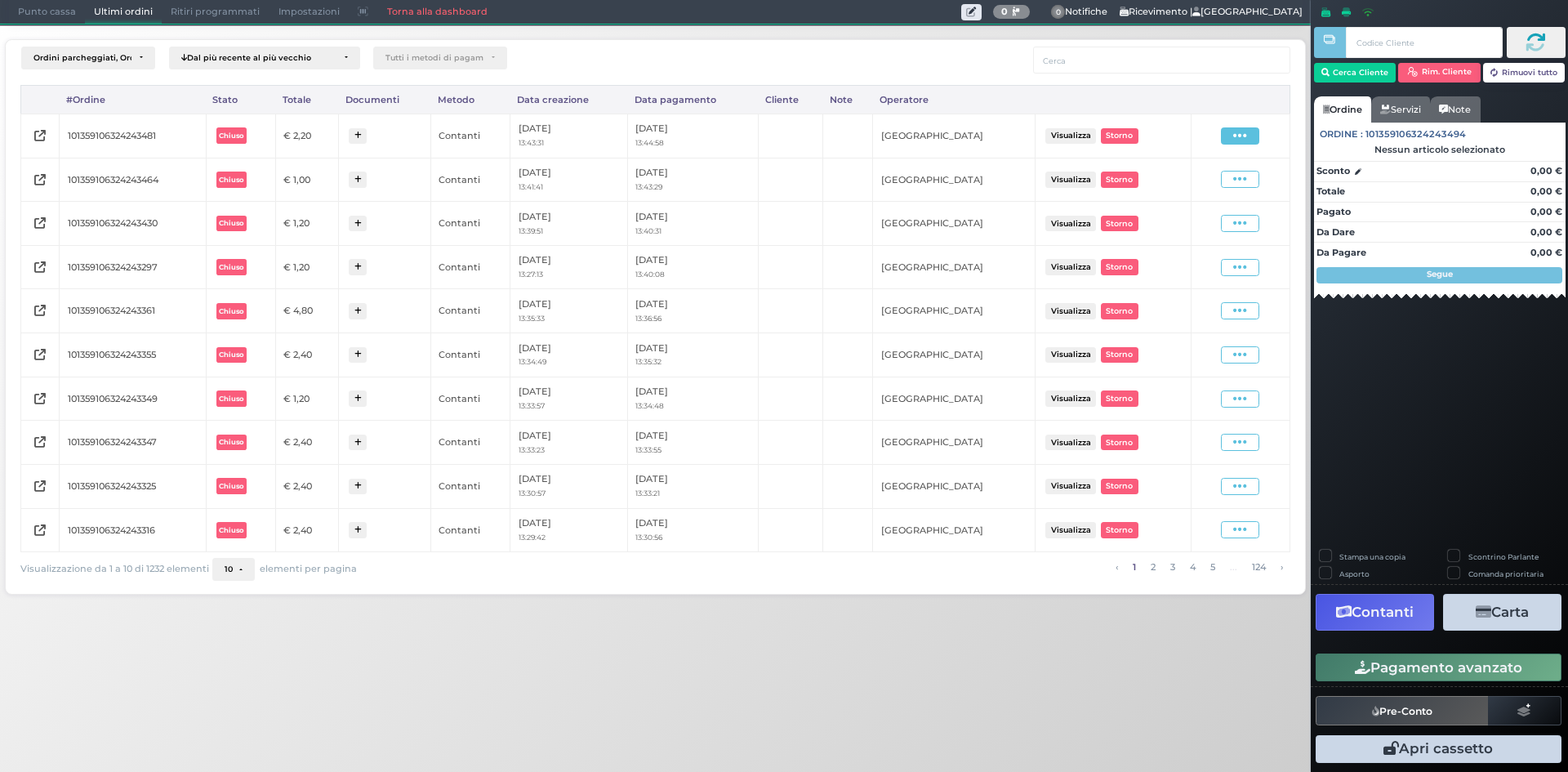
click at [1240, 133] on icon at bounding box center [1240, 136] width 14 height 16
click at [1194, 175] on span "Ristampa Pre-Conto" at bounding box center [1201, 183] width 67 height 27
click at [34, 11] on span "Punto cassa" at bounding box center [47, 12] width 76 height 23
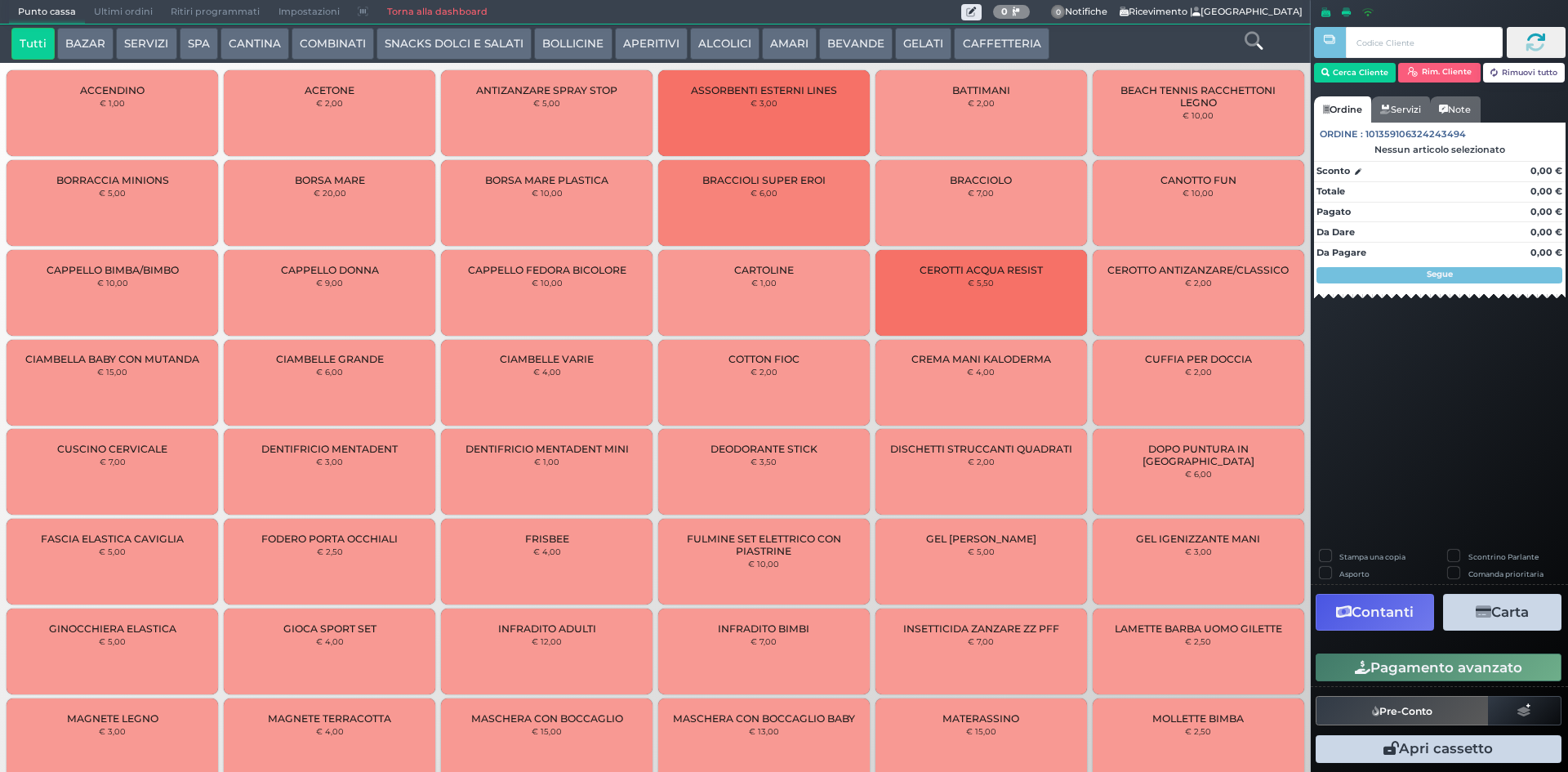
click at [838, 43] on button "BEVANDE" at bounding box center [855, 43] width 74 height 33
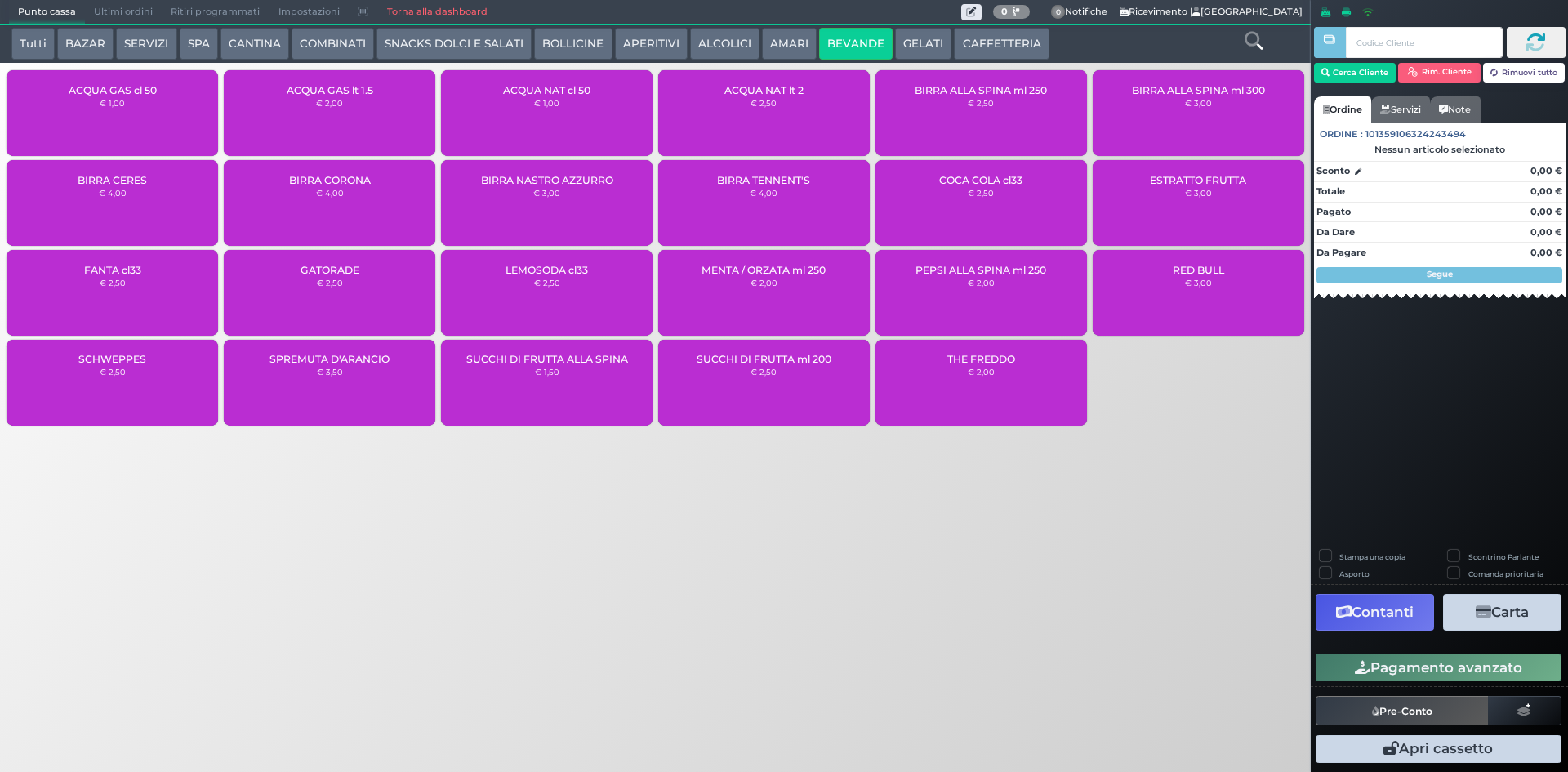
click at [537, 98] on small "€ 1,00" at bounding box center [547, 103] width 26 height 10
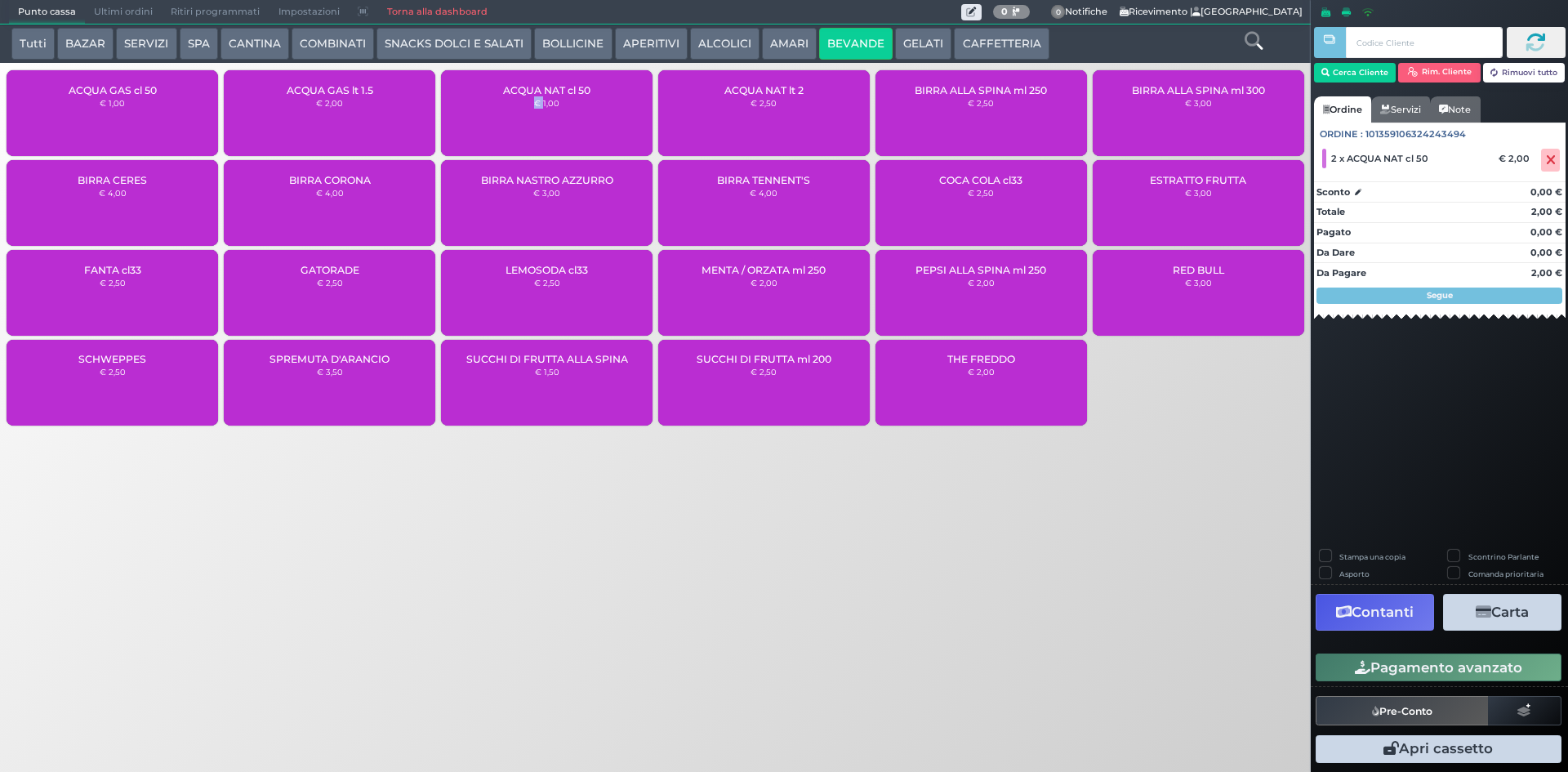
click at [1400, 678] on button "Pagamento avanzato" at bounding box center [1439, 667] width 246 height 27
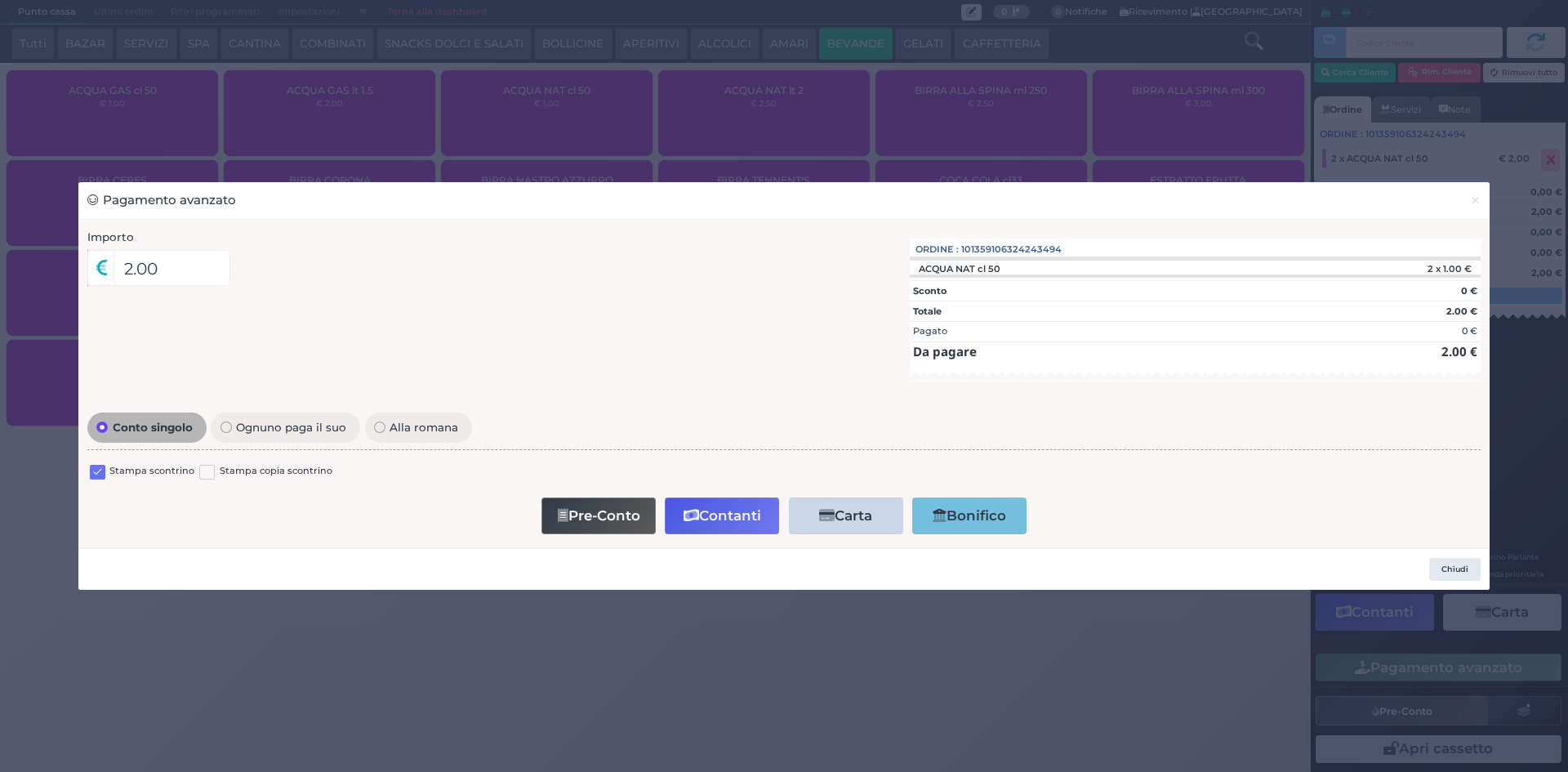
click at [101, 464] on label at bounding box center [98, 472] width 16 height 16
click at [0, 0] on input "checkbox" at bounding box center [0, 0] width 0 height 0
click at [709, 513] on button "Contanti" at bounding box center [722, 515] width 114 height 36
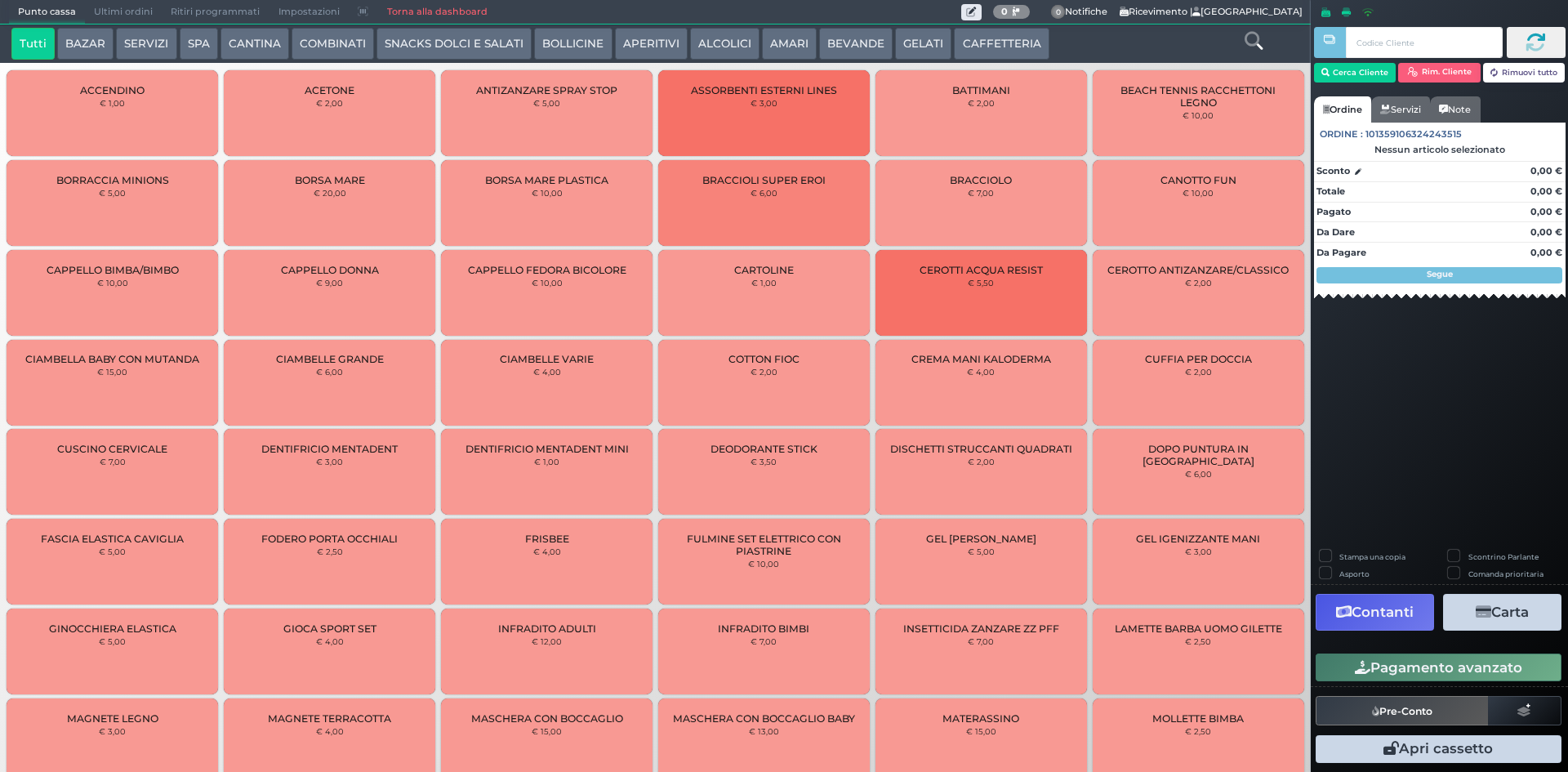
click at [125, 11] on span "Ultimi ordini" at bounding box center [123, 12] width 77 height 23
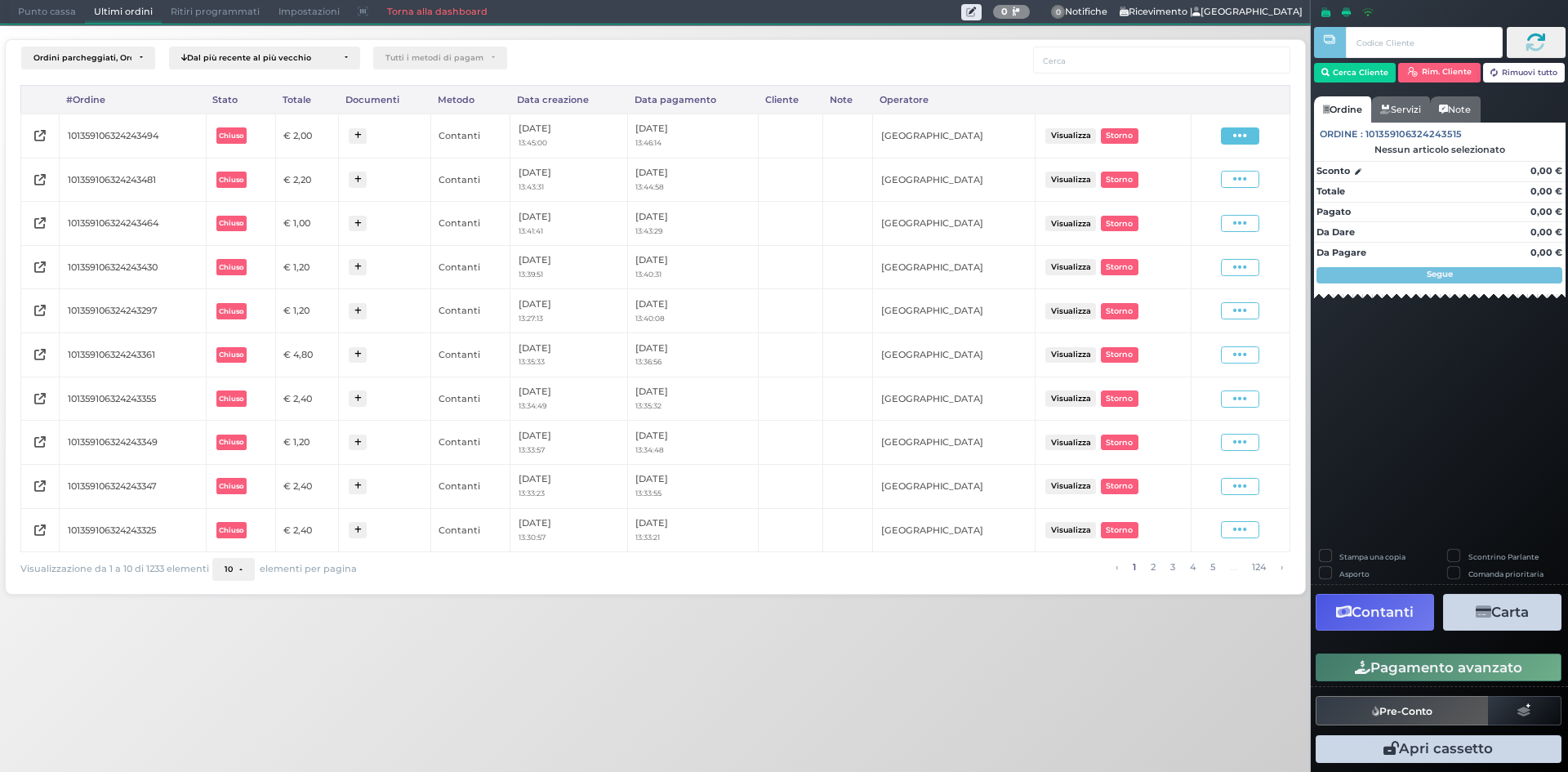
click at [1238, 142] on icon at bounding box center [1240, 136] width 14 height 16
click at [1205, 187] on span "Ristampa Pre-Conto" at bounding box center [1201, 183] width 67 height 27
click at [28, 14] on span "Punto cassa" at bounding box center [47, 12] width 76 height 23
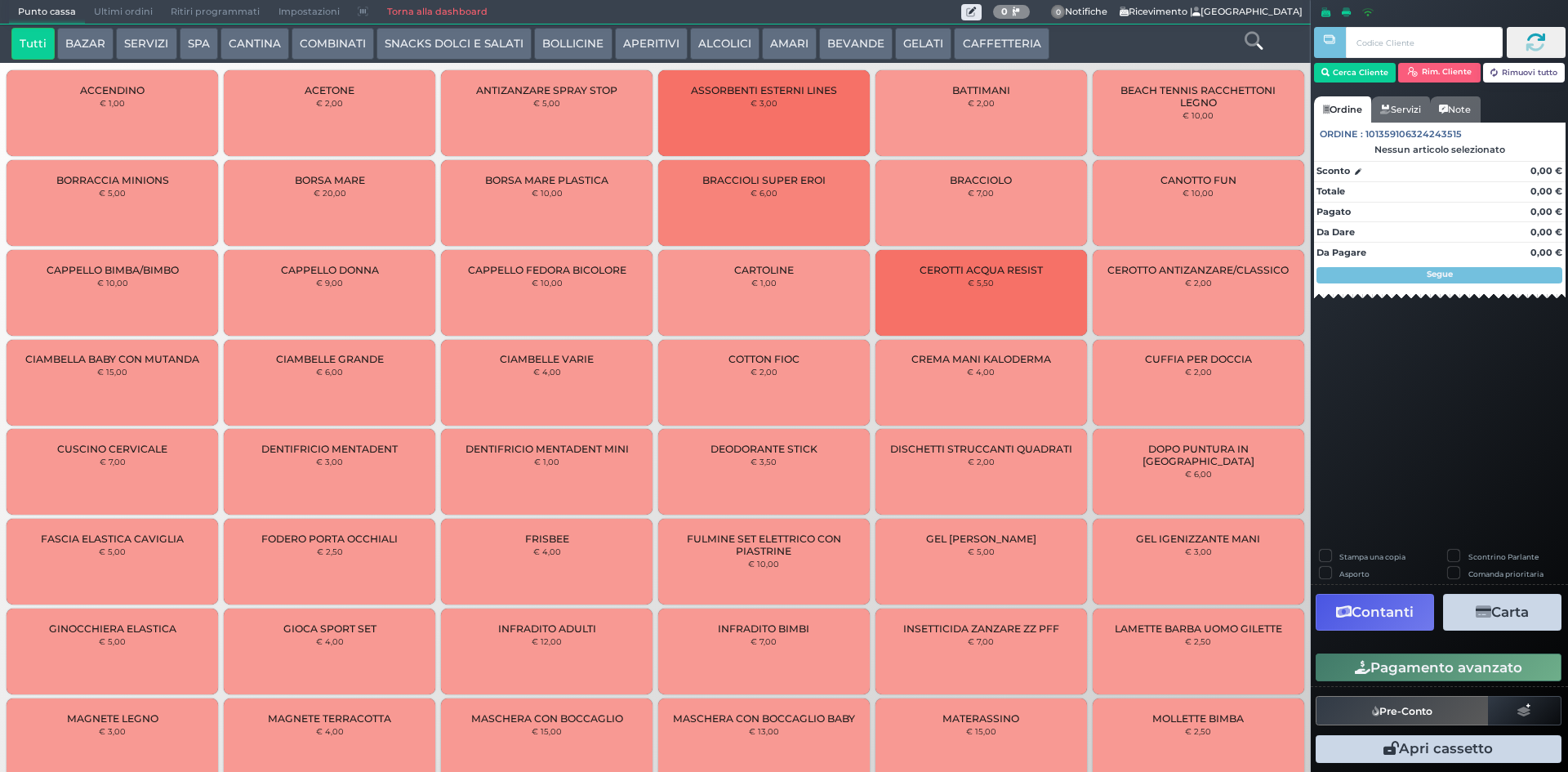
click at [1025, 44] on button "CAFFETTERIA" at bounding box center [1001, 43] width 95 height 33
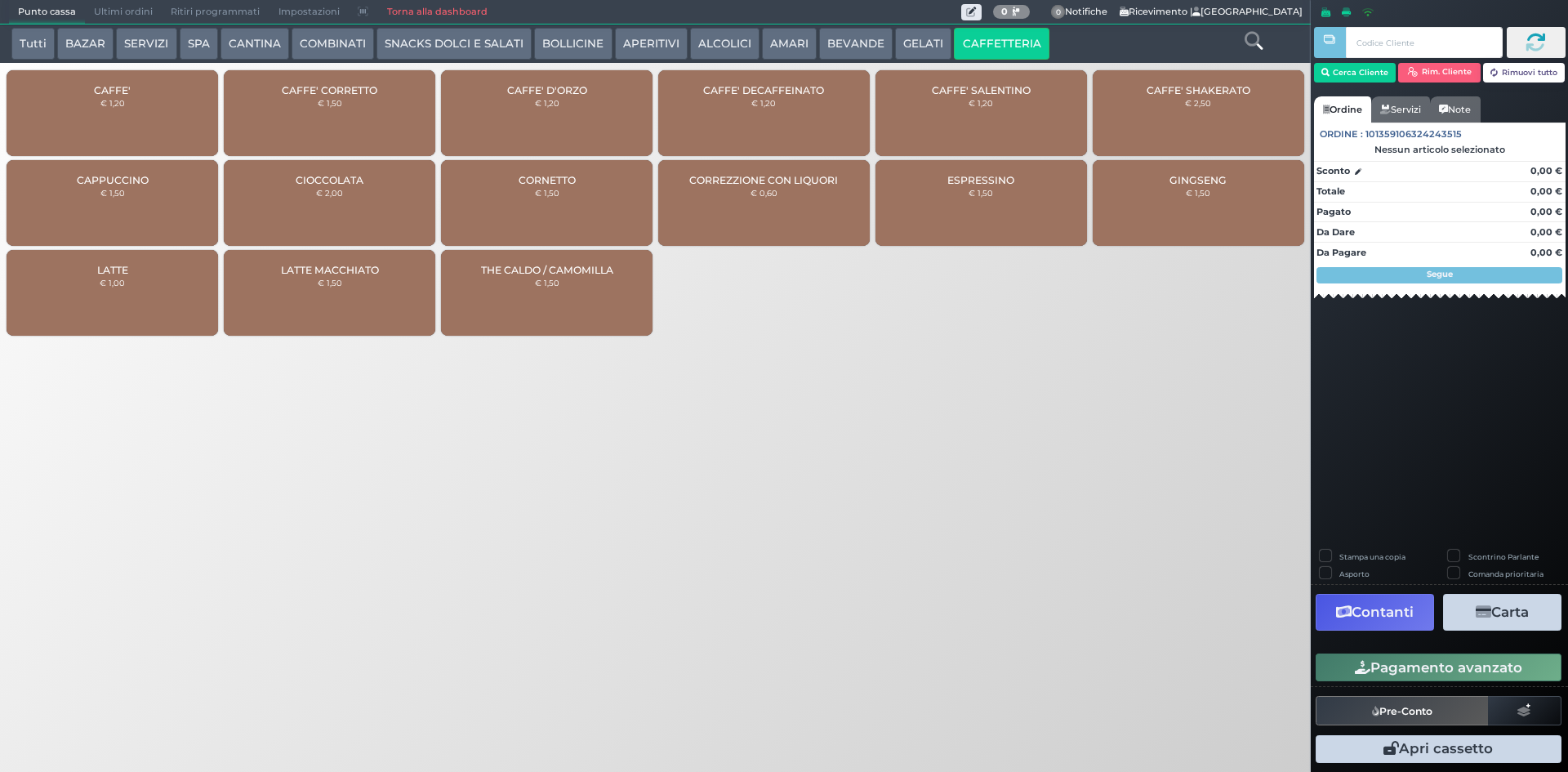
click at [98, 87] on span "CAFFE'" at bounding box center [112, 90] width 36 height 12
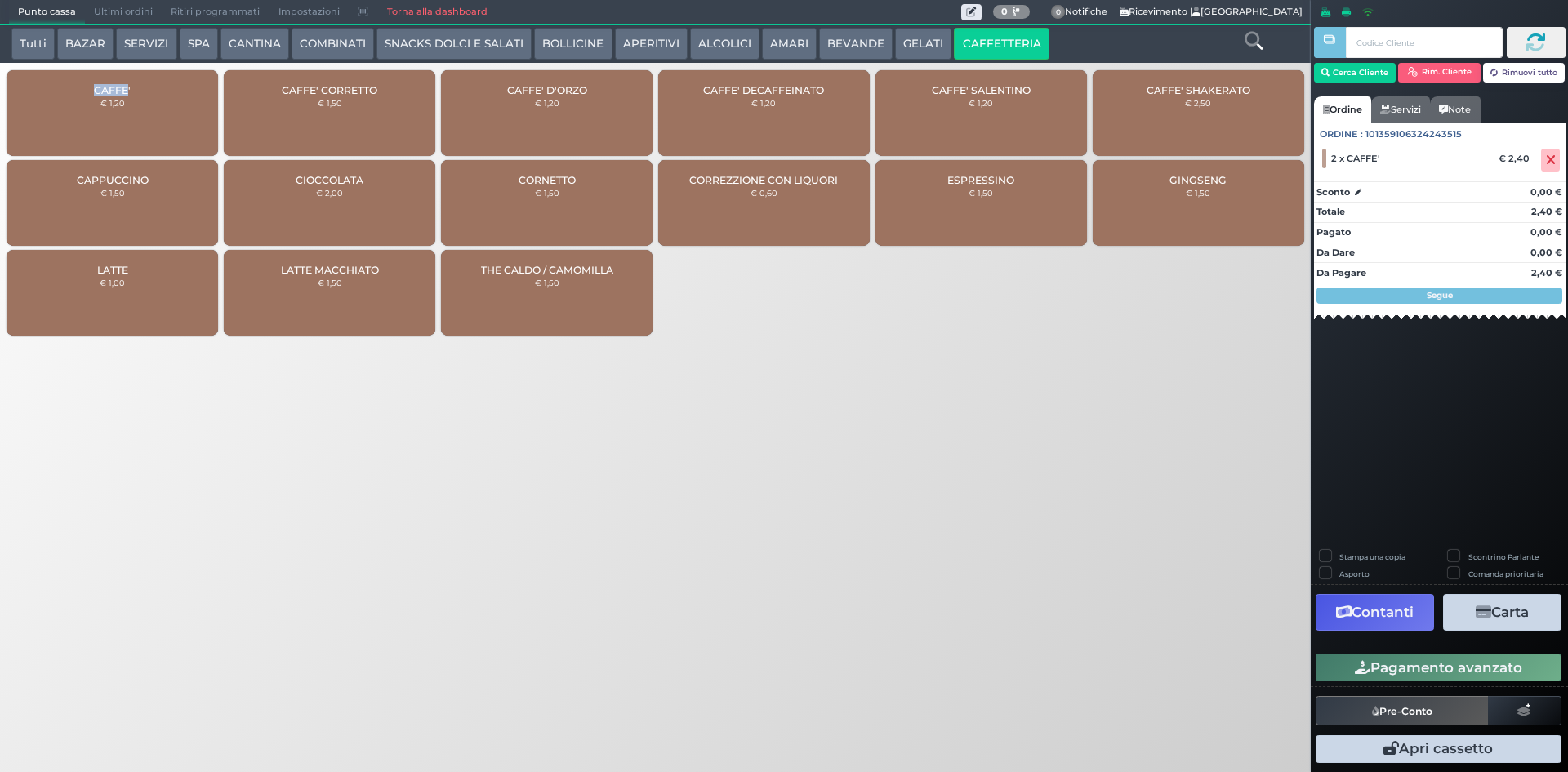
click at [1458, 668] on button "Pagamento avanzato" at bounding box center [1439, 667] width 246 height 27
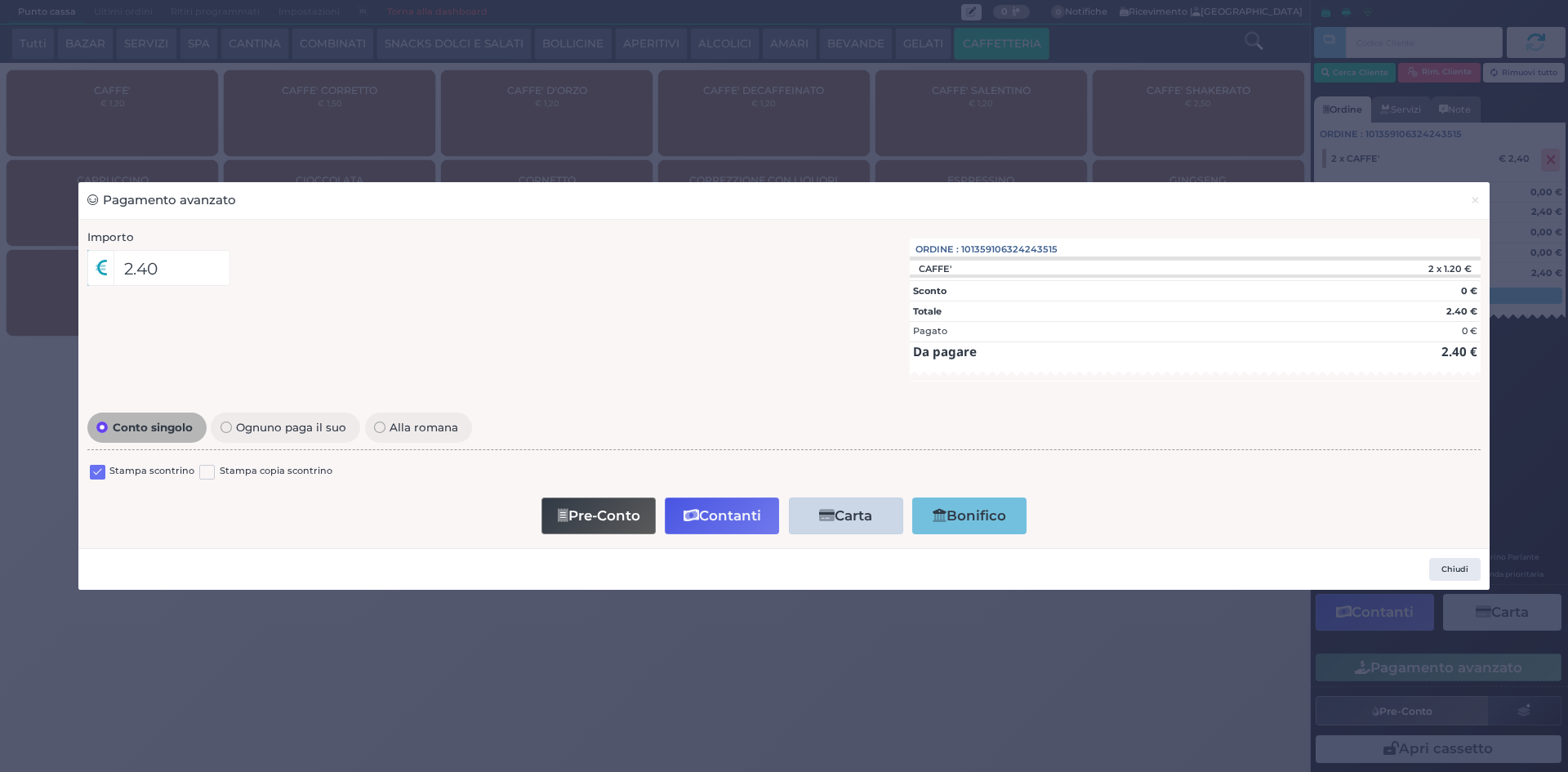
click at [92, 481] on div at bounding box center [98, 473] width 16 height 19
click at [113, 473] on label "Stampa scontrino" at bounding box center [152, 472] width 85 height 16
click at [97, 473] on label at bounding box center [98, 472] width 16 height 16
click at [0, 0] on input "checkbox" at bounding box center [0, 0] width 0 height 0
click at [704, 526] on button "Contanti" at bounding box center [722, 515] width 114 height 36
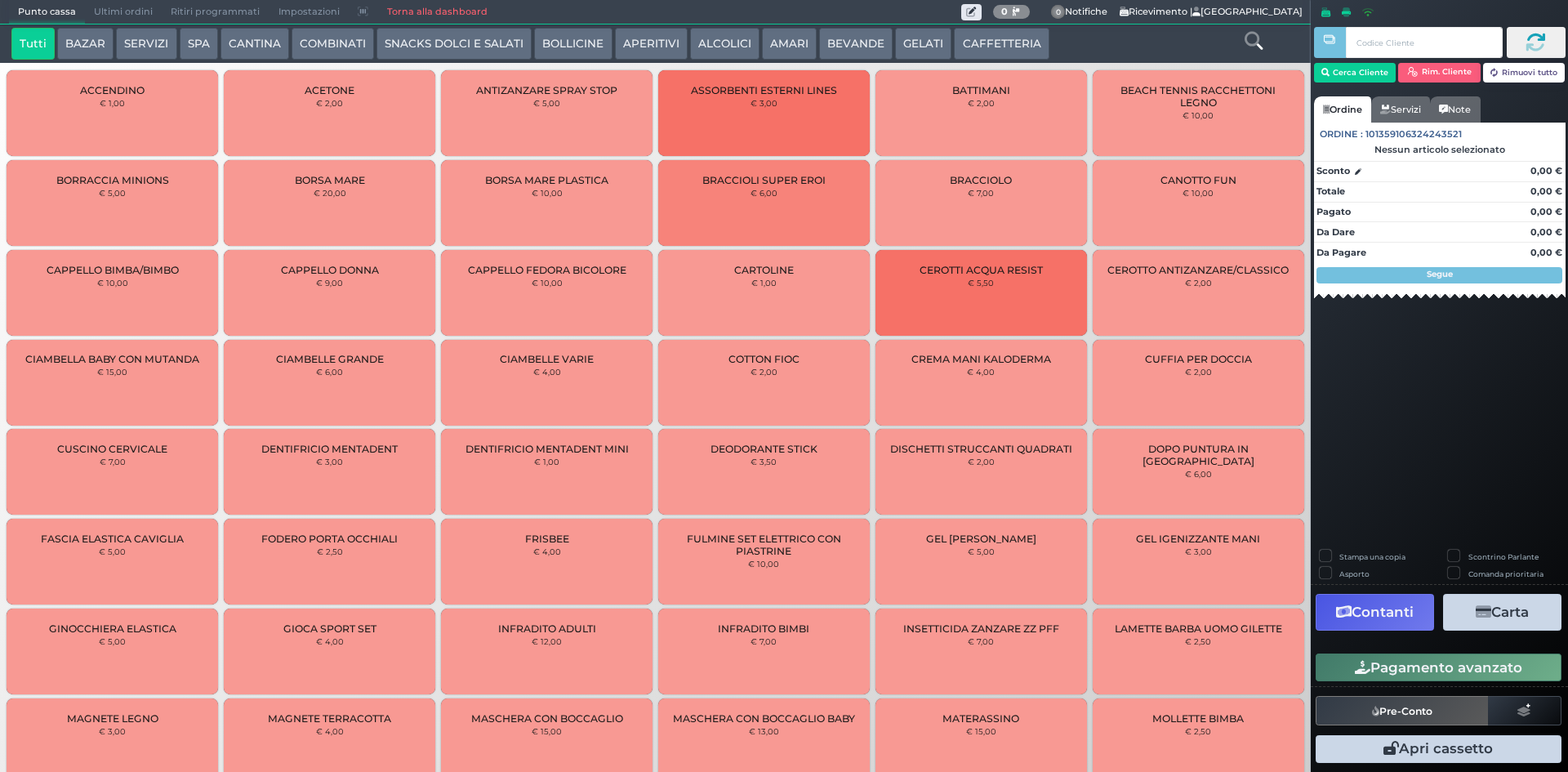
click at [103, 12] on span "Ultimi ordini" at bounding box center [123, 12] width 77 height 23
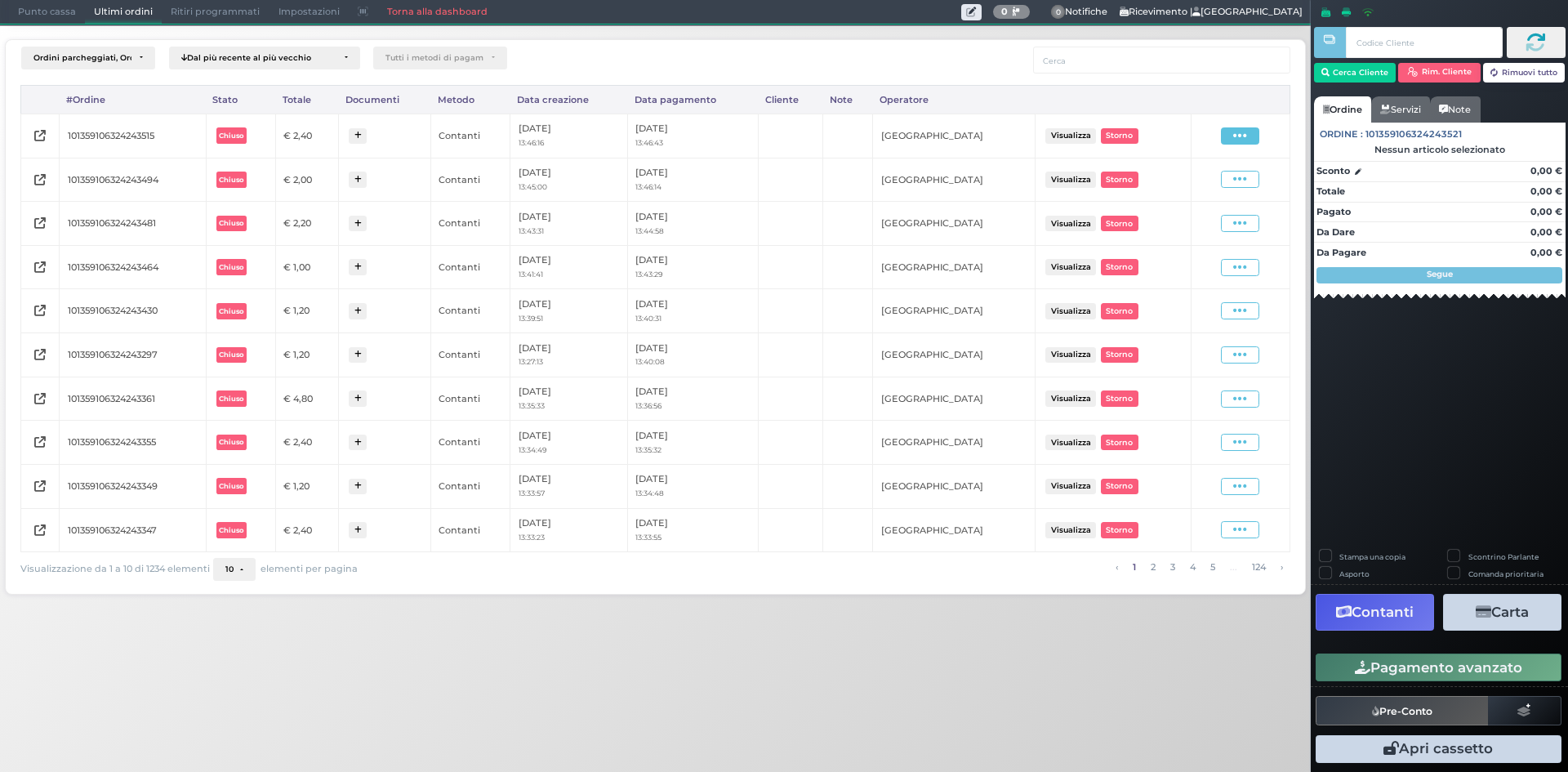
click at [1244, 138] on icon at bounding box center [1240, 136] width 14 height 16
click at [1210, 183] on span "Ristampa Pre-Conto" at bounding box center [1201, 183] width 67 height 27
click at [15, 17] on span "Punto cassa" at bounding box center [47, 12] width 76 height 23
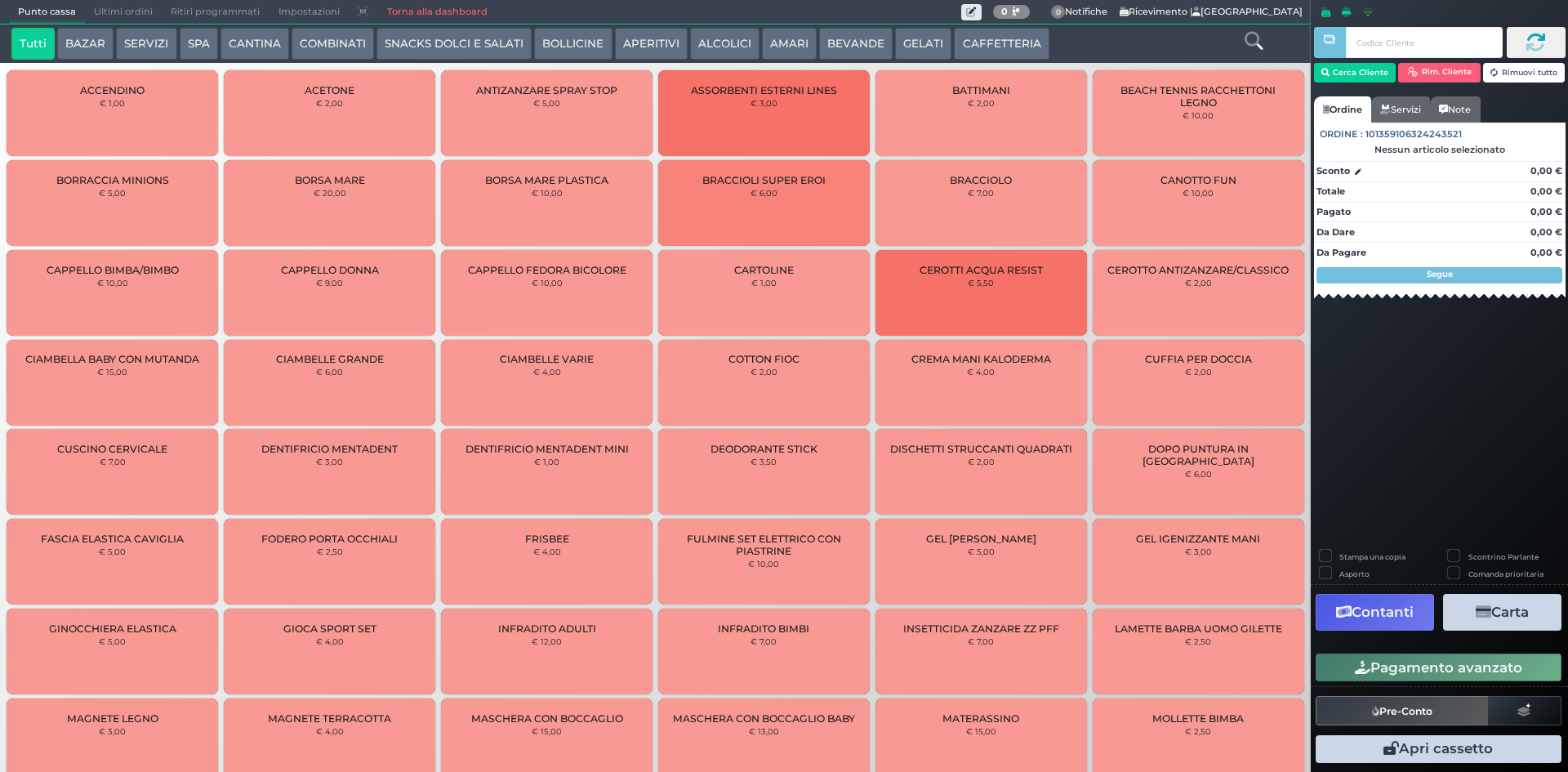
click at [988, 49] on button "CAFFETTERIA" at bounding box center [1001, 43] width 95 height 33
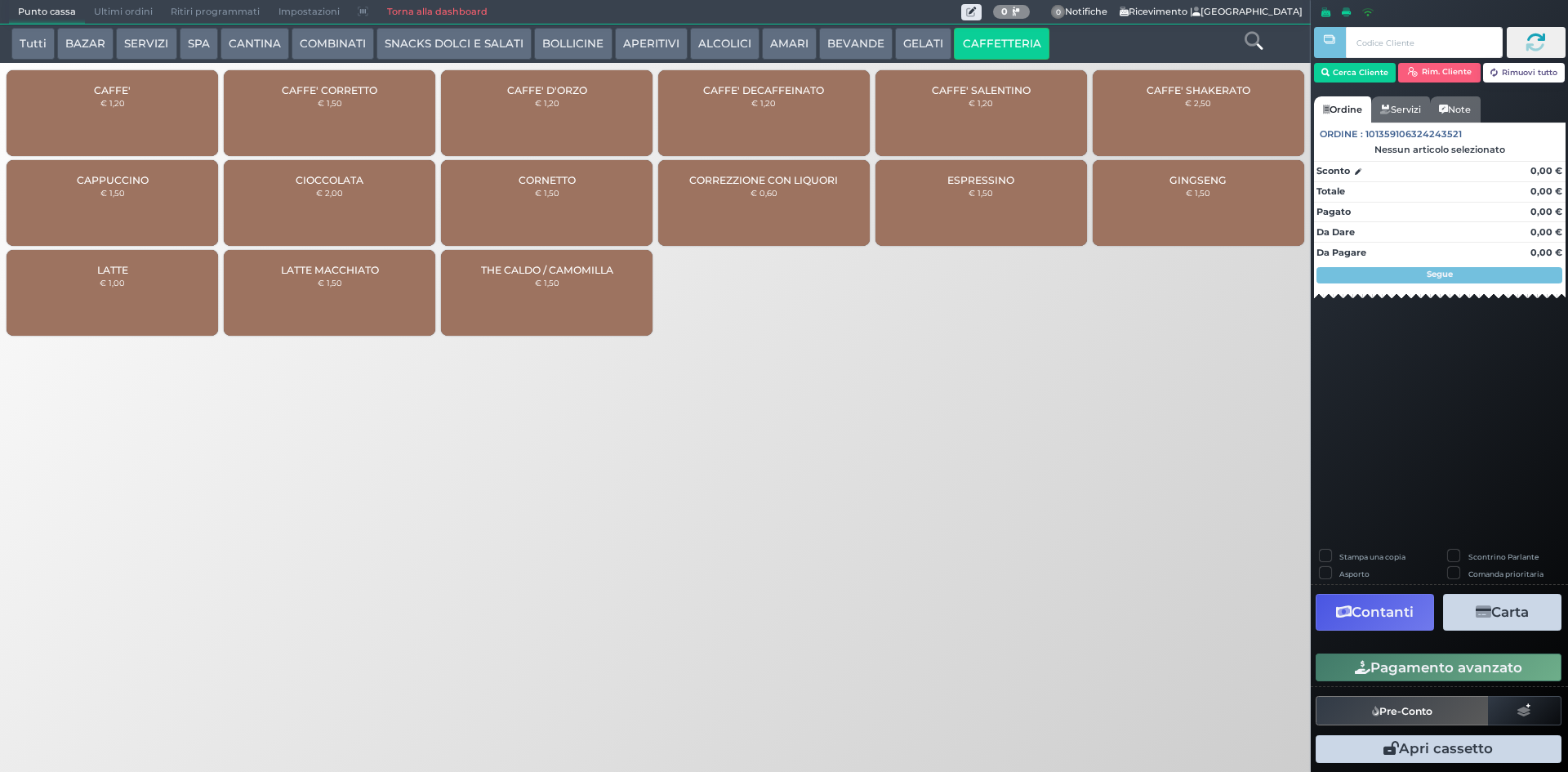
click at [114, 148] on div "CAFFE' € 1,20" at bounding box center [112, 113] width 212 height 86
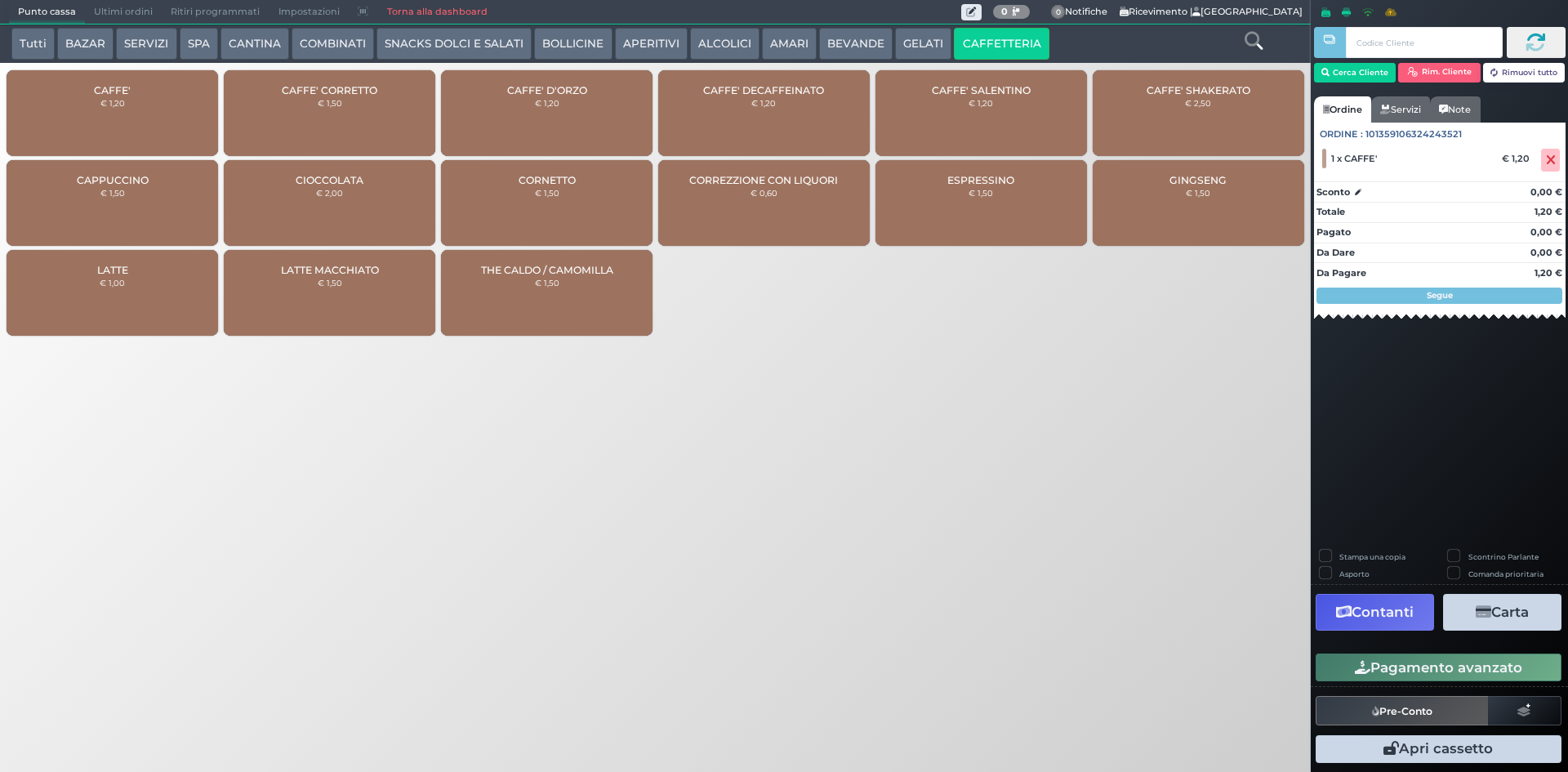
click at [119, 131] on div "CAFFE' € 1,20" at bounding box center [112, 113] width 212 height 86
click at [1451, 675] on button "Pagamento avanzato" at bounding box center [1439, 667] width 246 height 27
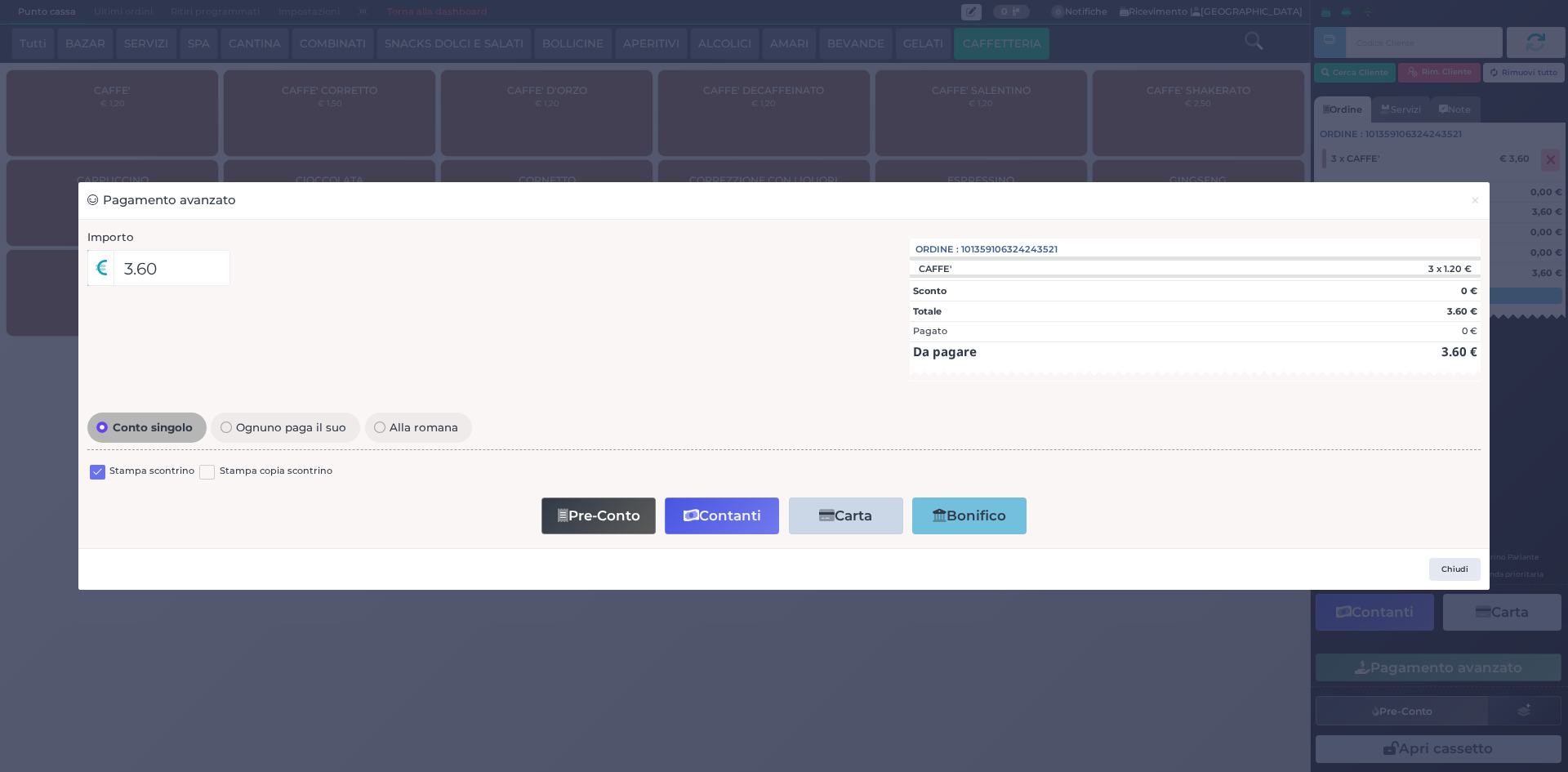
click at [101, 471] on label at bounding box center [98, 472] width 16 height 16
click at [0, 0] on input "checkbox" at bounding box center [0, 0] width 0 height 0
click at [739, 528] on button "Contanti" at bounding box center [722, 515] width 114 height 36
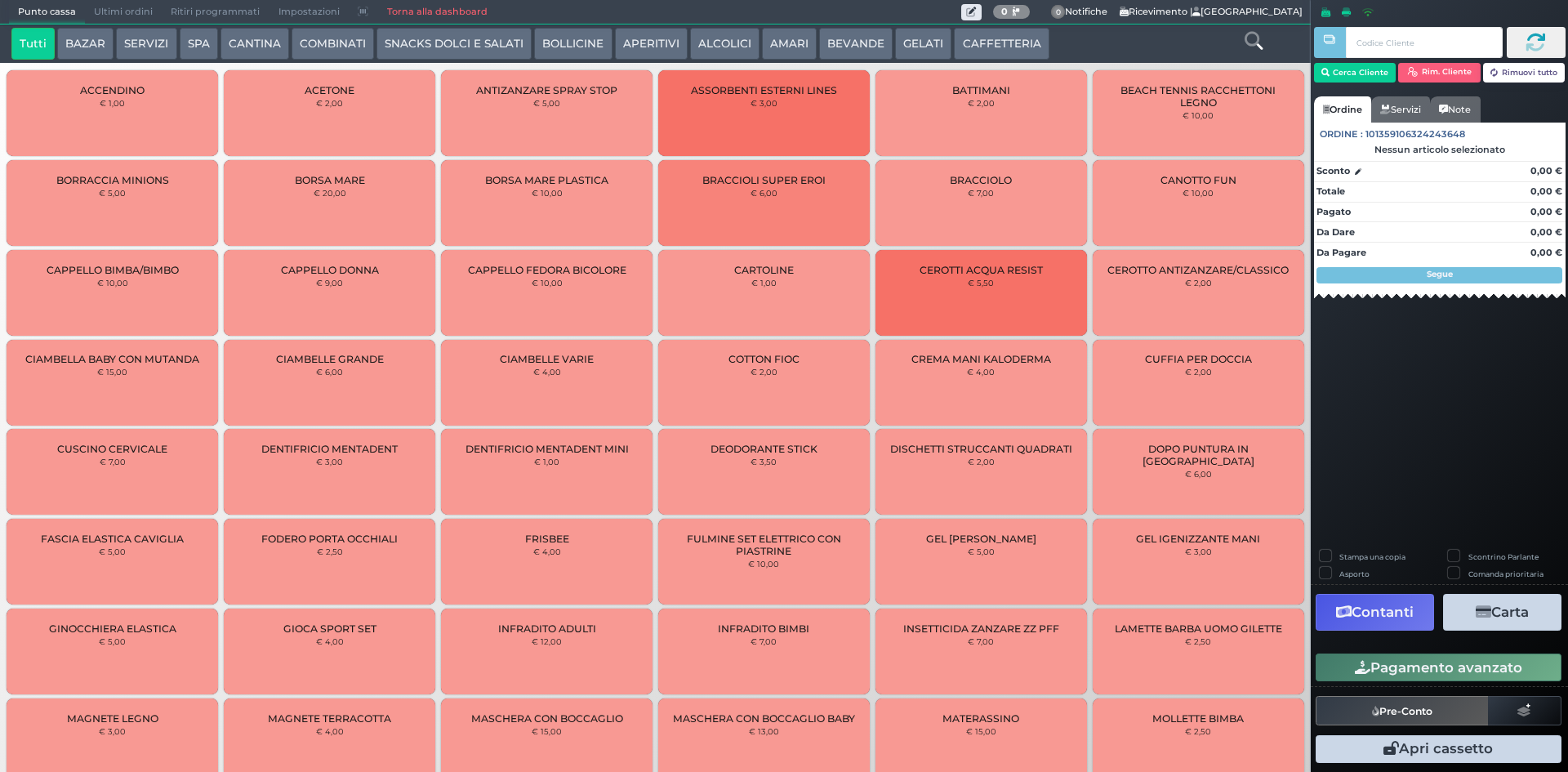
click at [85, 11] on span "Ultimi ordini" at bounding box center [123, 12] width 77 height 23
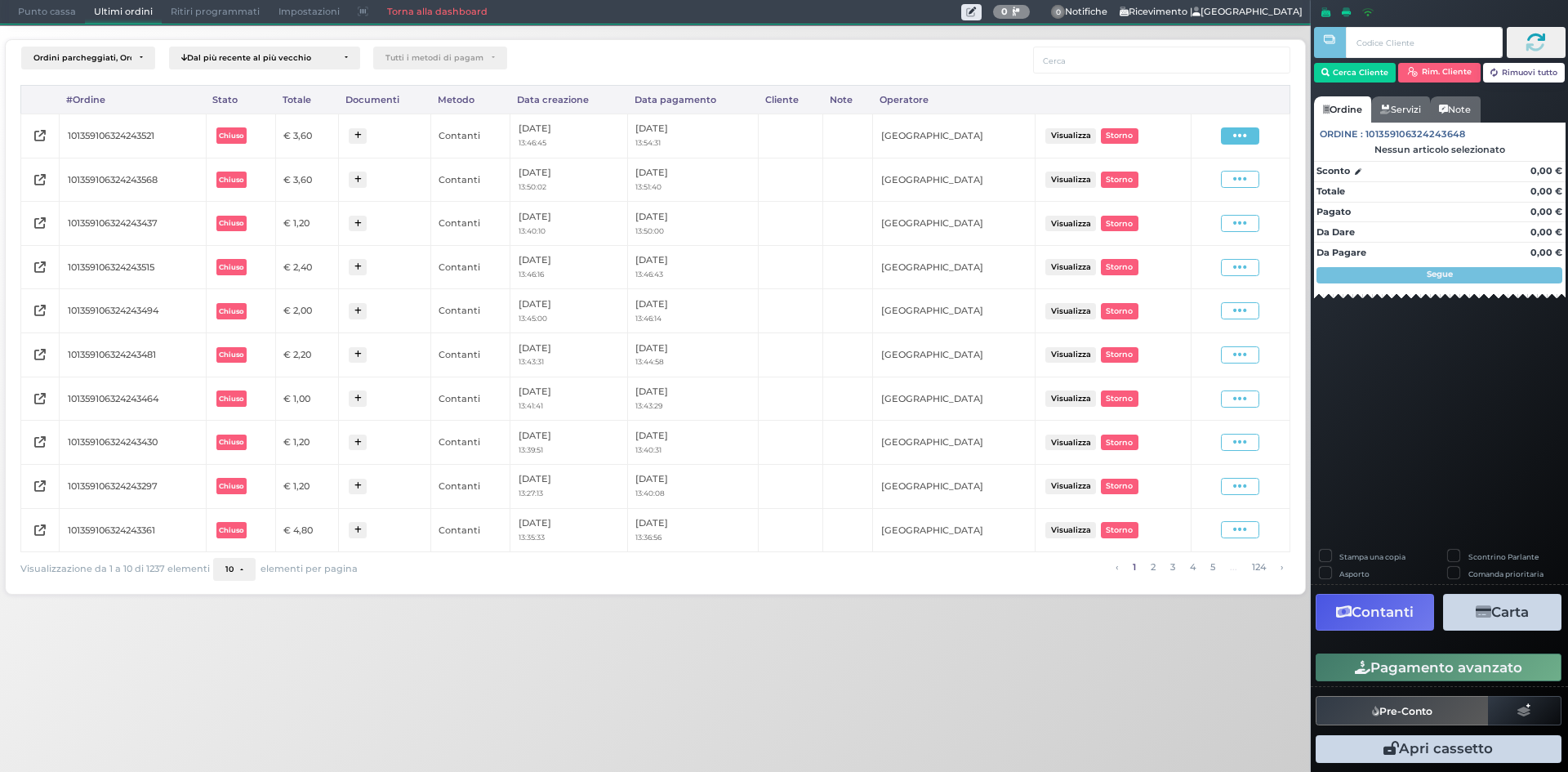
click at [1234, 137] on icon at bounding box center [1240, 136] width 14 height 16
click at [1182, 189] on span "Ristampa Pre-Conto" at bounding box center [1201, 183] width 67 height 27
